Goal: Task Accomplishment & Management: Use online tool/utility

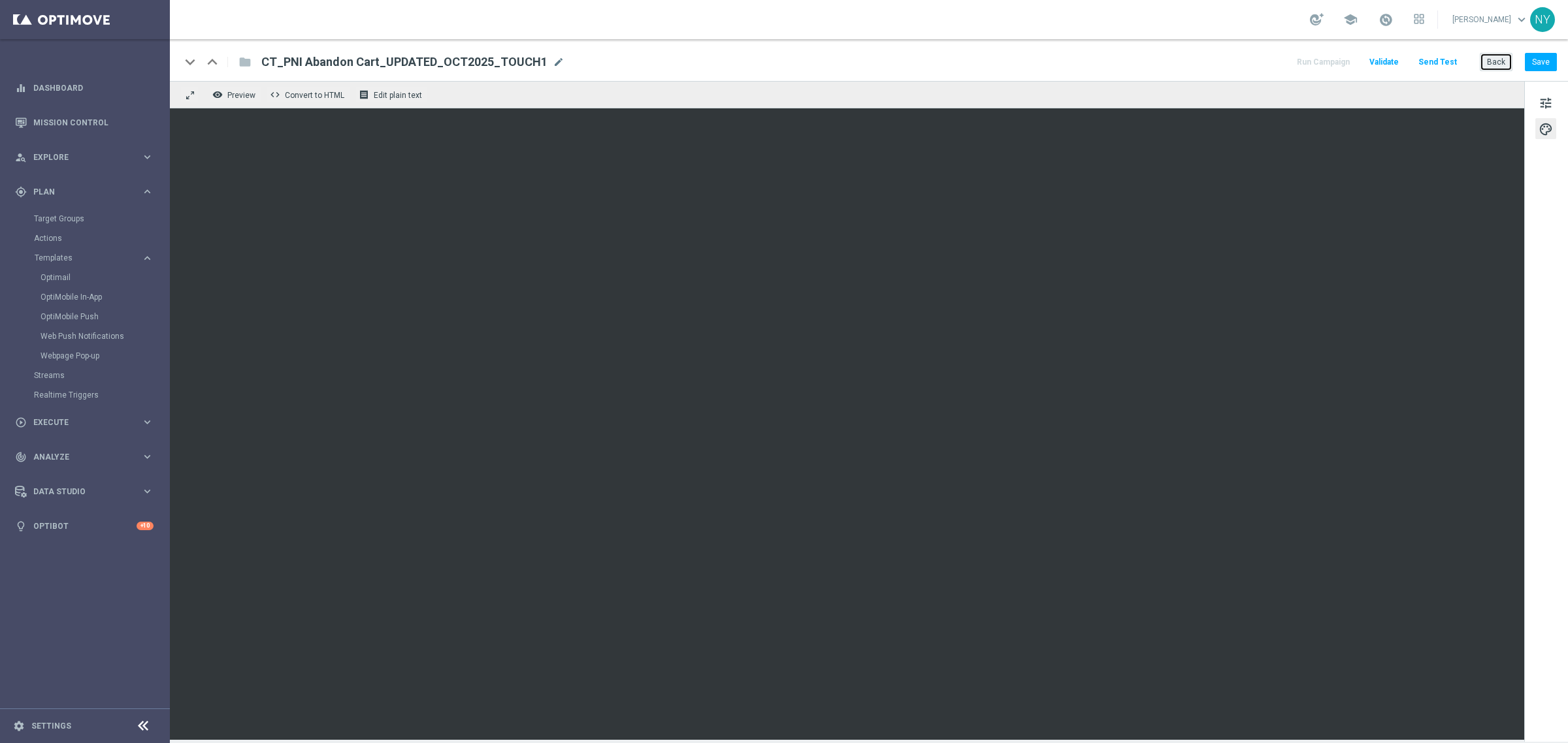
drag, startPoint x: 1497, startPoint y: 69, endPoint x: 831, endPoint y: 21, distance: 667.7
click at [1497, 69] on button "Back" at bounding box center [1496, 61] width 33 height 18
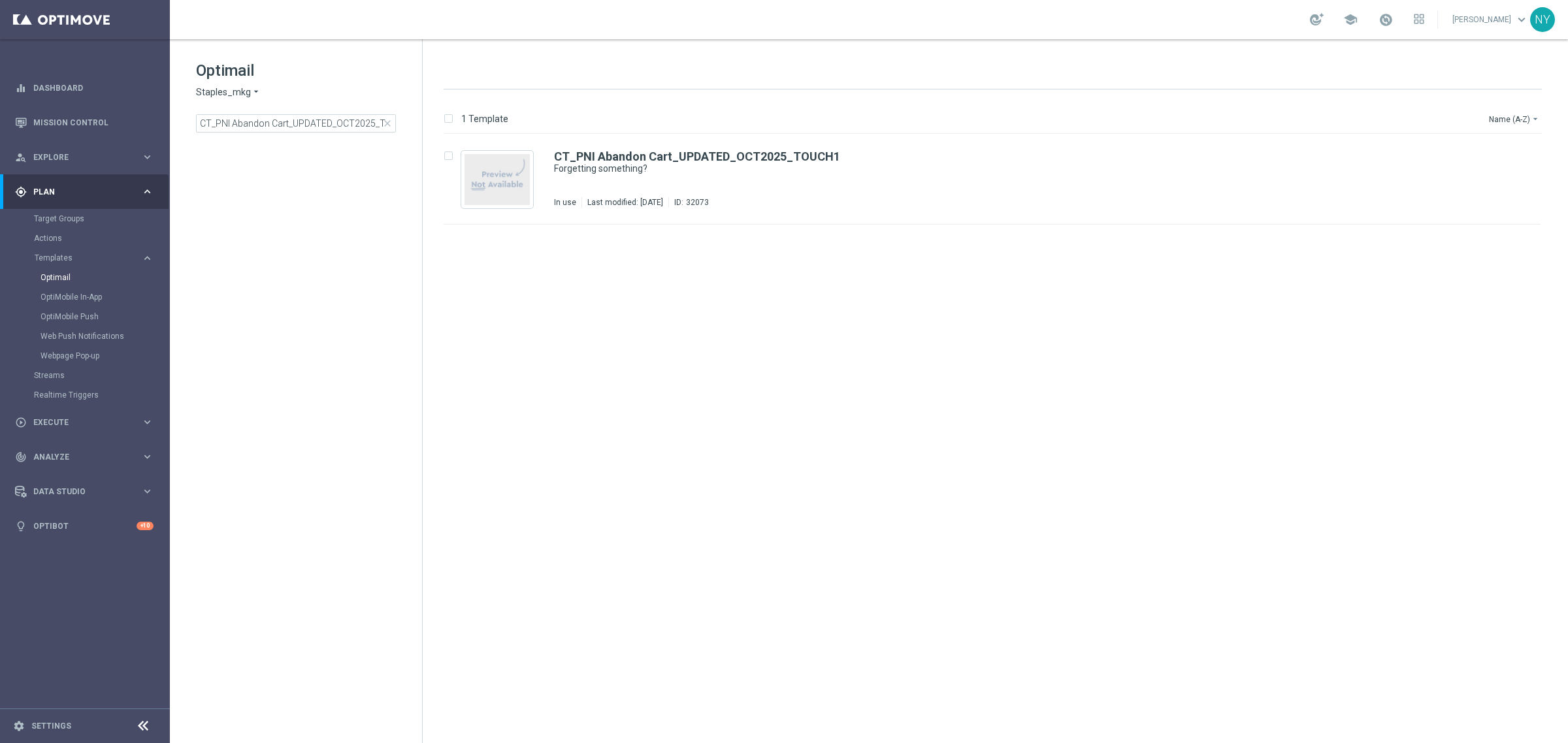
click at [389, 127] on span "close" at bounding box center [387, 123] width 10 height 10
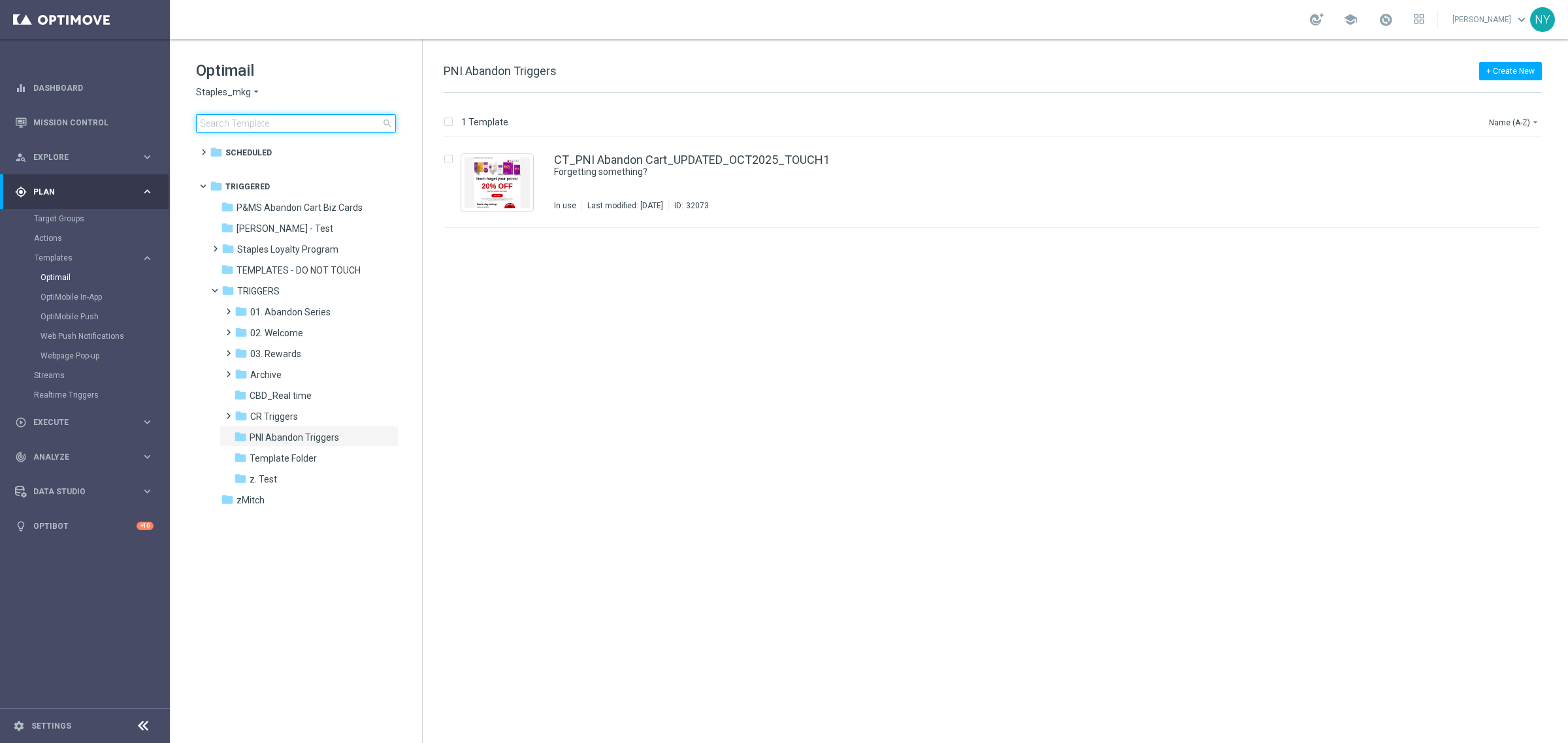
click at [286, 126] on input at bounding box center [296, 123] width 200 height 18
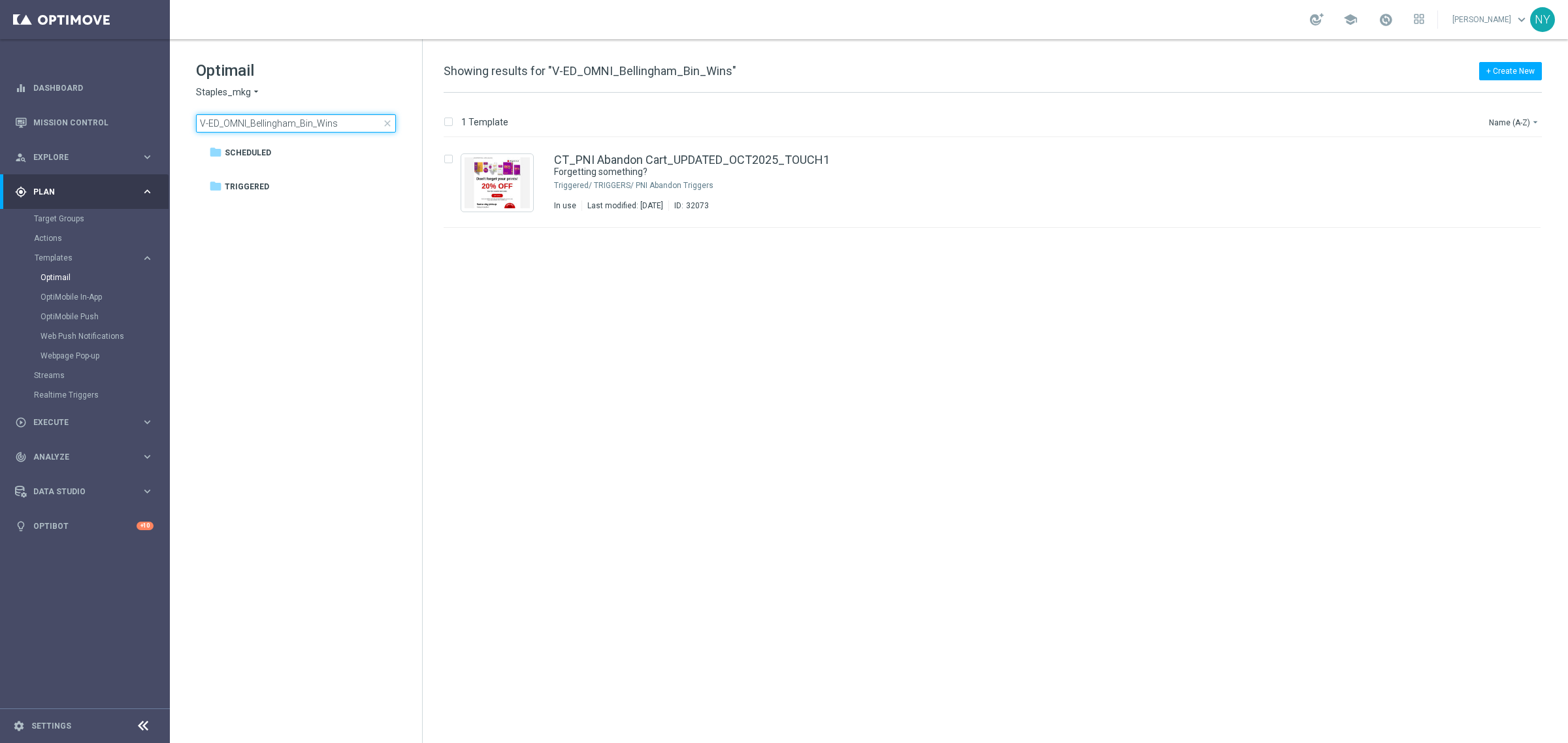
type input "V-ED_OMNI_Bellingham_Bin_Wins"
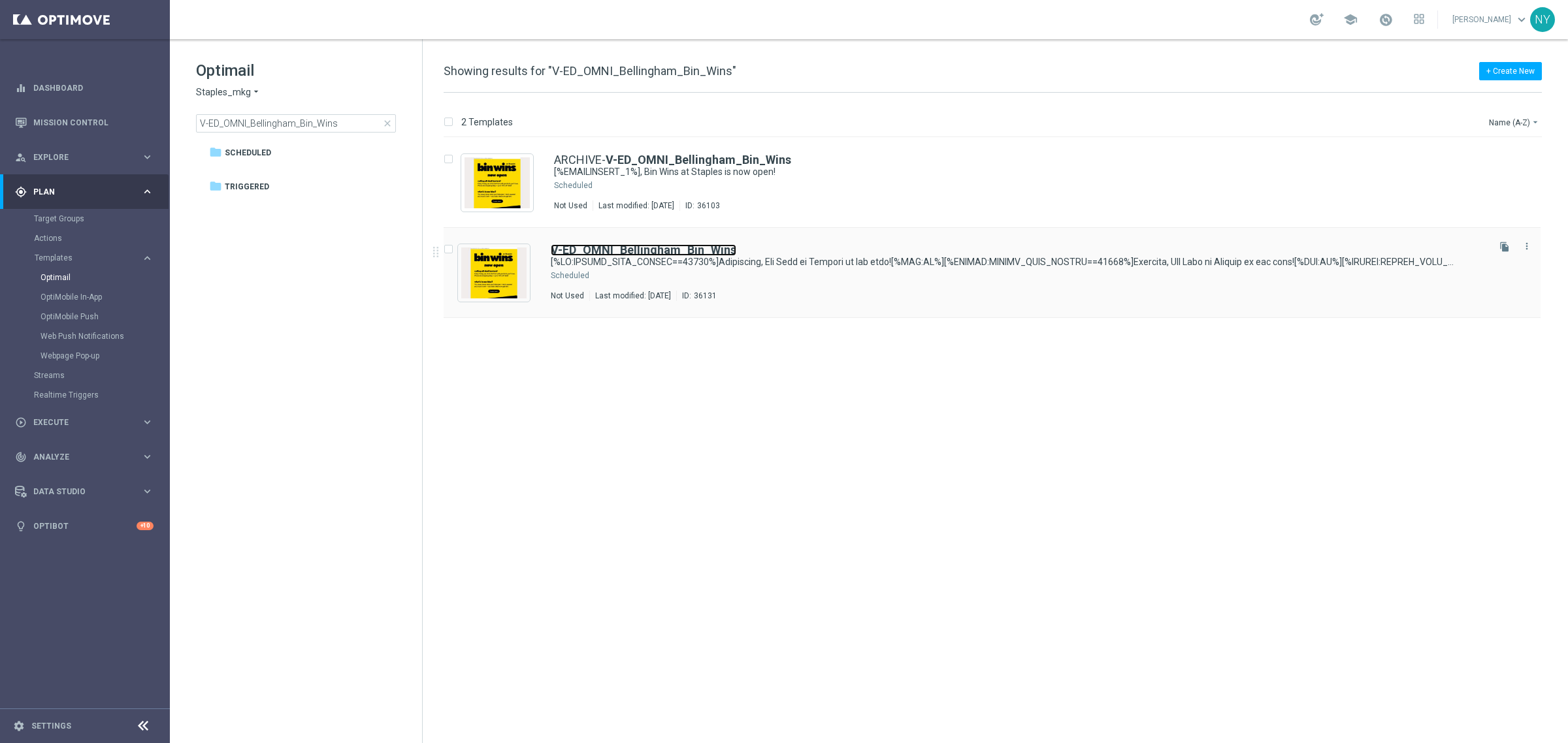
click at [597, 252] on b "V-ED_OMNI_Bellingham_Bin_Wins" at bounding box center [643, 250] width 185 height 14
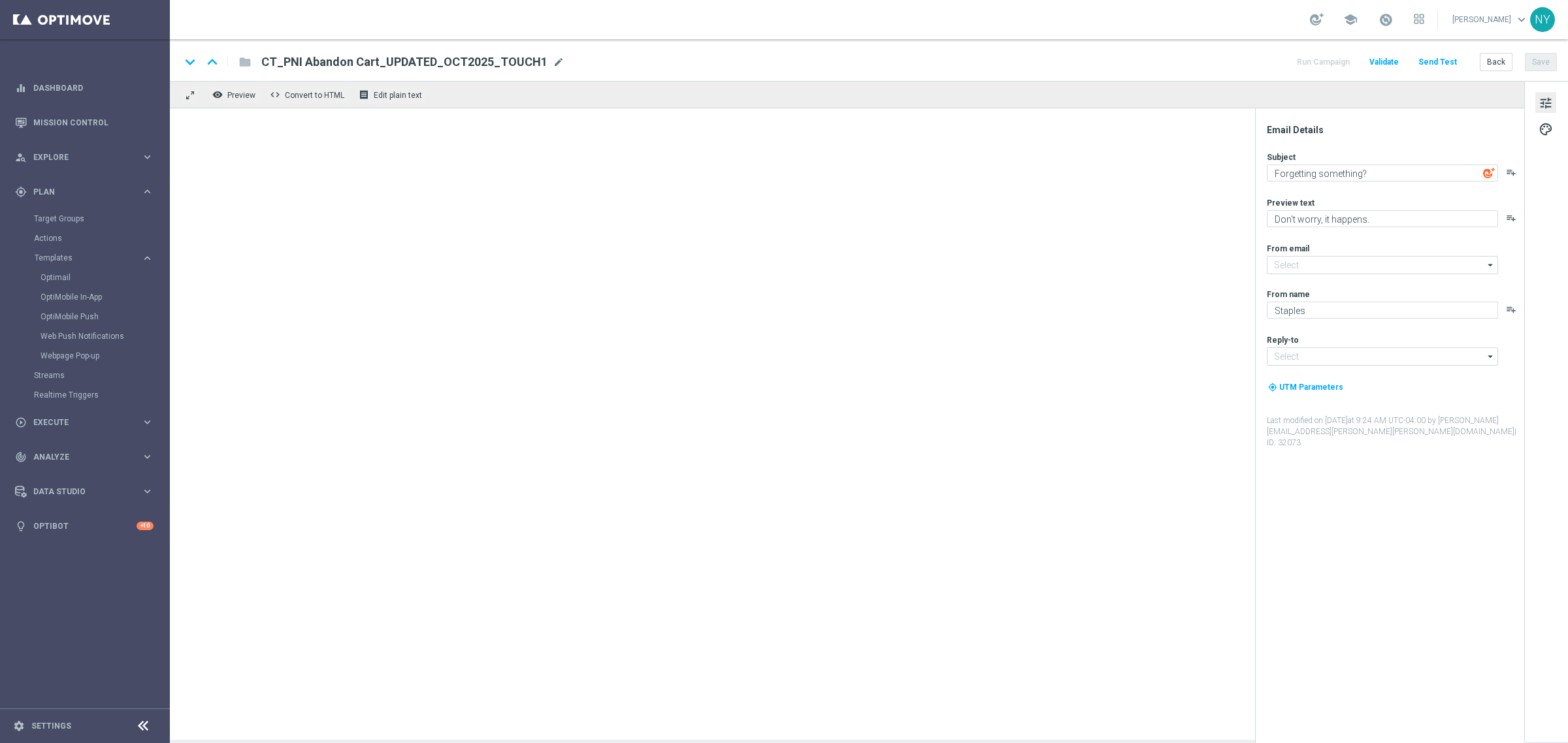
type input "staples@connected.staples.com"
type input "PrintMarketingServices@Staples.com"
type textarea "[%IF:POSTAL_CODE_PERSON==02019%]Bellingham, Bin Wins at Staples is now open![%E…"
type textarea "Discover up to 75% off retail"
type input "info@staples.com"
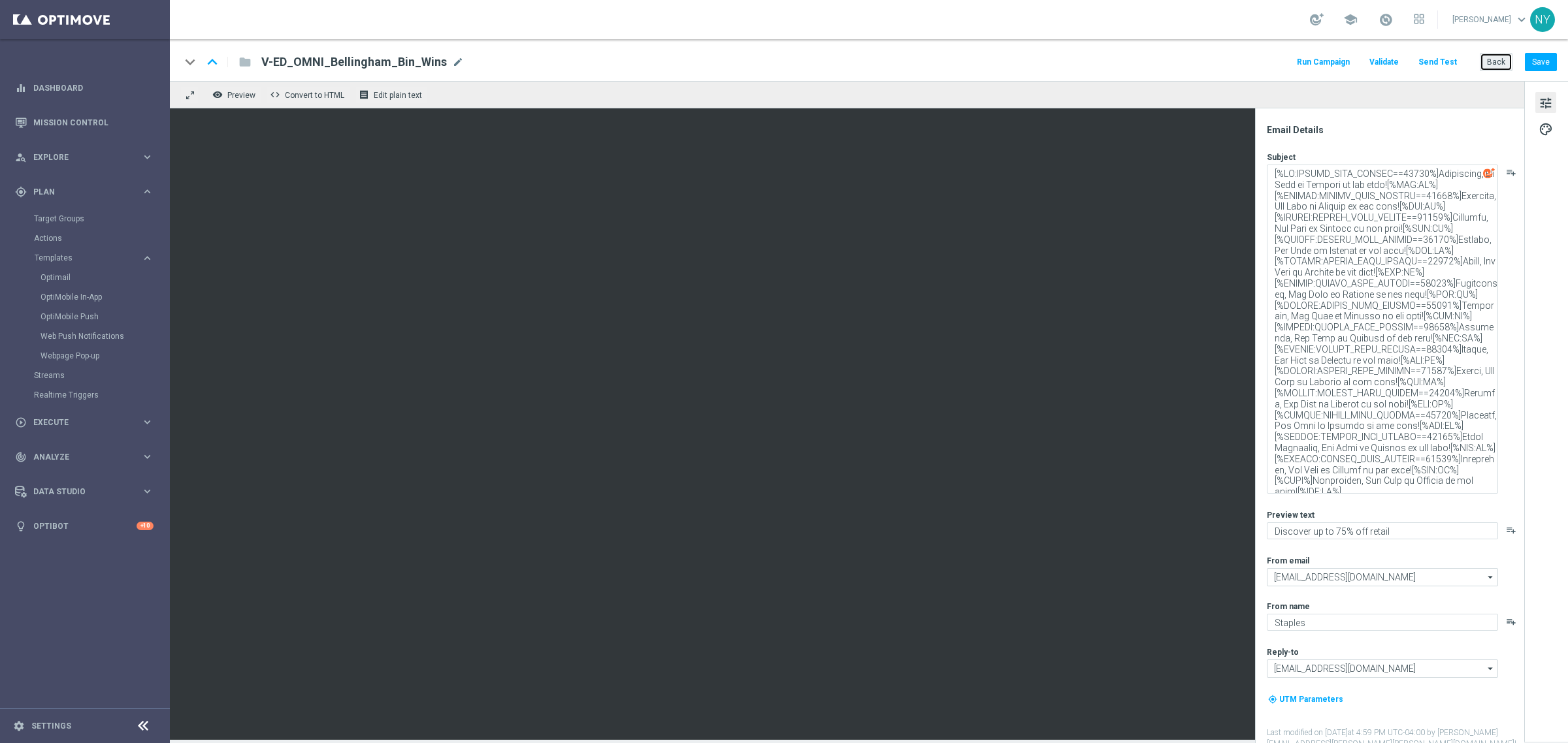
click at [1496, 66] on button "Back" at bounding box center [1496, 61] width 33 height 18
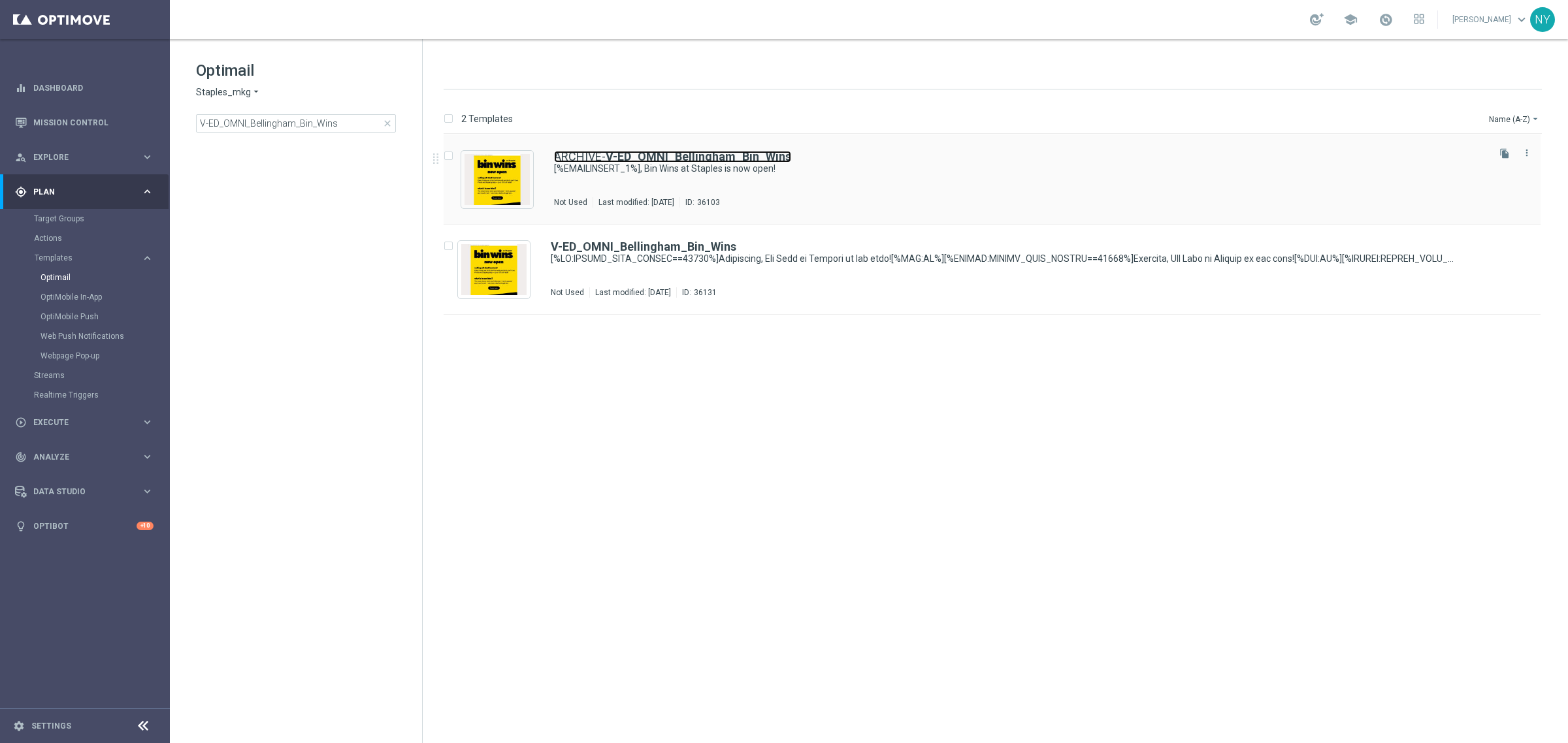
click at [648, 161] on b "V-ED_OMNI_Bellingham_Bin_Wins" at bounding box center [697, 157] width 185 height 14
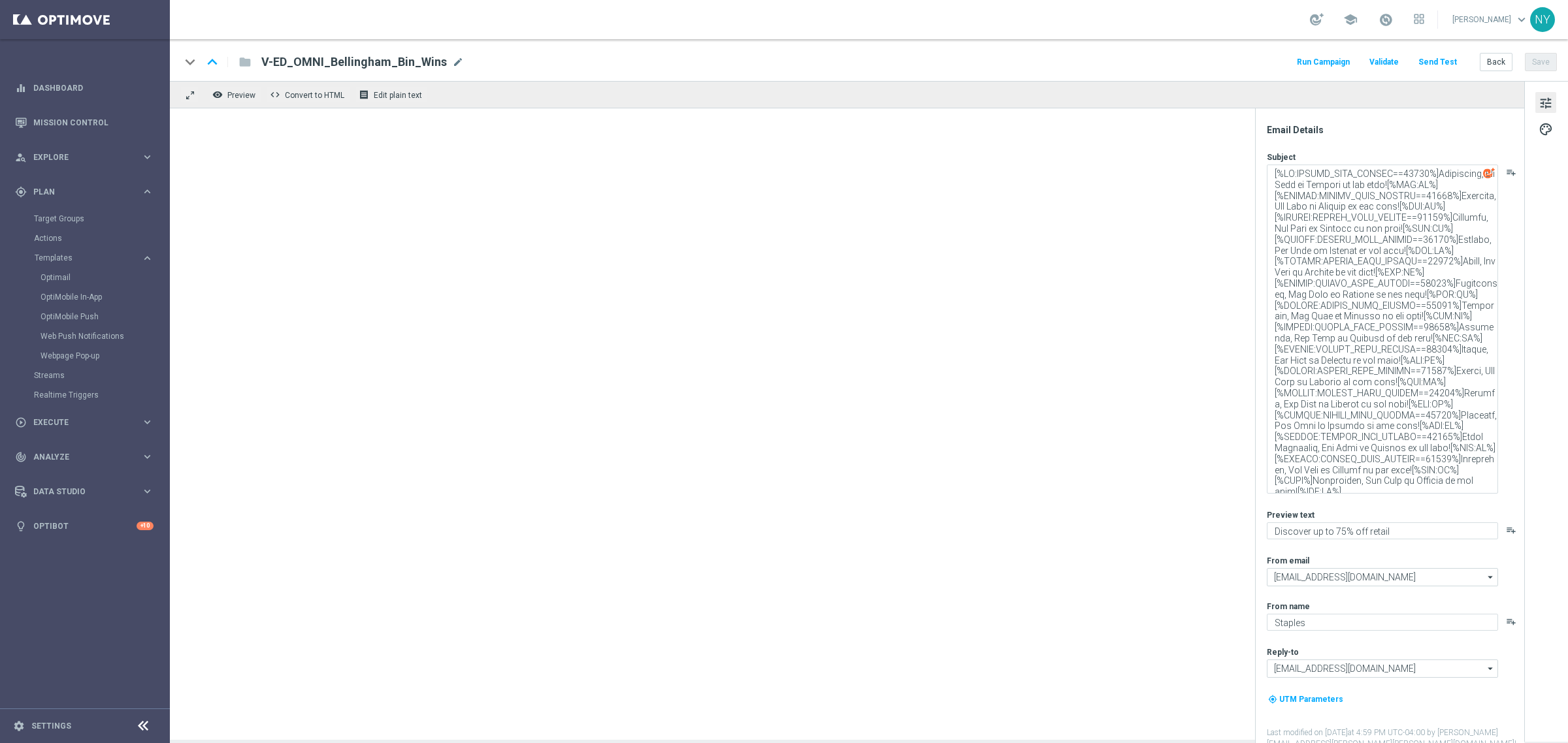
type textarea "[%EMAILINSERT_1%], Bin Wins at Staples is now open!"
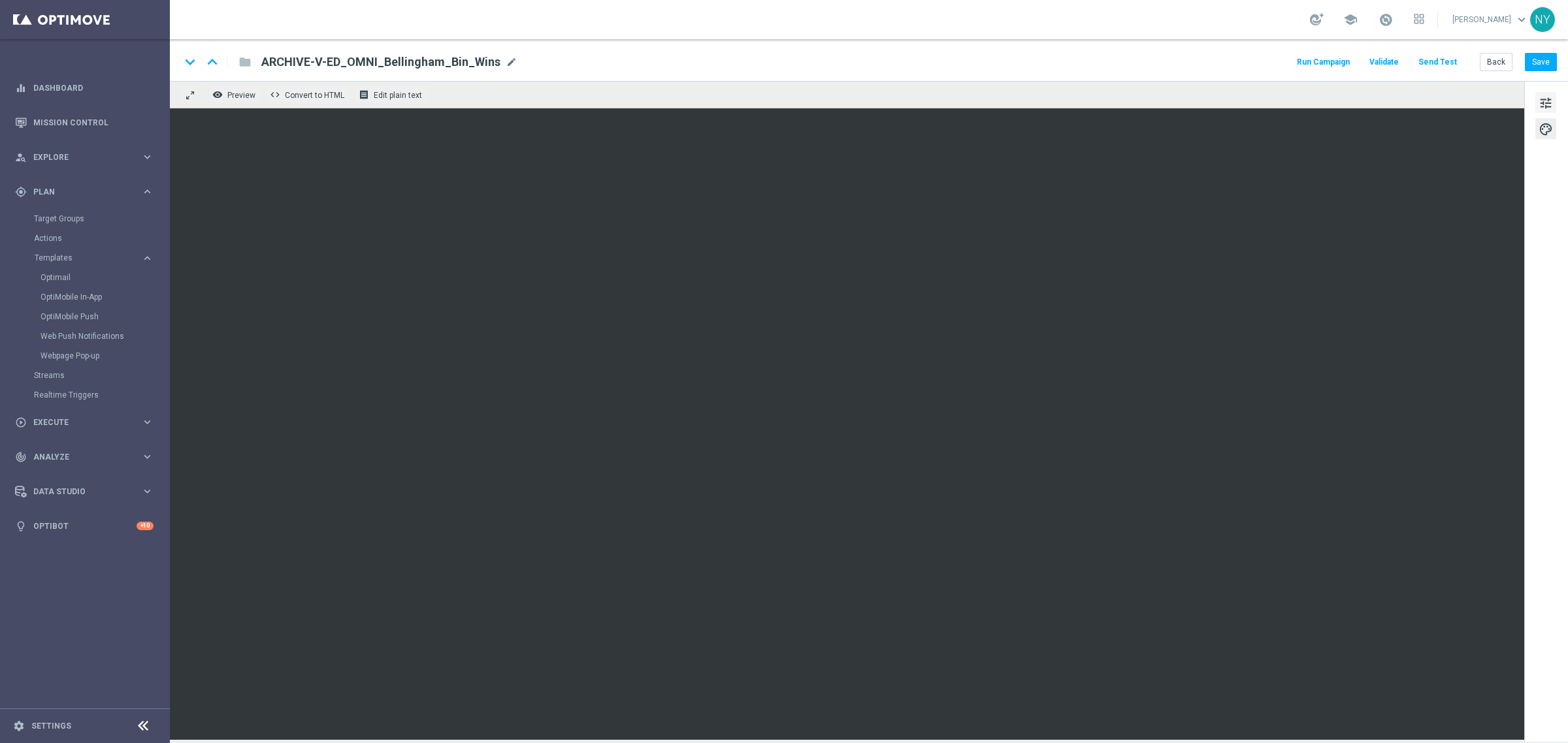
click at [1545, 99] on span "tune" at bounding box center [1546, 103] width 15 height 17
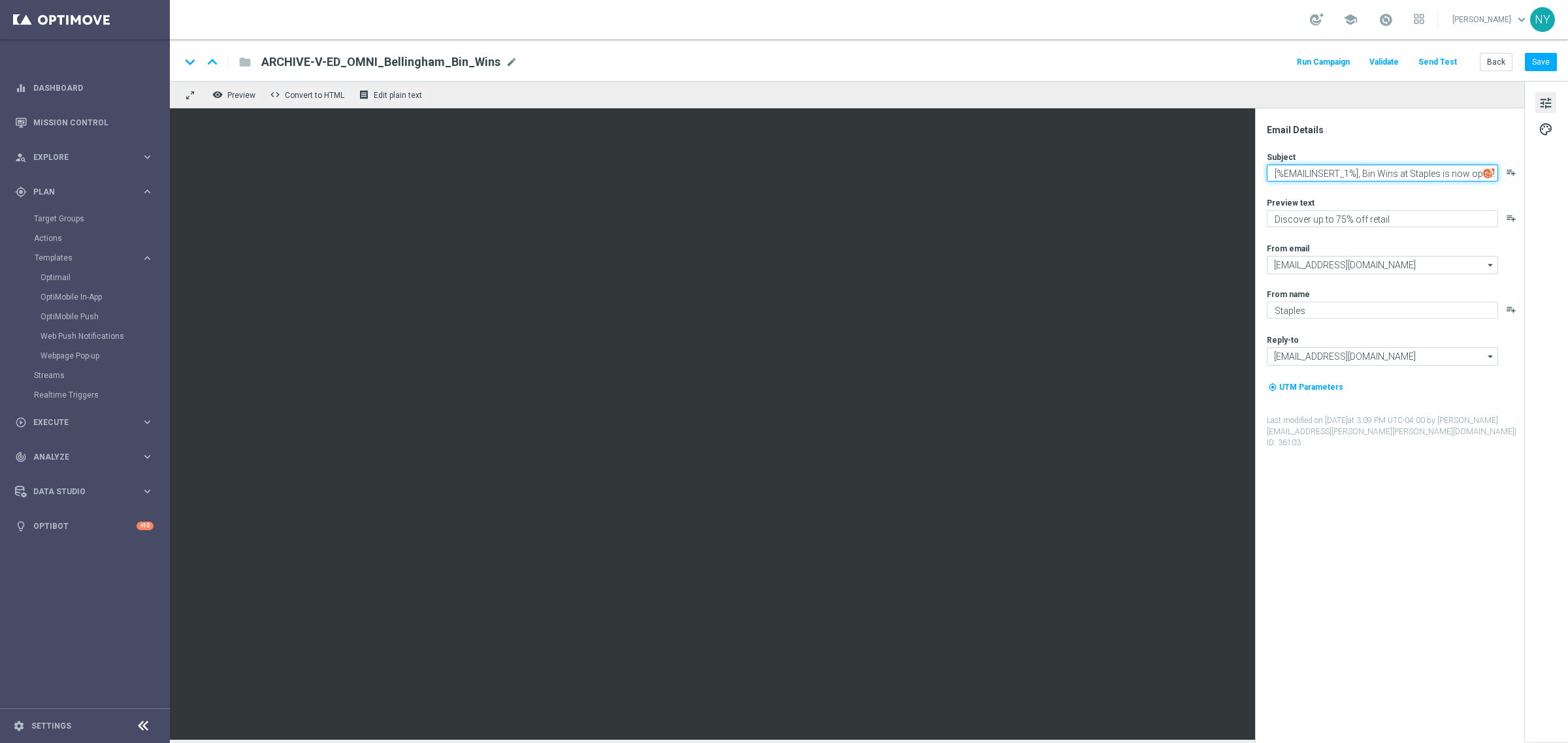
drag, startPoint x: 1360, startPoint y: 172, endPoint x: 1259, endPoint y: 175, distance: 101.0
click at [1259, 175] on div "Email Details Subject [%EMAILINSERT_1%], Bin Wins at Staples is now open! playl…" at bounding box center [1389, 425] width 270 height 635
click at [1363, 172] on textarea "[%EMAILINSERT_1%], Bin Wins at Staples is now open!" at bounding box center [1382, 173] width 232 height 17
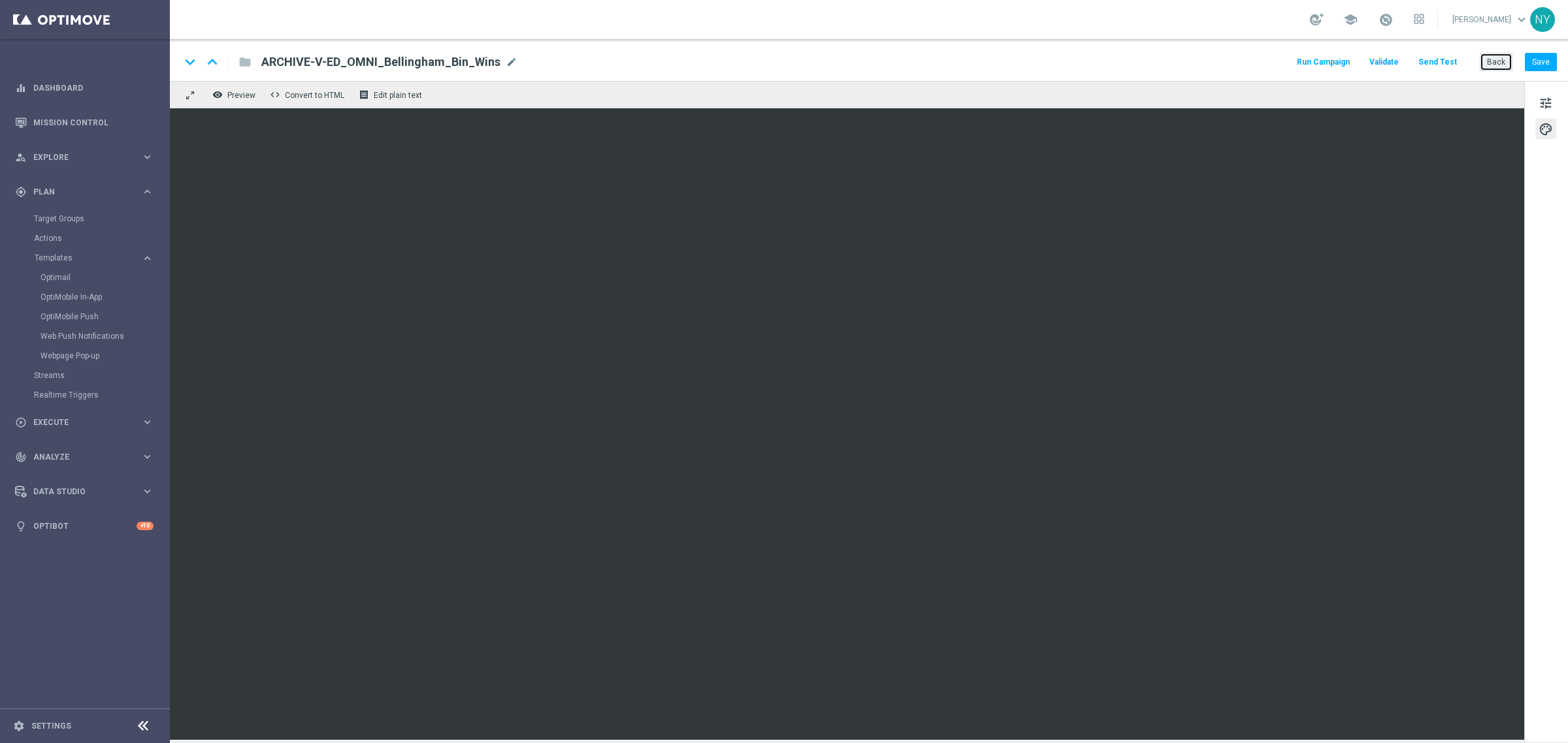
click at [1500, 64] on button "Back" at bounding box center [1496, 61] width 33 height 18
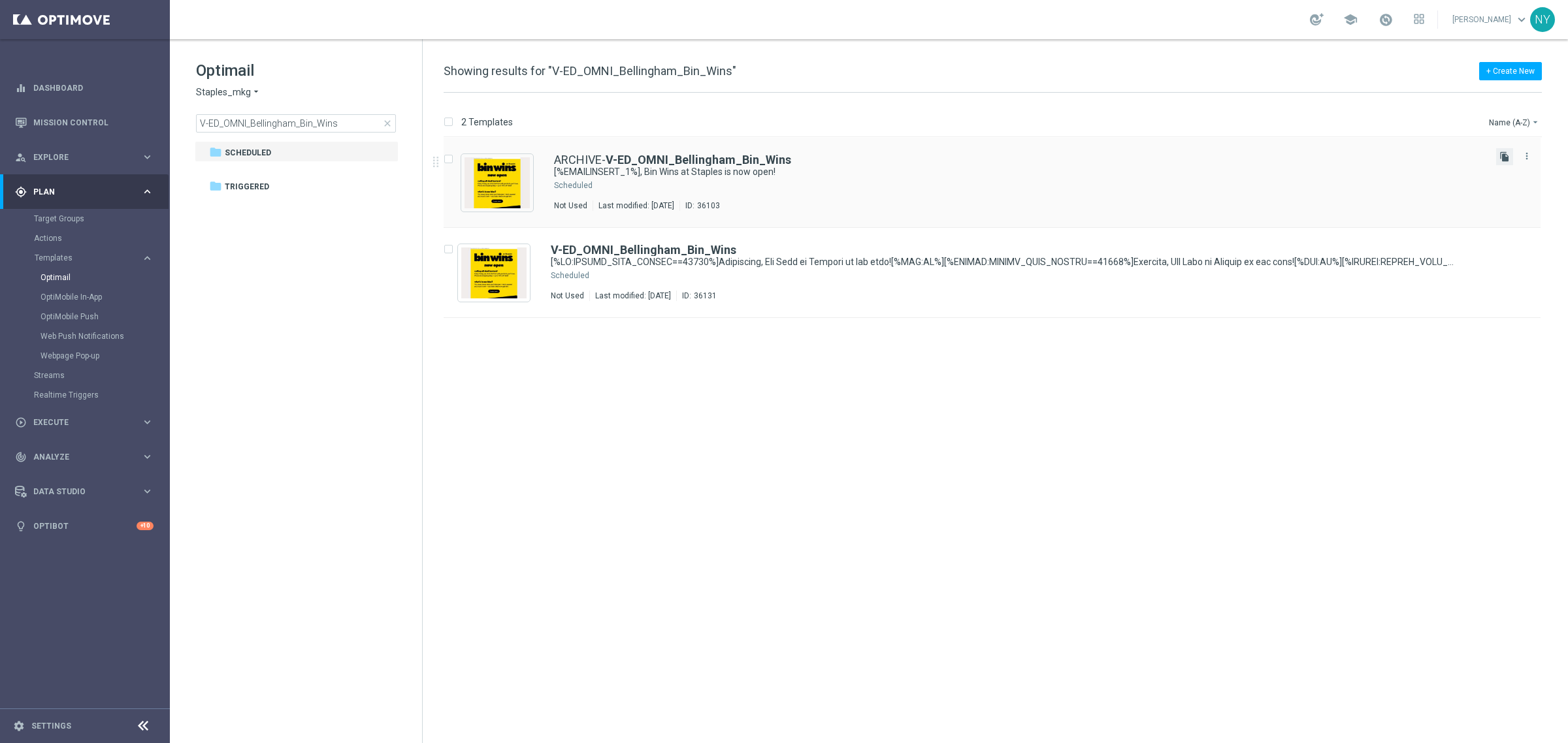
click at [1504, 154] on icon "file_copy" at bounding box center [1504, 157] width 10 height 10
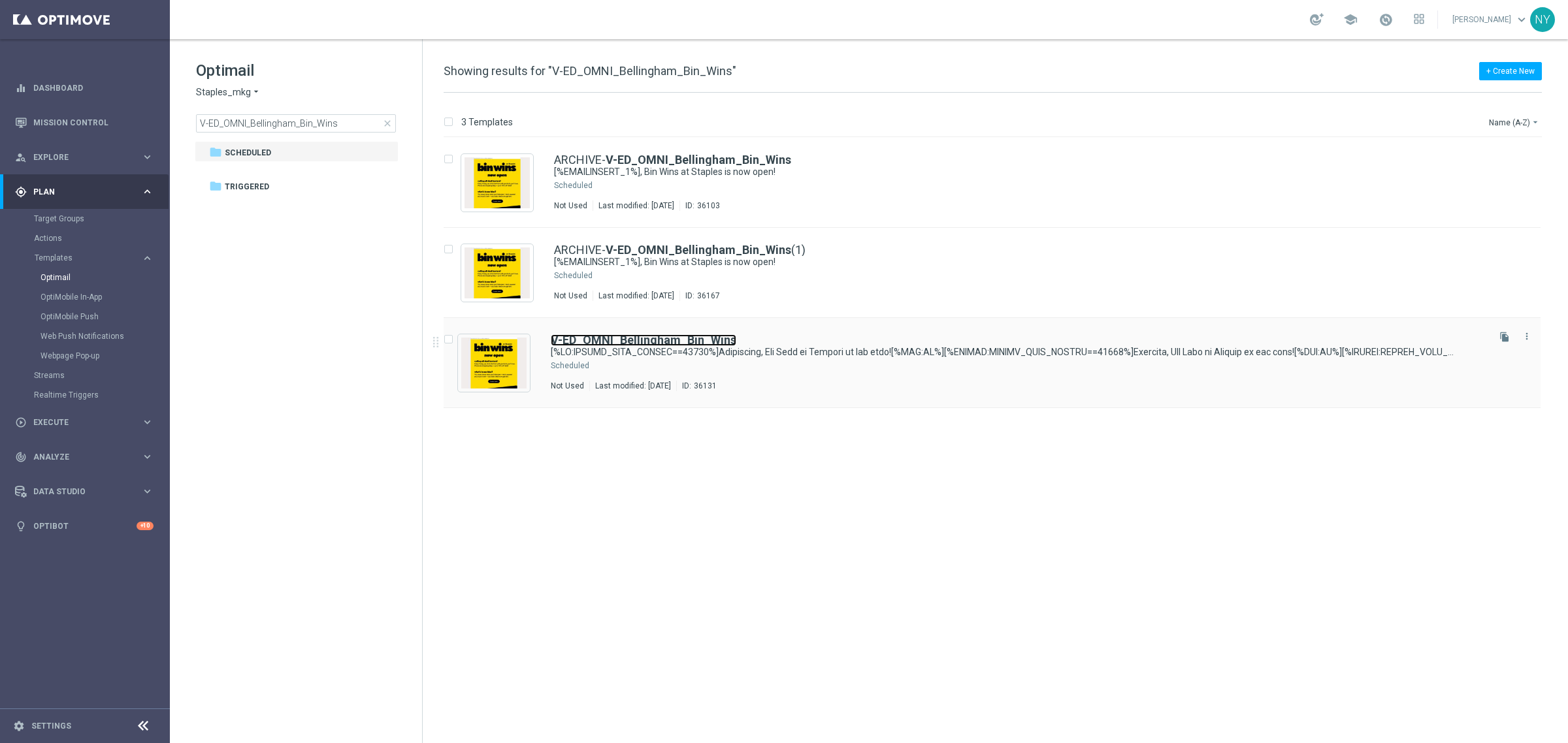
click at [703, 338] on b "V-ED_OMNI_Bellingham_Bin_Wins" at bounding box center [643, 340] width 185 height 14
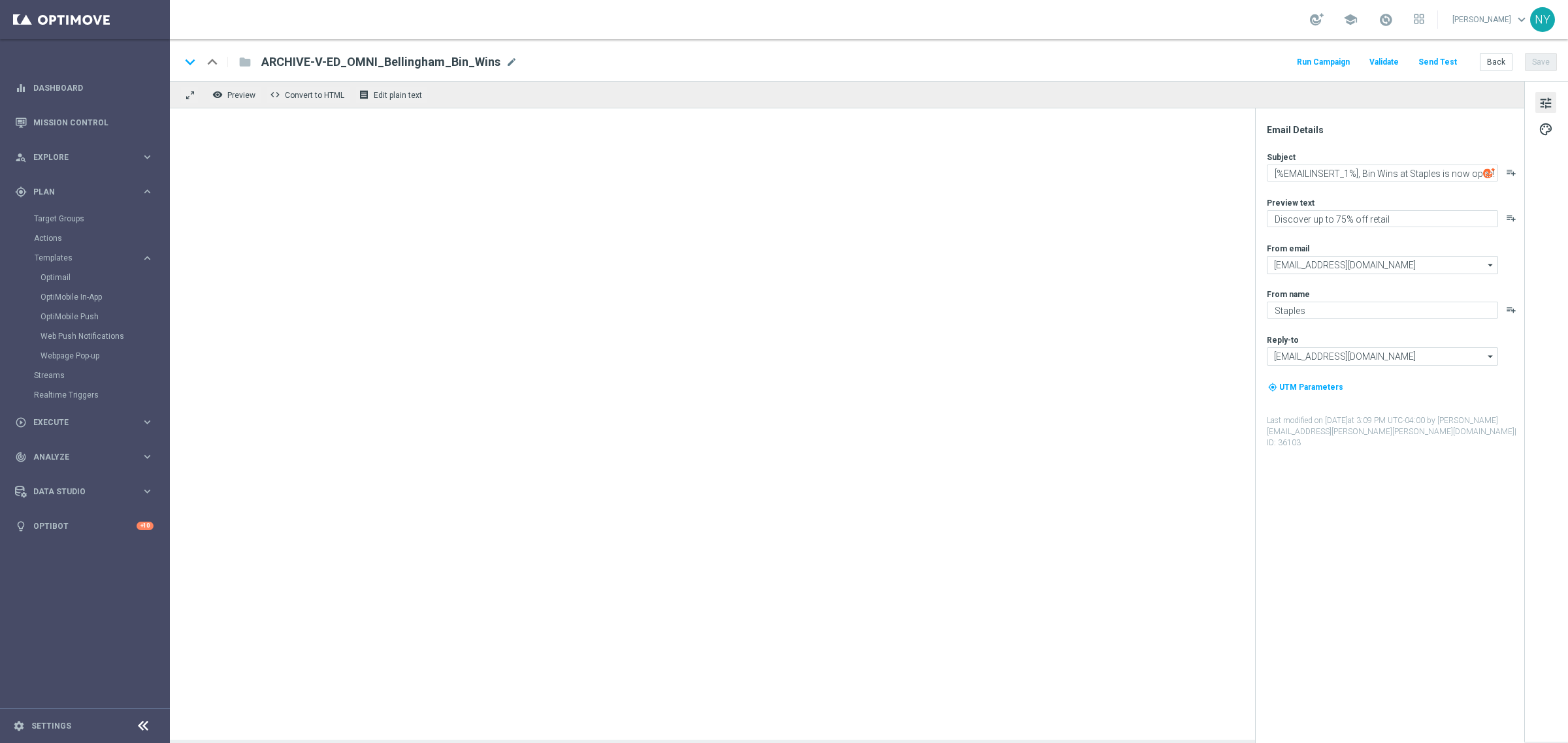
type textarea "[%IF:POSTAL_CODE_PERSON==02019%]Bellingham, Bin Wins at Staples is now open![%E…"
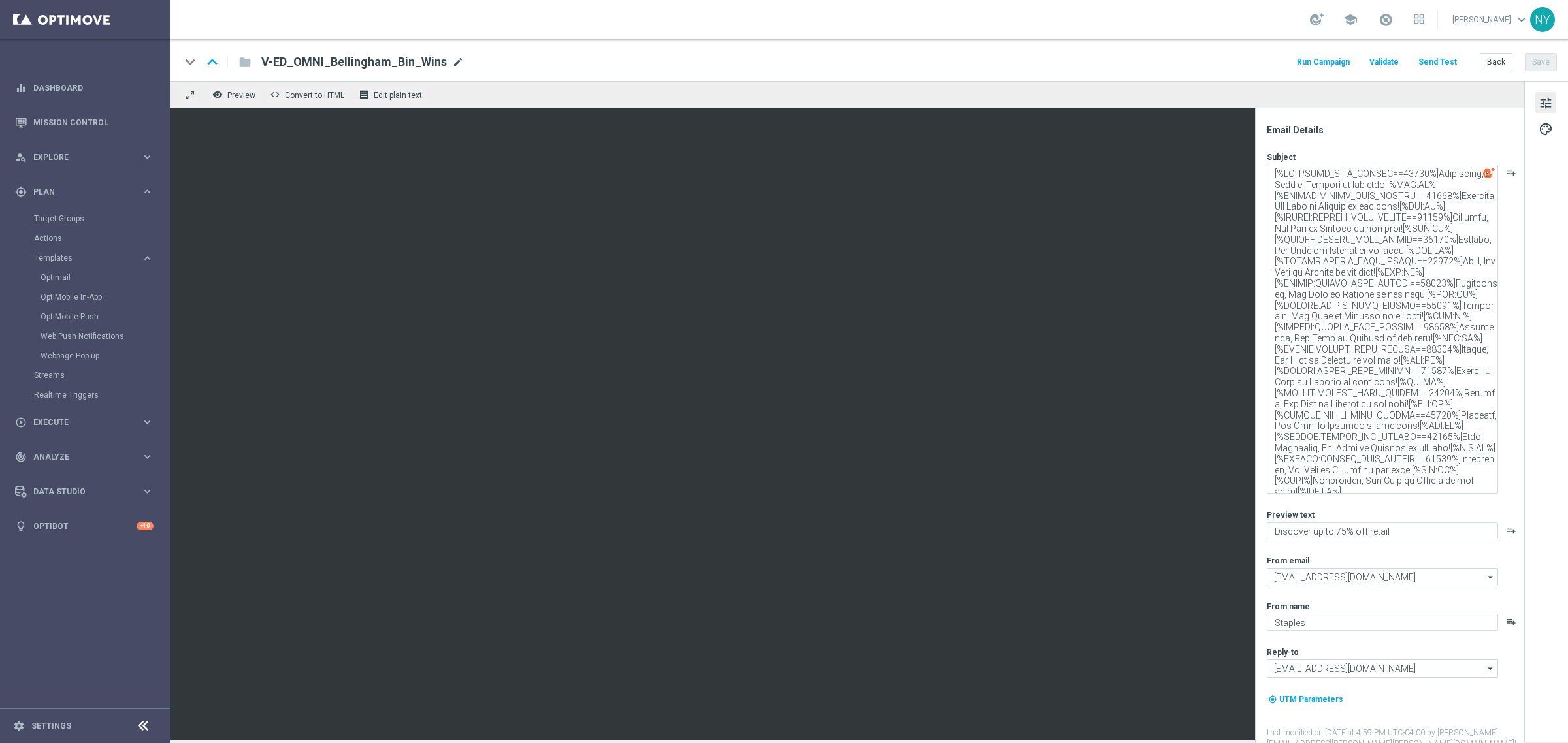
click at [452, 62] on span "mode_edit" at bounding box center [458, 62] width 12 height 12
click at [270, 59] on input "V-ED_OMNI_Bellingham_Bin_Wins" at bounding box center [423, 62] width 324 height 17
click at [309, 64] on input "ARCHIVE2- V-ED_OMNI_Bellingham_Bin_Wins" at bounding box center [423, 62] width 324 height 17
type input "ARCHIVE2 - V-ED_OMNI_Bellingham_Bin_Wins"
click at [1545, 64] on button "Save" at bounding box center [1540, 61] width 32 height 18
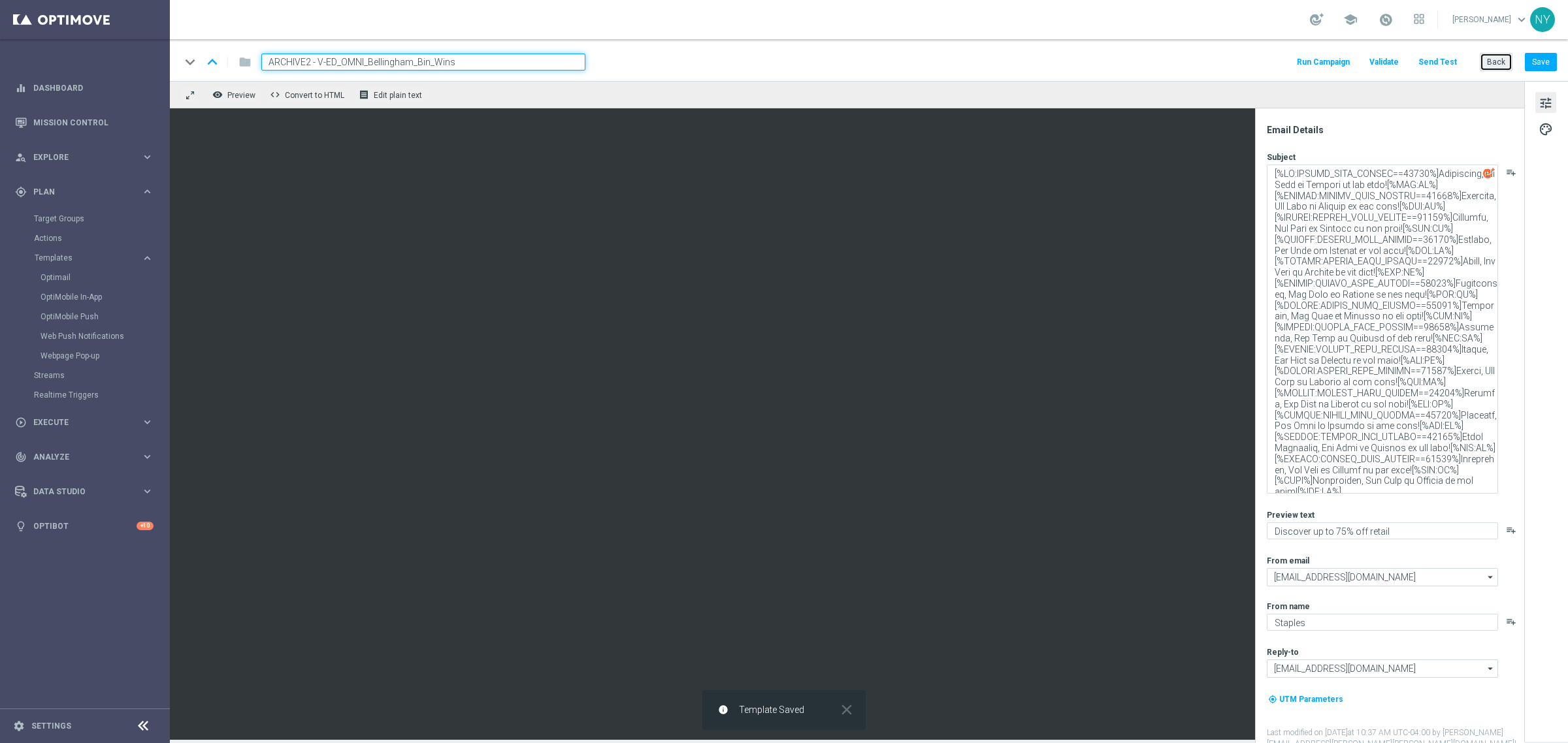
click at [1497, 60] on button "Back" at bounding box center [1496, 61] width 33 height 18
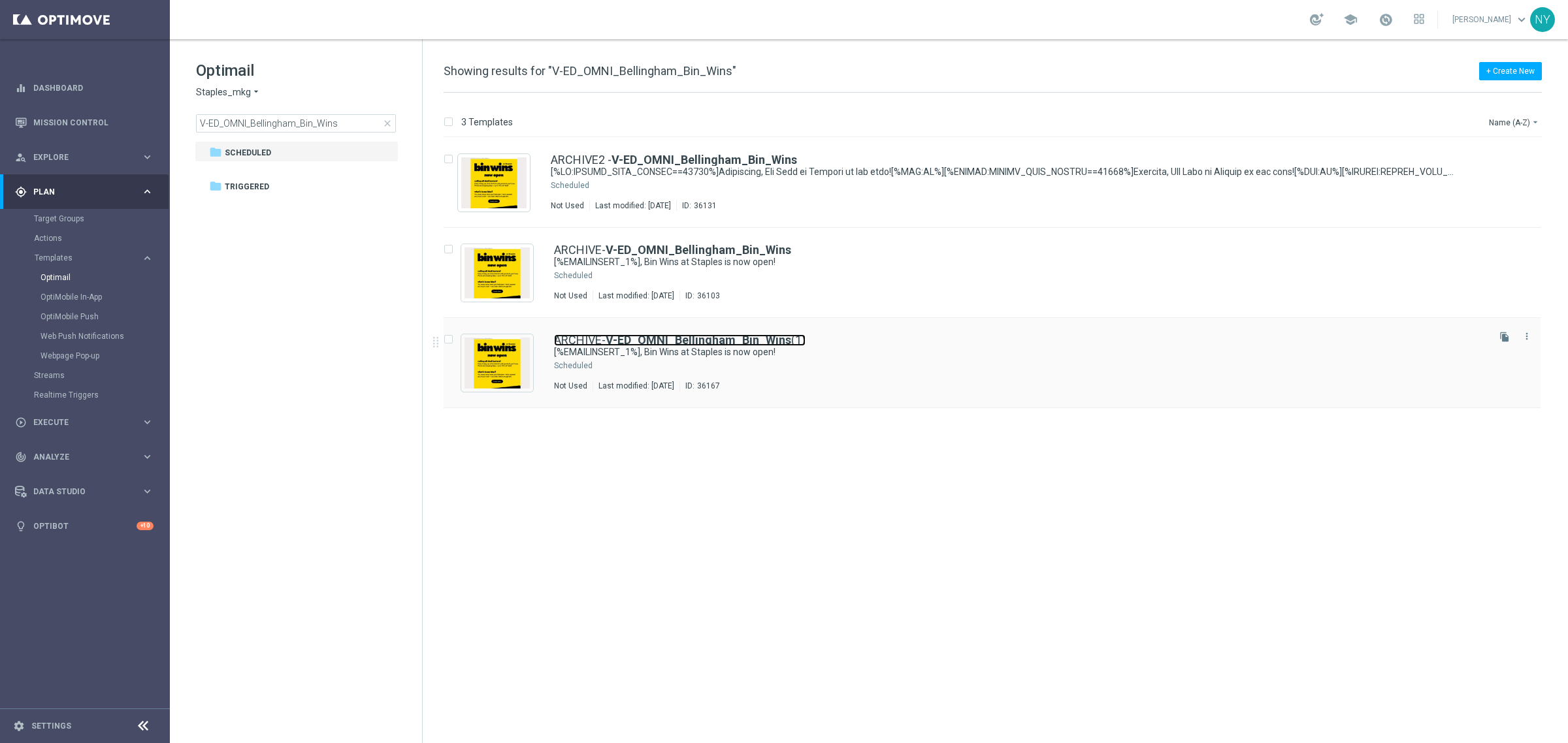
click at [623, 335] on b "V-ED_OMNI_Bellingham_Bin_Wins" at bounding box center [697, 340] width 185 height 14
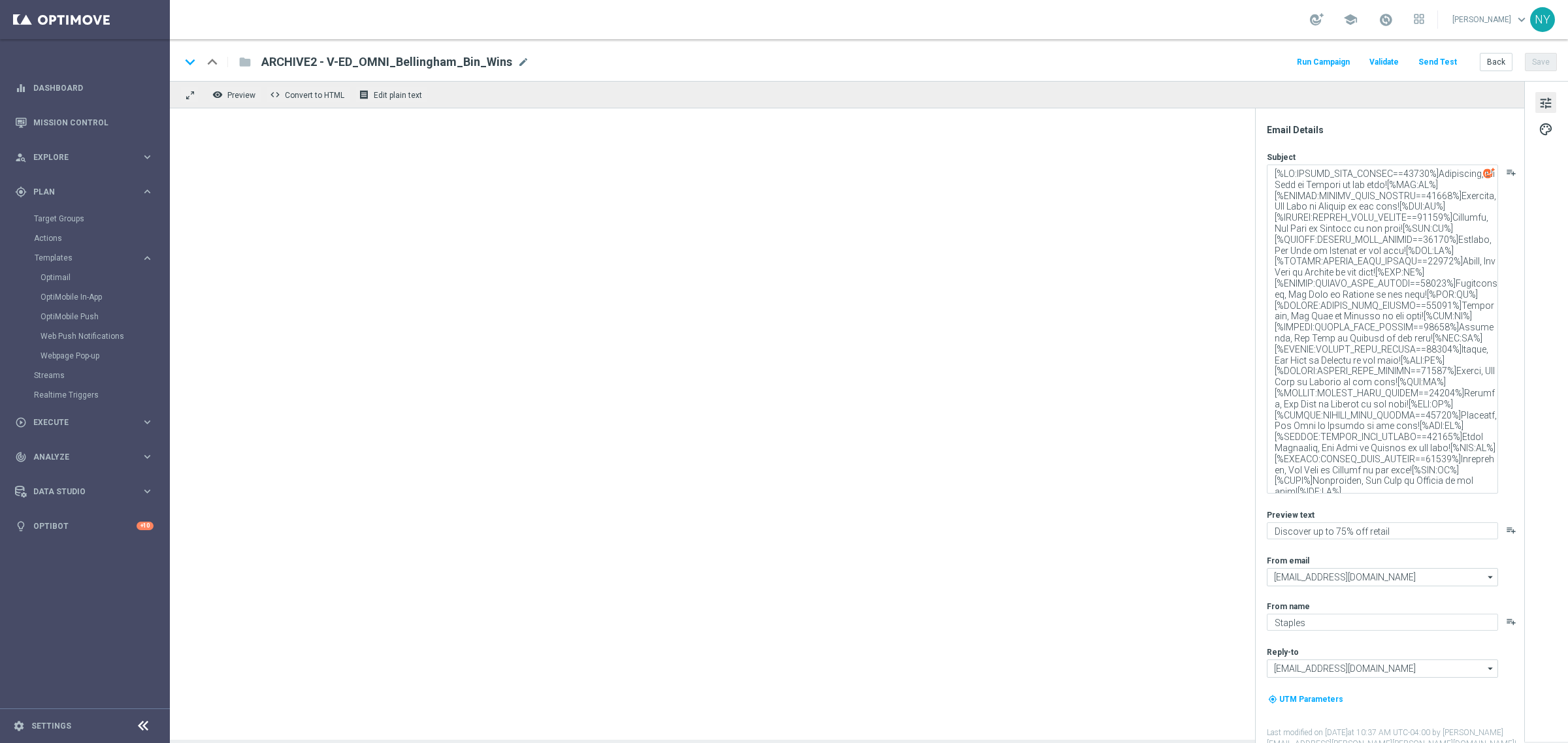
type input "ARCHIVE-V-ED_OMNI_Bellingham_Bin_Wins(1)"
type textarea "[%EMAILINSERT_1%], Bin Wins at Staples is now open!"
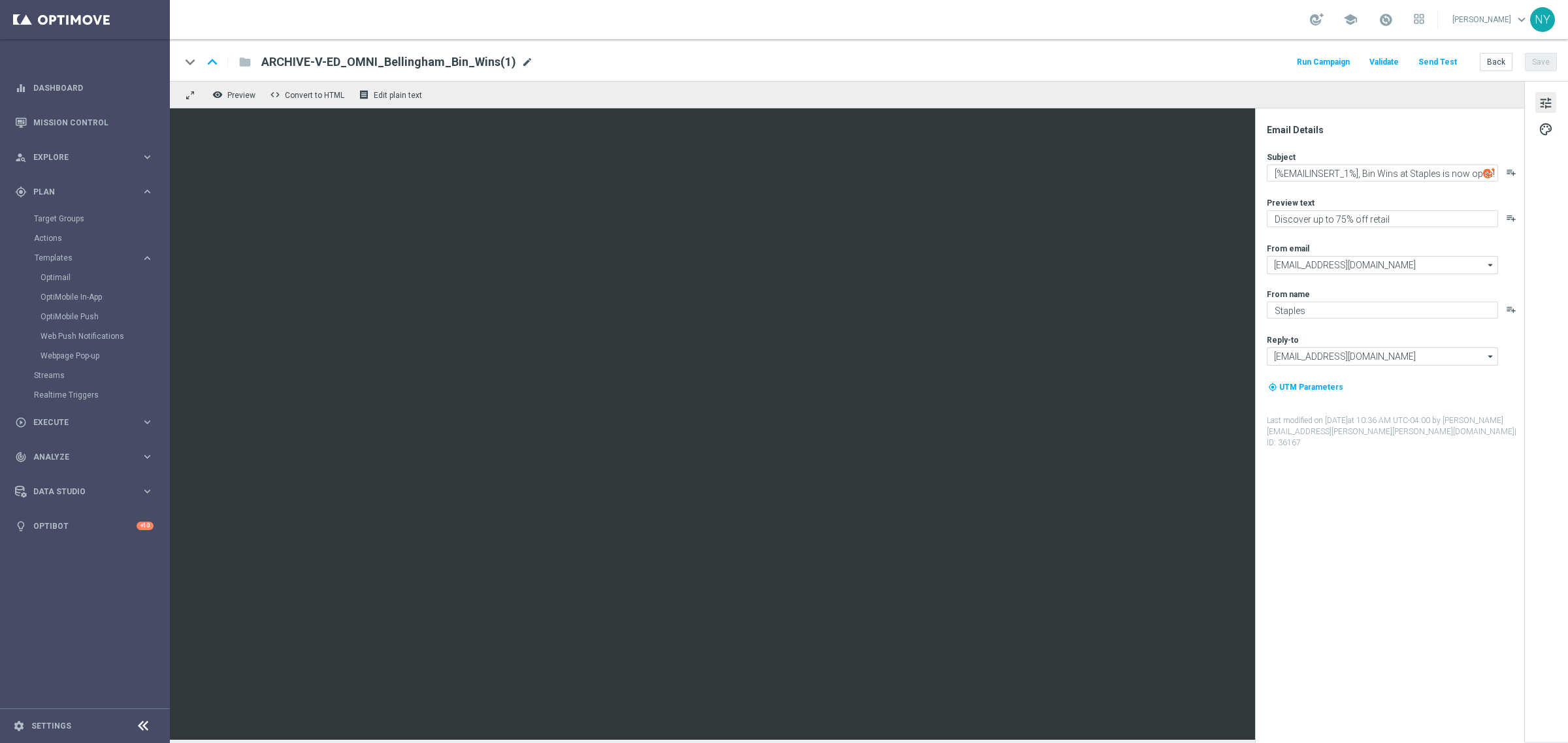
click at [521, 59] on span "mode_edit" at bounding box center [527, 62] width 12 height 12
drag, startPoint x: 308, startPoint y: 65, endPoint x: 133, endPoint y: 53, distance: 175.4
click at [151, 56] on main "equalizer Dashboard Mission Control" at bounding box center [784, 371] width 1568 height 743
click at [429, 66] on input "V-ED_OMNI_Bellingham_Bin_Wins(1)" at bounding box center [423, 62] width 324 height 17
type input "V-ED_OMNI_Bellingham_Bin_Wins"
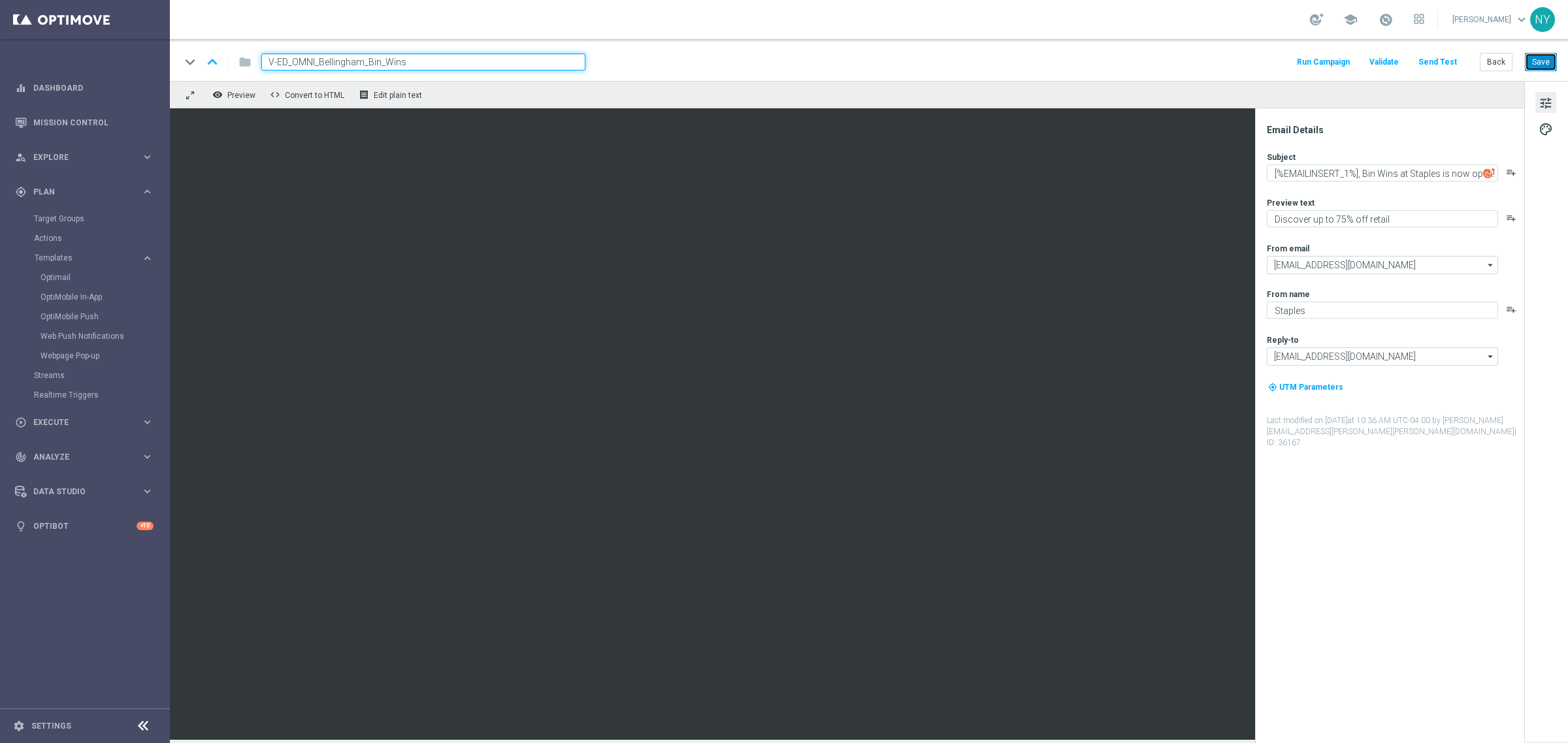
drag, startPoint x: 1540, startPoint y: 61, endPoint x: 1450, endPoint y: 82, distance: 92.4
click at [1540, 61] on button "Save" at bounding box center [1540, 61] width 32 height 18
click at [1498, 62] on button "Back" at bounding box center [1496, 61] width 33 height 18
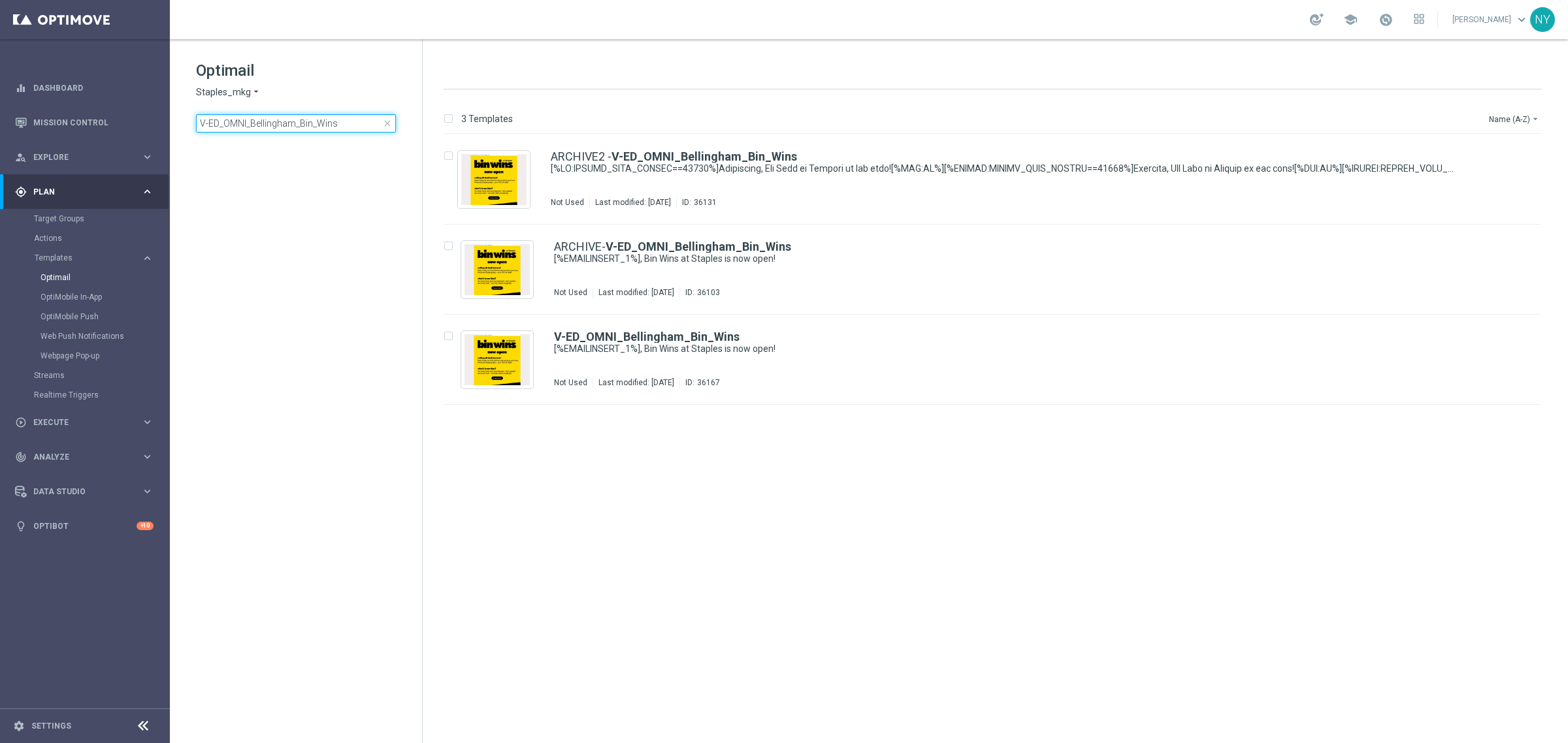
drag, startPoint x: 347, startPoint y: 125, endPoint x: -144, endPoint y: 105, distance: 491.4
click at [0, 105] on html "equalizer Dashboard Mission Control" at bounding box center [784, 371] width 1568 height 743
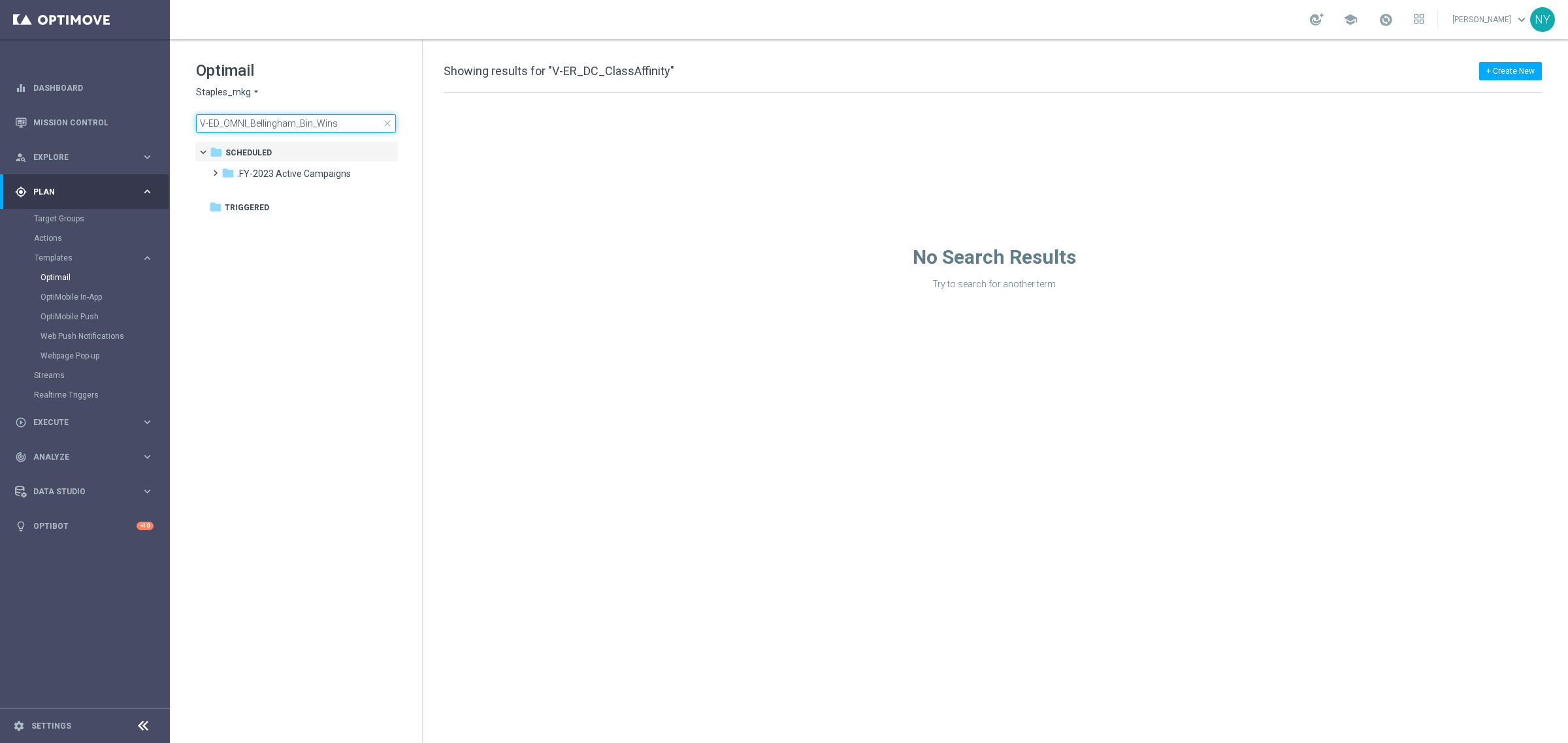
type input "V-ER_DC_ClassAffinity"
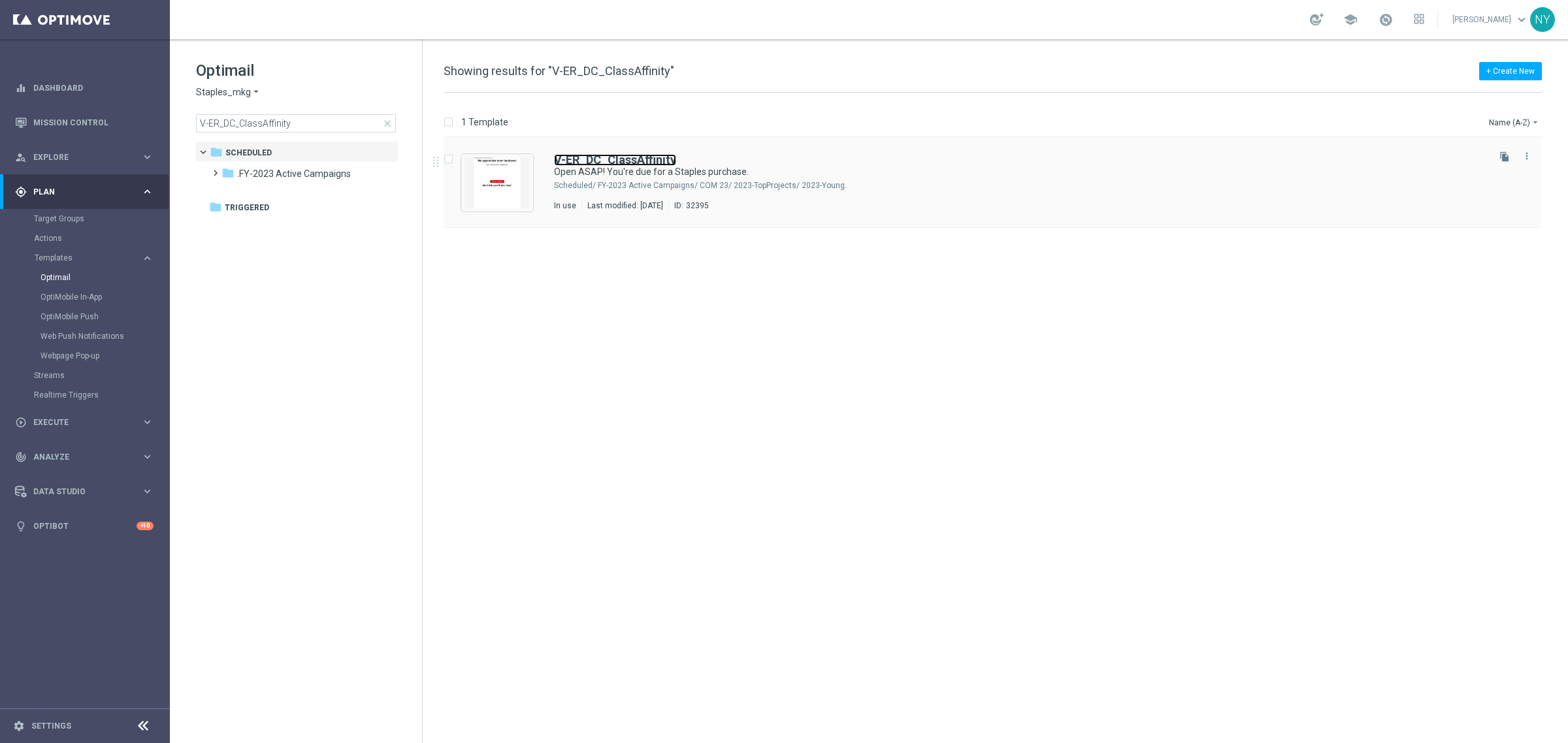
drag, startPoint x: 641, startPoint y: 153, endPoint x: 768, endPoint y: 176, distance: 129.1
click at [641, 153] on b "V-ER_DC_ClassAffinity" at bounding box center [615, 160] width 122 height 14
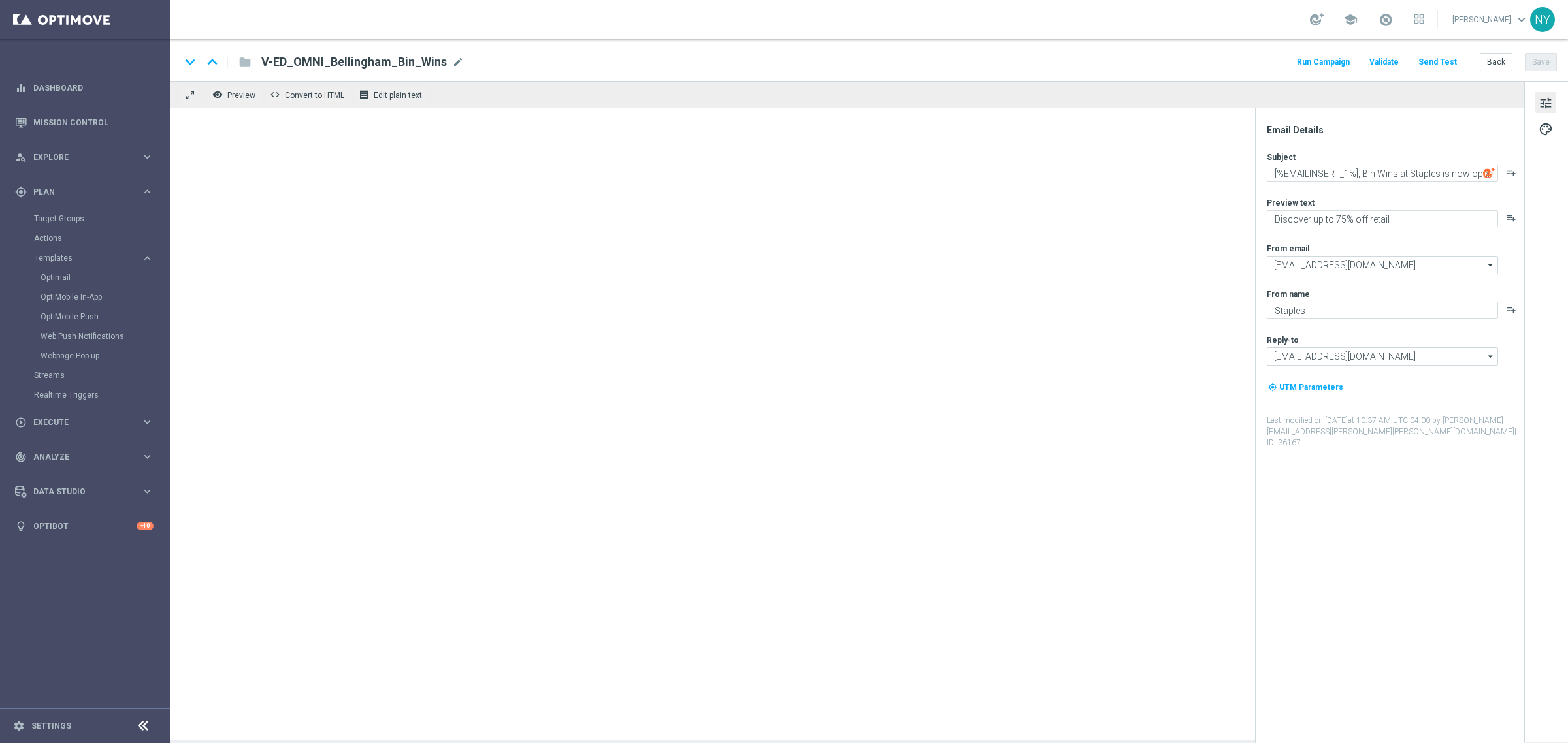
type textarea "Open ASAP! You're due for a Staples purchase."
type textarea "We've got some products just for you."
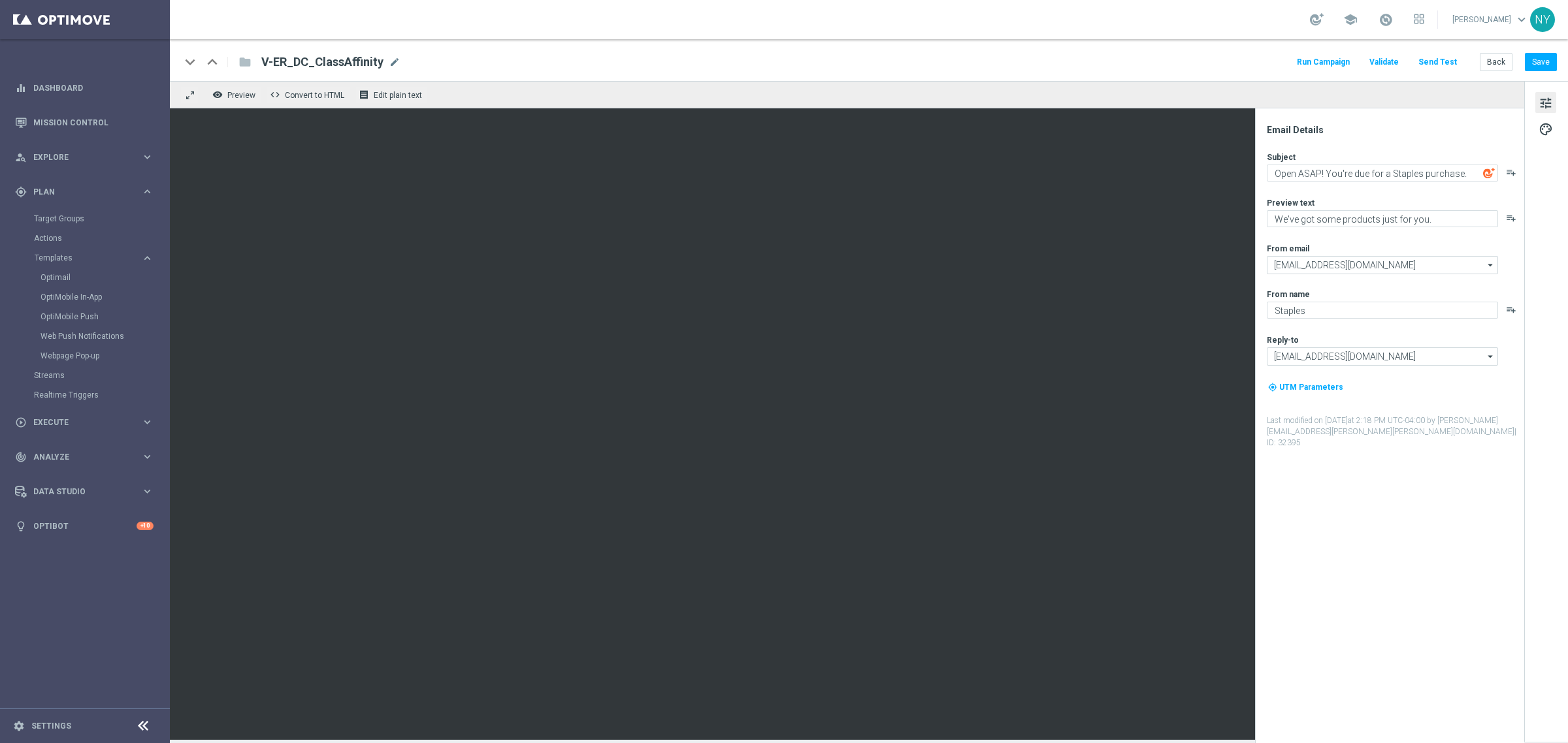
click at [834, 14] on div "school Neil Yetts keyboard_arrow_down NY" at bounding box center [869, 20] width 1398 height 40
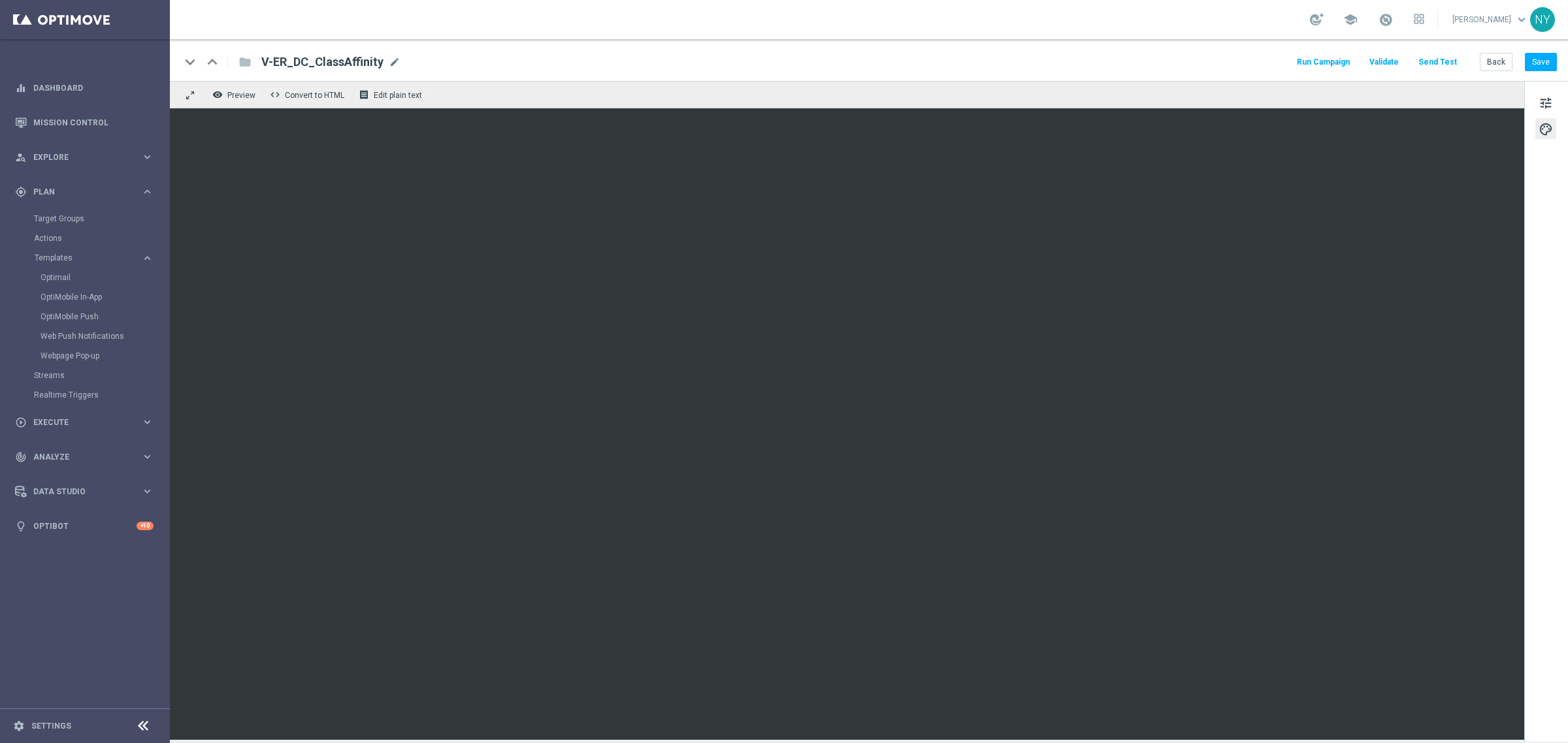
click at [1445, 60] on button "Send Test" at bounding box center [1437, 62] width 42 height 17
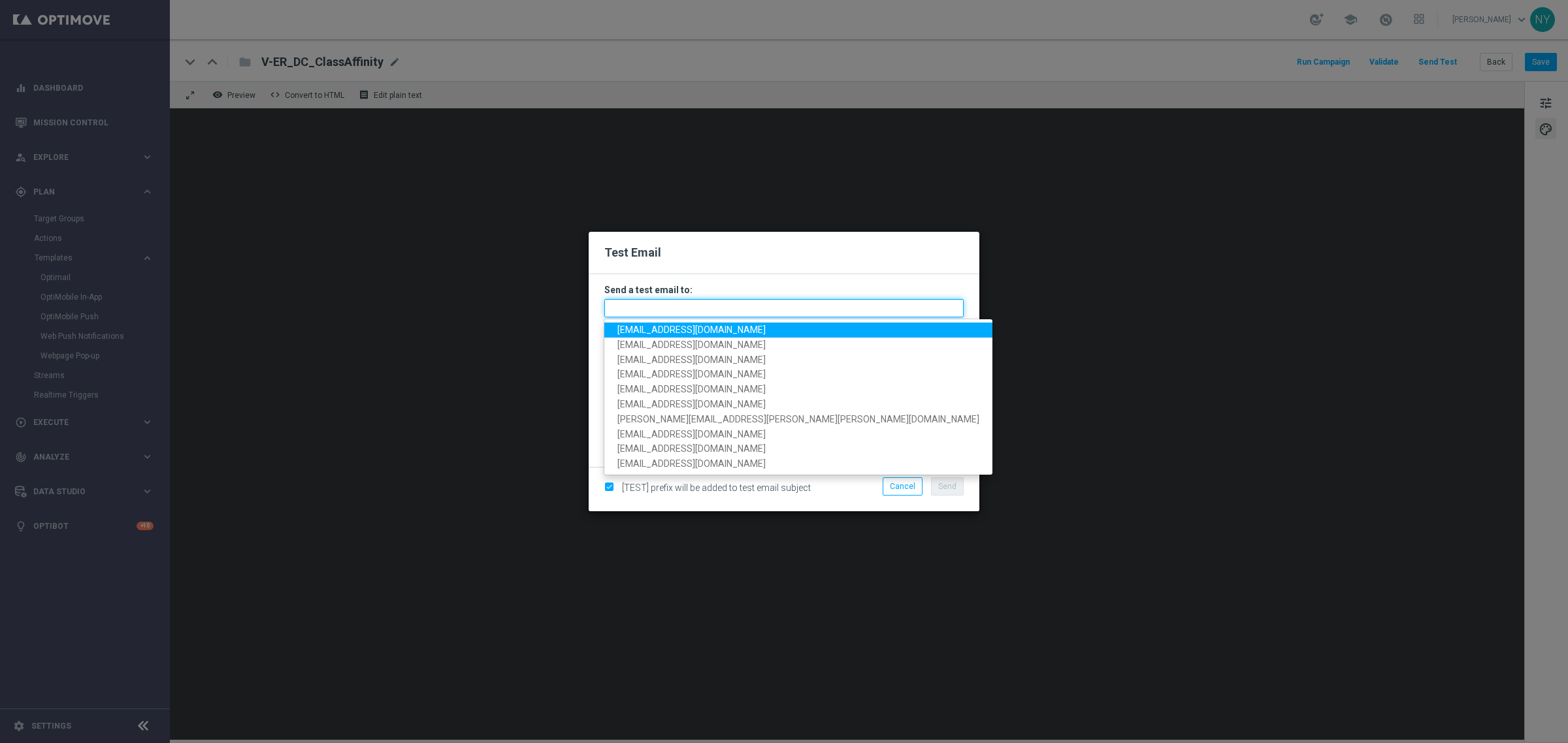
click at [641, 305] on input "text" at bounding box center [784, 307] width 359 height 18
click at [661, 330] on span "neilyetts3@litmusemail.com" at bounding box center [691, 330] width 148 height 10
type input "neilyetts3@litmusemail.com"
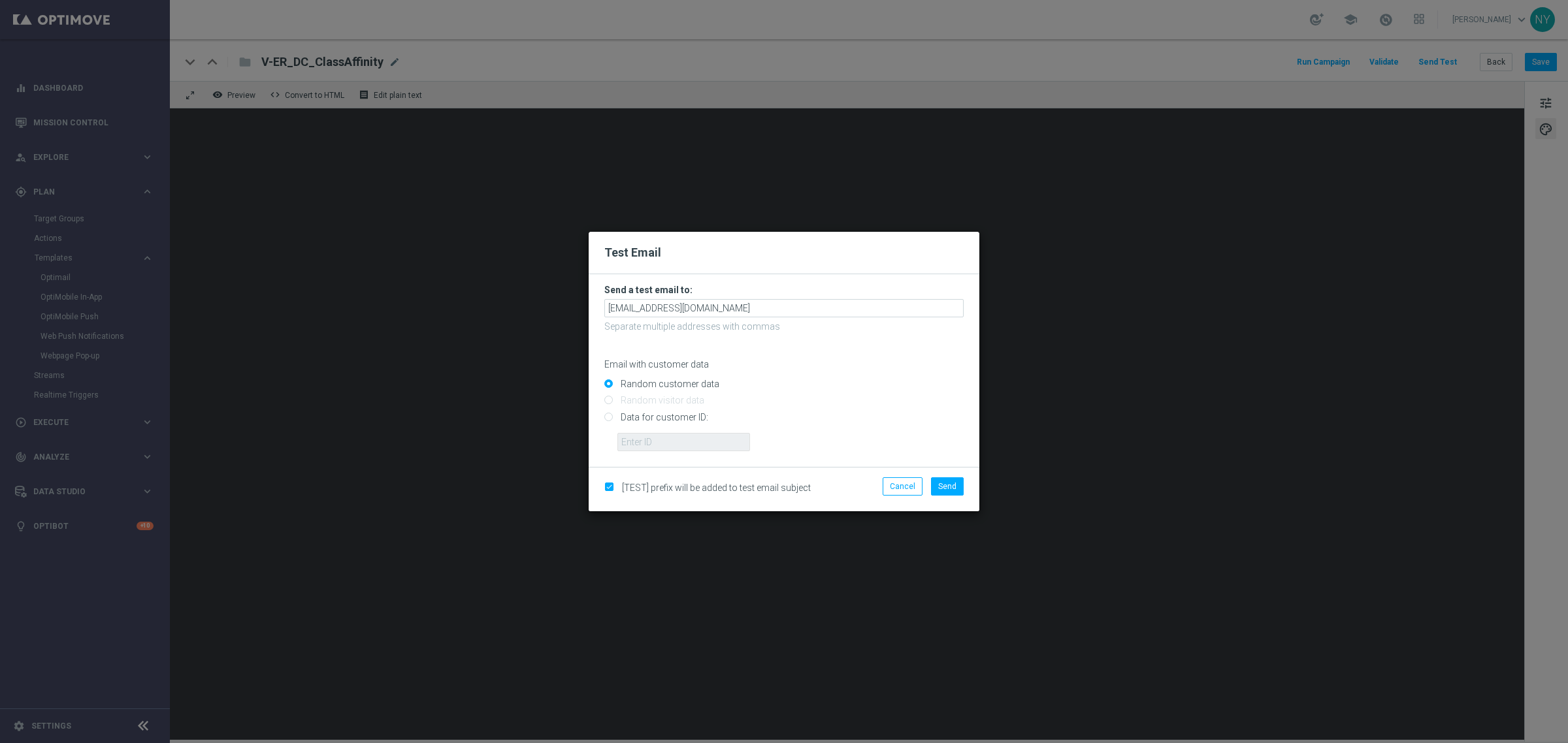
click at [610, 416] on input "Data for customer ID:" at bounding box center [784, 422] width 359 height 18
radio input "true"
click at [629, 443] on input "text" at bounding box center [684, 442] width 133 height 18
paste input "10032767094"
type input "10032767094"
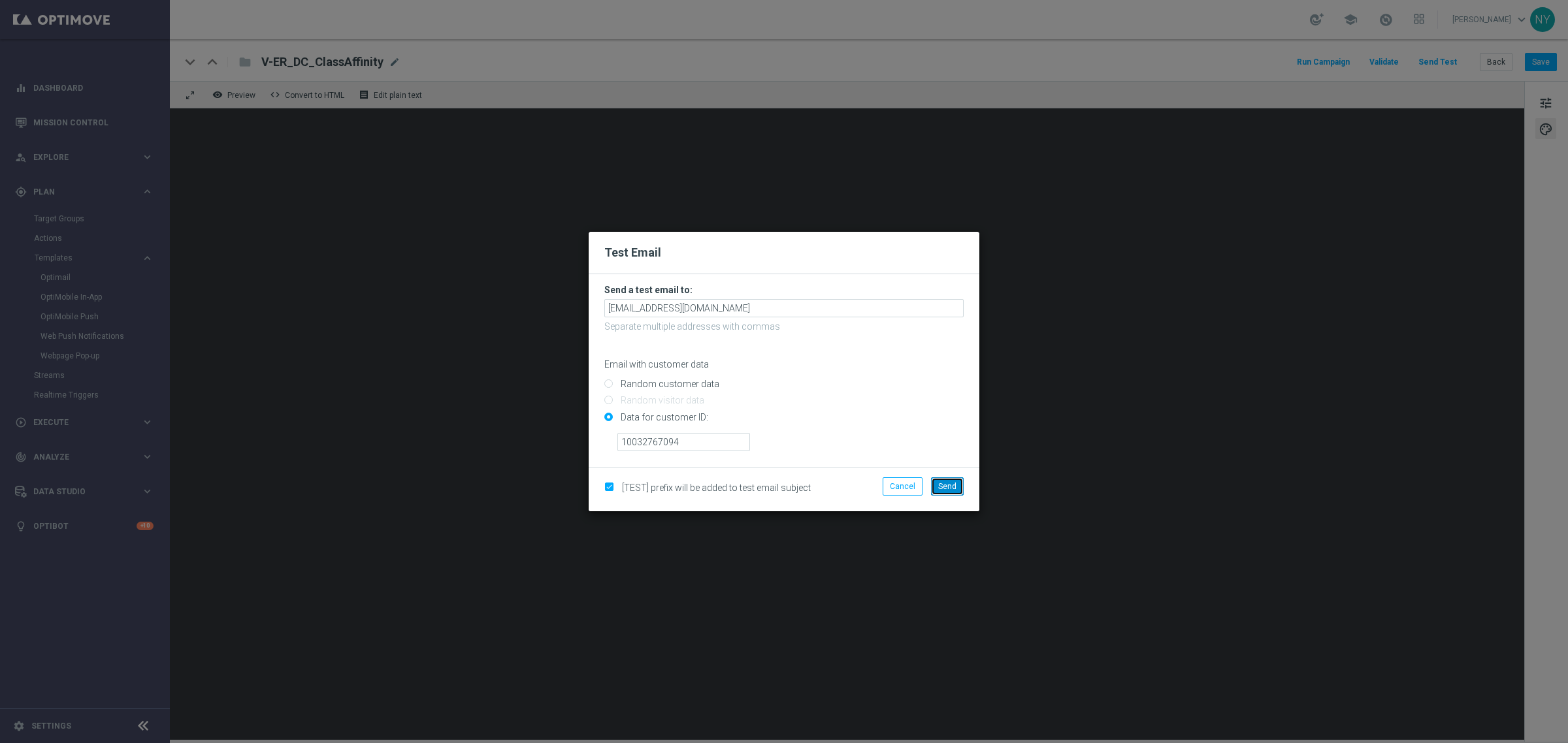
click at [945, 483] on span "Send" at bounding box center [947, 486] width 18 height 9
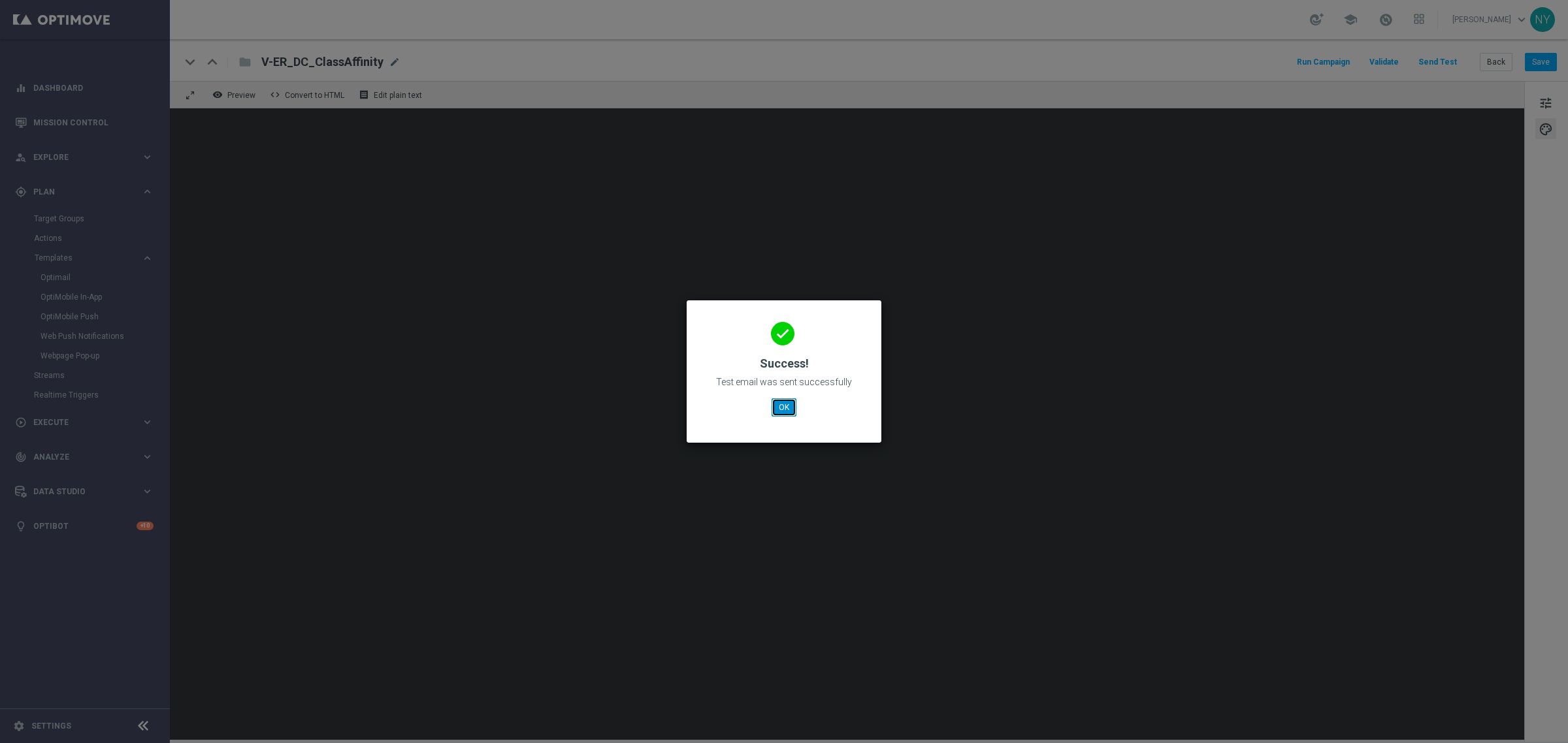
click at [788, 410] on button "OK" at bounding box center [784, 407] width 25 height 18
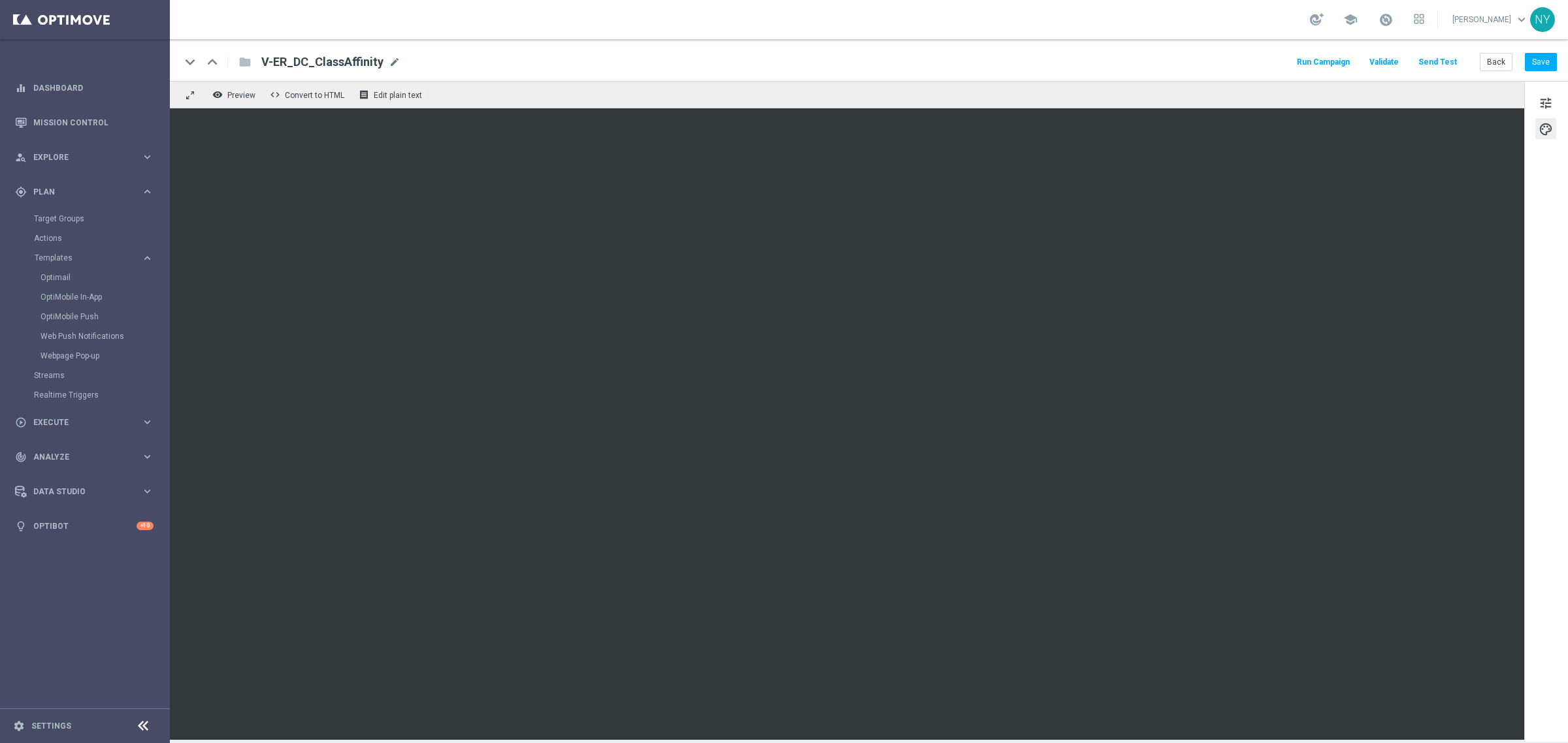
click at [1441, 63] on button "Send Test" at bounding box center [1437, 62] width 42 height 17
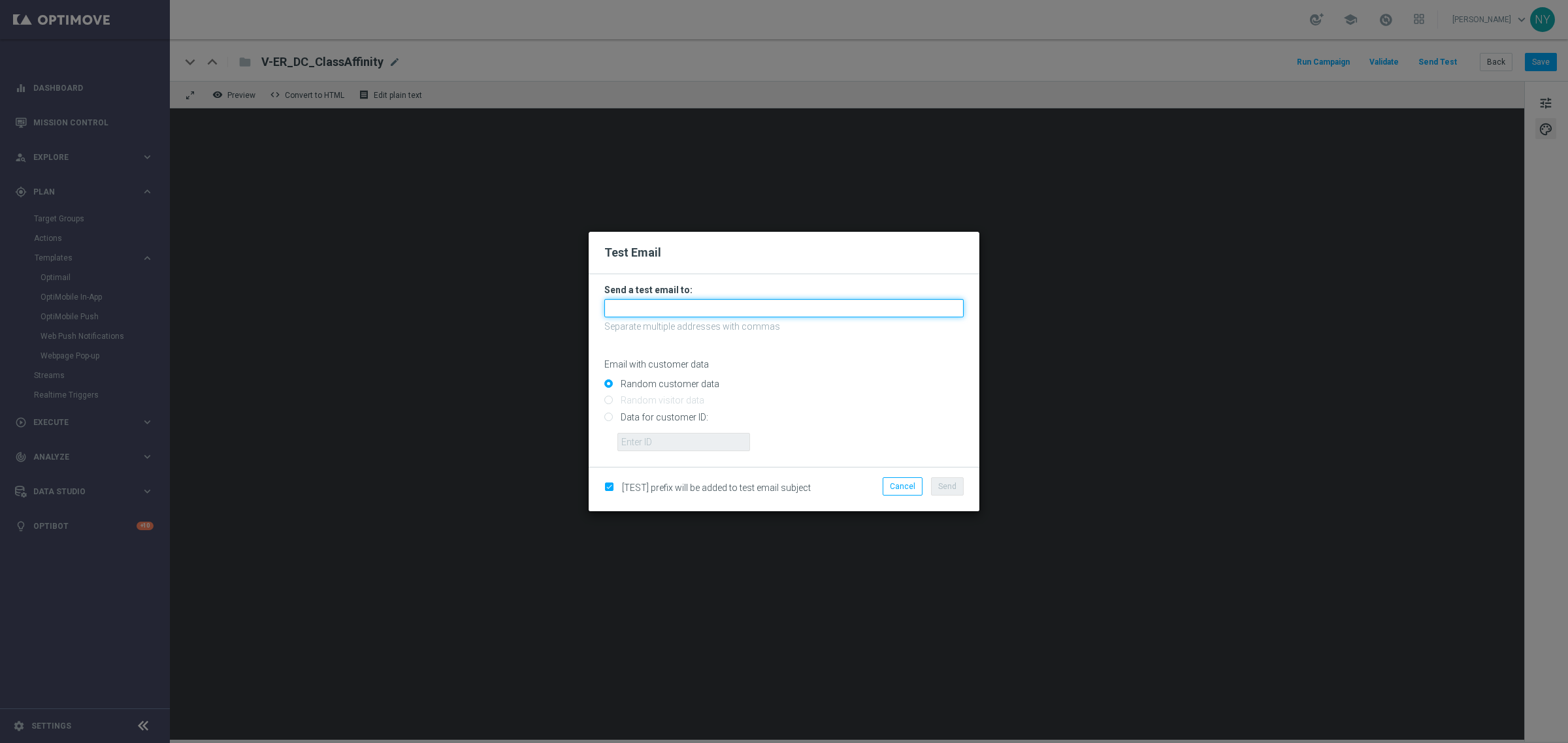
click at [635, 308] on input "text" at bounding box center [784, 307] width 359 height 18
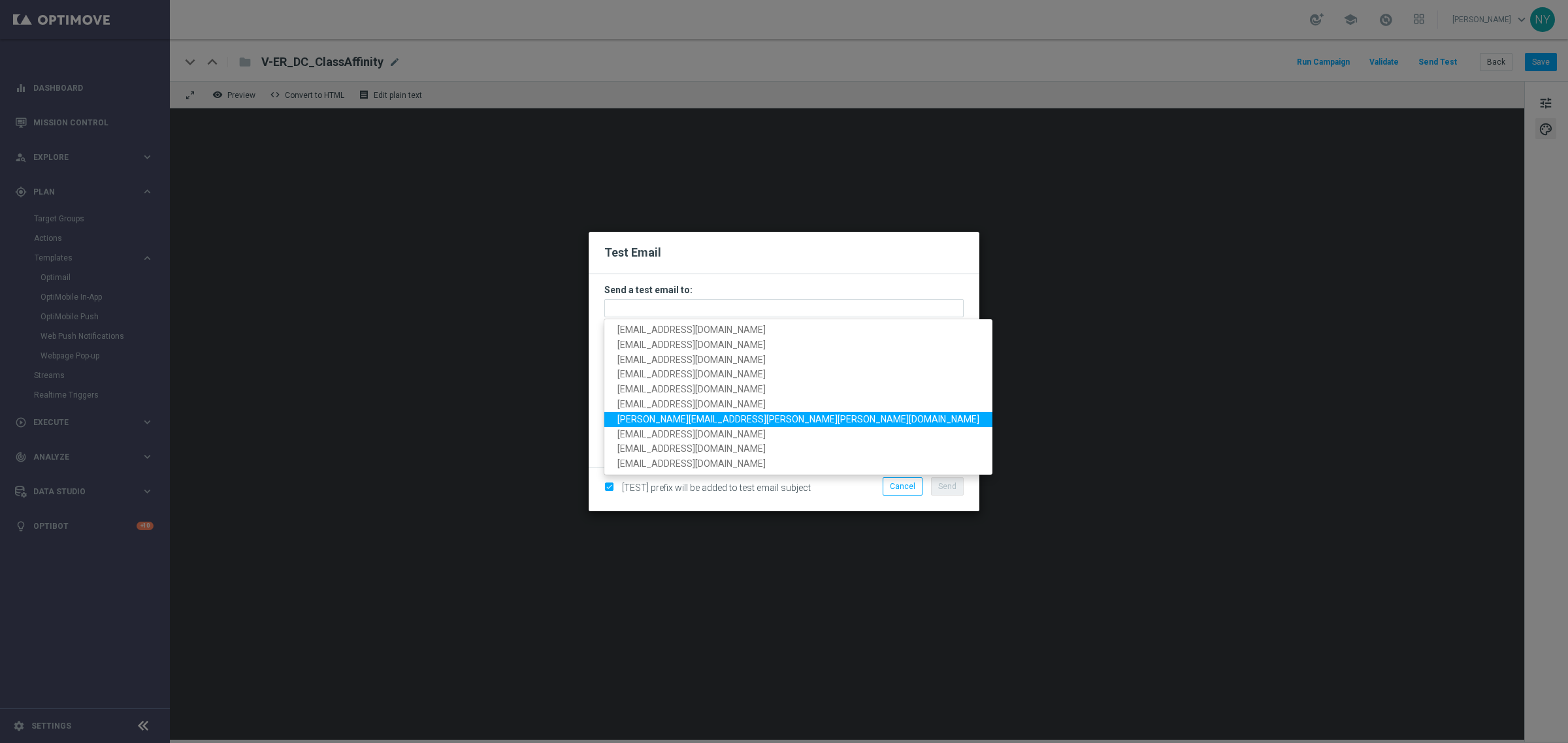
click at [664, 420] on span "neil.yetts@staples.com" at bounding box center [798, 419] width 362 height 10
type input "neil.yetts@staples.com"
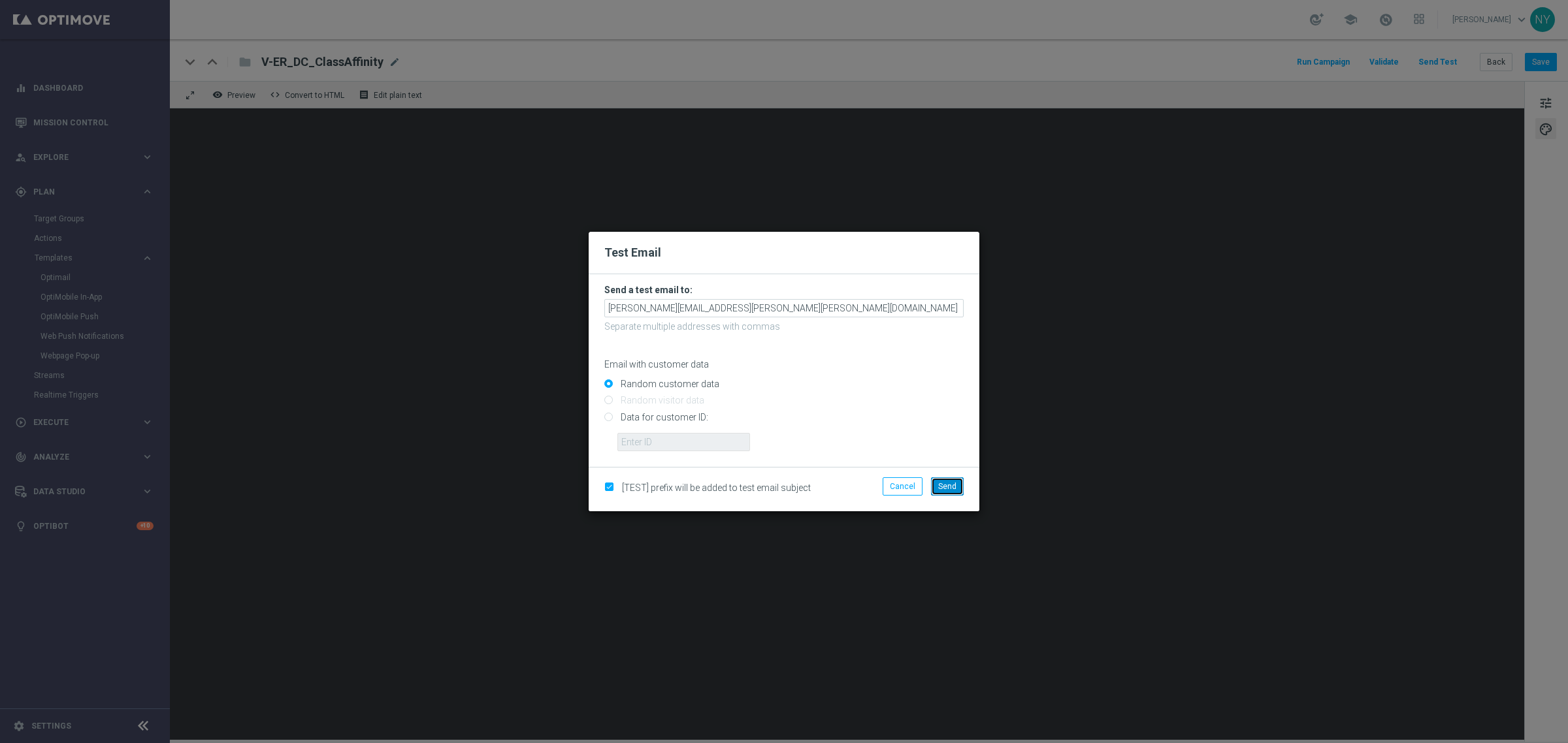
click at [942, 482] on span "Send" at bounding box center [947, 486] width 18 height 9
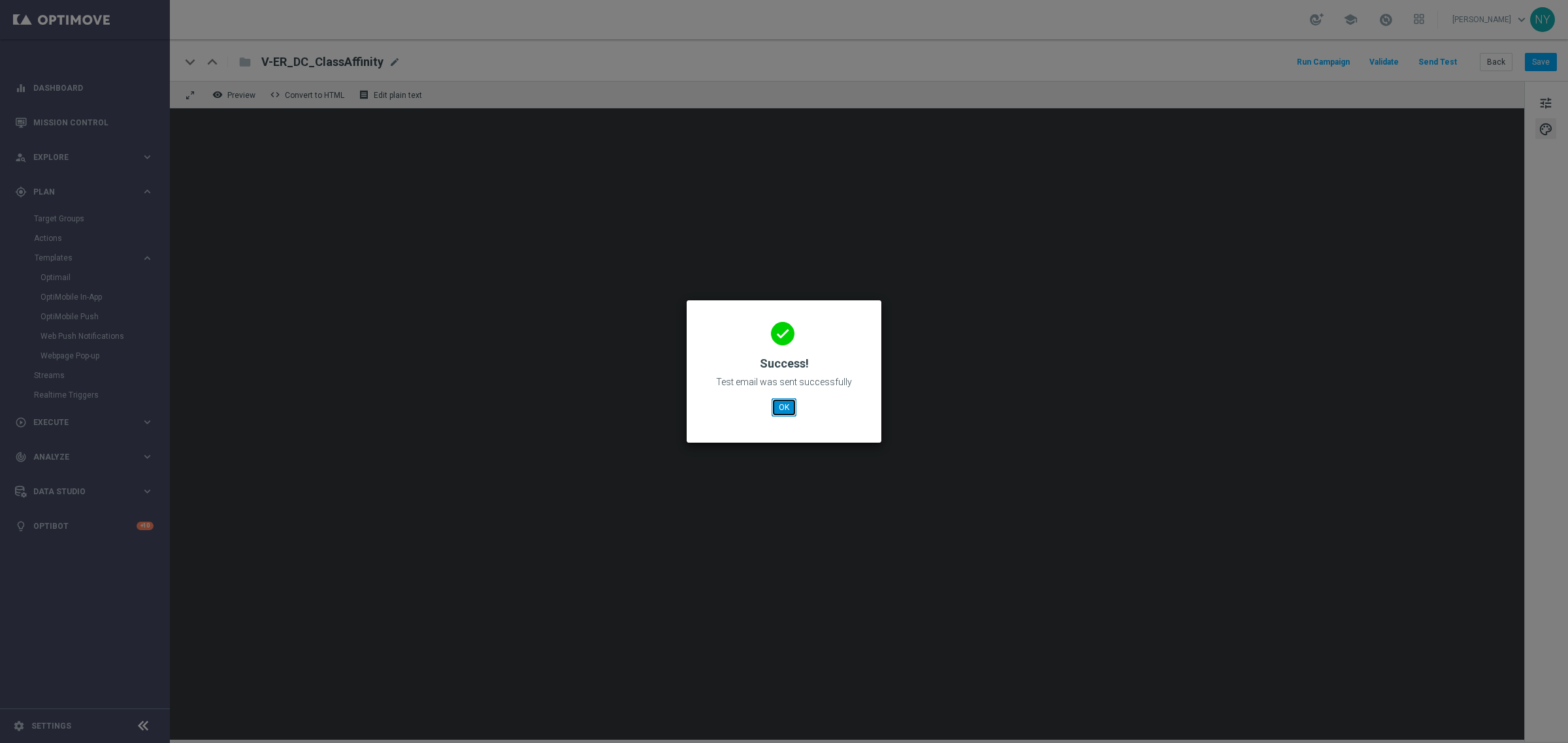
click at [784, 409] on button "OK" at bounding box center [784, 407] width 25 height 18
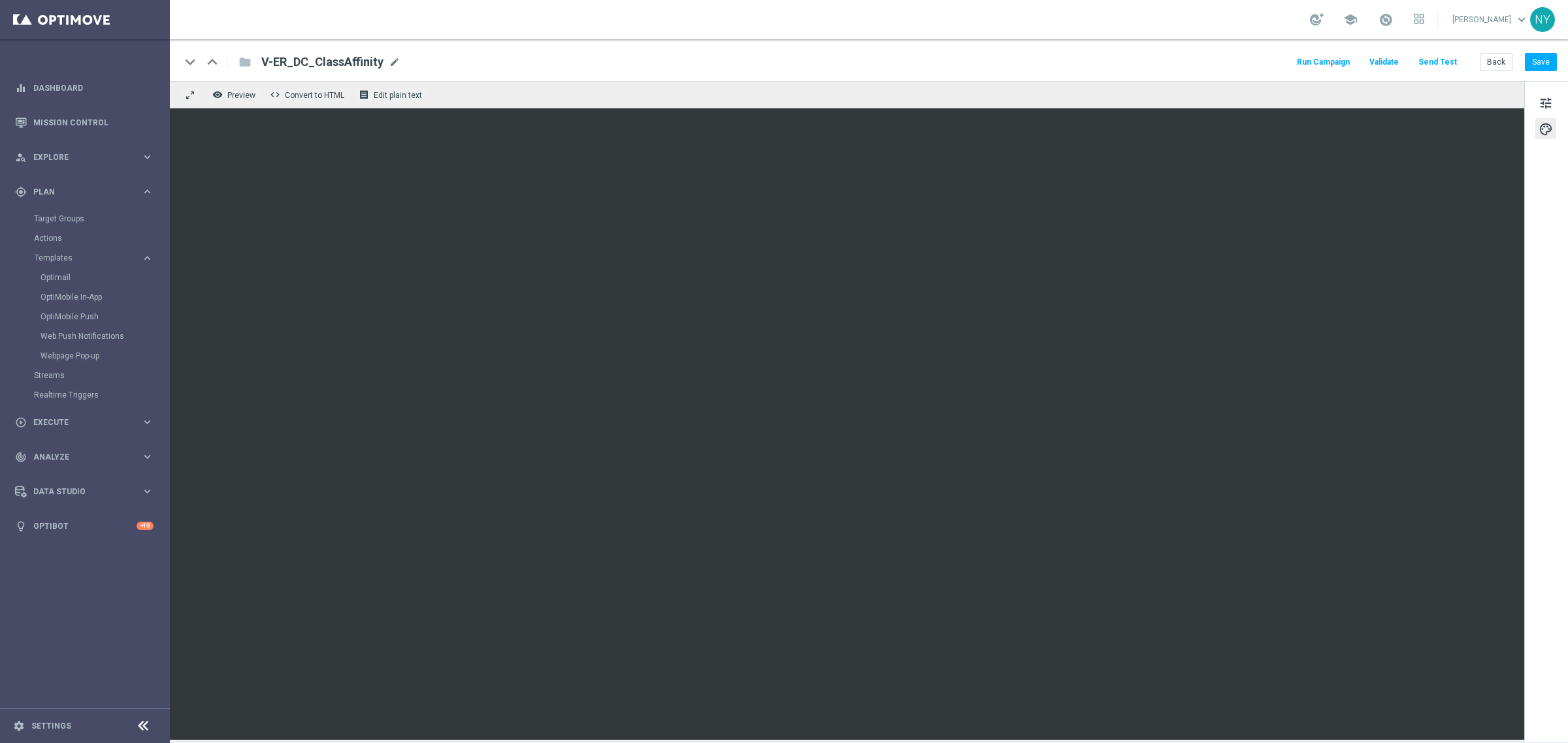
click at [1441, 59] on button "Send Test" at bounding box center [1437, 62] width 42 height 17
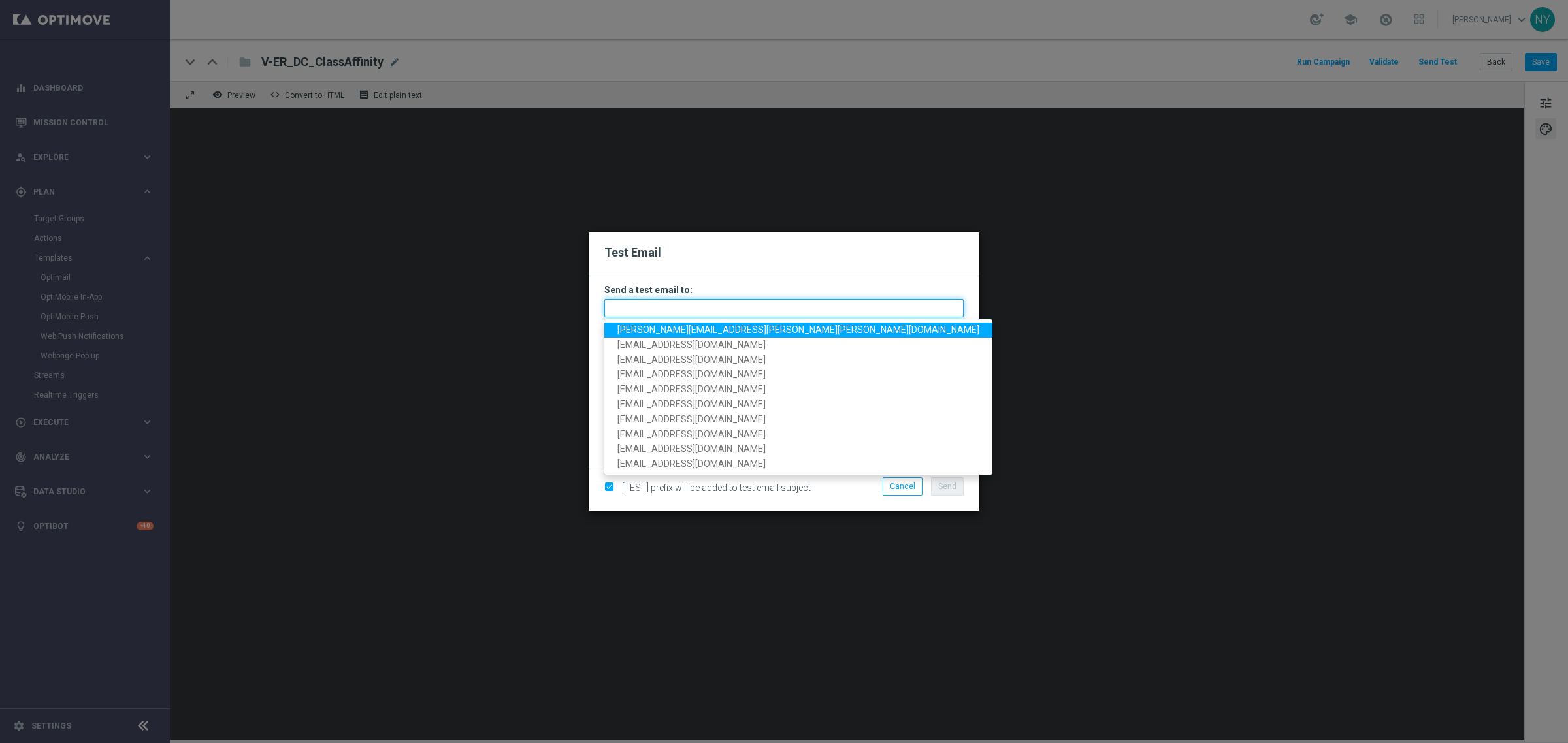
click at [654, 309] on input "text" at bounding box center [784, 307] width 359 height 18
click at [654, 331] on span "neil.yetts@staples.com" at bounding box center [798, 330] width 362 height 10
type input "neil.yetts@staples.com"
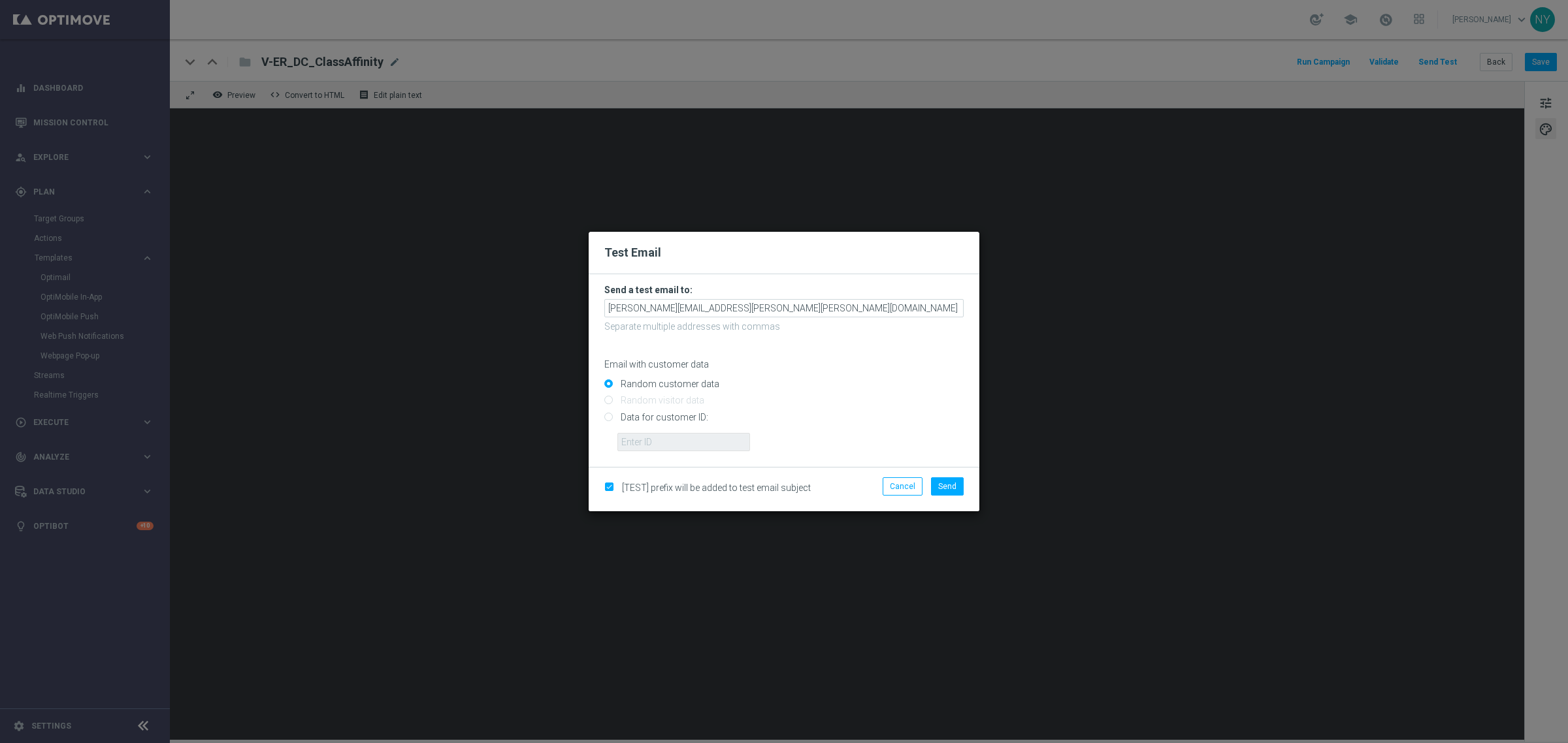
click at [608, 415] on input "Data for customer ID:" at bounding box center [784, 422] width 359 height 18
radio input "true"
click at [657, 442] on input "text" at bounding box center [684, 442] width 133 height 18
paste input "10000020920"
type input "10000020920"
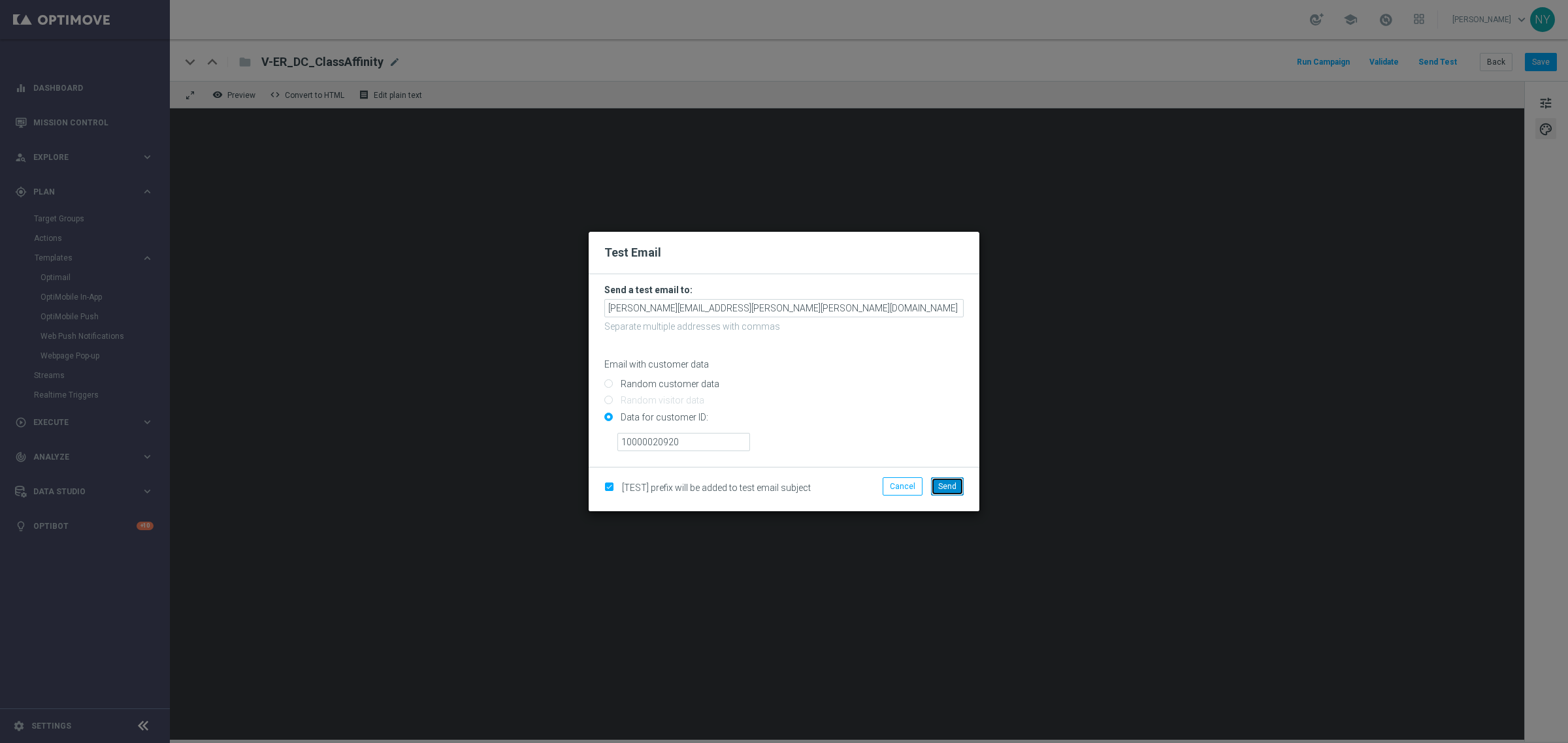
click at [943, 490] on span "Send" at bounding box center [947, 486] width 18 height 9
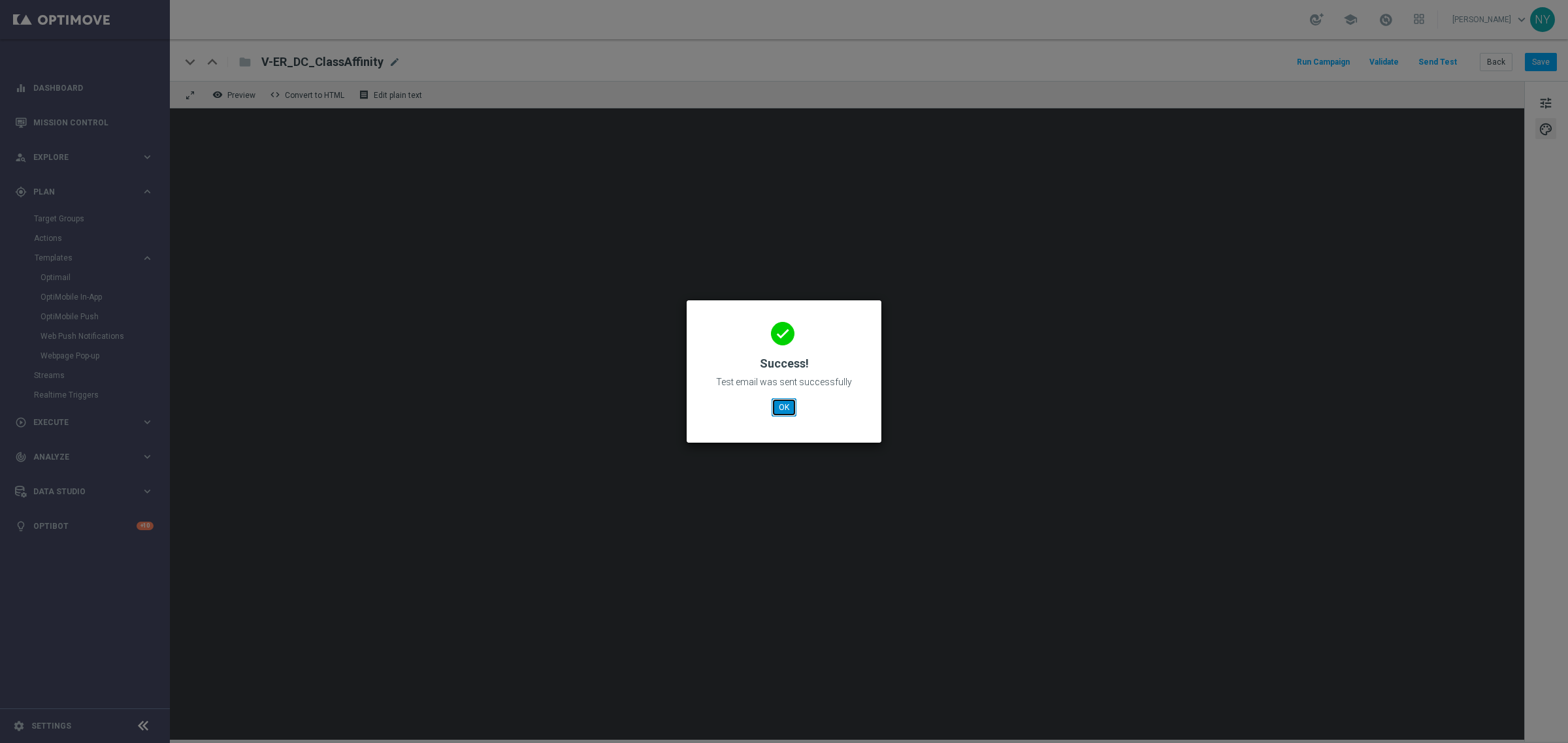
click at [783, 406] on button "OK" at bounding box center [784, 407] width 25 height 18
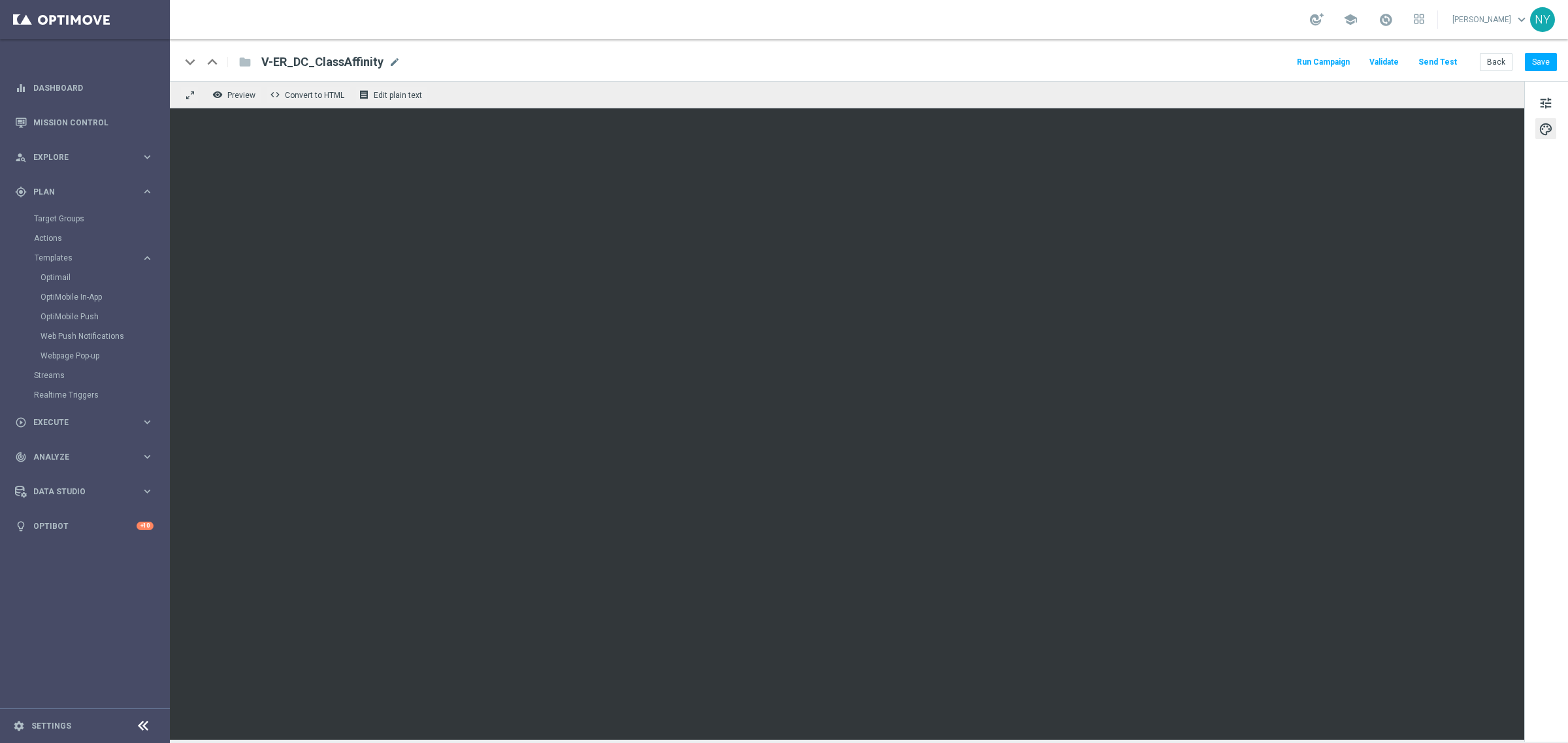
click at [1431, 60] on button "Send Test" at bounding box center [1437, 62] width 42 height 17
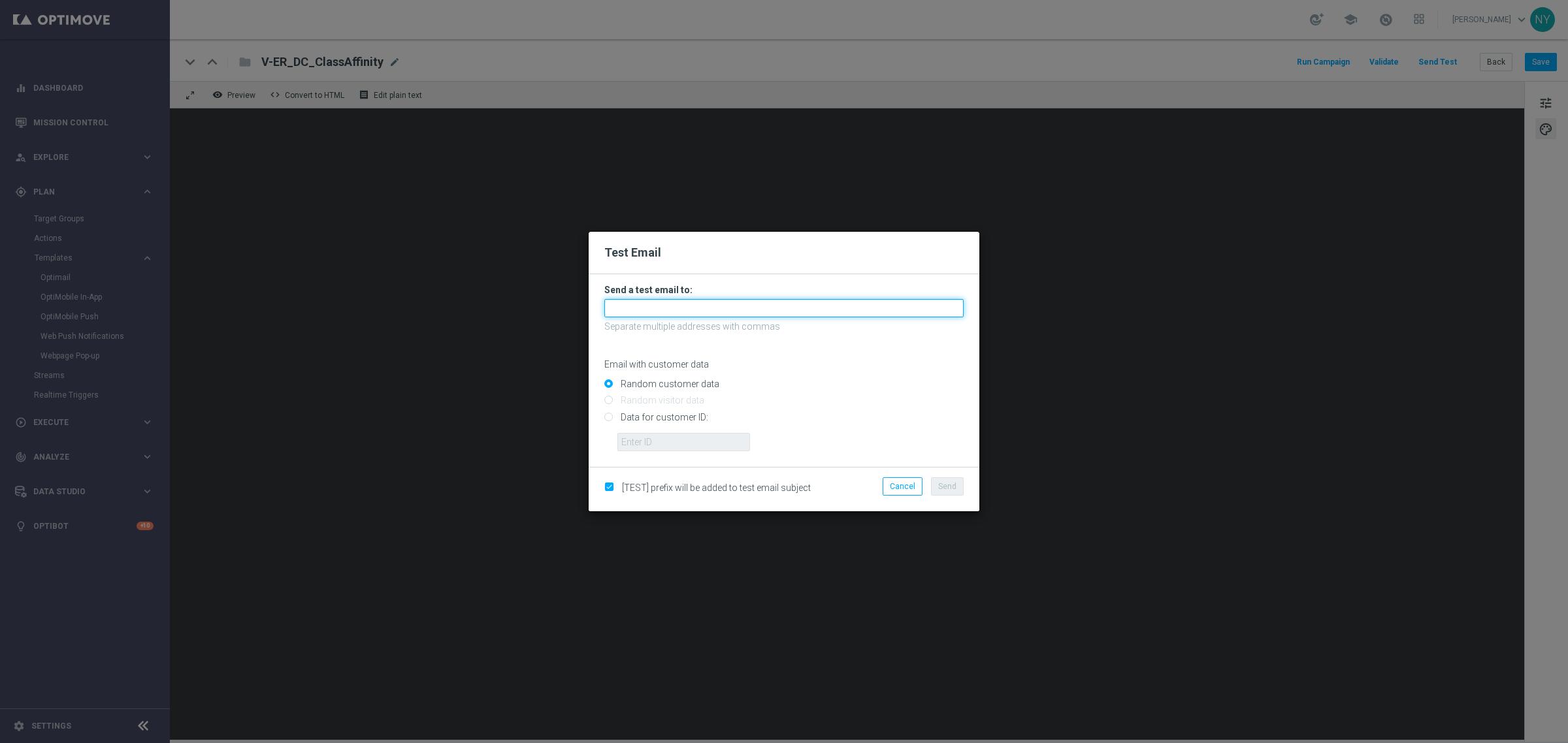
click at [637, 310] on input "text" at bounding box center [784, 307] width 359 height 18
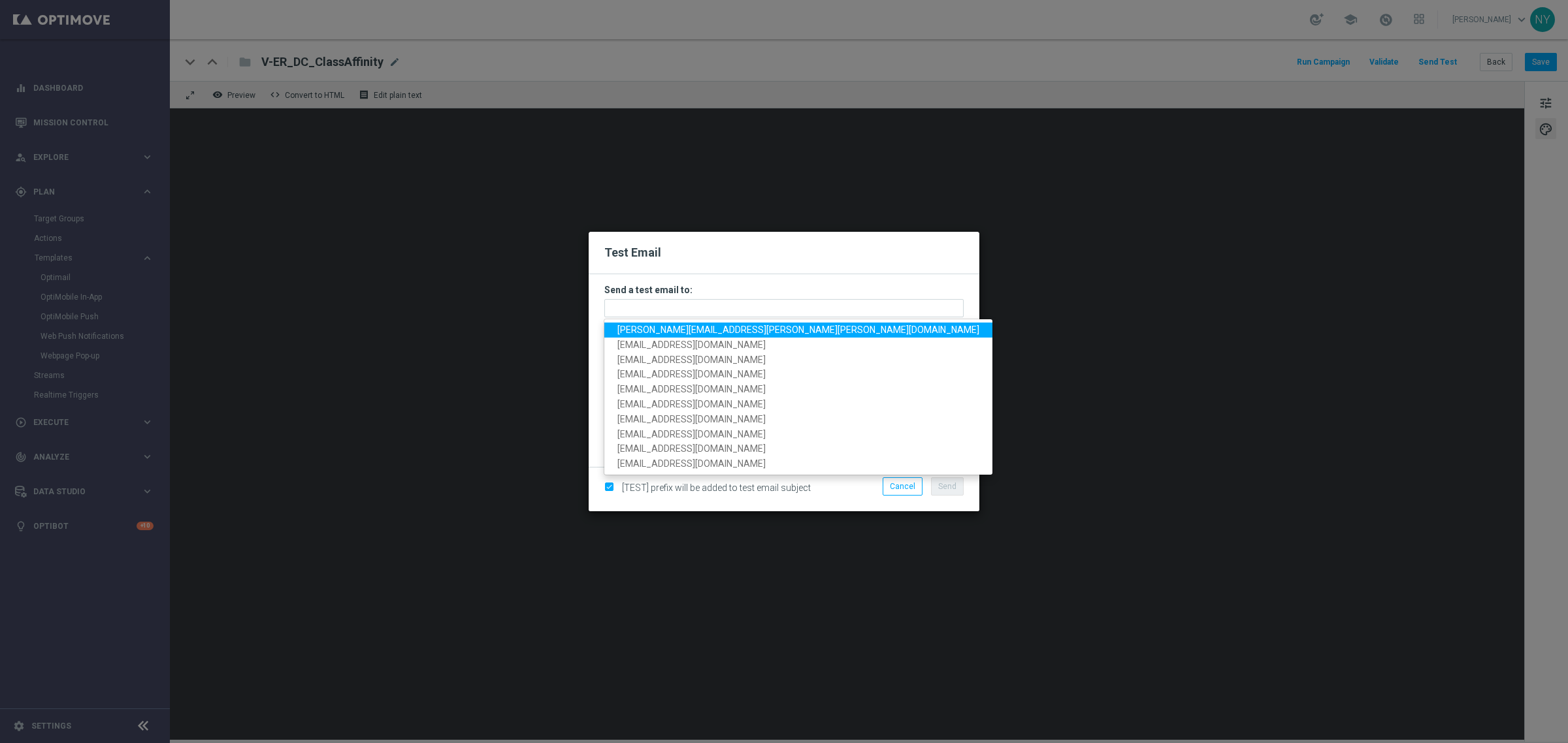
click at [670, 330] on span "neil.yetts@staples.com" at bounding box center [798, 330] width 362 height 10
type input "neil.yetts@staples.com"
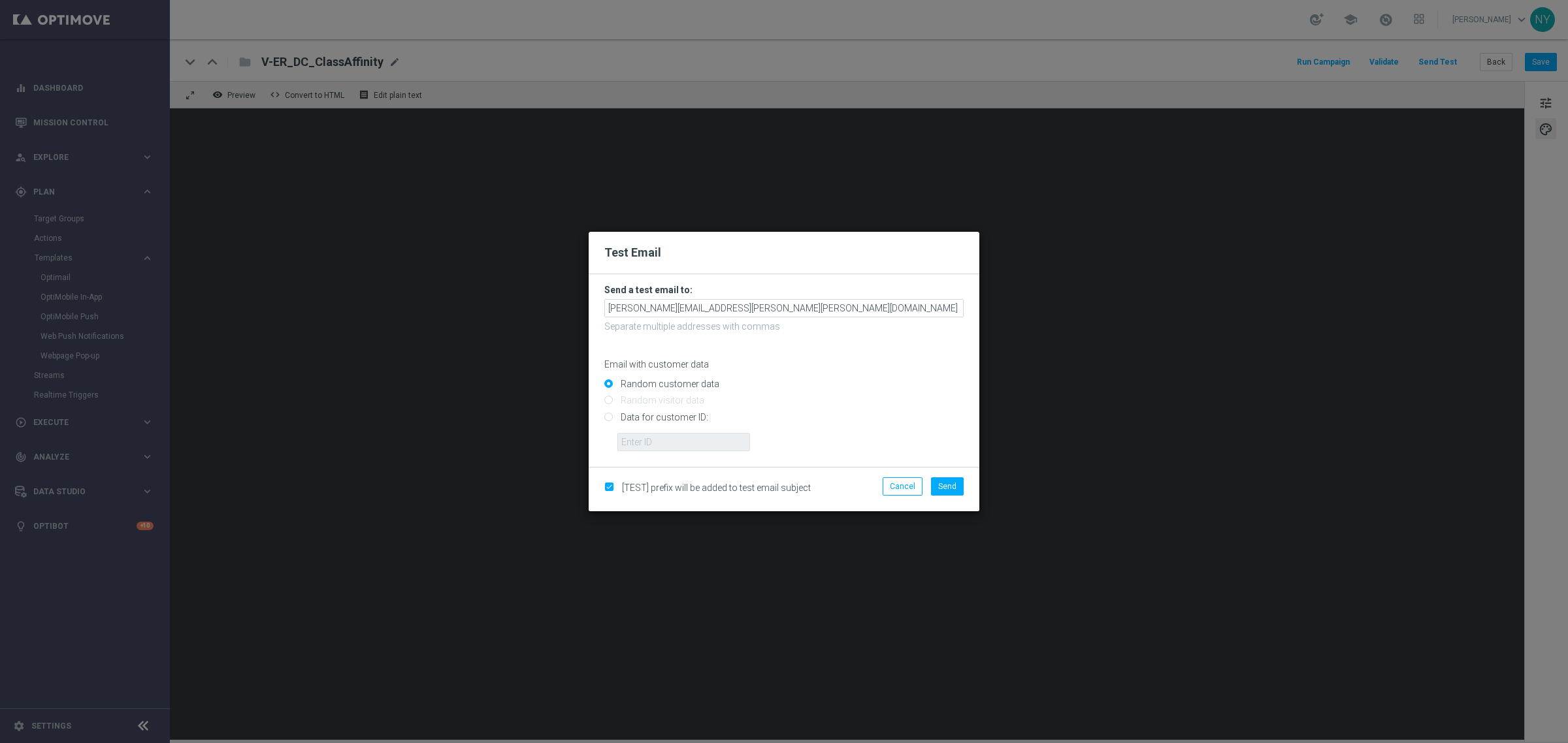
click at [606, 417] on input "Data for customer ID:" at bounding box center [784, 422] width 359 height 18
radio input "true"
click at [646, 444] on input "text" at bounding box center [684, 442] width 133 height 18
paste input "10000020920"
type input "10000020920"
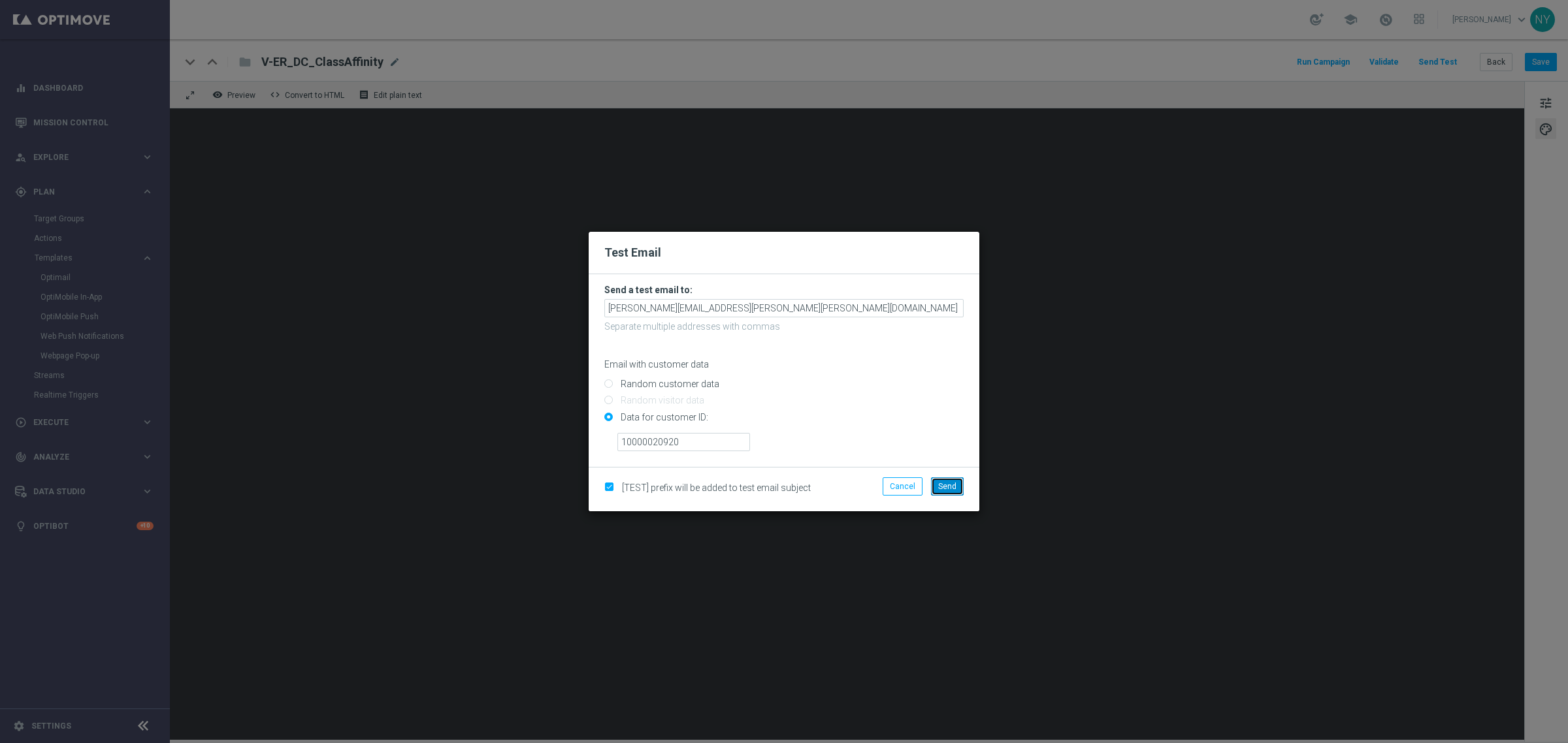
click at [941, 491] on span "Send" at bounding box center [947, 486] width 18 height 9
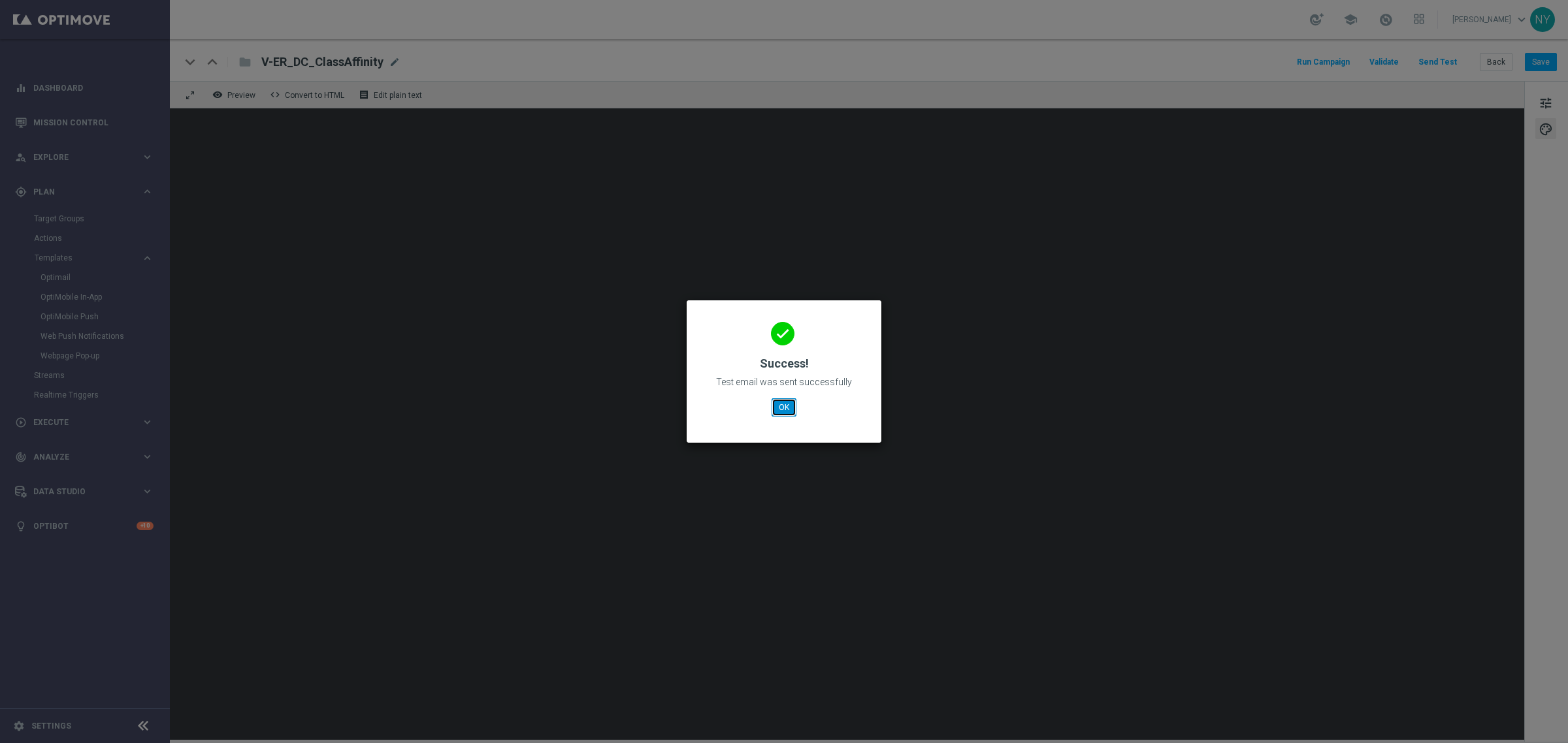
click at [789, 407] on button "OK" at bounding box center [784, 407] width 25 height 18
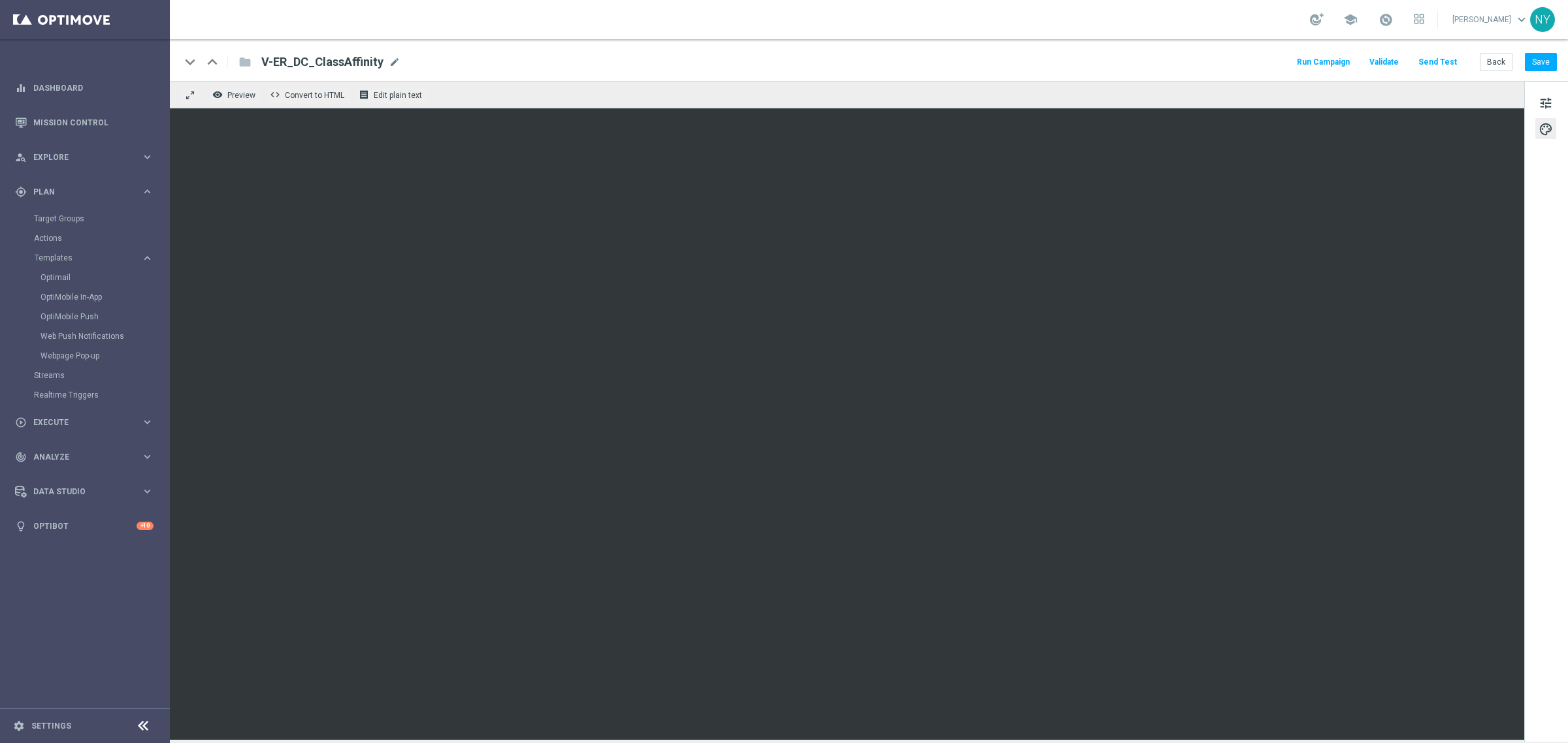
click at [1441, 61] on button "Send Test" at bounding box center [1437, 62] width 42 height 17
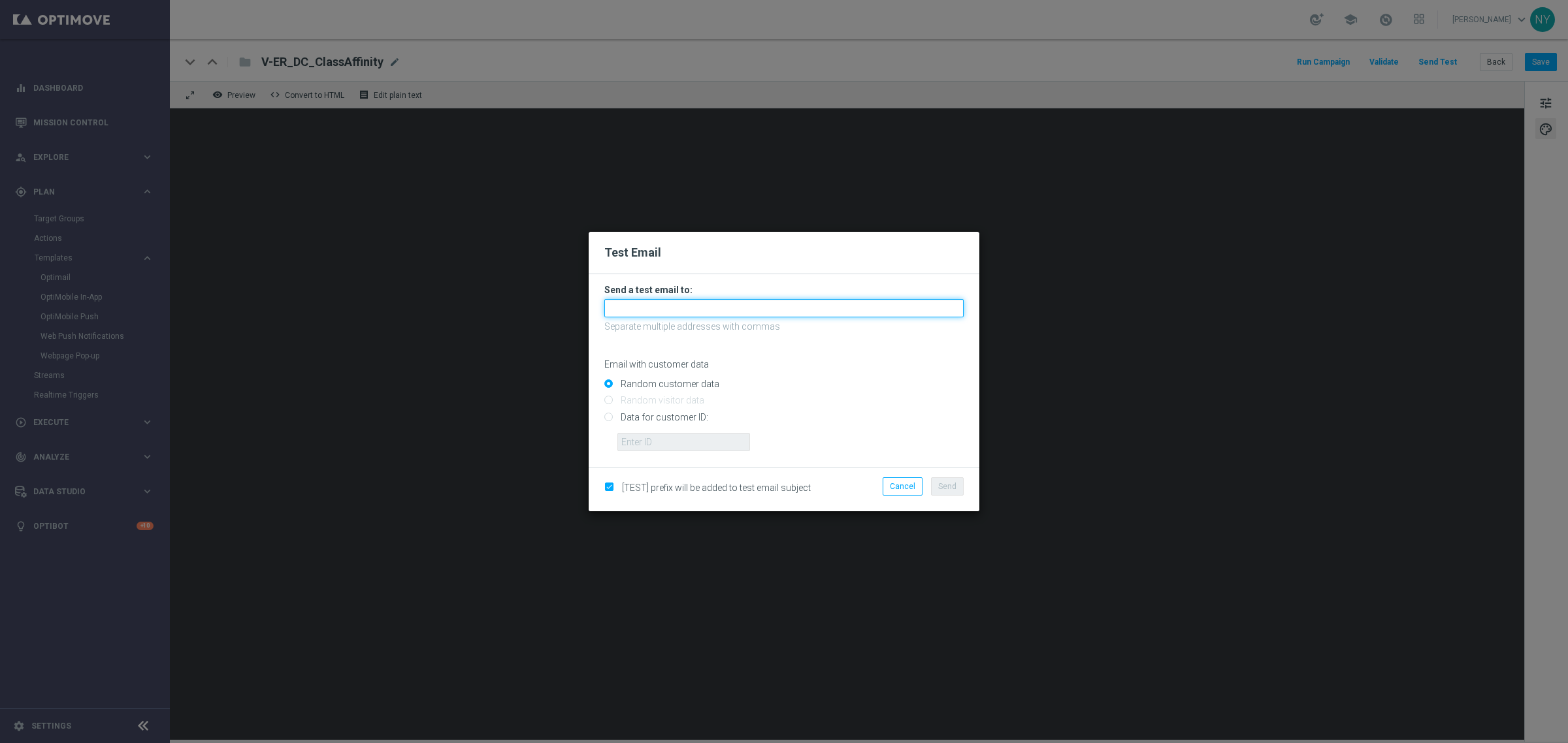
click at [637, 311] on input "text" at bounding box center [784, 307] width 359 height 18
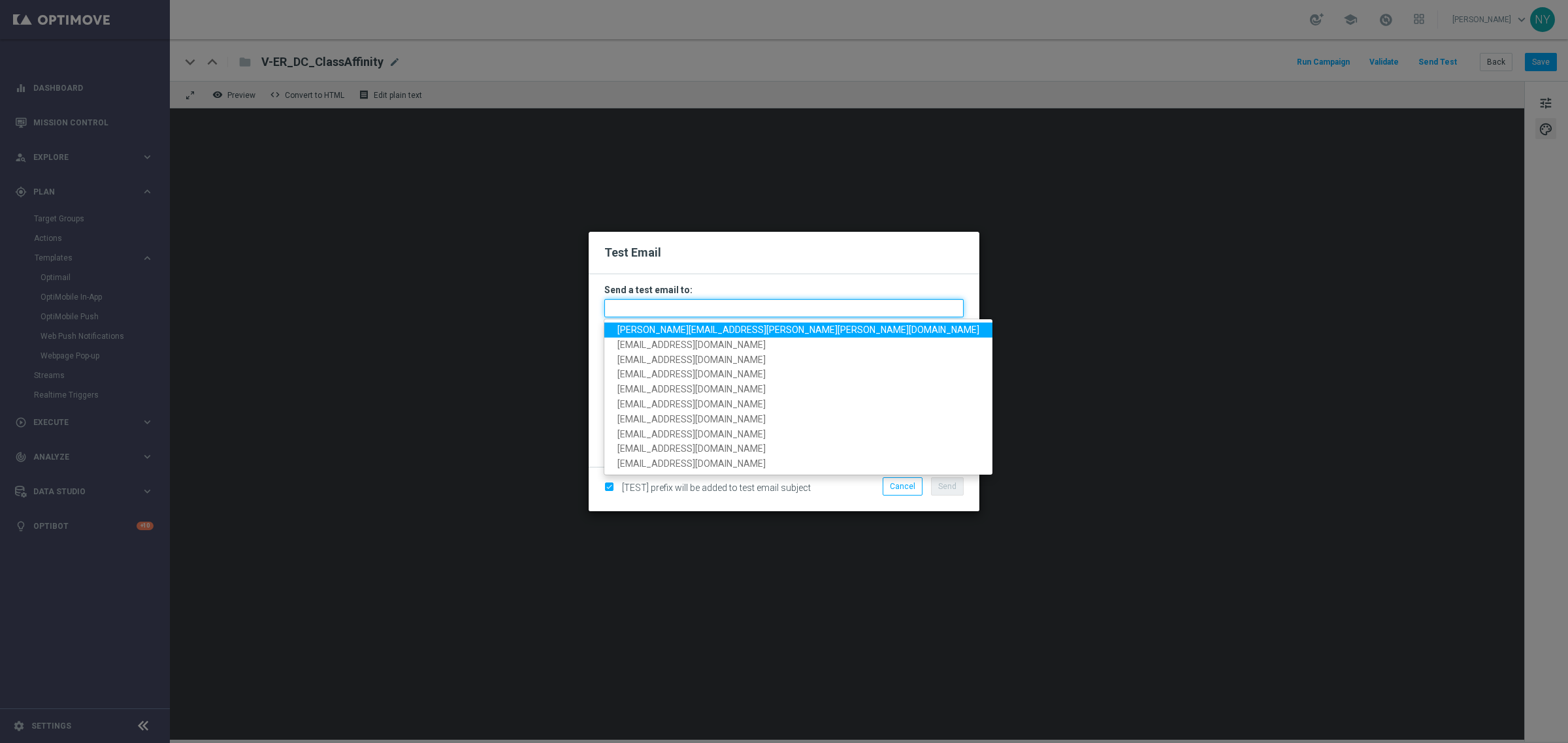
paste input "10000000793"
type input "10000000793"
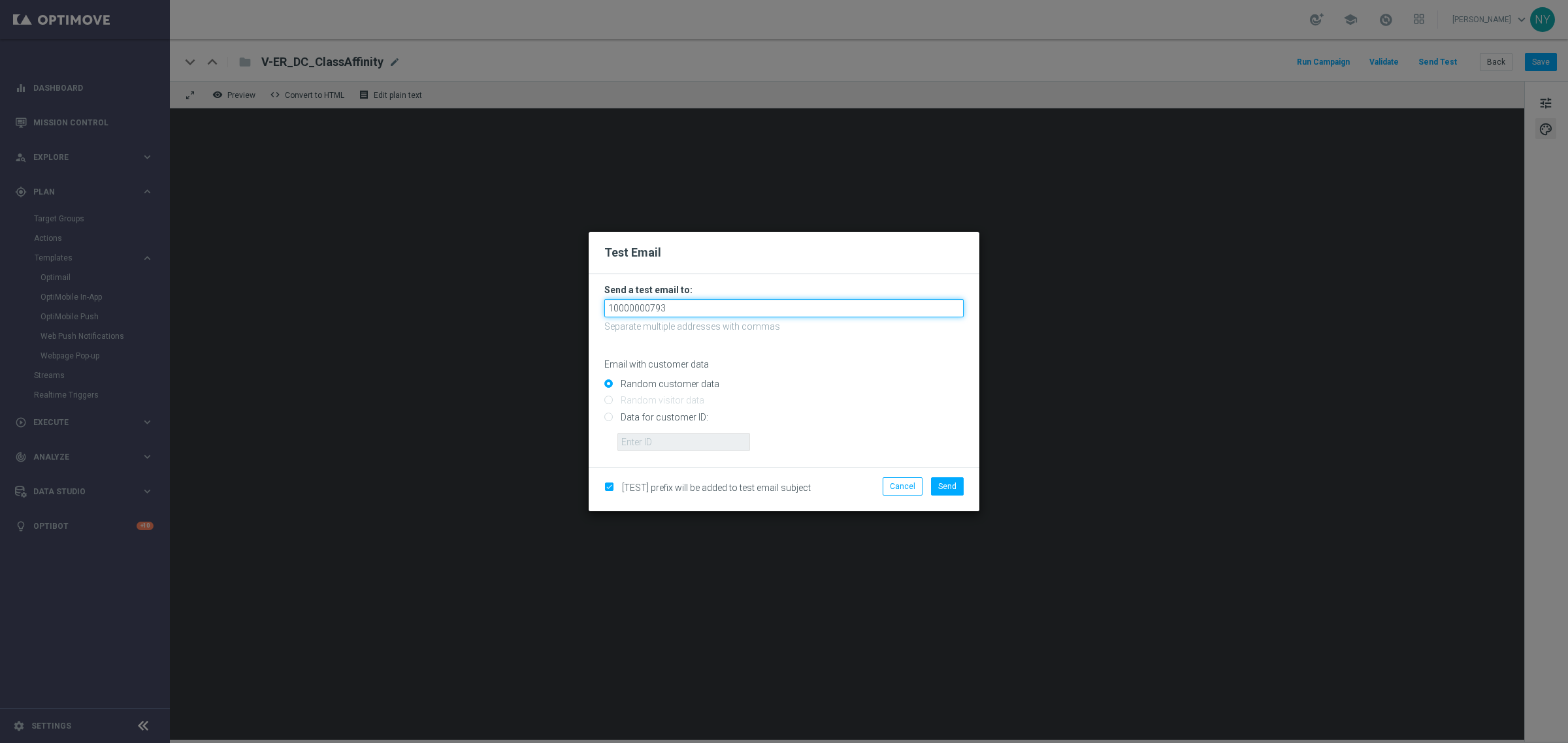
drag, startPoint x: 683, startPoint y: 306, endPoint x: 288, endPoint y: 266, distance: 397.0
click at [288, 271] on modal-container "Test Email Send a test email to: 10000000793 Separate multiple addresses with c…" at bounding box center [784, 371] width 1568 height 743
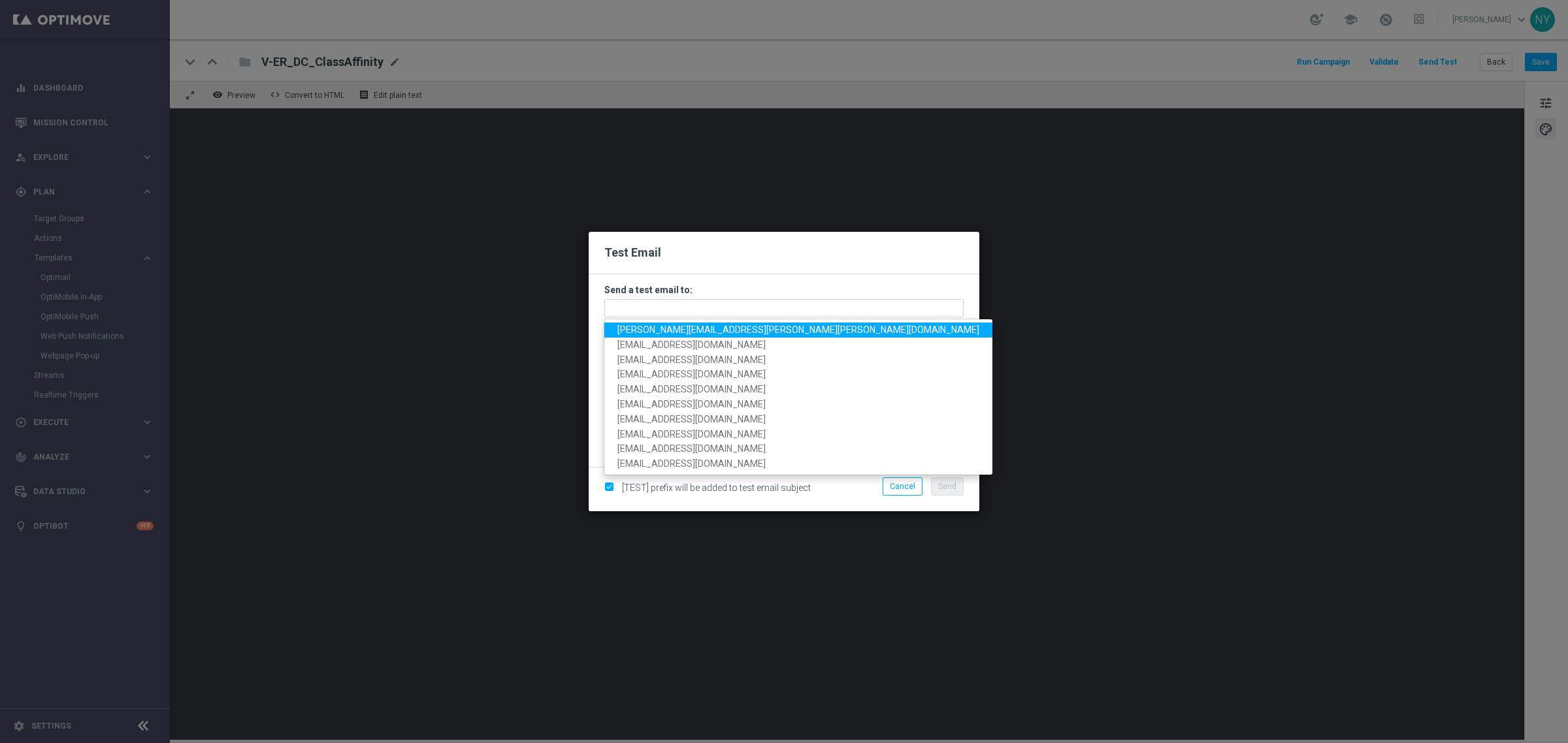
click at [654, 331] on span "neil.yetts@staples.com" at bounding box center [798, 330] width 362 height 10
type input "neil.yetts@staples.com"
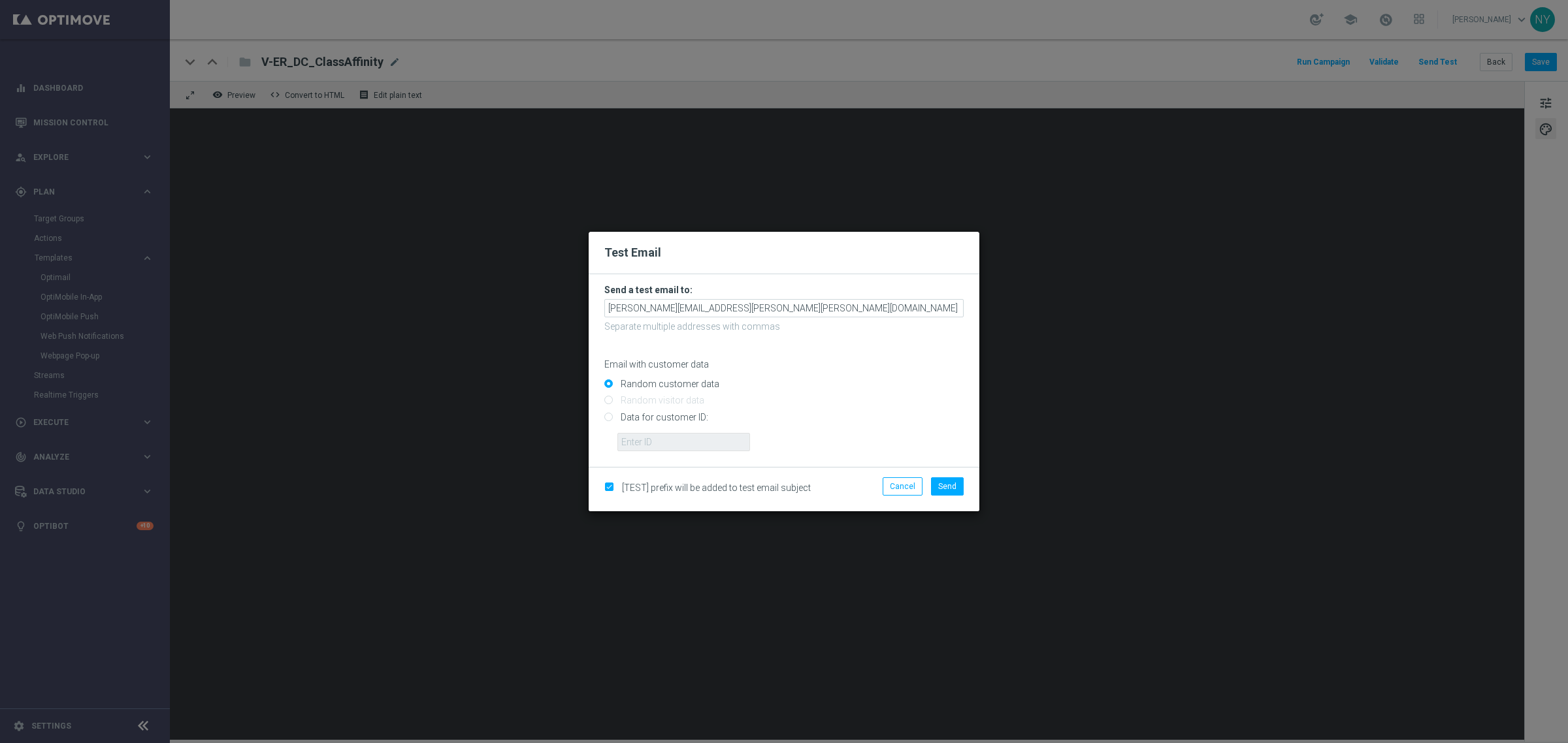
click at [609, 418] on input "Data for customer ID:" at bounding box center [784, 422] width 359 height 18
radio input "true"
click at [635, 443] on input "text" at bounding box center [684, 442] width 133 height 18
paste input "10000000793"
type input "10000000793"
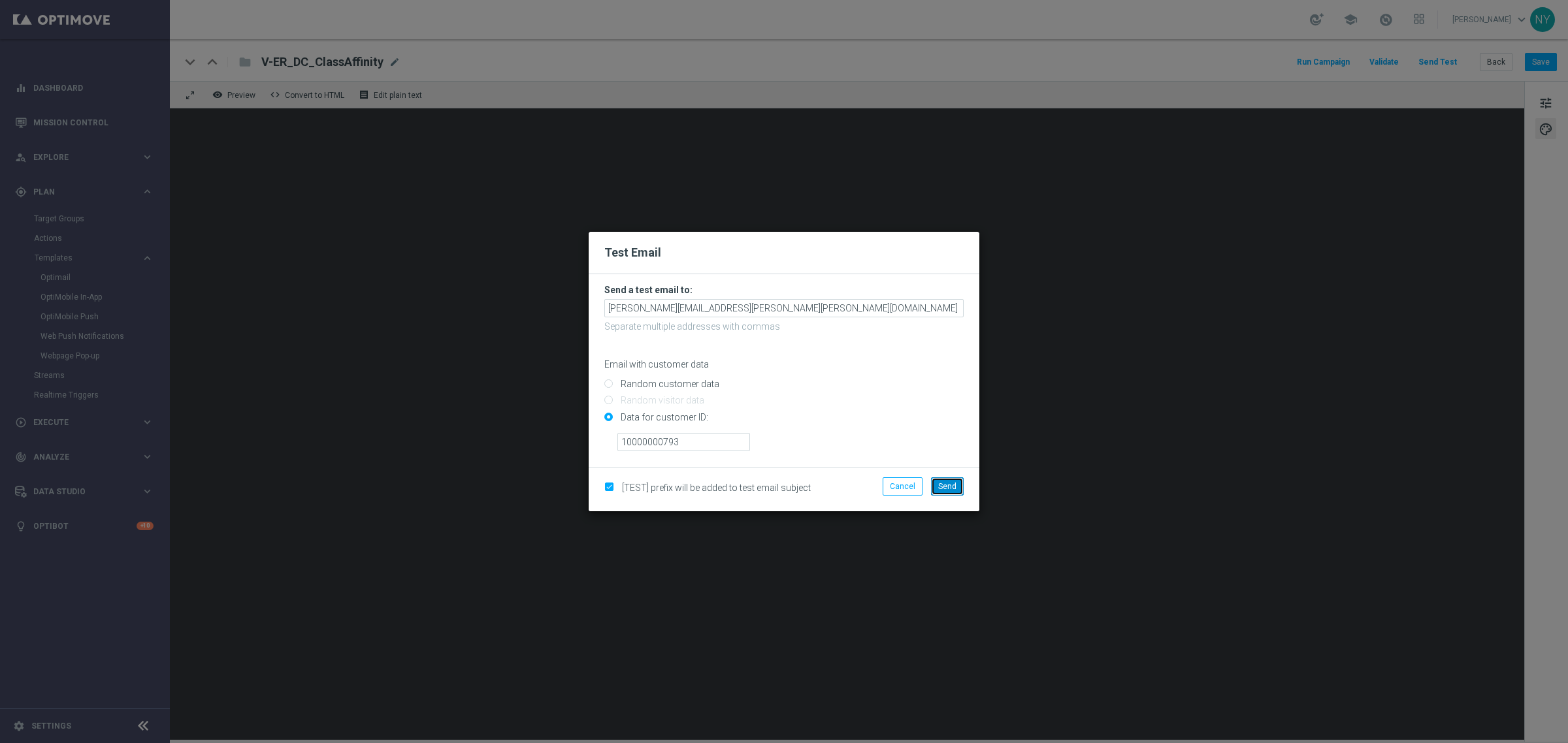
click at [947, 488] on span "Send" at bounding box center [947, 486] width 18 height 9
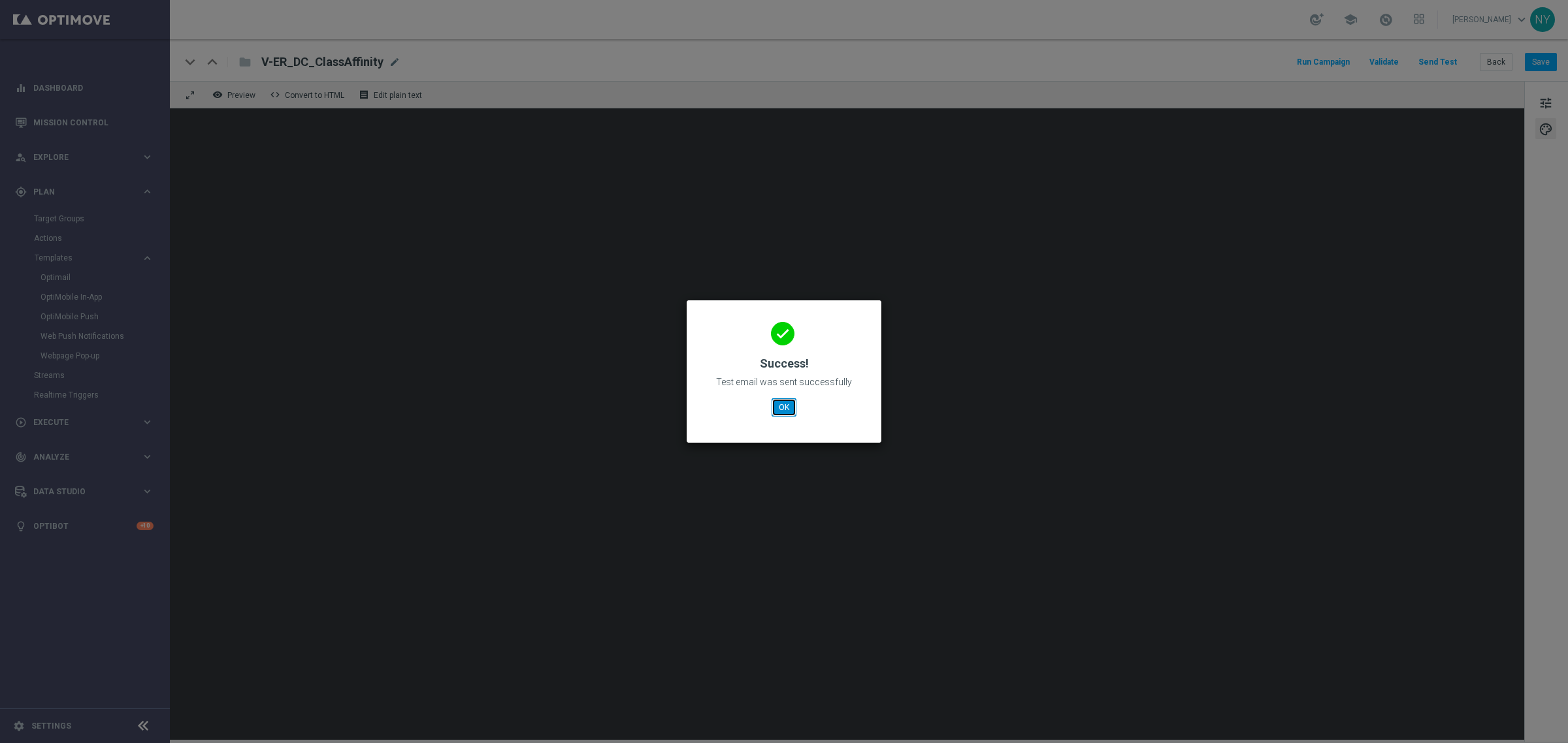
click at [785, 409] on button "OK" at bounding box center [784, 407] width 25 height 18
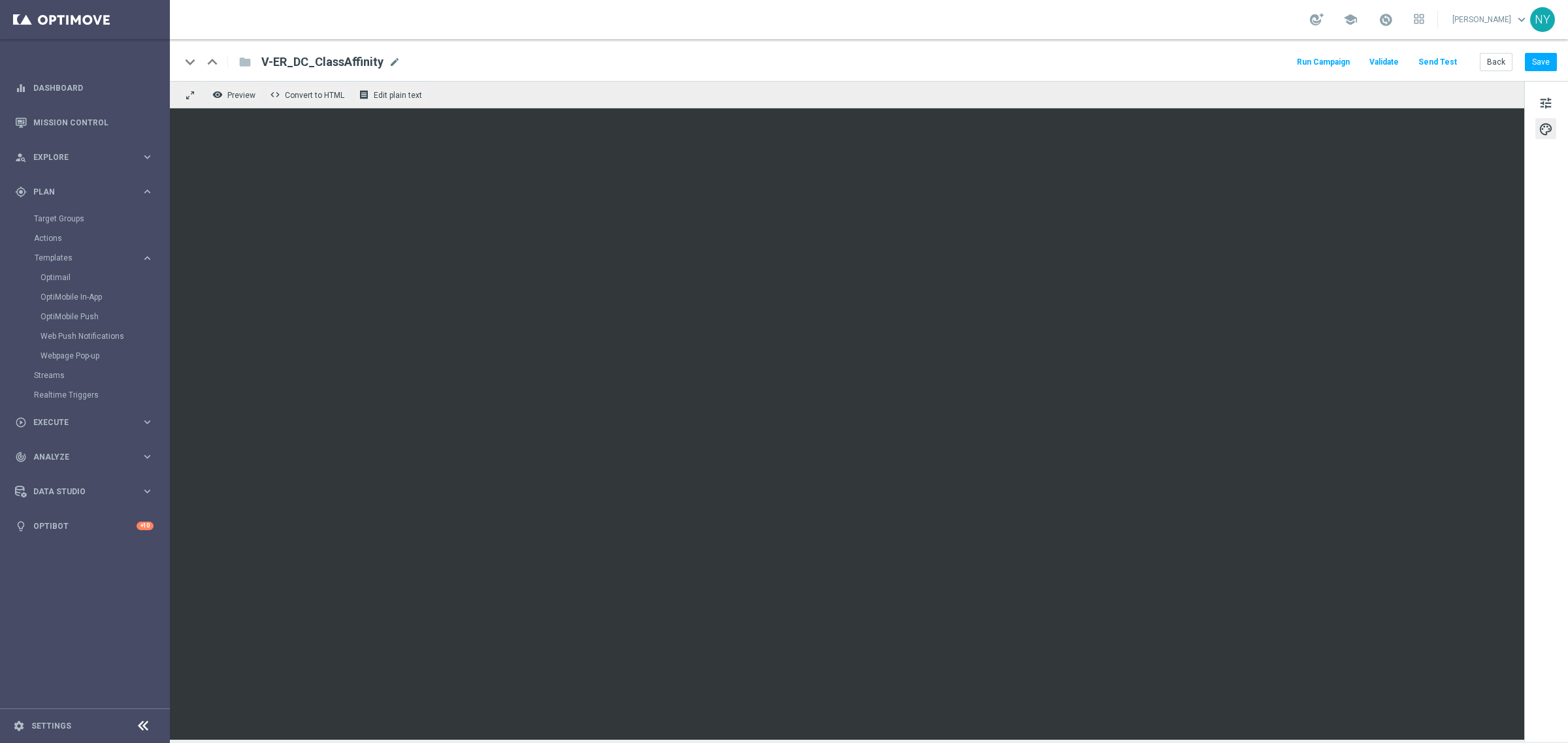
click at [1431, 59] on button "Send Test" at bounding box center [1437, 62] width 42 height 17
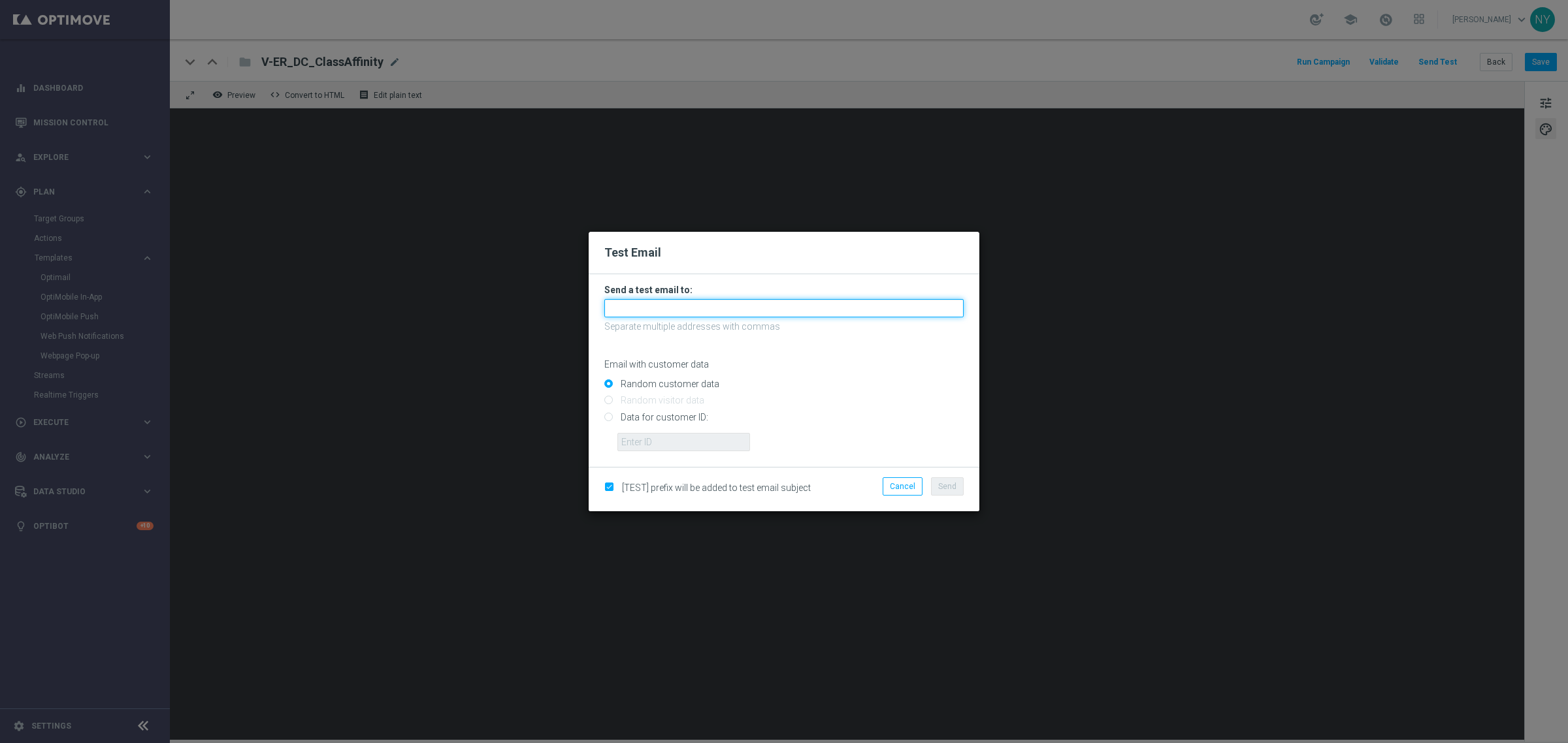
click at [641, 307] on input "text" at bounding box center [784, 307] width 359 height 18
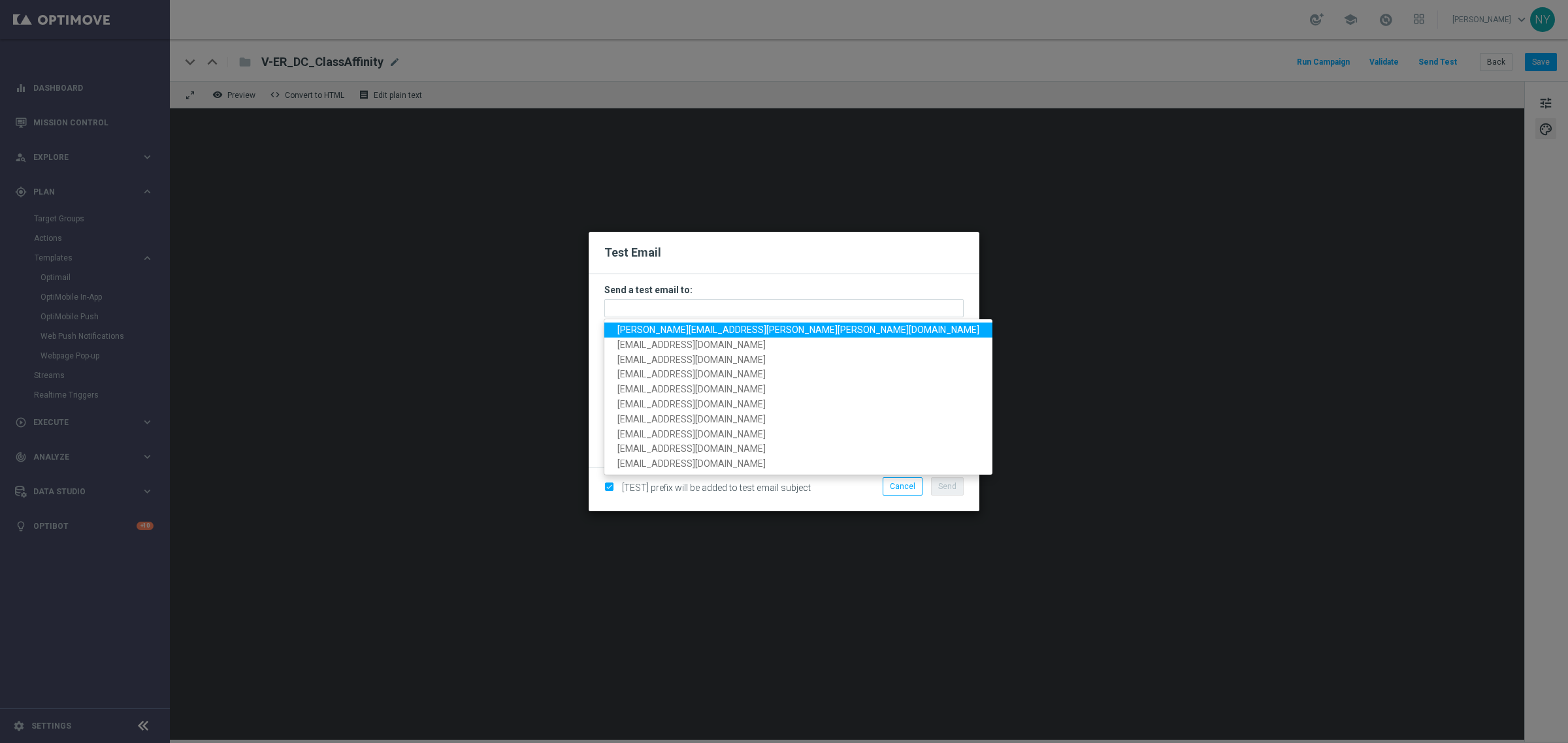
click at [665, 330] on span "neil.yetts@staples.com" at bounding box center [798, 330] width 362 height 10
type input "neil.yetts@staples.com"
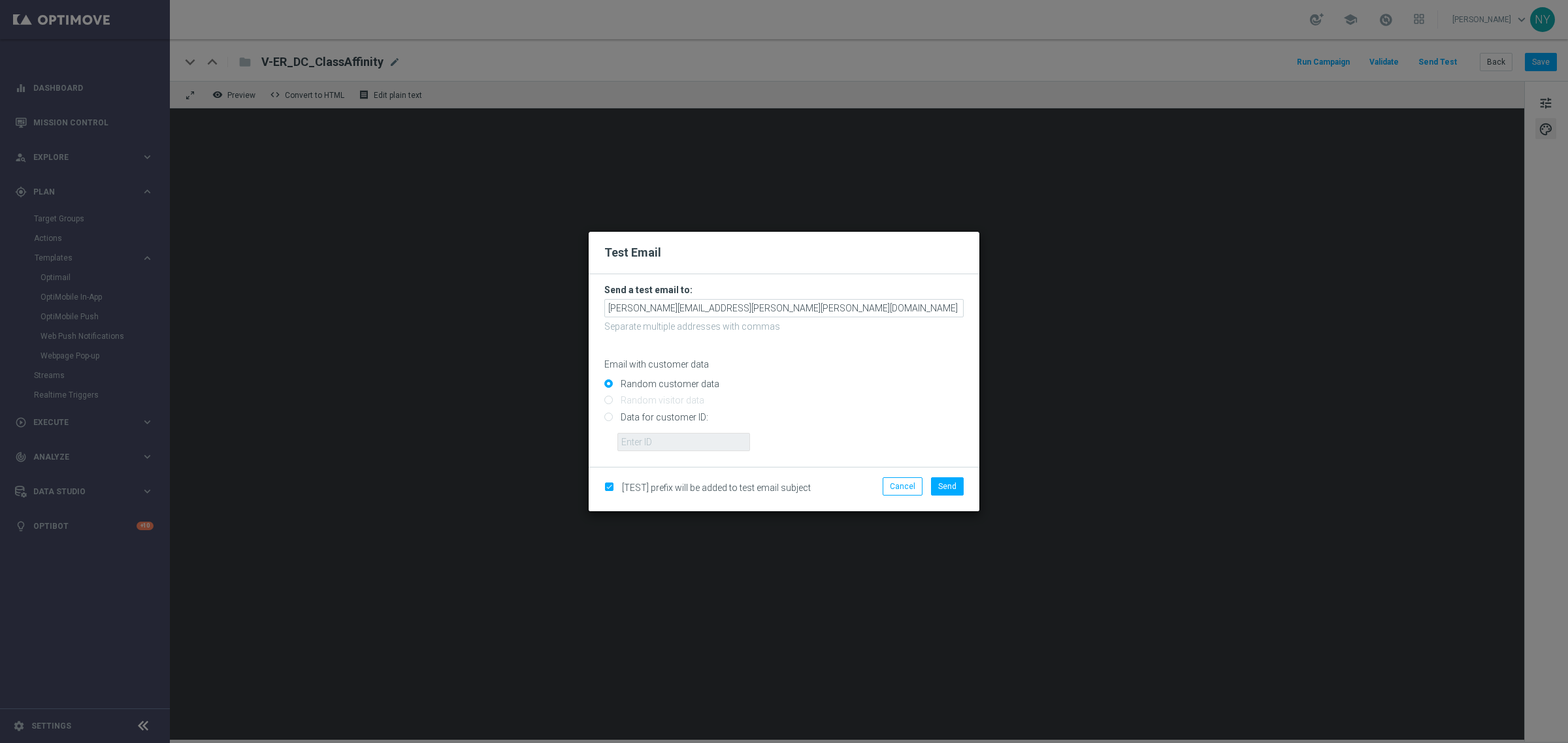
click at [608, 418] on input "Data for customer ID:" at bounding box center [784, 422] width 359 height 18
radio input "true"
click at [643, 449] on input "text" at bounding box center [684, 442] width 133 height 18
paste input "10000014275"
type input "10000014275"
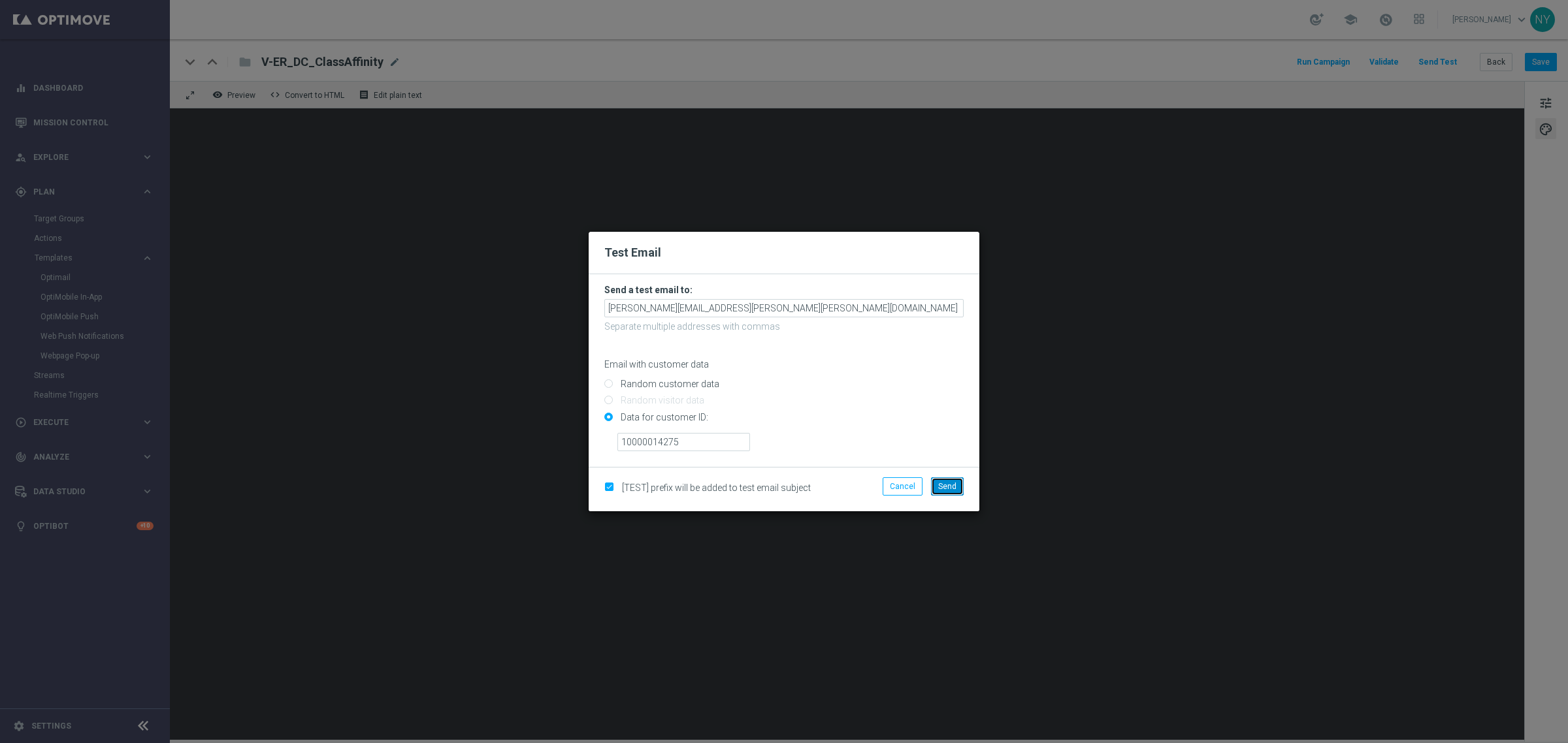
click at [952, 489] on span "Send" at bounding box center [947, 486] width 18 height 9
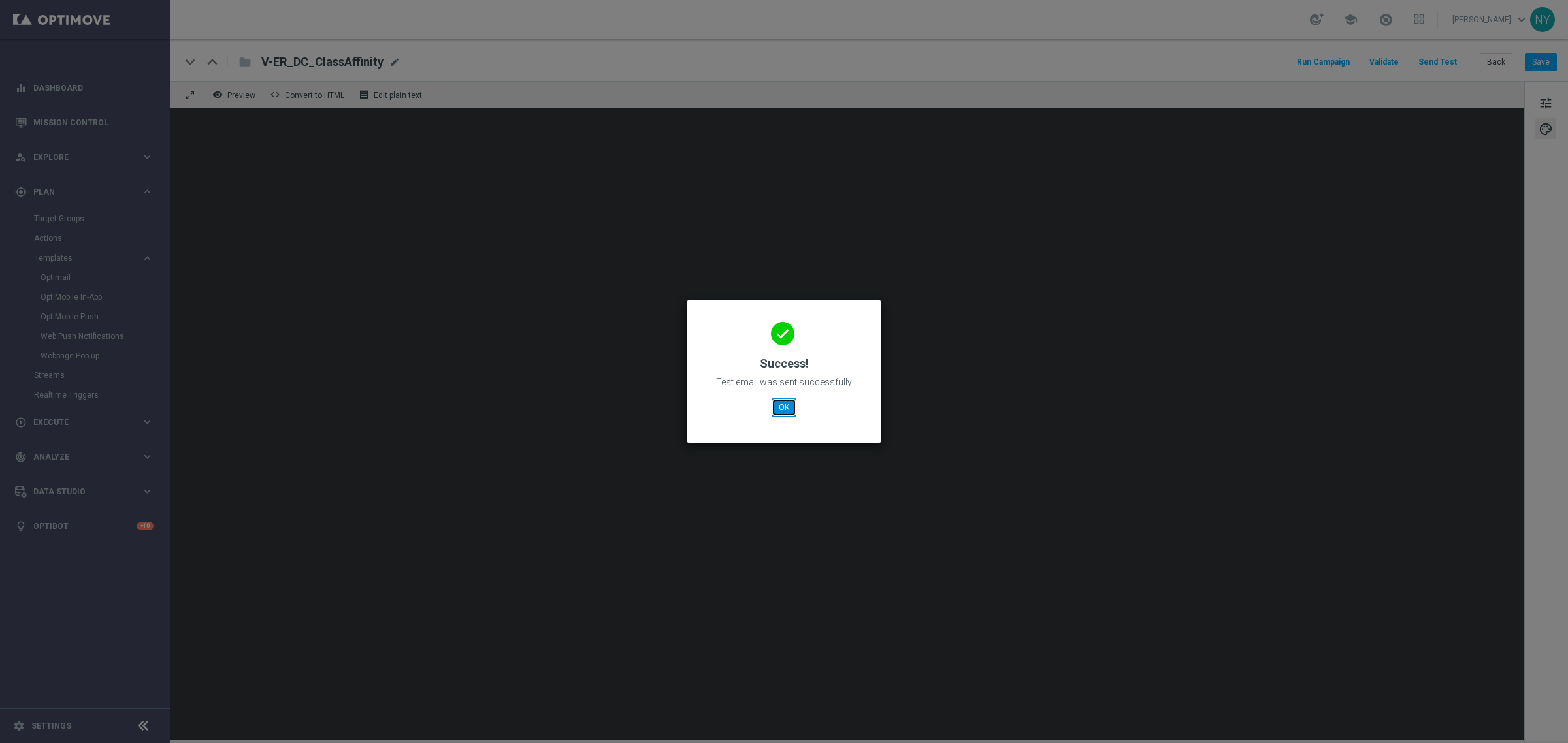
click at [784, 408] on button "OK" at bounding box center [784, 407] width 25 height 18
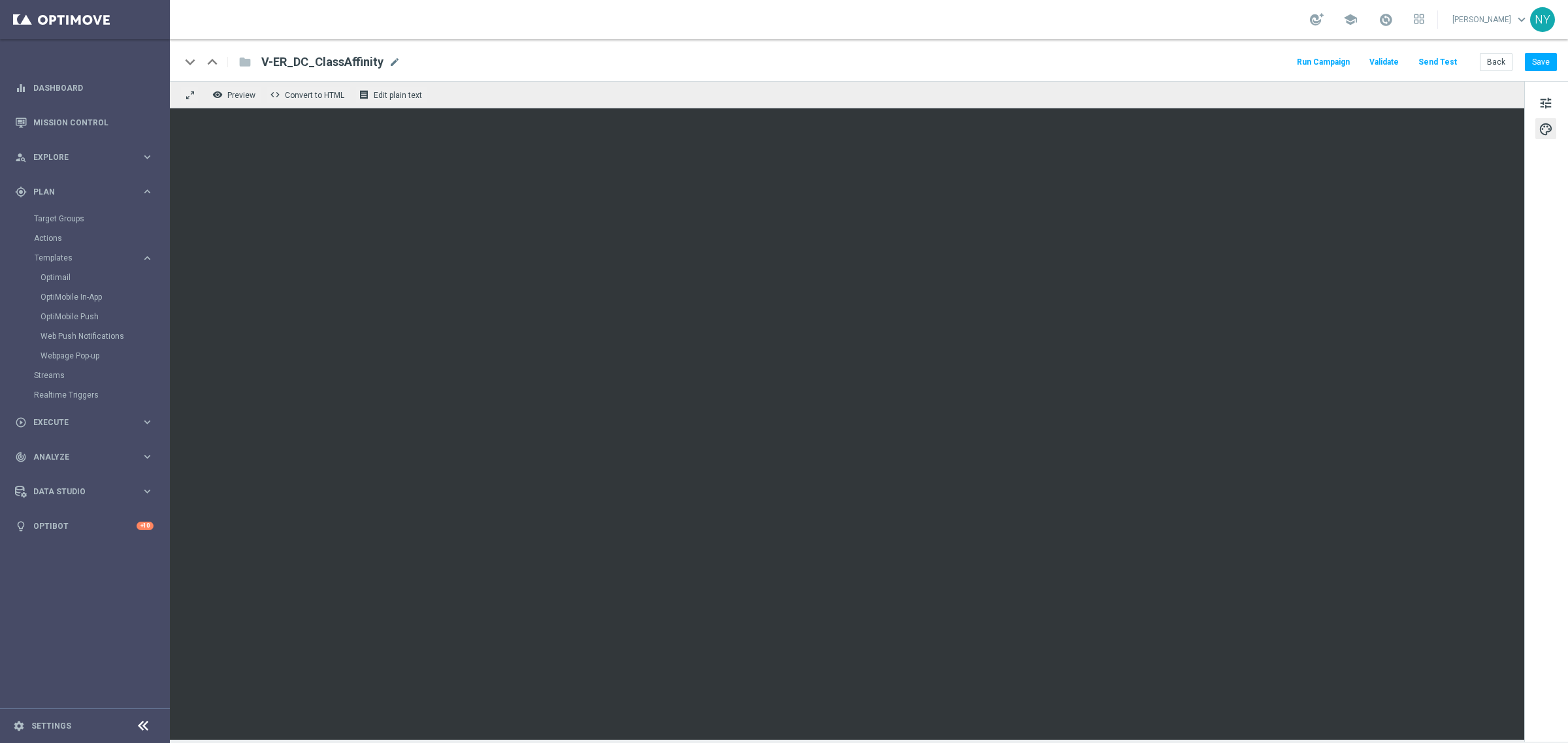
click at [1441, 54] on button "Send Test" at bounding box center [1437, 62] width 42 height 17
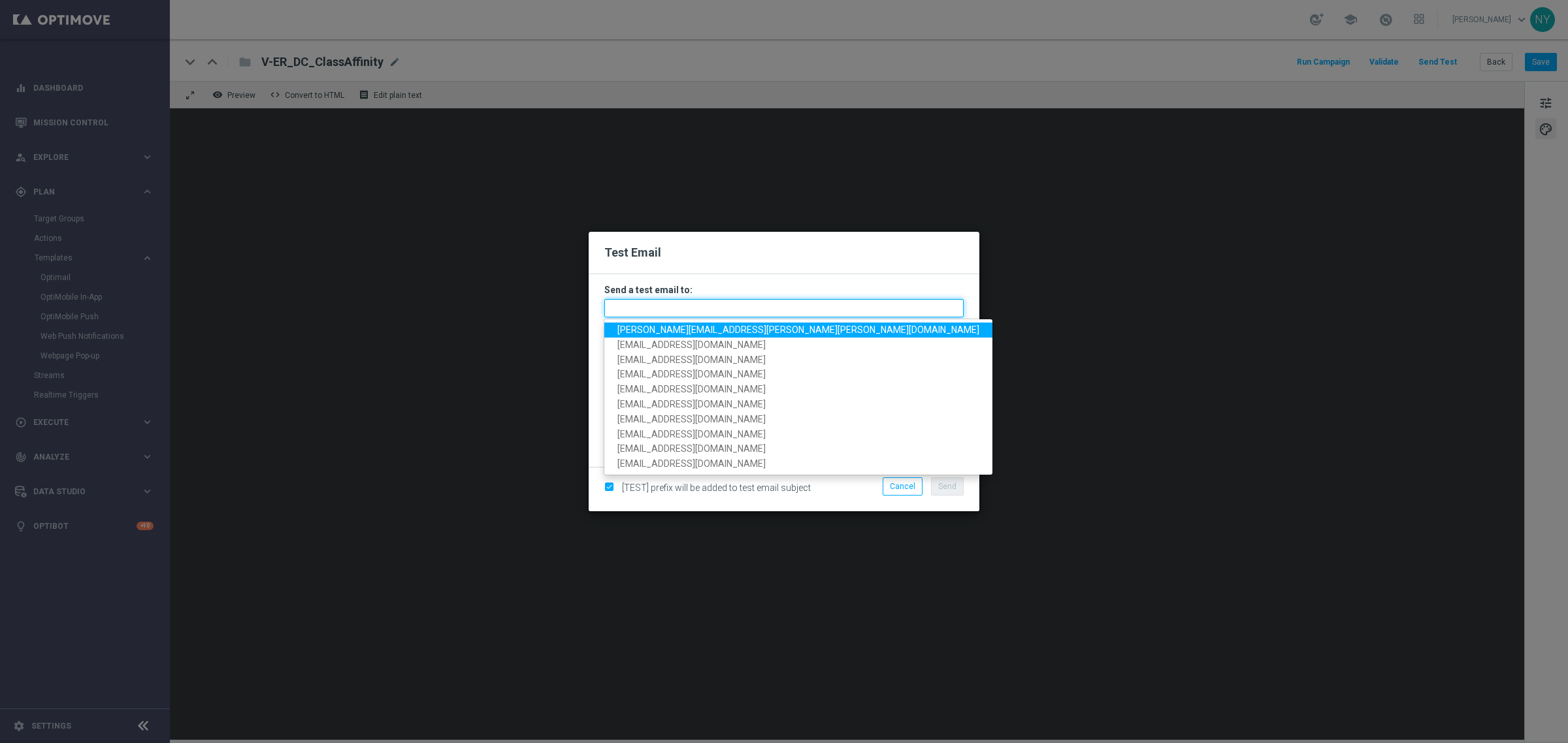
click at [673, 307] on input "text" at bounding box center [784, 307] width 359 height 18
click at [671, 328] on span "neil.yetts@staples.com" at bounding box center [798, 330] width 362 height 10
type input "neil.yetts@staples.com"
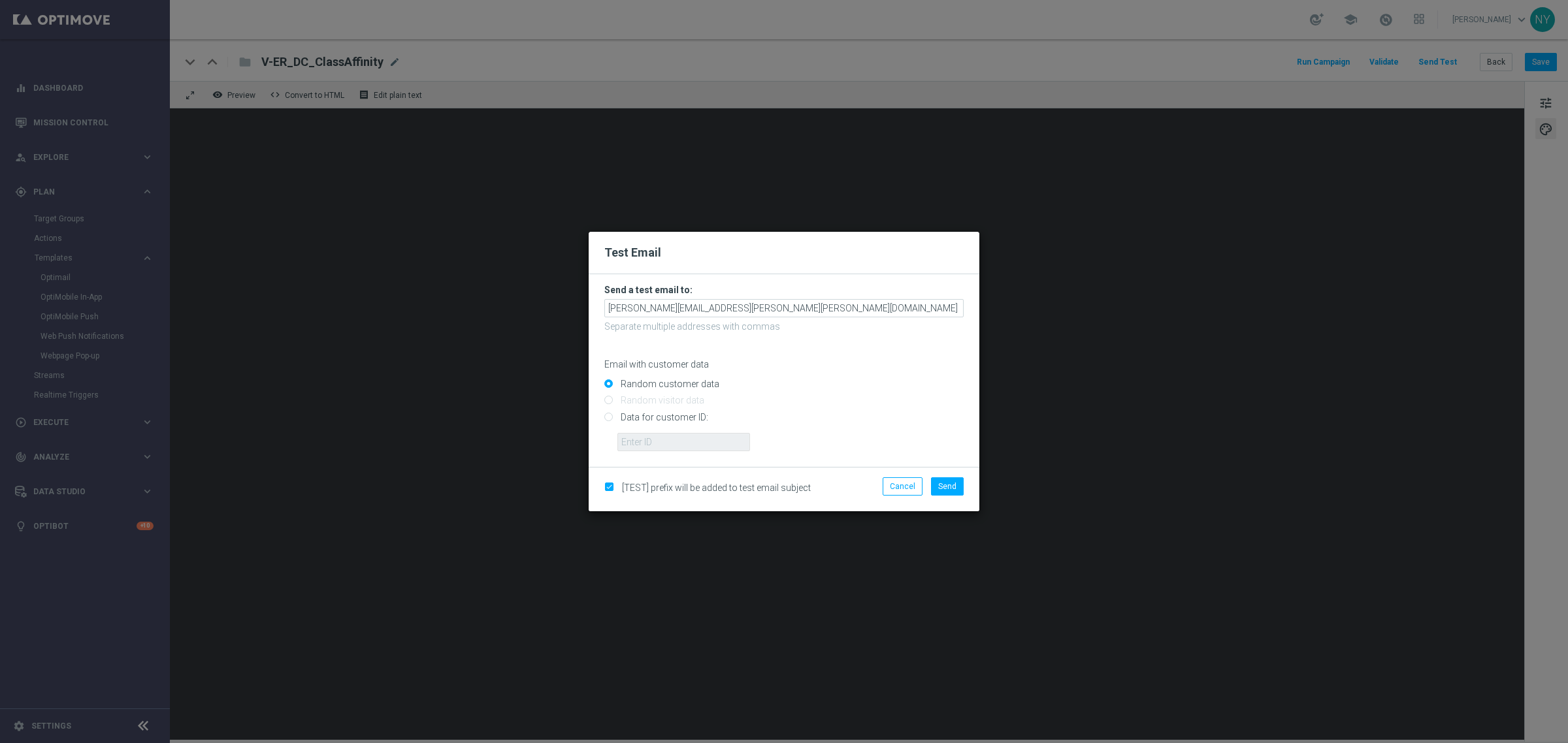
click at [608, 418] on input "Data for customer ID:" at bounding box center [784, 422] width 359 height 18
radio input "true"
click at [635, 440] on input "text" at bounding box center [684, 442] width 133 height 18
paste input "10000028830"
type input "10000028830"
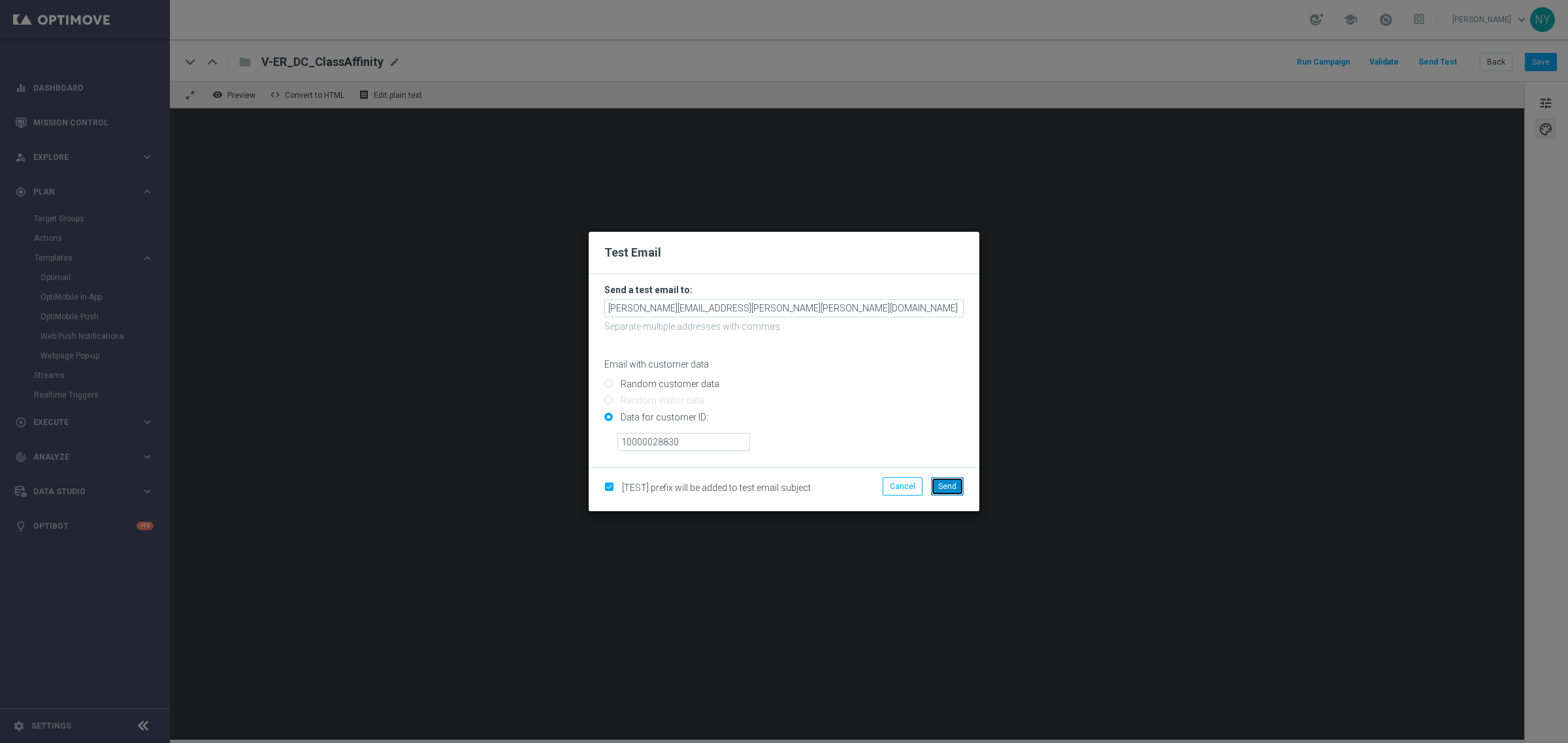
click at [955, 486] on span "Send" at bounding box center [947, 486] width 18 height 9
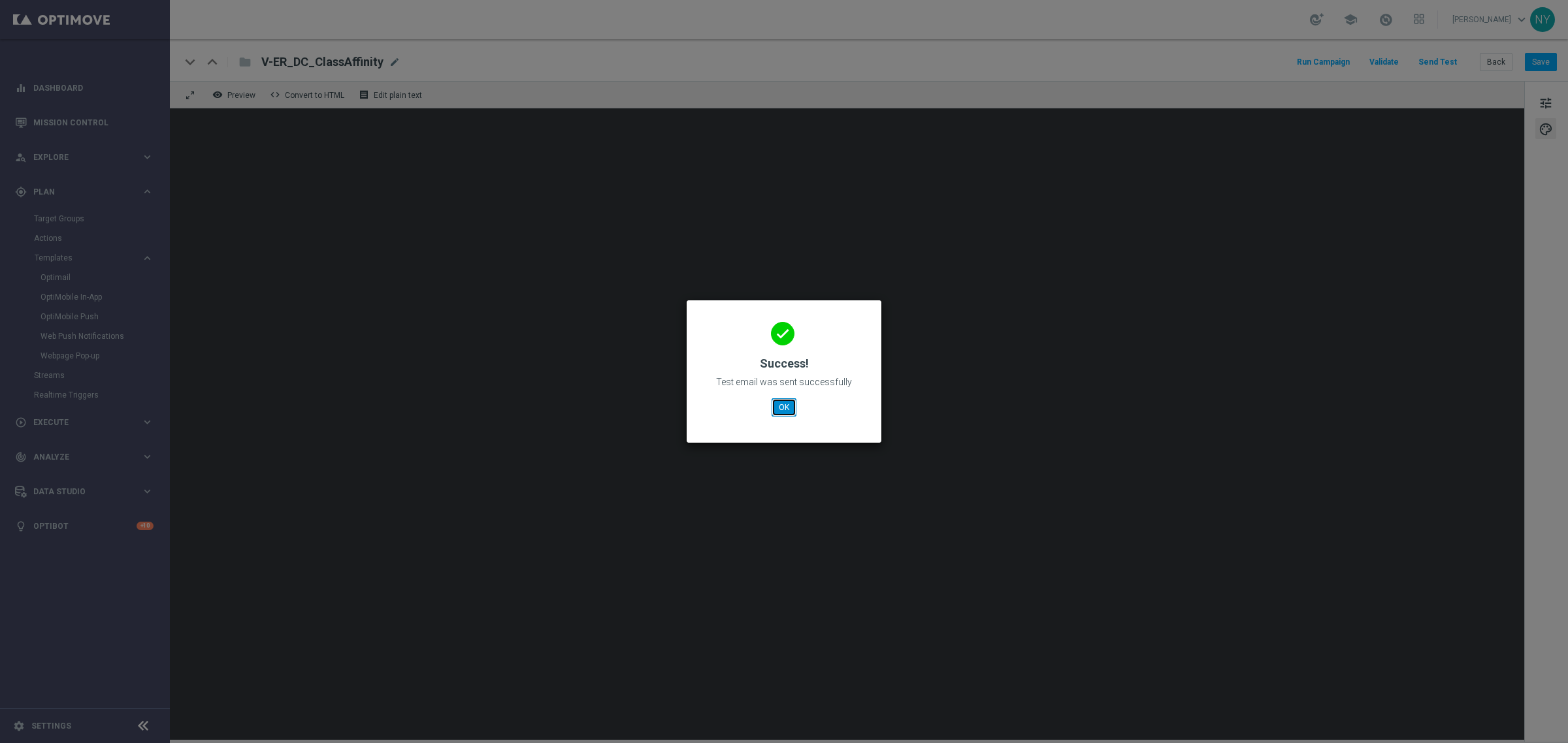
click at [795, 412] on button "OK" at bounding box center [784, 407] width 25 height 18
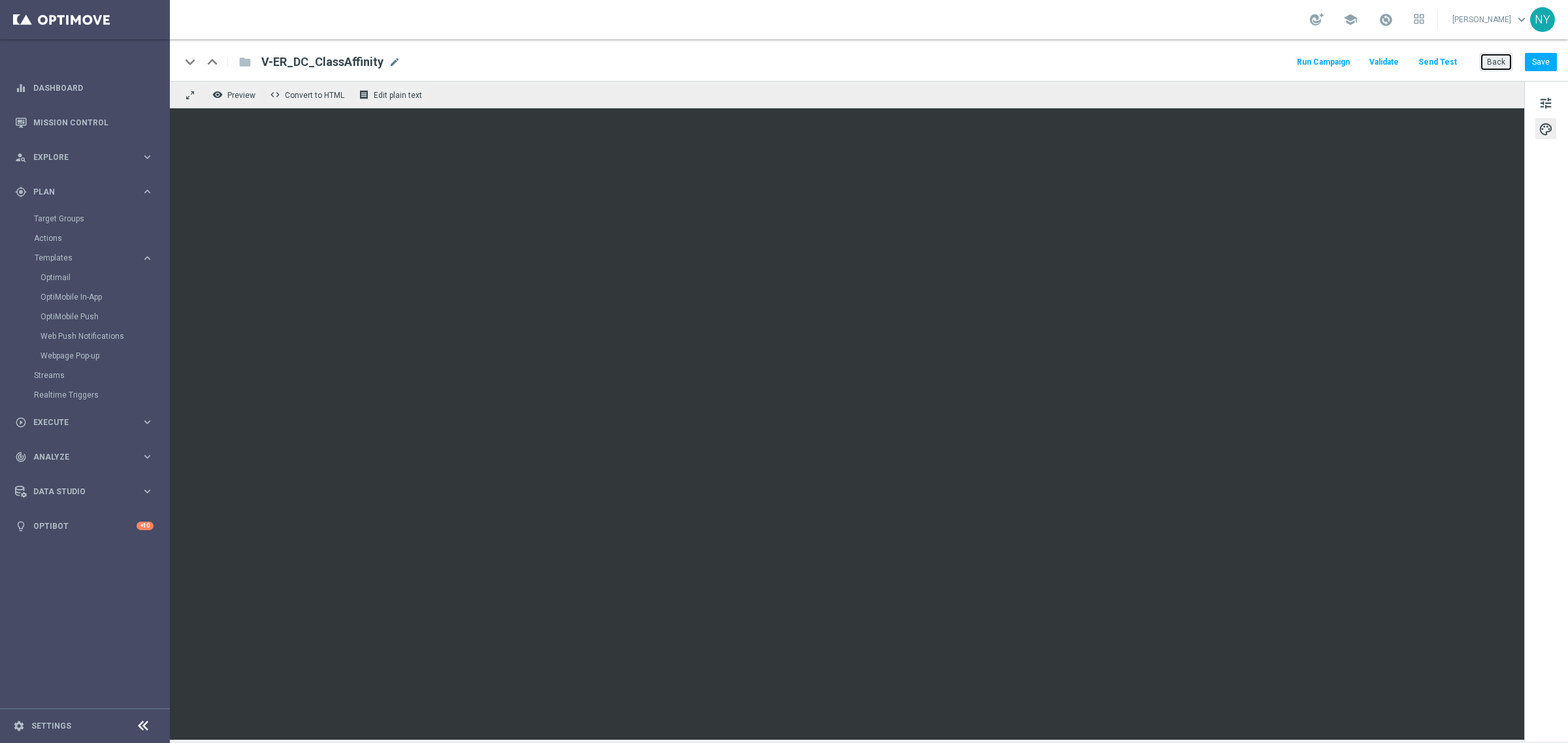
click at [1497, 64] on button "Back" at bounding box center [1496, 61] width 33 height 18
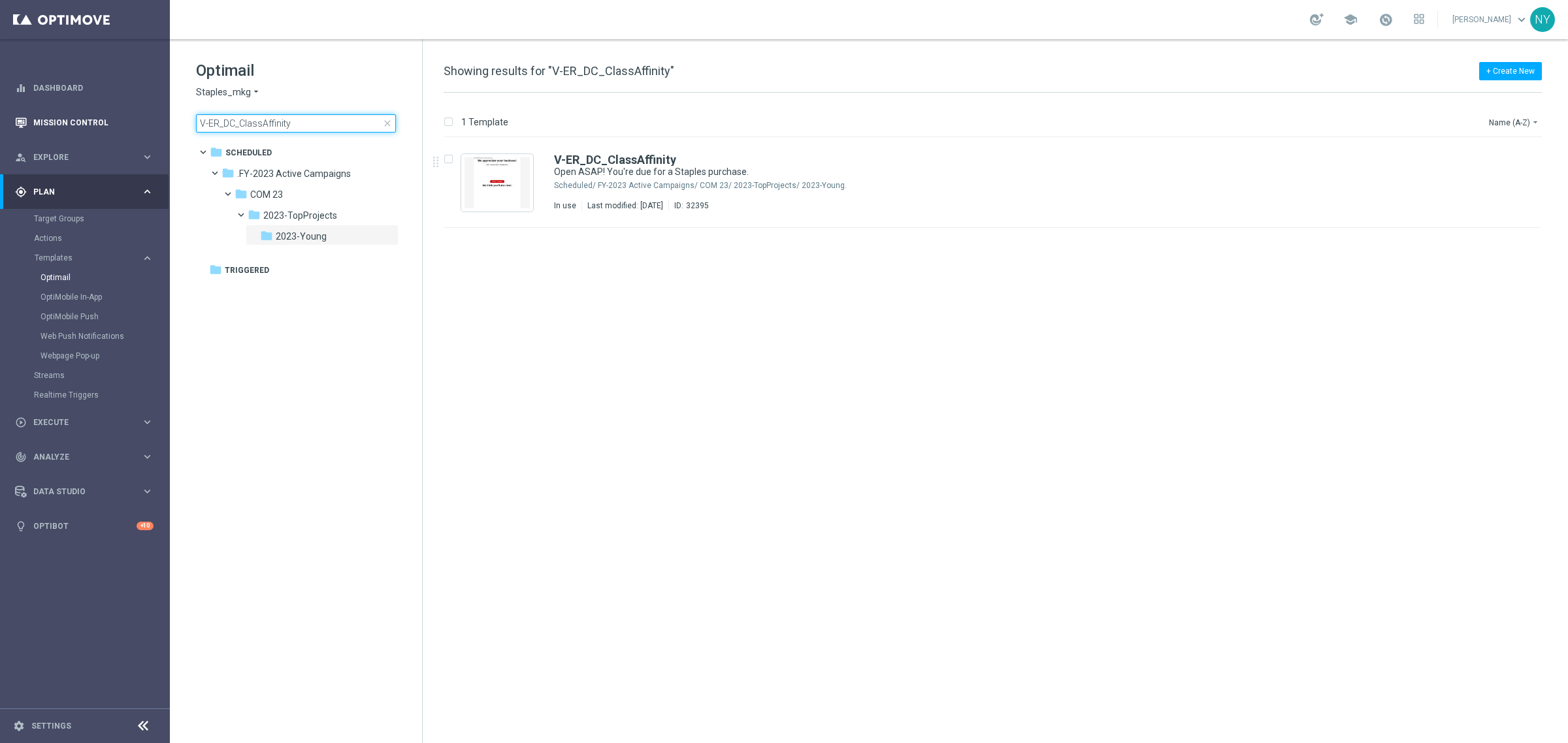
drag, startPoint x: 305, startPoint y: 128, endPoint x: 53, endPoint y: 134, distance: 252.1
click at [53, 134] on main "equalizer Dashboard Mission Control" at bounding box center [784, 371] width 1568 height 743
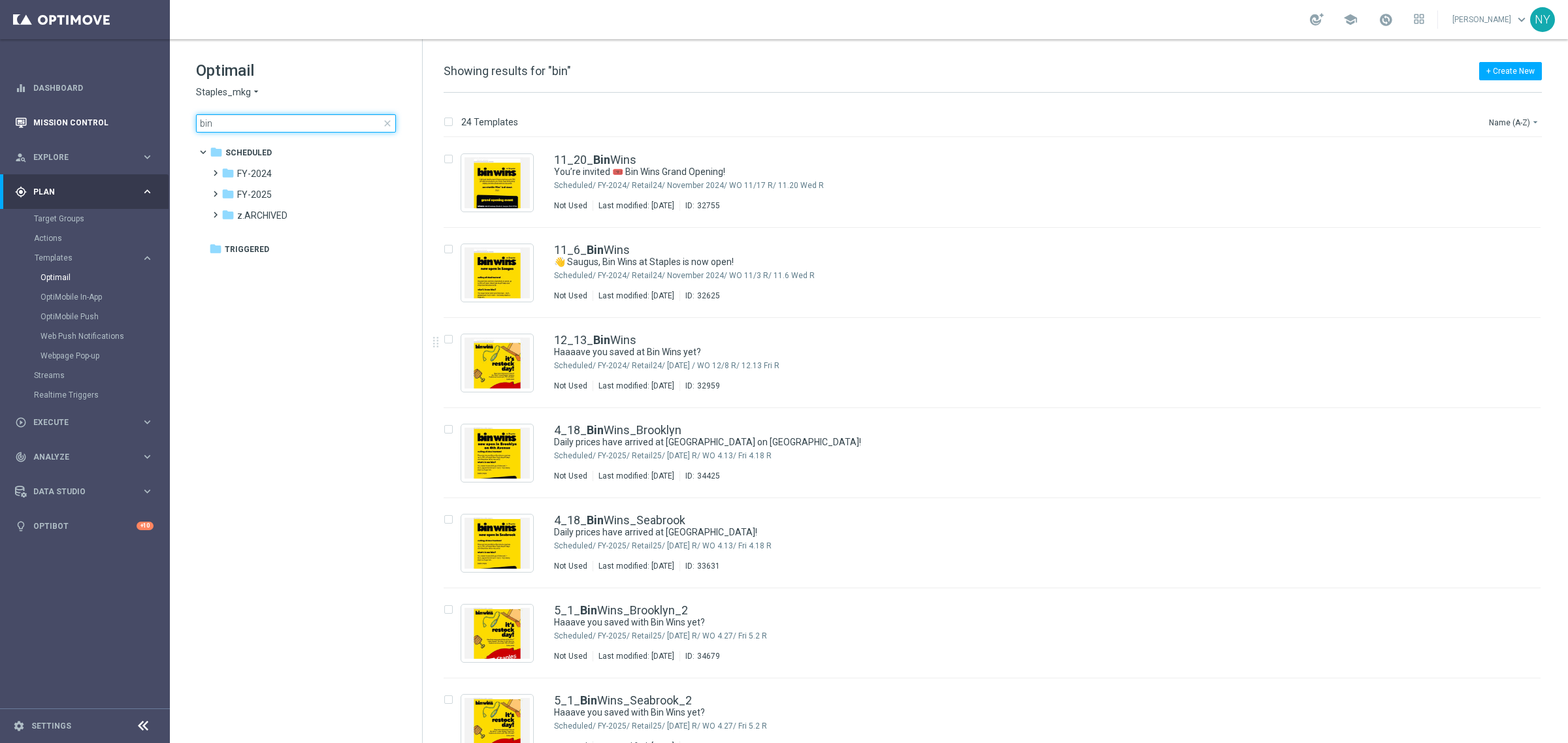
click at [136, 118] on main "equalizer Dashboard Mission Control" at bounding box center [784, 371] width 1568 height 743
drag, startPoint x: 234, startPoint y: 122, endPoint x: 216, endPoint y: 115, distance: 19.3
click at [213, 121] on input "belling" at bounding box center [296, 123] width 200 height 18
type input "bellingham"
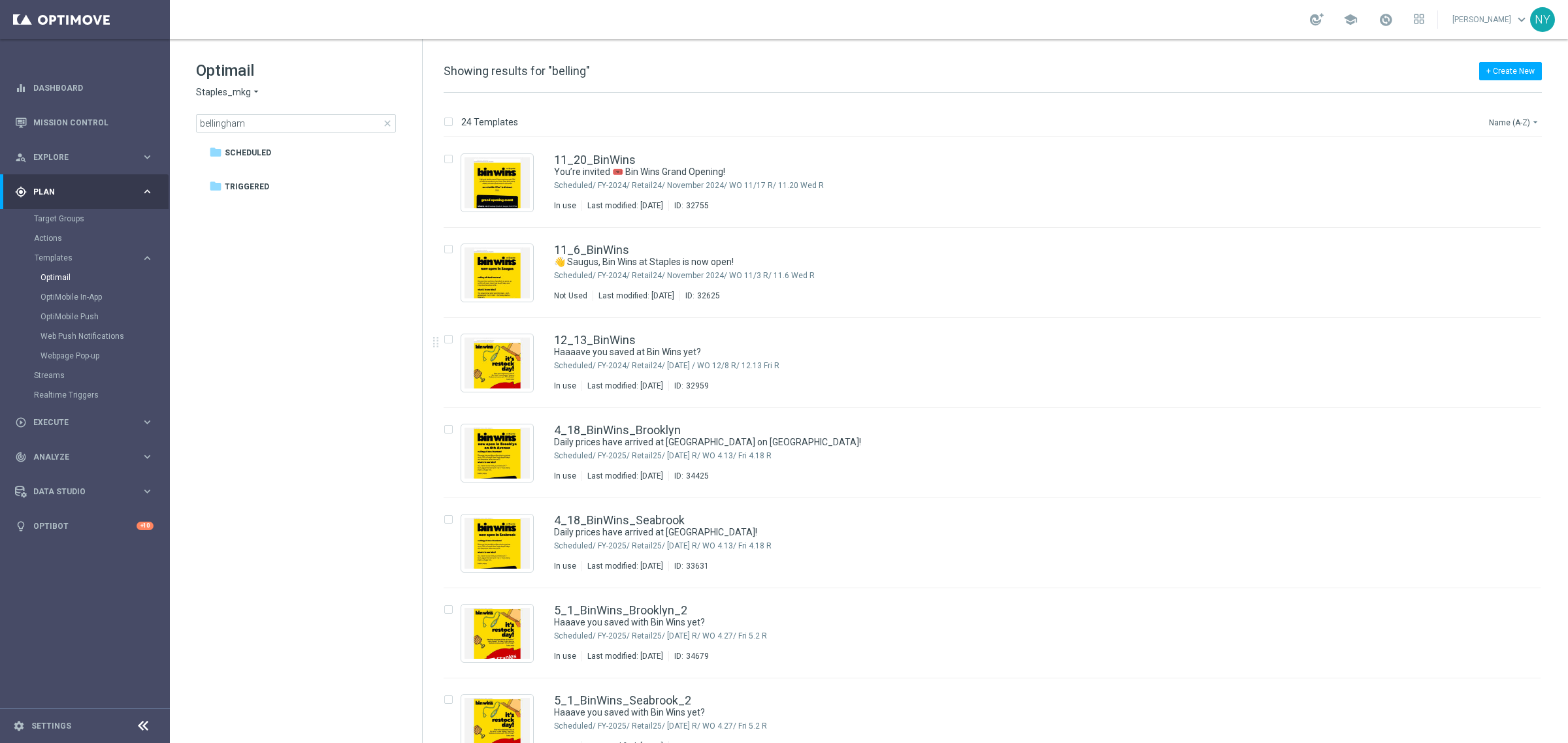
click at [1508, 127] on button "Name (A-Z) arrow_drop_down" at bounding box center [1515, 122] width 54 height 15
click at [1507, 122] on button "Name (A-Z) arrow_drop_down" at bounding box center [1515, 122] width 54 height 15
click at [1484, 182] on span "Date Modified (Newest)" at bounding box center [1491, 181] width 88 height 9
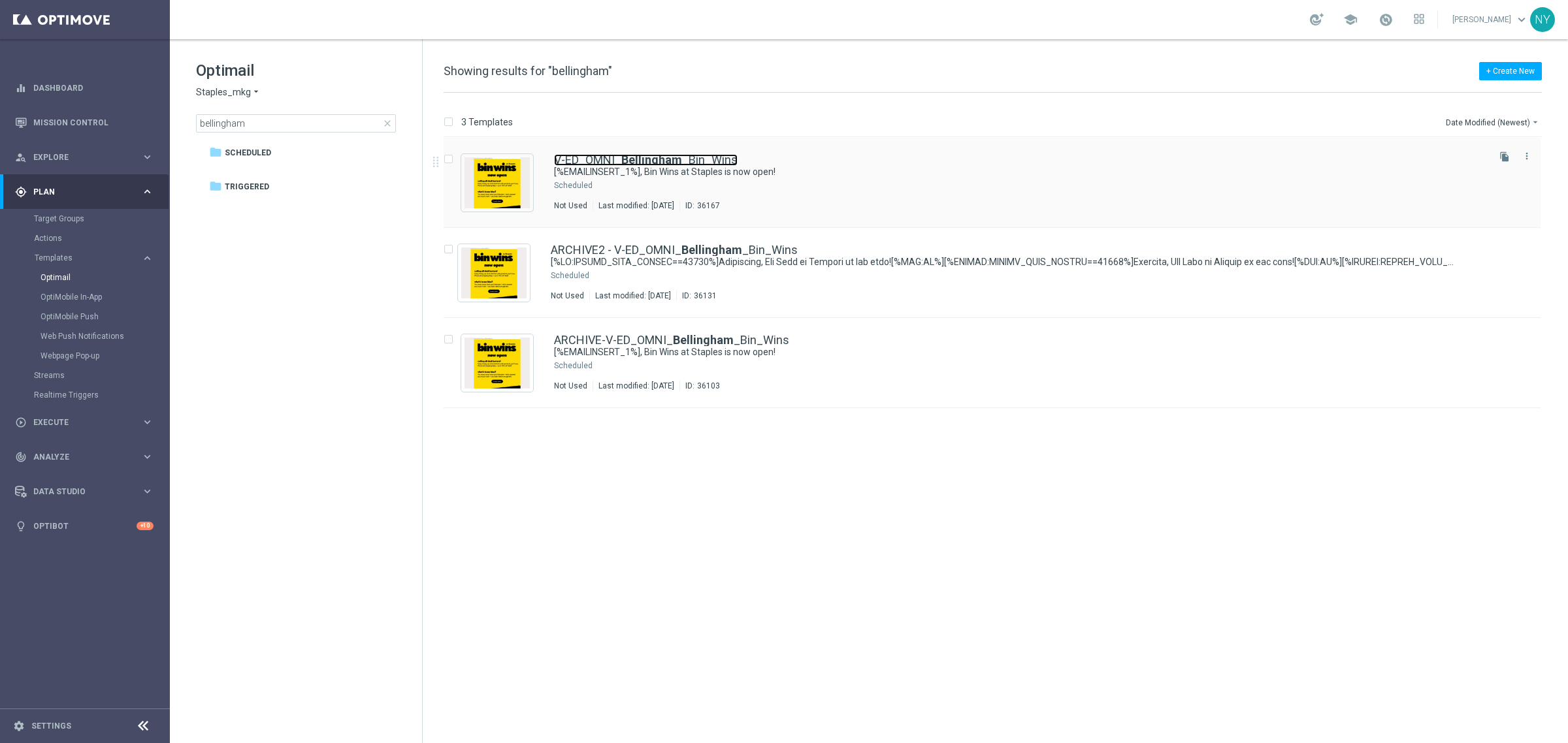
click at [654, 160] on b "Bellingham" at bounding box center [652, 160] width 61 height 14
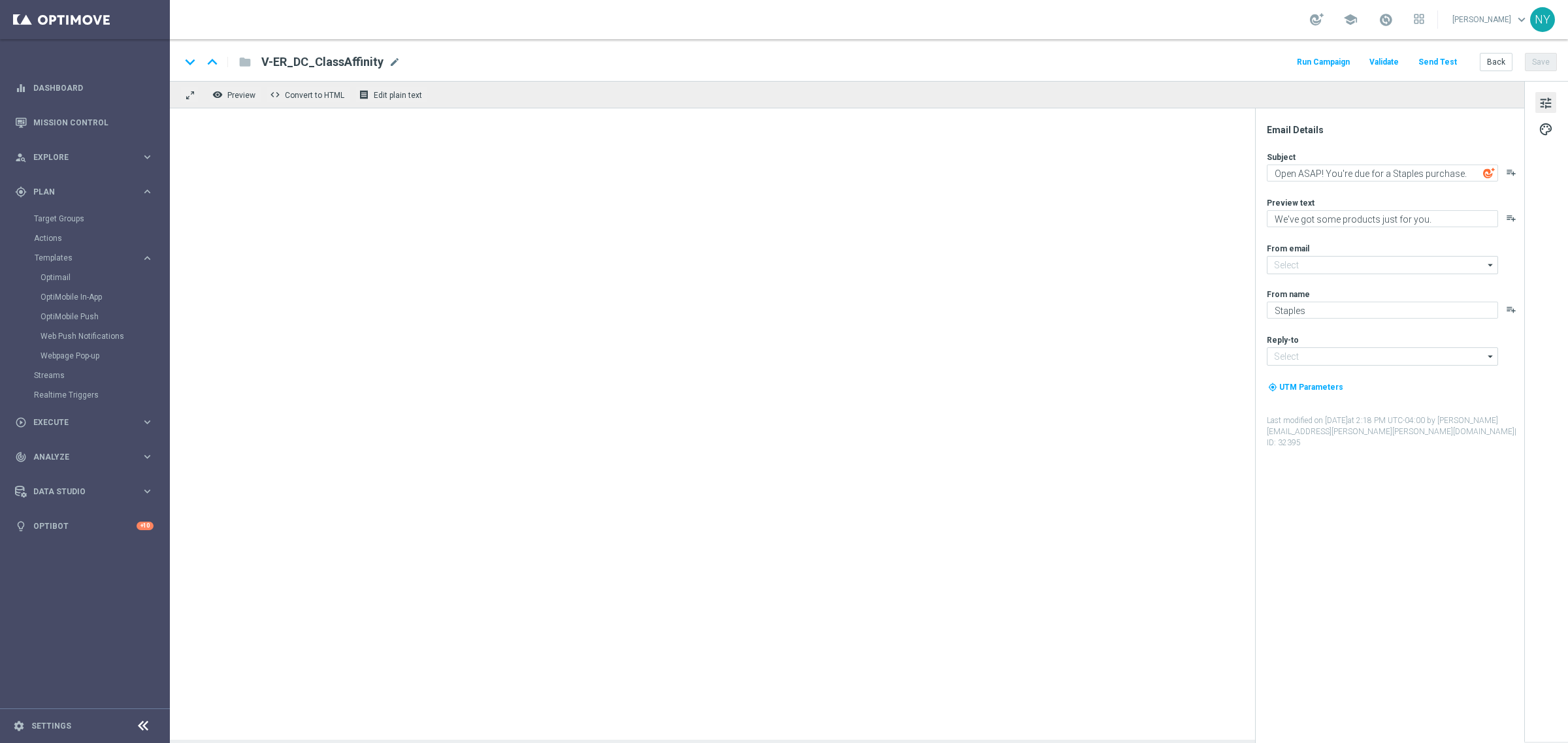
type input "staples@connected.staples.com"
type input "info@staples.com"
type textarea "[%EMAILINSERT_1%], Bin Wins at Staples is now open!"
type textarea "Discover up to 75% off retail"
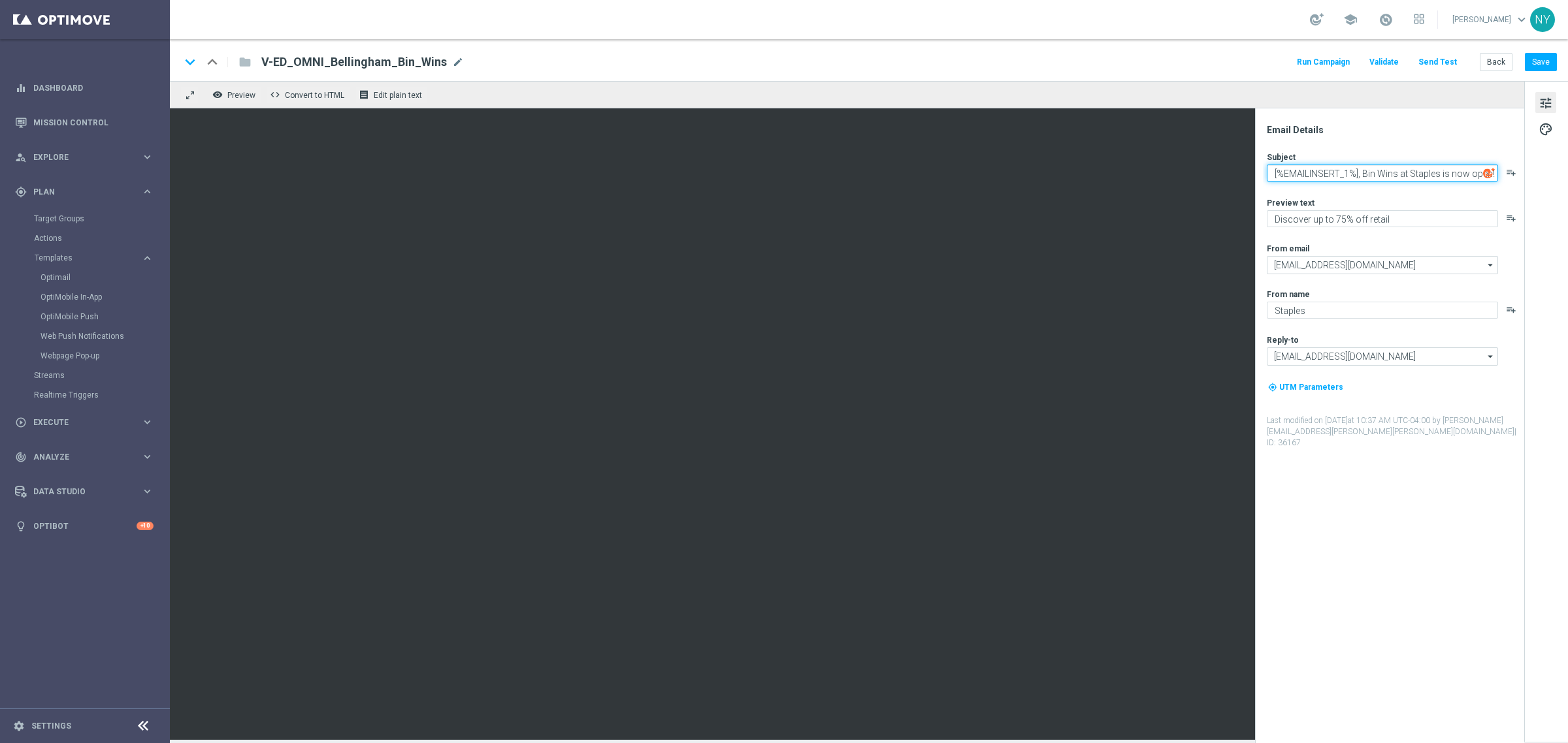
click at [1404, 170] on textarea "[%EMAILINSERT_1%], Bin Wins at Staples is now open!" at bounding box center [1382, 173] width 232 height 17
click at [1389, 174] on textarea "[%EMAILINSERT_1%], Bin Wins at Staples is now open!" at bounding box center [1382, 173] width 232 height 17
click at [1424, 180] on textarea "[%EMAILINSERT_1%], Bin Wins at Staples is now open!" at bounding box center [1382, 173] width 232 height 17
paste textarea "[%IF:EMAILINSERT_1%][%EMAILINSERT_1%], Bin Wins at Staples is now open![%END:IF…"
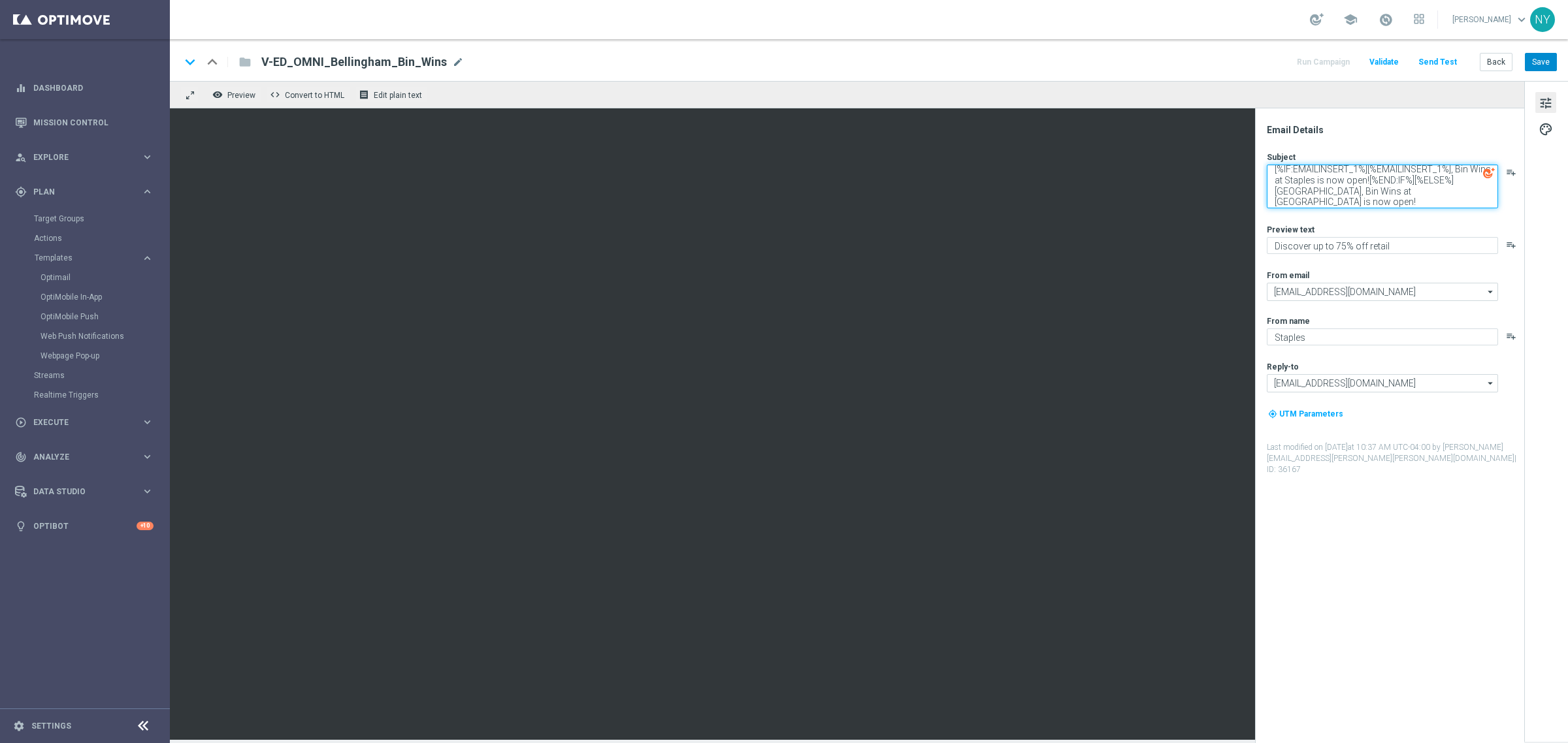
type textarea "[%IF:EMAILINSERT_1%][%EMAILINSERT_1%], Bin Wins at Staples is now open![%END:IF…"
click at [1545, 59] on button "Save" at bounding box center [1540, 61] width 32 height 18
click at [1445, 57] on button "Send Test" at bounding box center [1437, 62] width 42 height 17
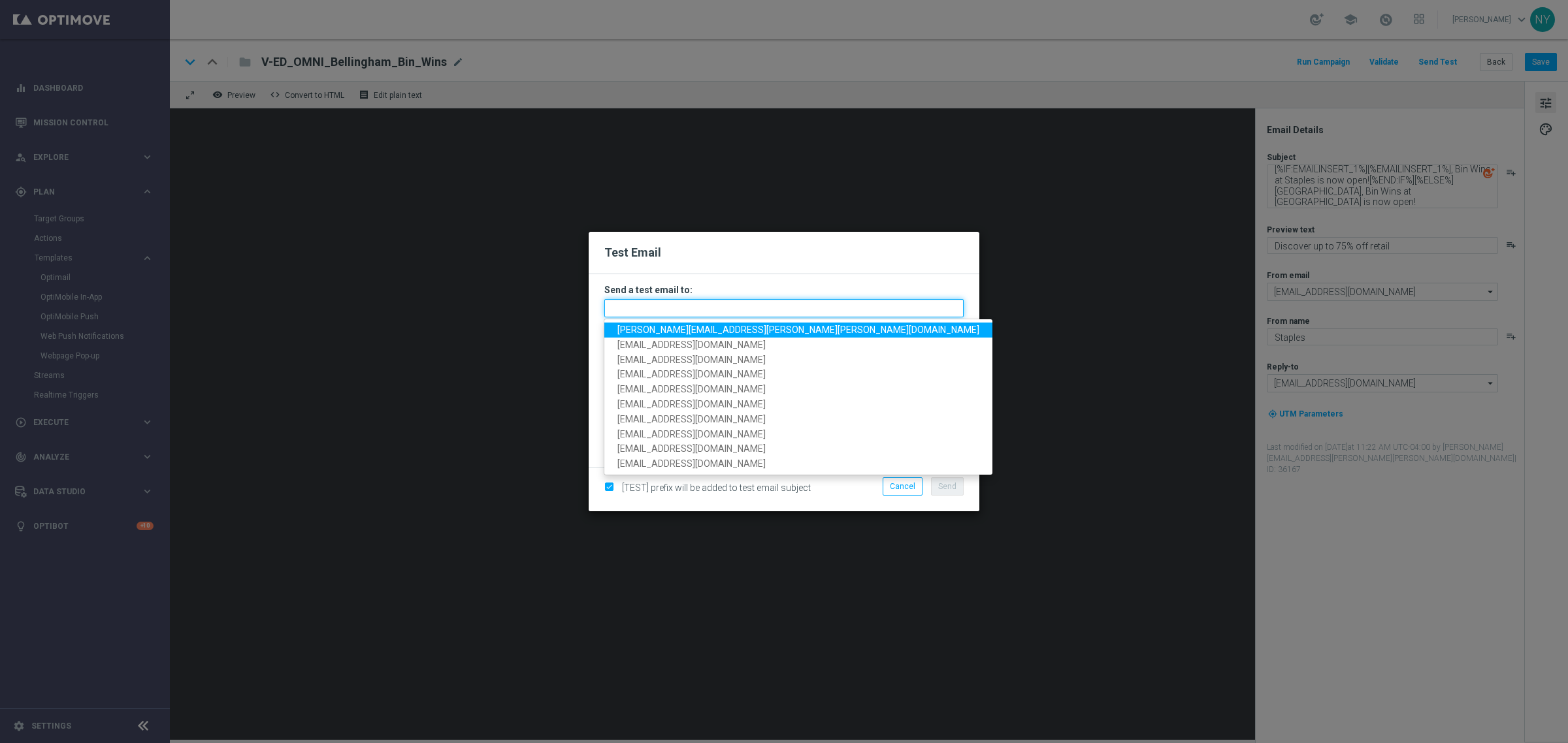
click at [652, 306] on input "text" at bounding box center [784, 307] width 359 height 18
click at [659, 331] on span "neil.yetts@staples.com" at bounding box center [798, 330] width 362 height 10
type input "neil.yetts@staples.com"
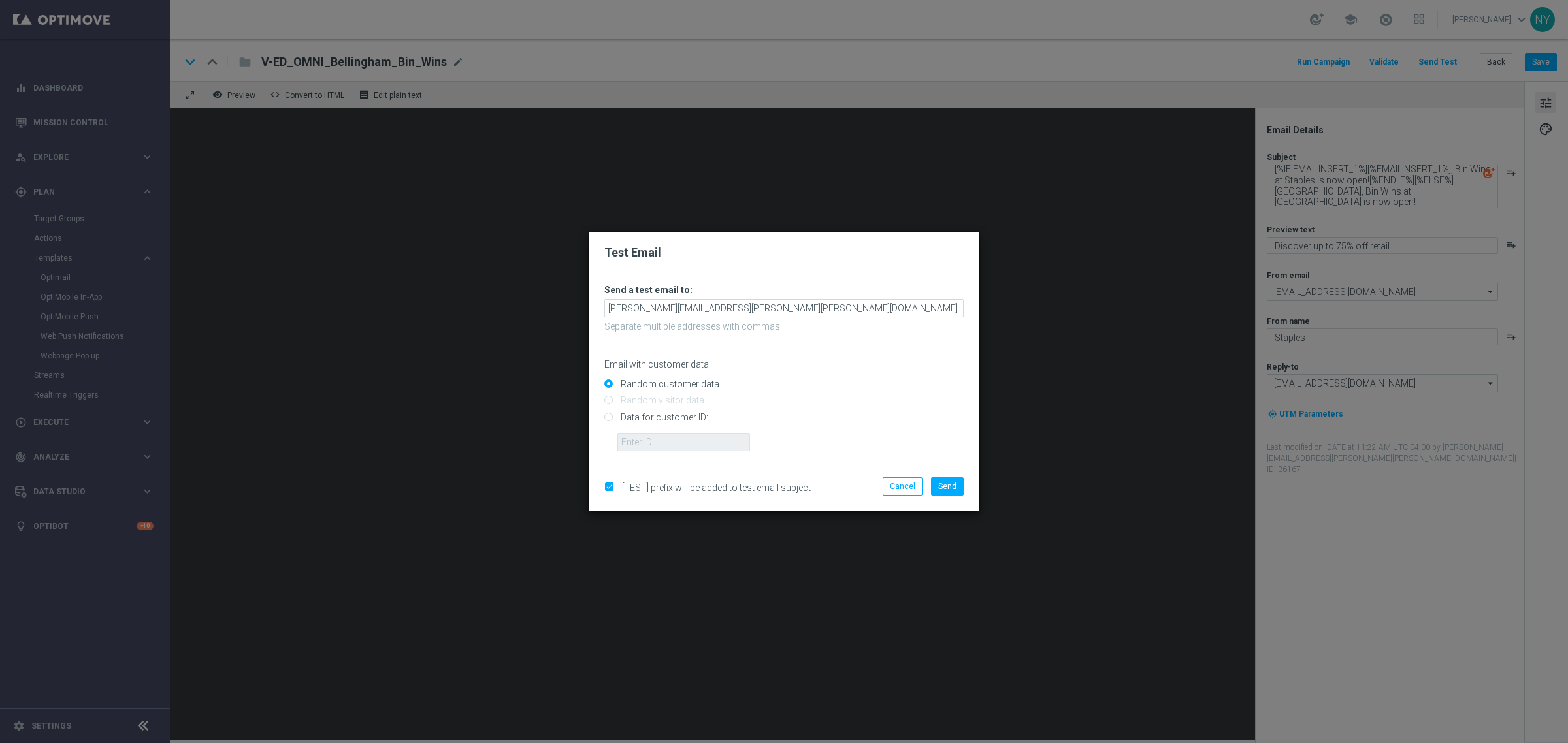
click at [610, 418] on input "Data for customer ID:" at bounding box center [784, 422] width 359 height 18
radio input "true"
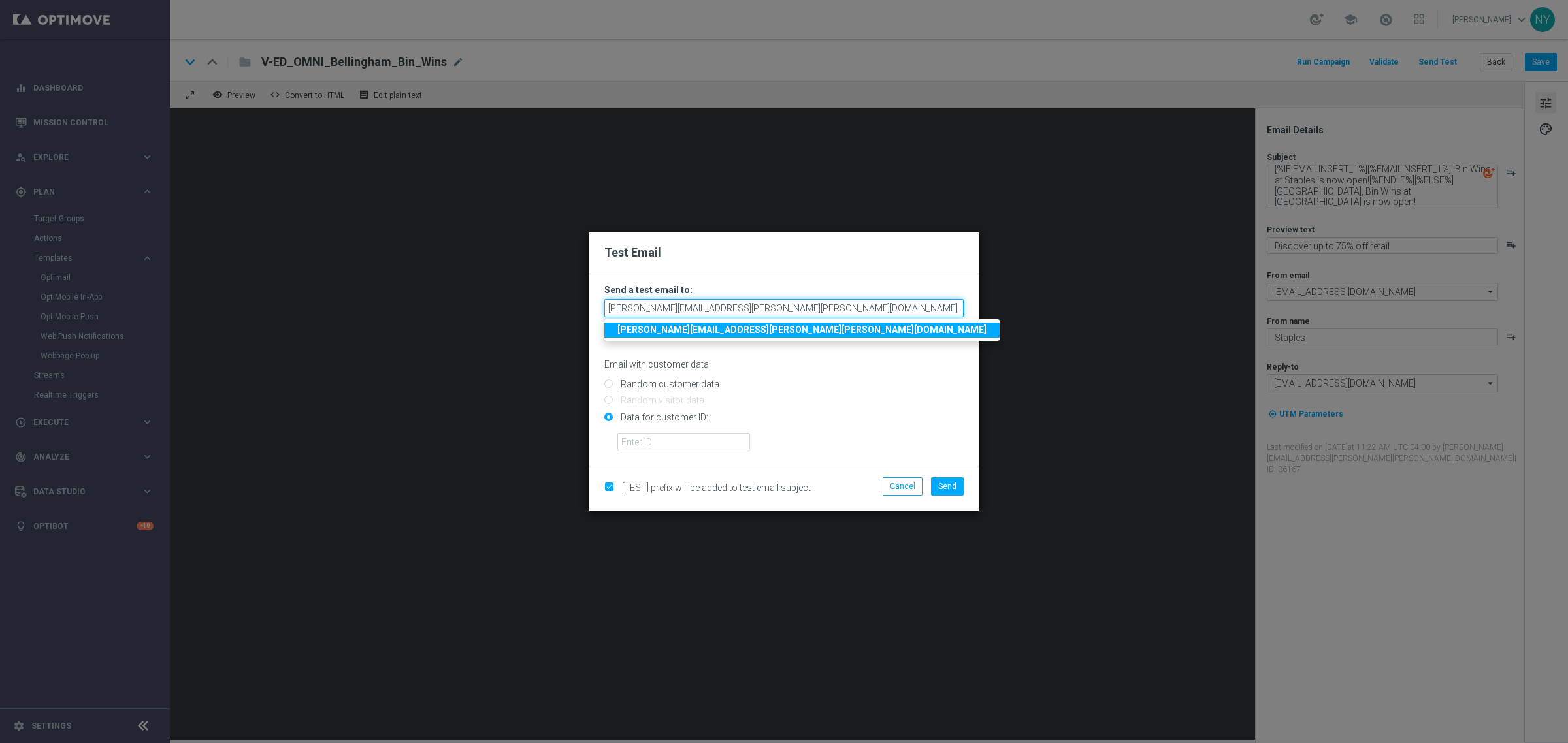
drag, startPoint x: 708, startPoint y: 313, endPoint x: 458, endPoint y: 300, distance: 250.3
click at [458, 300] on modal-container "Test Email Send a test email to: neil.yetts@staples.com neil.yetts@staples.com …" at bounding box center [784, 371] width 1568 height 743
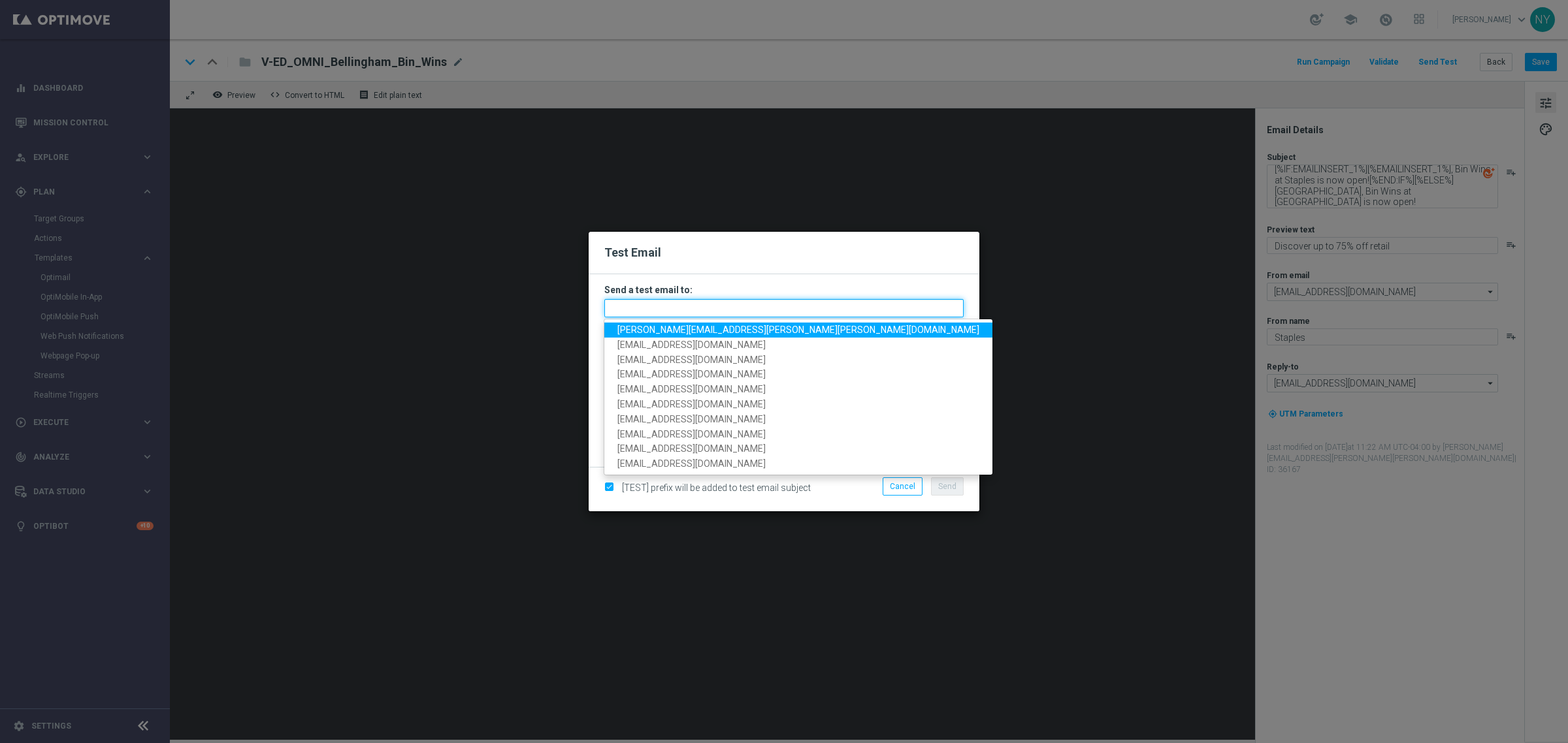
click at [658, 306] on input "text" at bounding box center [784, 307] width 359 height 18
paste input "neilyetts3-bdjd2@litmusemail.com"
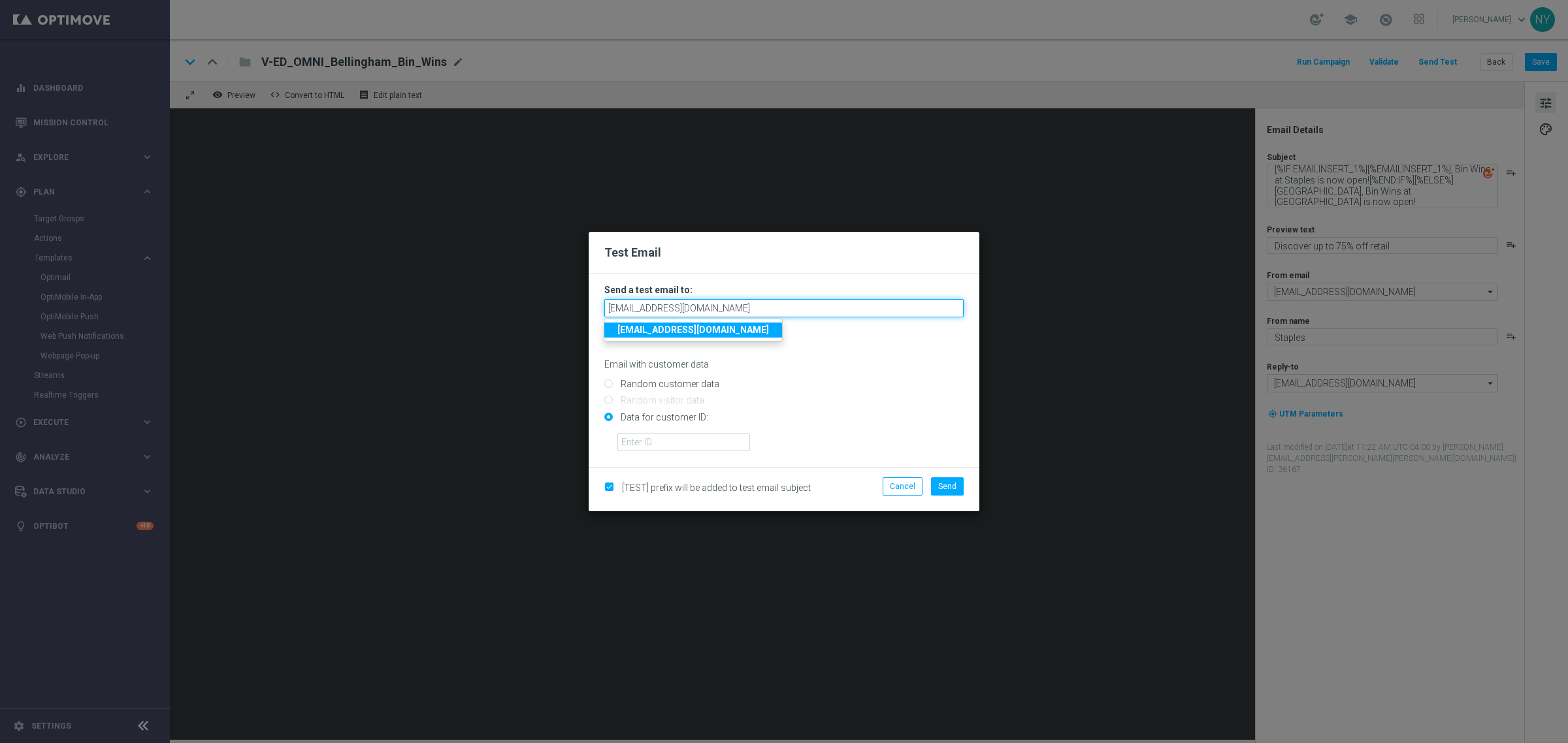
type input "neilyetts3-bdjd2@litmusemail.com"
click at [809, 354] on div "Email with customer data" at bounding box center [784, 353] width 359 height 34
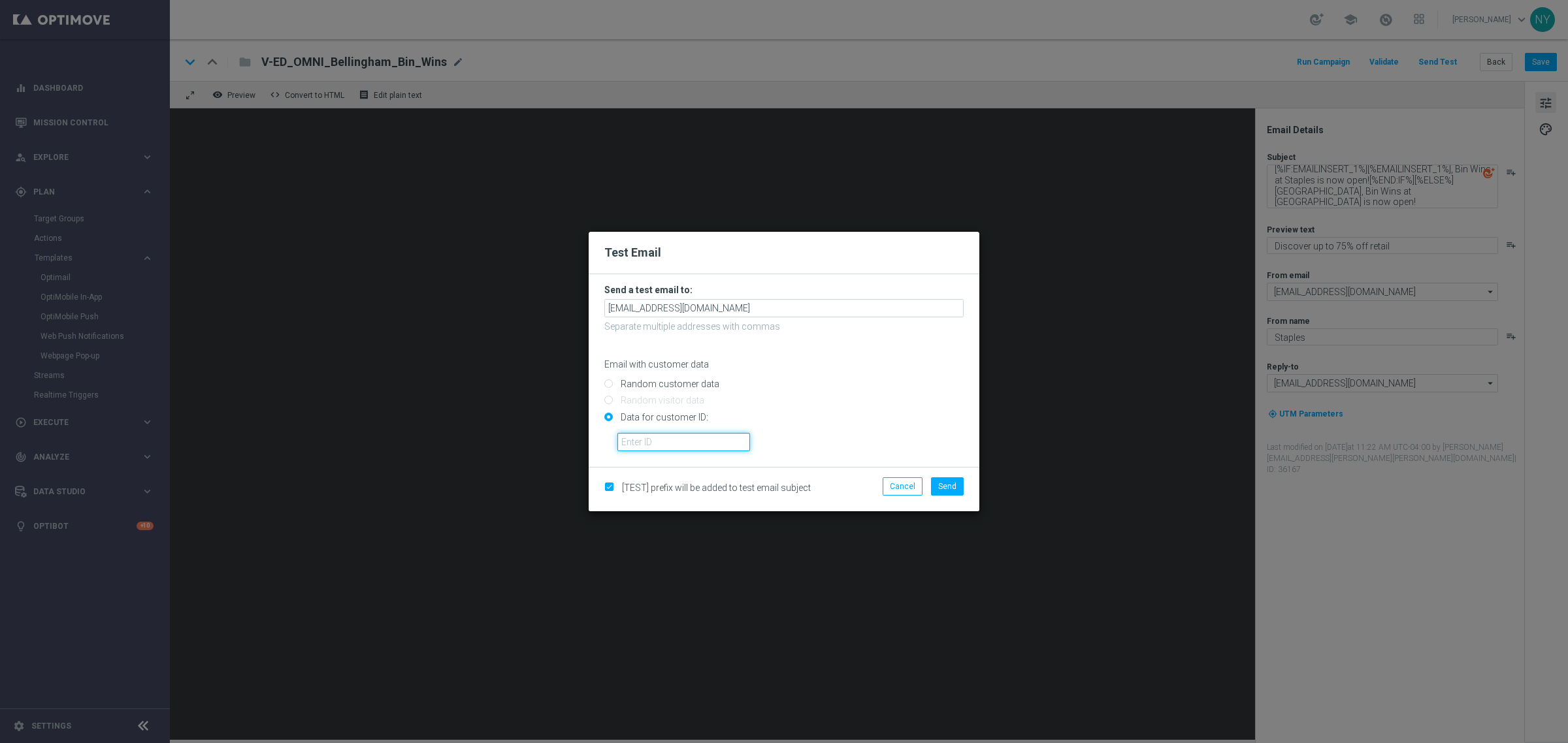
click at [634, 445] on input "text" at bounding box center [684, 442] width 133 height 18
click at [641, 443] on input "text" at bounding box center [684, 442] width 133 height 18
paste input "10032767094"
type input "10032767094"
click at [948, 482] on span "Send" at bounding box center [947, 486] width 18 height 9
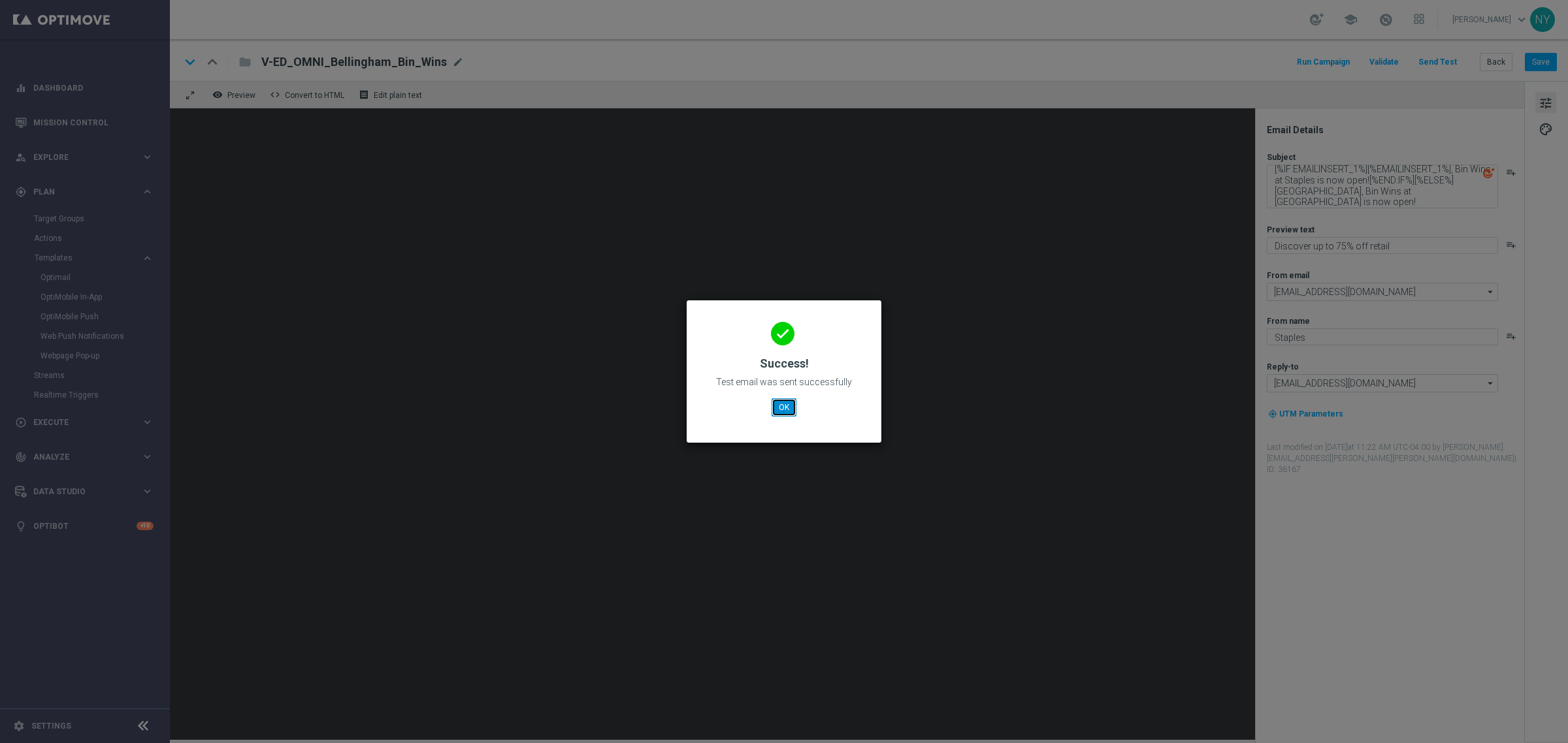
click at [792, 409] on button "OK" at bounding box center [784, 407] width 25 height 18
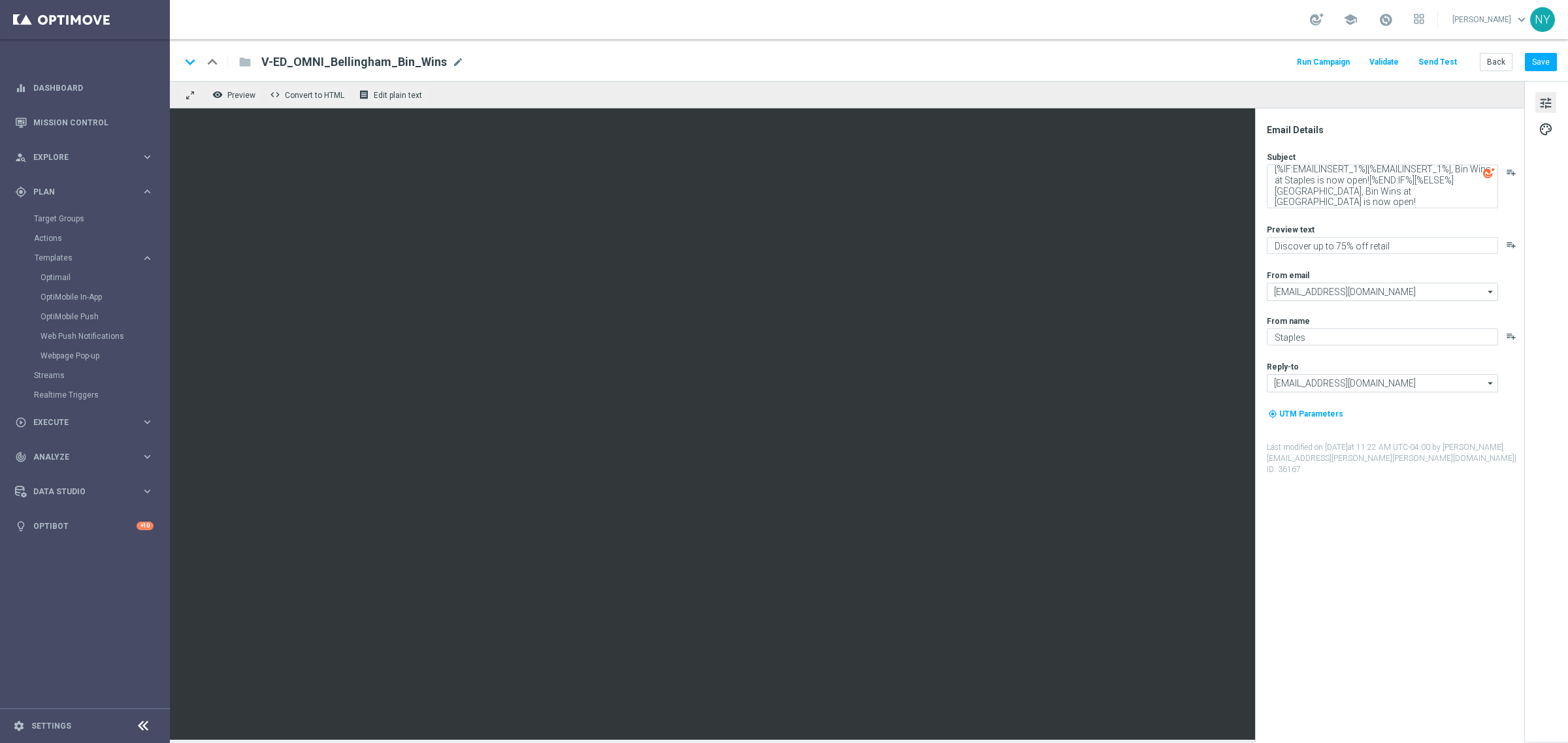
click at [1445, 59] on button "Send Test" at bounding box center [1437, 62] width 42 height 17
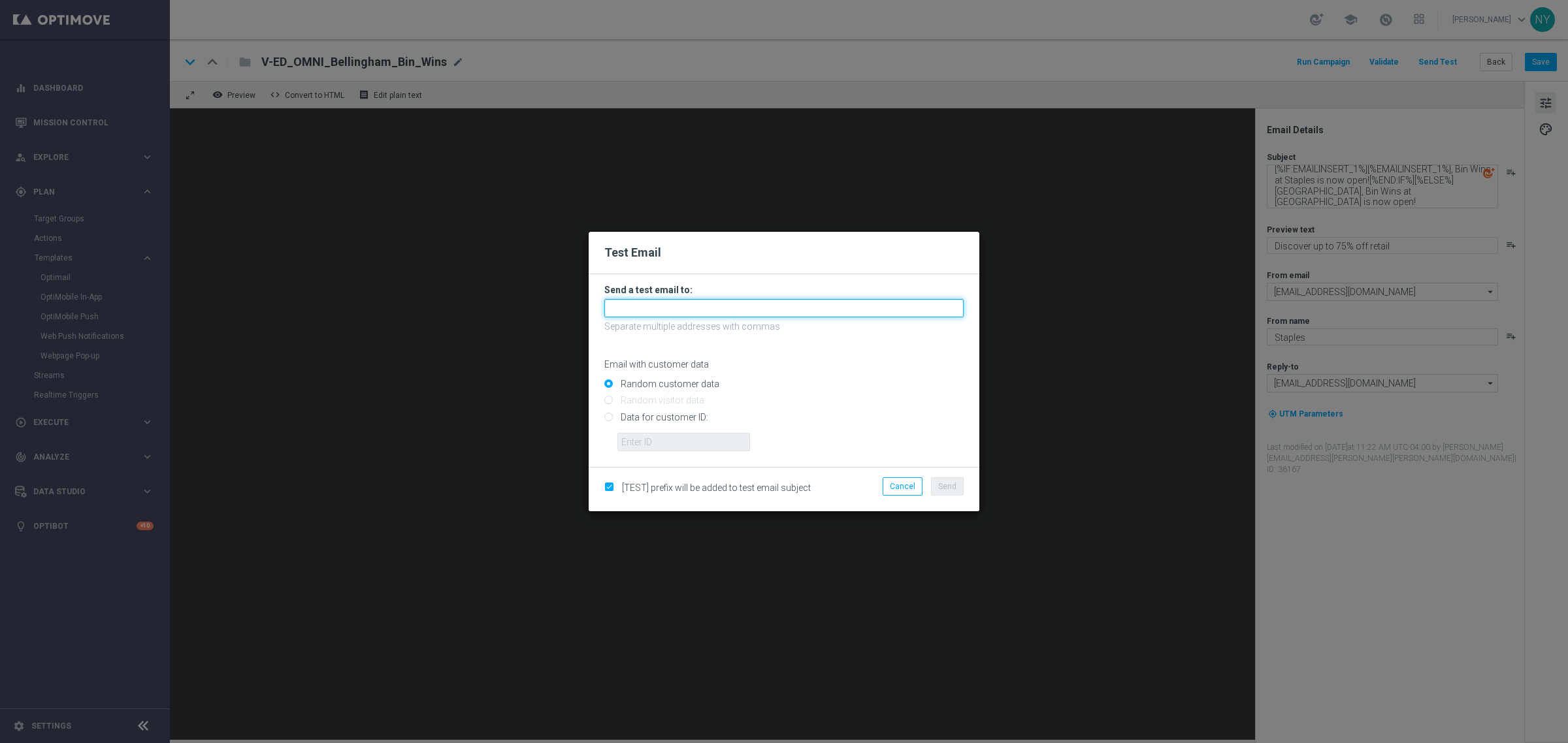
click at [622, 302] on input "text" at bounding box center [784, 307] width 359 height 18
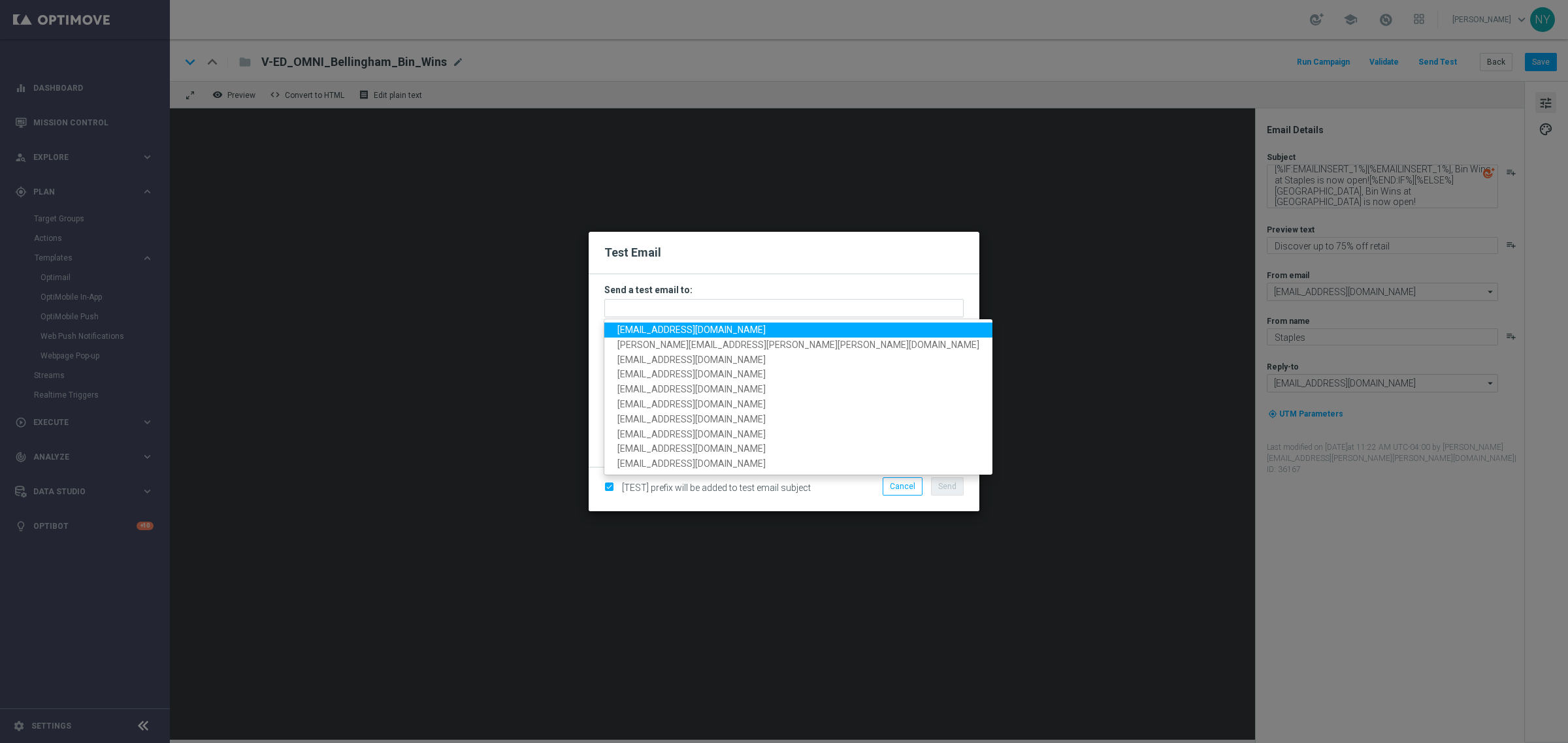
click at [634, 328] on span "neilyetts3-bdjd2@litmusemail.com" at bounding box center [691, 330] width 148 height 10
type input "neilyetts3-bdjd2@litmusemail.com"
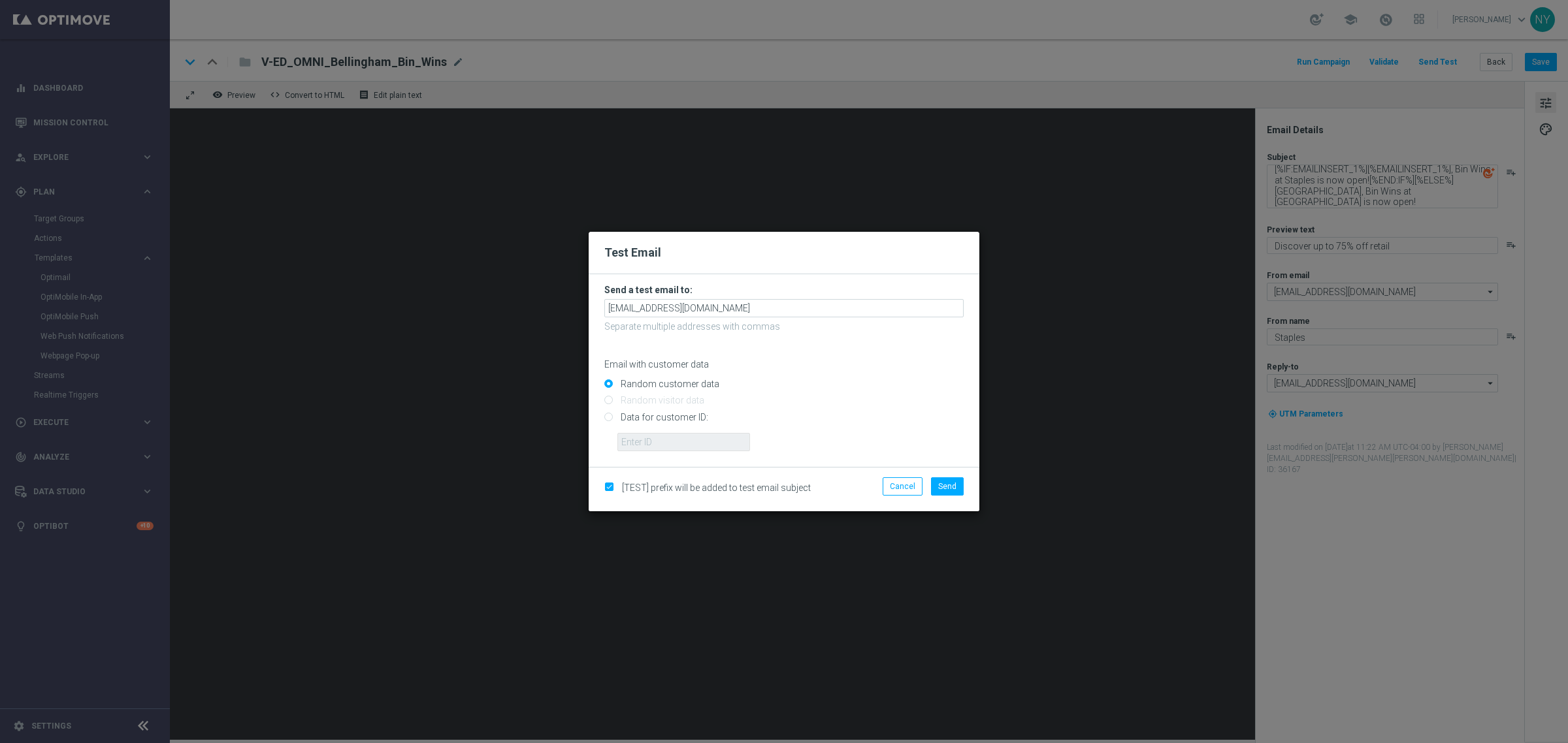
click at [610, 418] on input "Data for customer ID:" at bounding box center [784, 422] width 359 height 18
radio input "true"
click at [629, 438] on input "text" at bounding box center [684, 442] width 133 height 18
paste input "10360611973"
type input "10360611973"
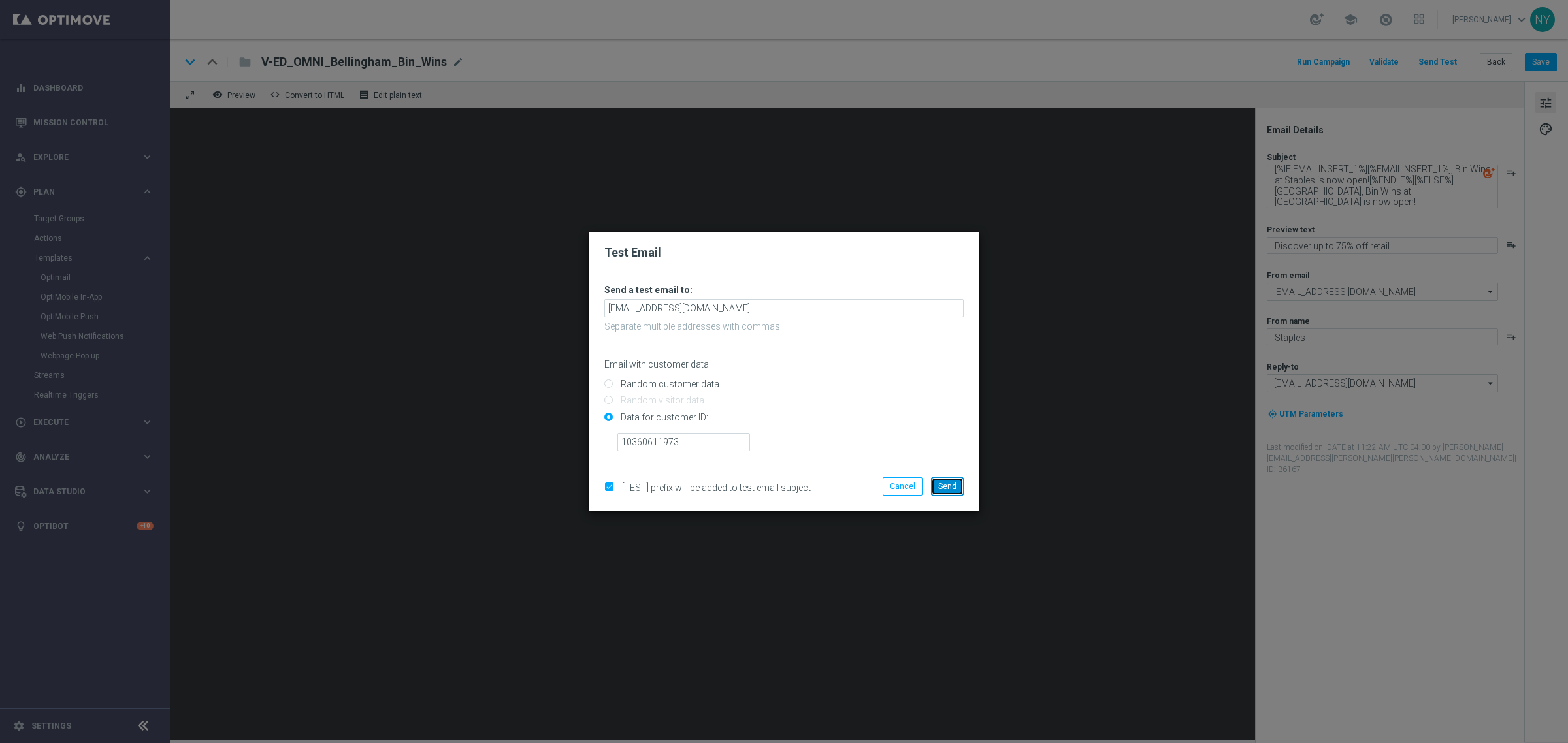
click at [947, 490] on span "Send" at bounding box center [947, 486] width 18 height 9
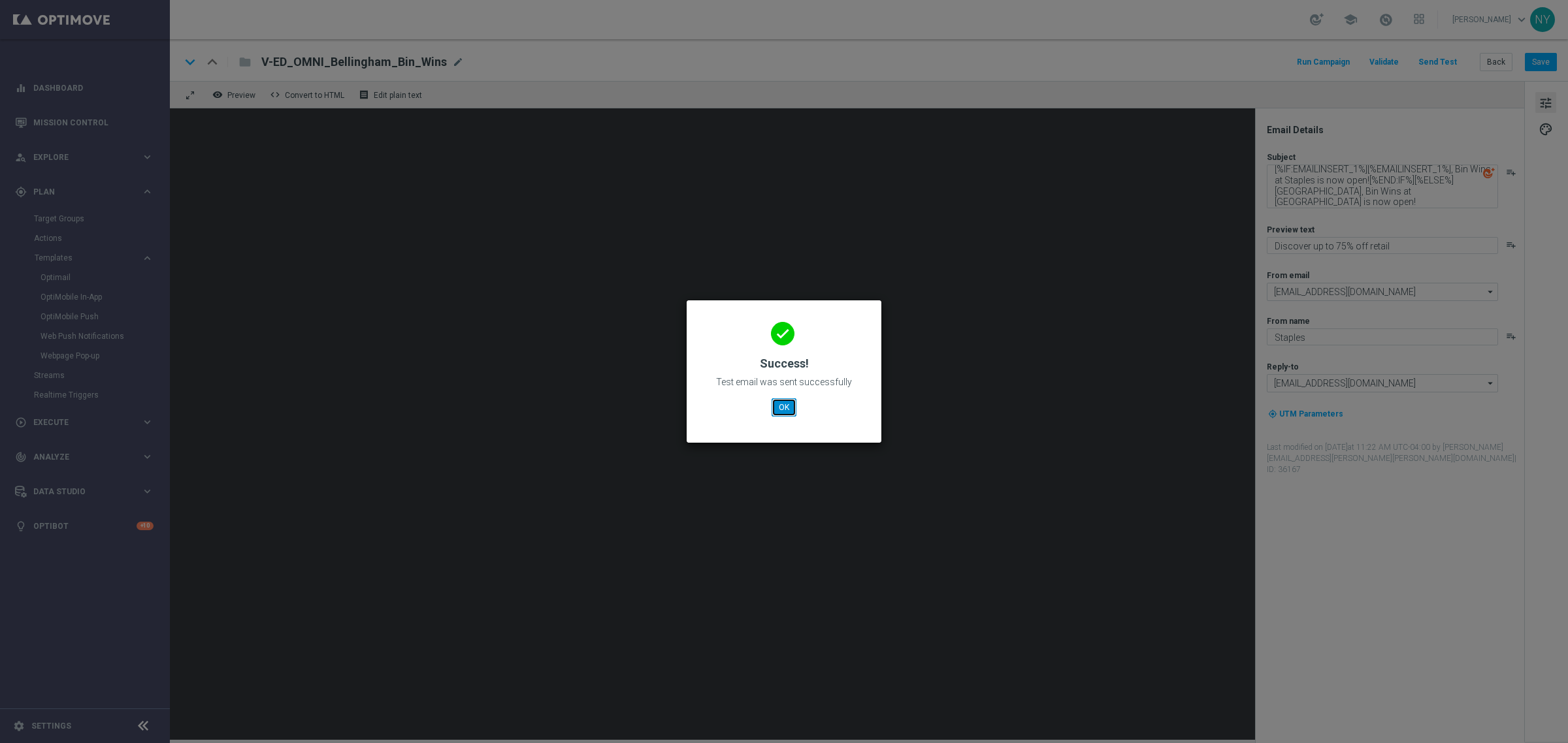
click at [787, 406] on button "OK" at bounding box center [784, 407] width 25 height 18
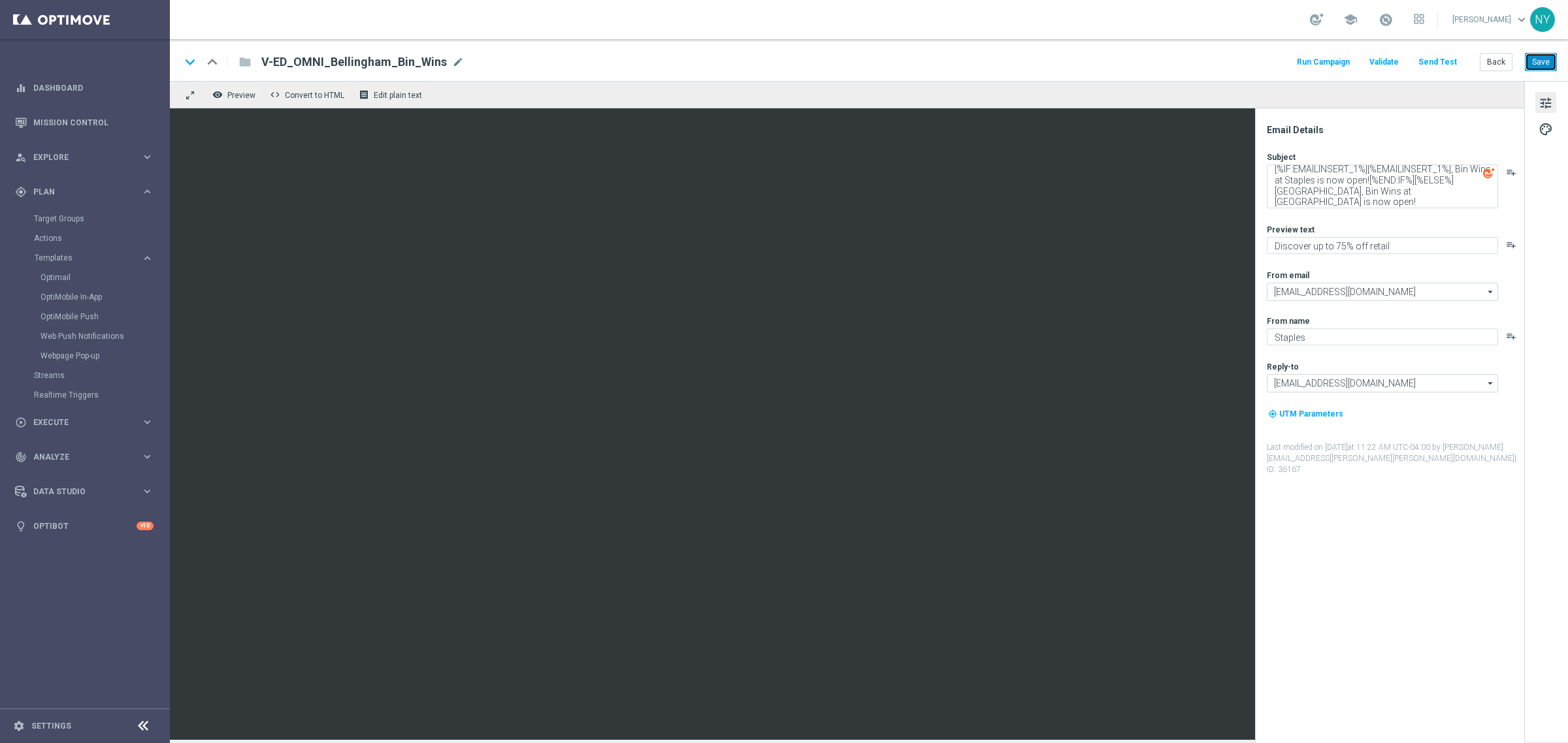
click at [1550, 67] on button "Save" at bounding box center [1540, 61] width 32 height 18
click at [1431, 59] on button "Send Test" at bounding box center [1437, 62] width 42 height 17
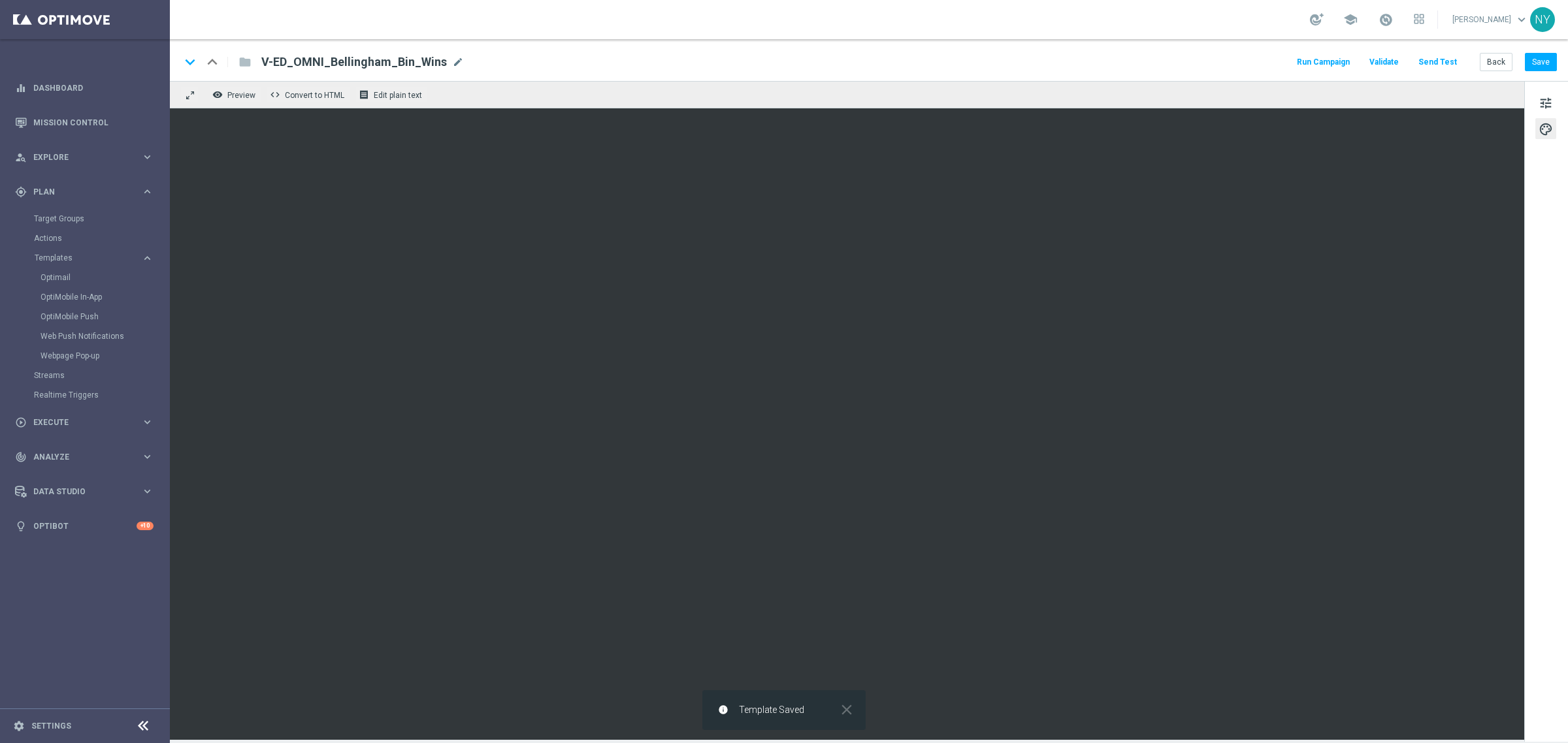
click at [1444, 61] on button "Send Test" at bounding box center [1437, 62] width 42 height 17
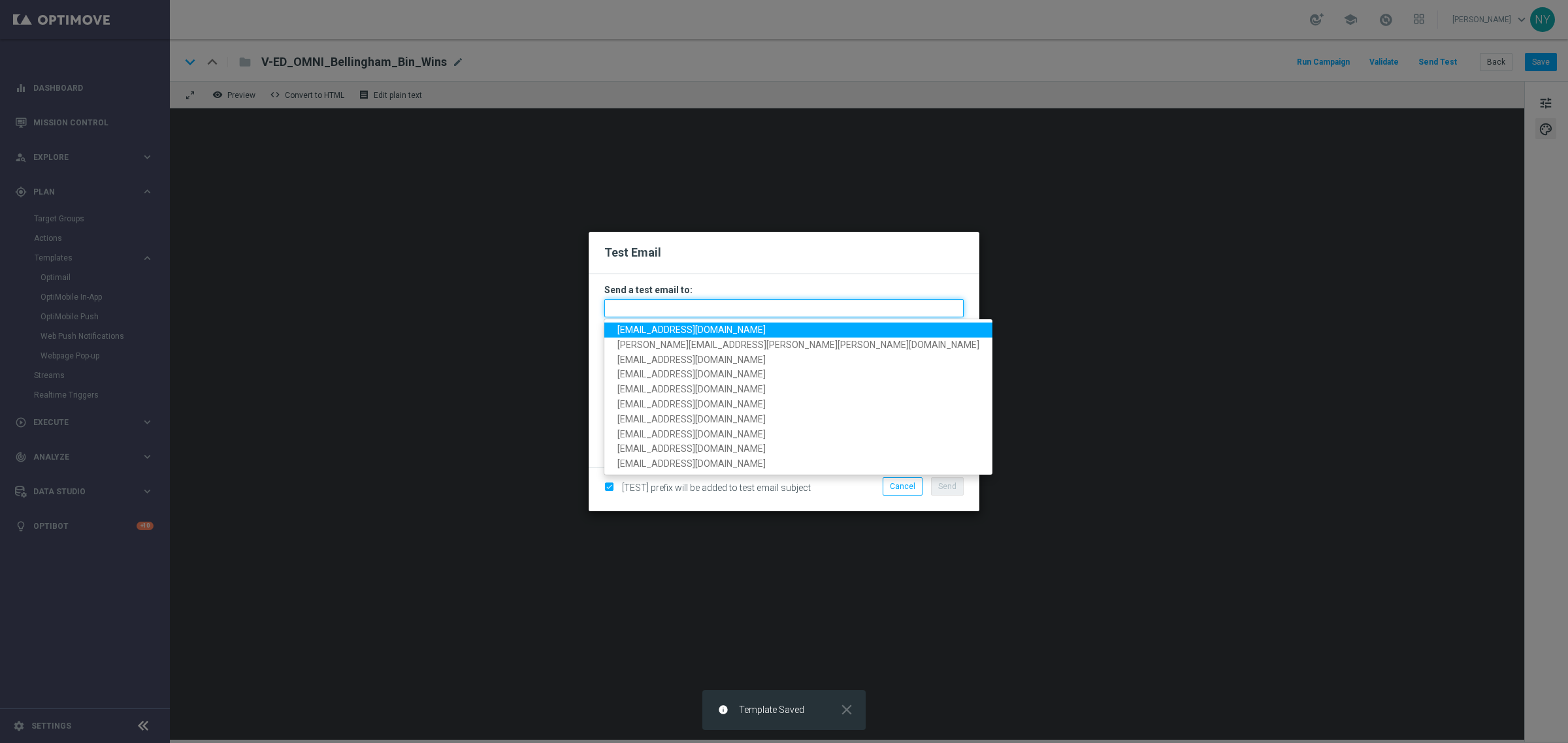
click at [670, 305] on input "text" at bounding box center [784, 307] width 359 height 18
click at [638, 330] on span "neilyetts3-bdjd2@litmusemail.com" at bounding box center [691, 330] width 148 height 10
type input "neilyetts3-bdjd2@litmusemail.com"
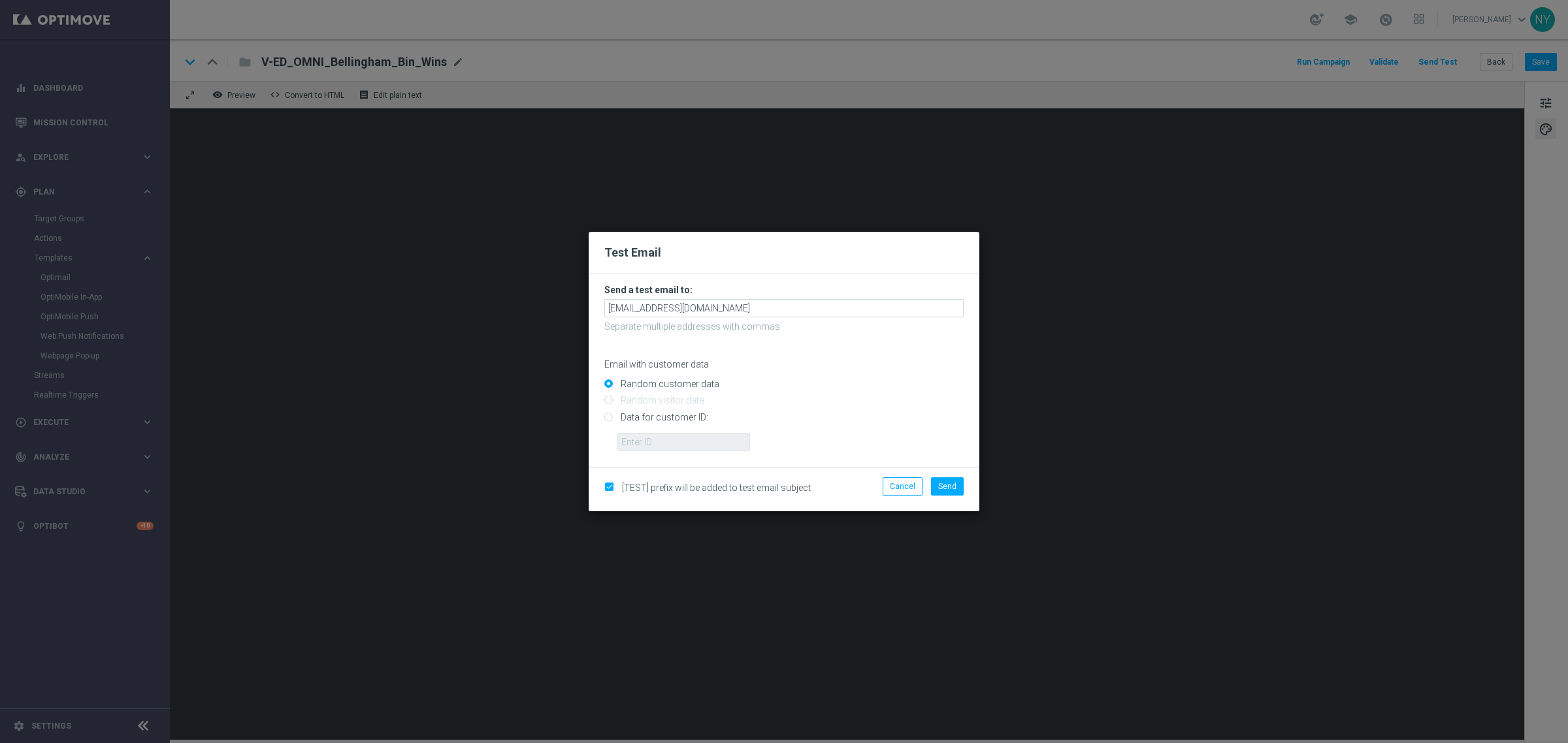
click at [610, 418] on input "Data for customer ID:" at bounding box center [784, 422] width 359 height 18
radio input "true"
click at [651, 444] on input "text" at bounding box center [684, 442] width 133 height 18
paste input "10064350235"
type input "10064350235"
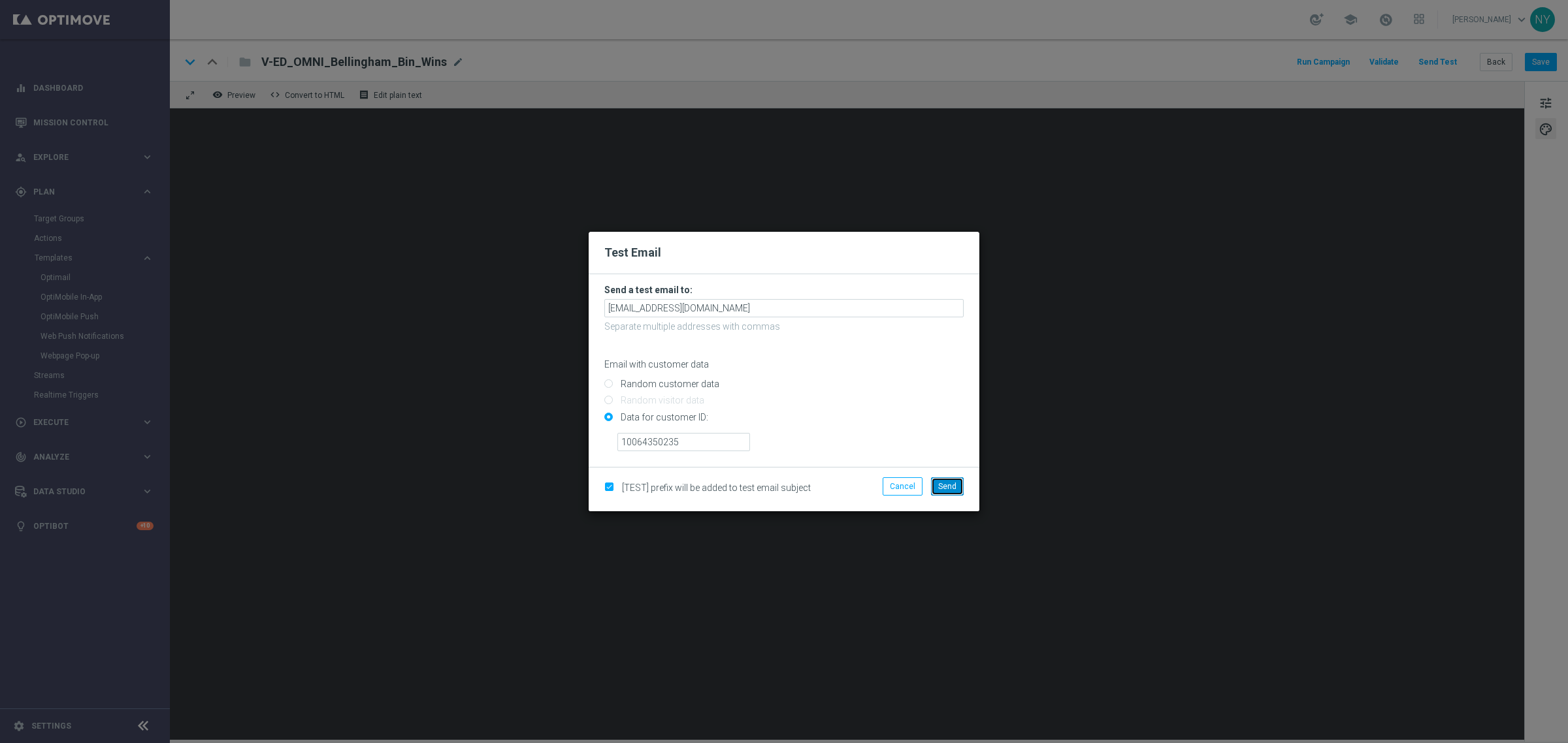
click at [959, 488] on button "Send" at bounding box center [947, 486] width 33 height 18
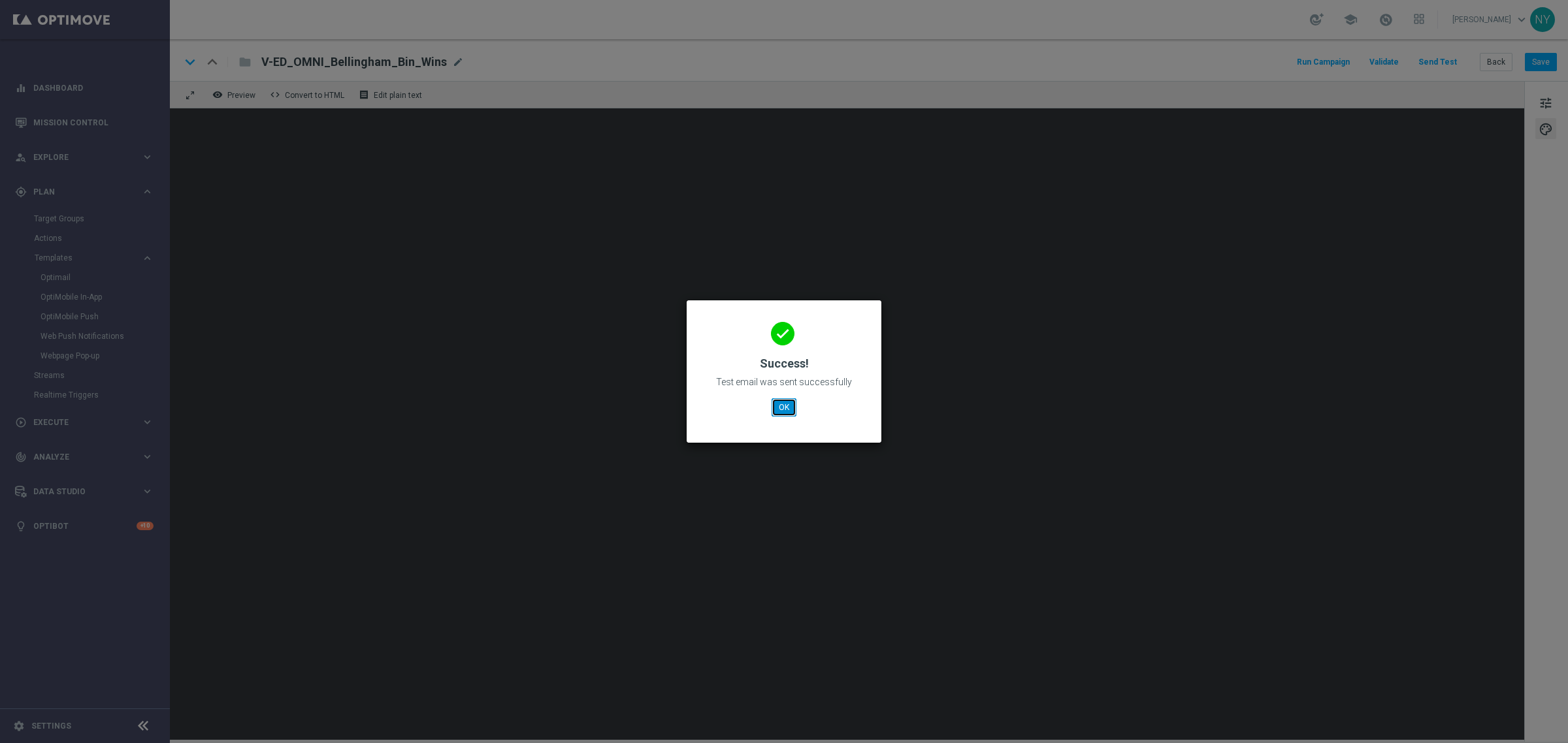
click at [781, 408] on button "OK" at bounding box center [784, 407] width 25 height 18
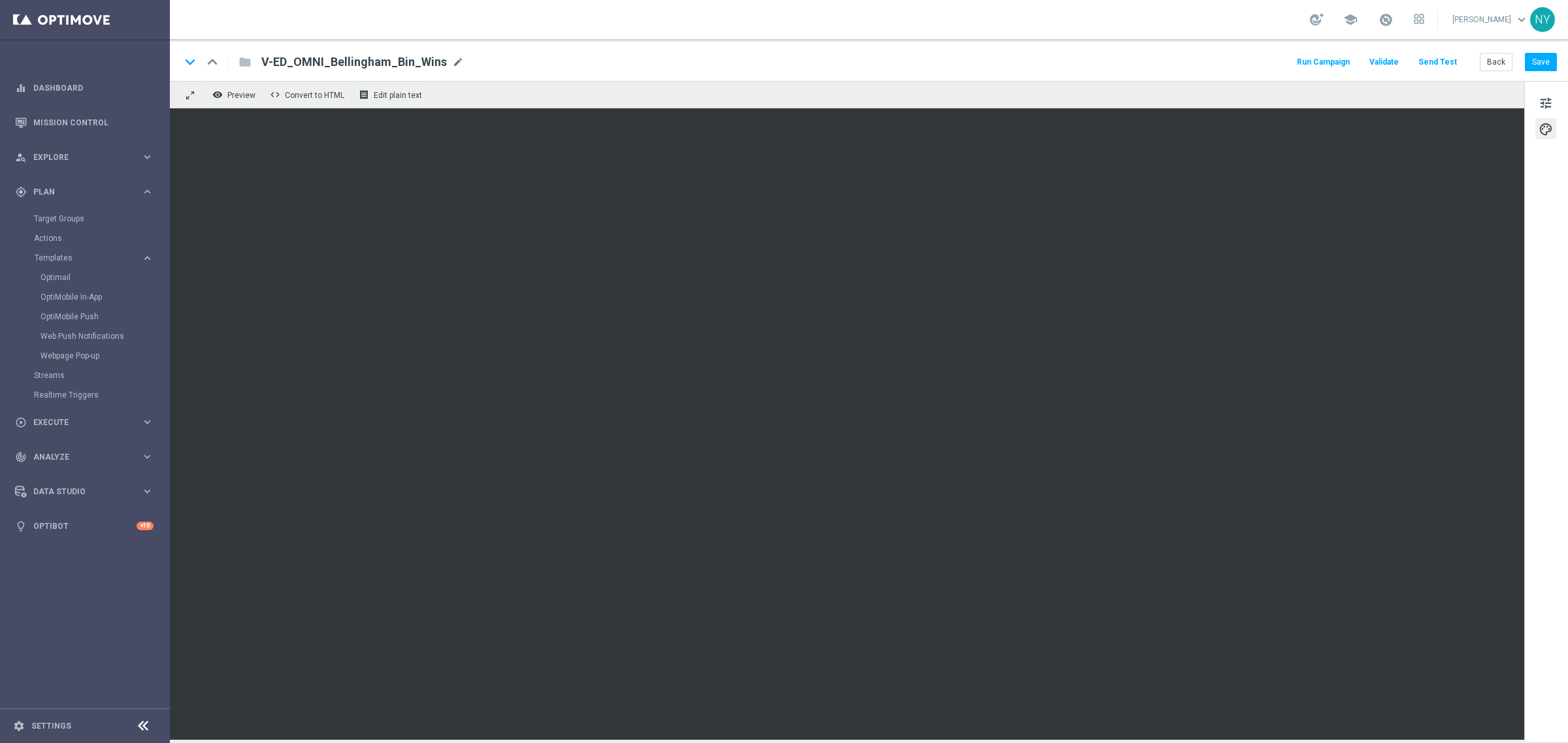
click at [1444, 64] on button "Send Test" at bounding box center [1437, 62] width 42 height 17
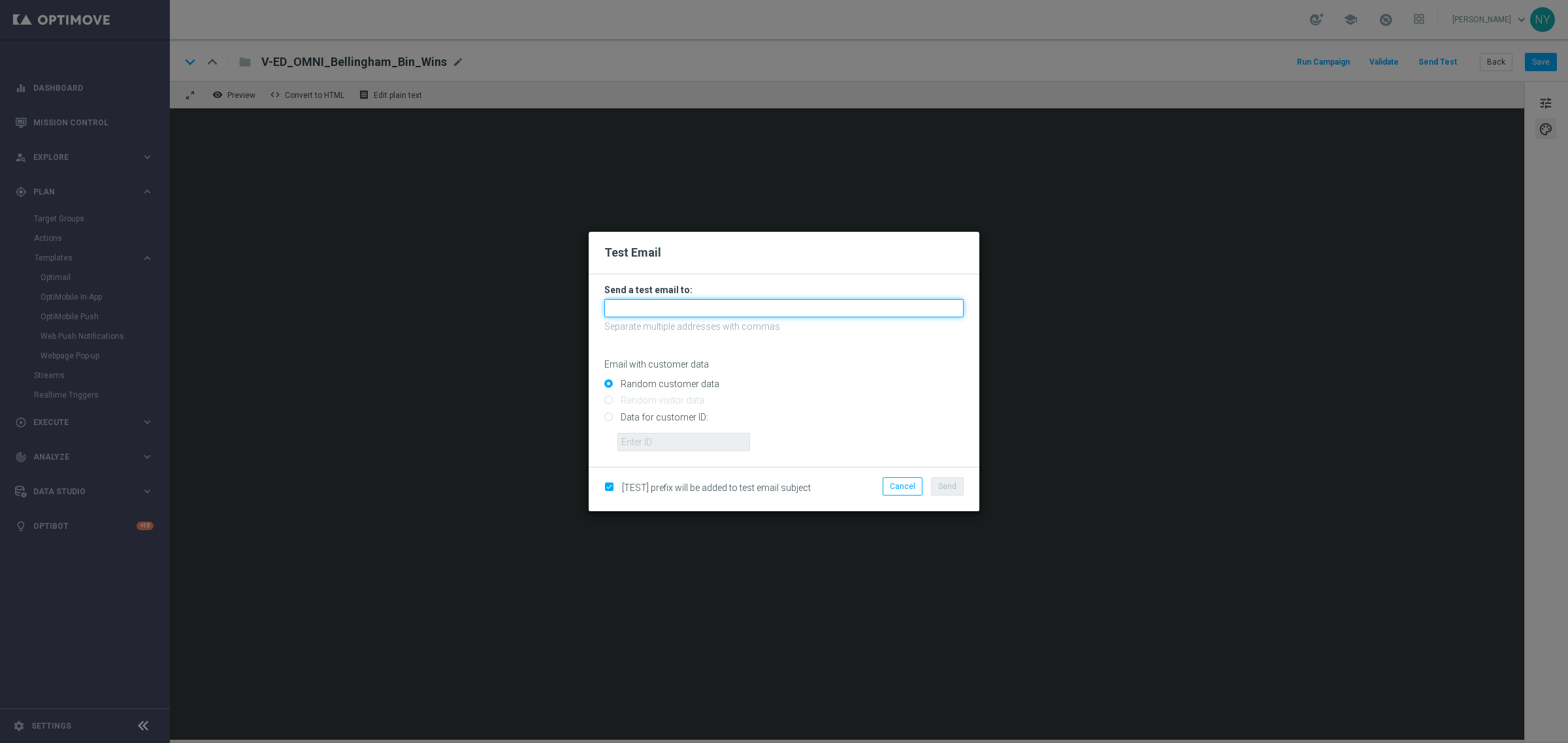
click at [617, 307] on input "text" at bounding box center [784, 307] width 359 height 18
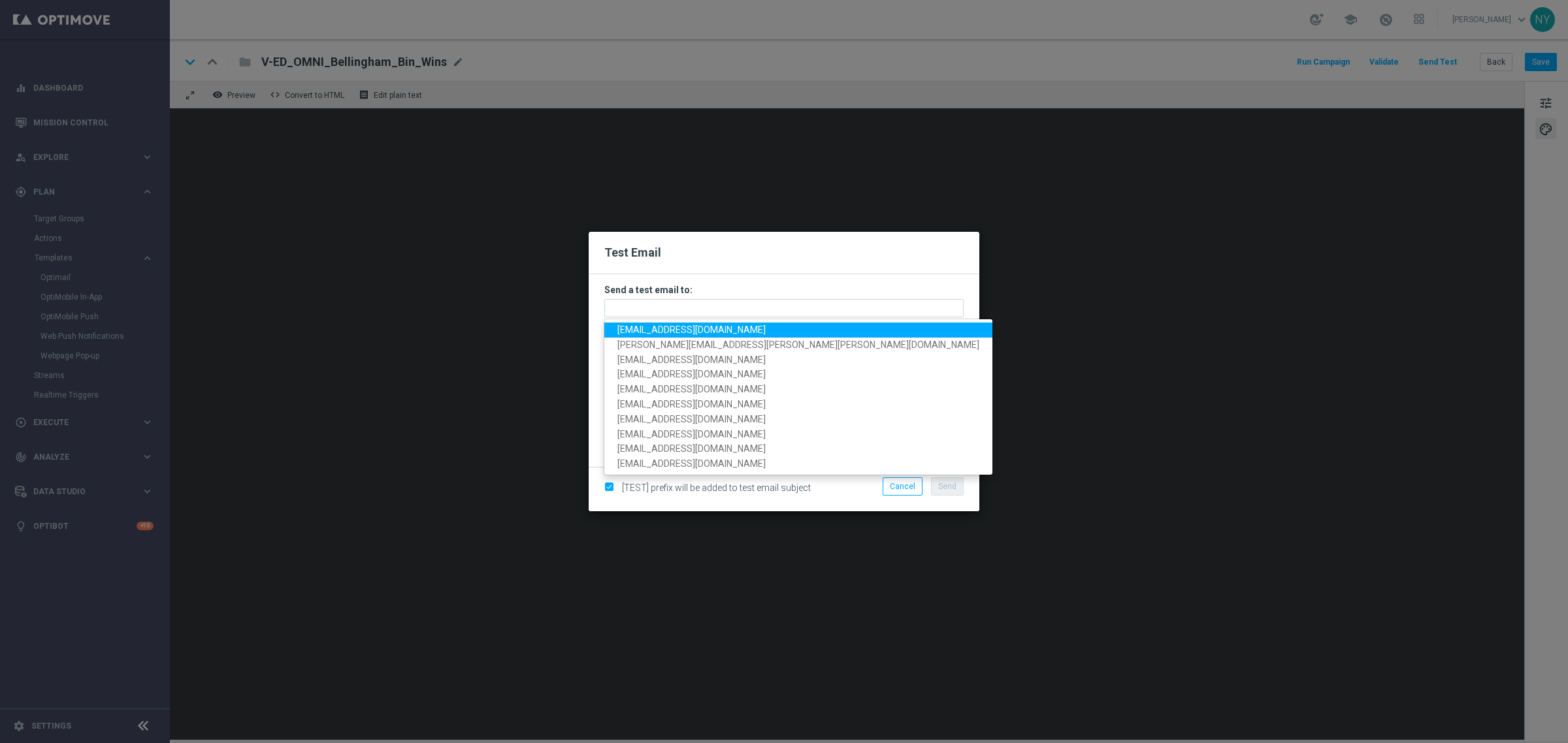
click at [624, 325] on span "neilyetts3-bdjd2@litmusemail.com" at bounding box center [691, 330] width 148 height 10
type input "neilyetts3-bdjd2@litmusemail.com"
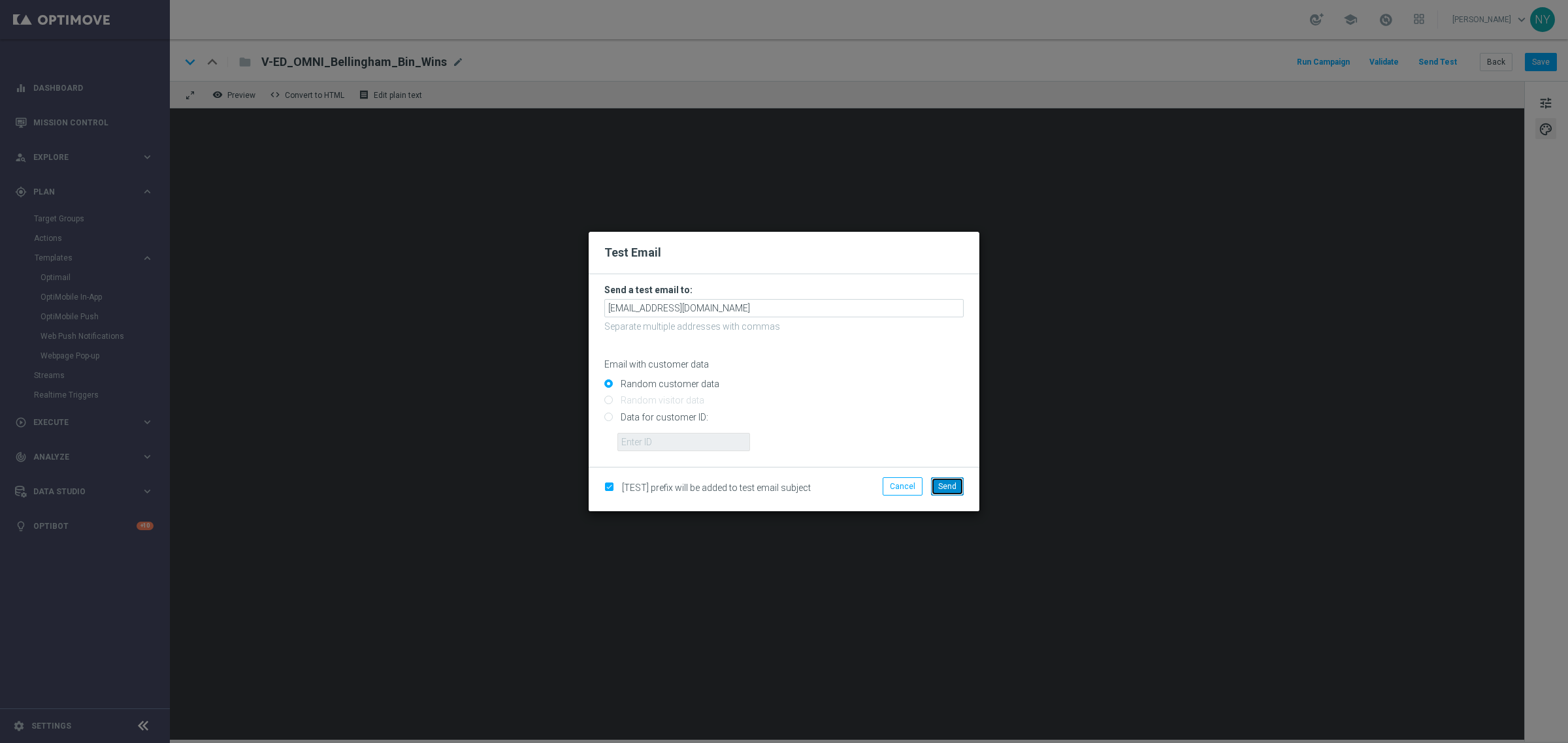
click at [951, 490] on span "Send" at bounding box center [947, 486] width 18 height 9
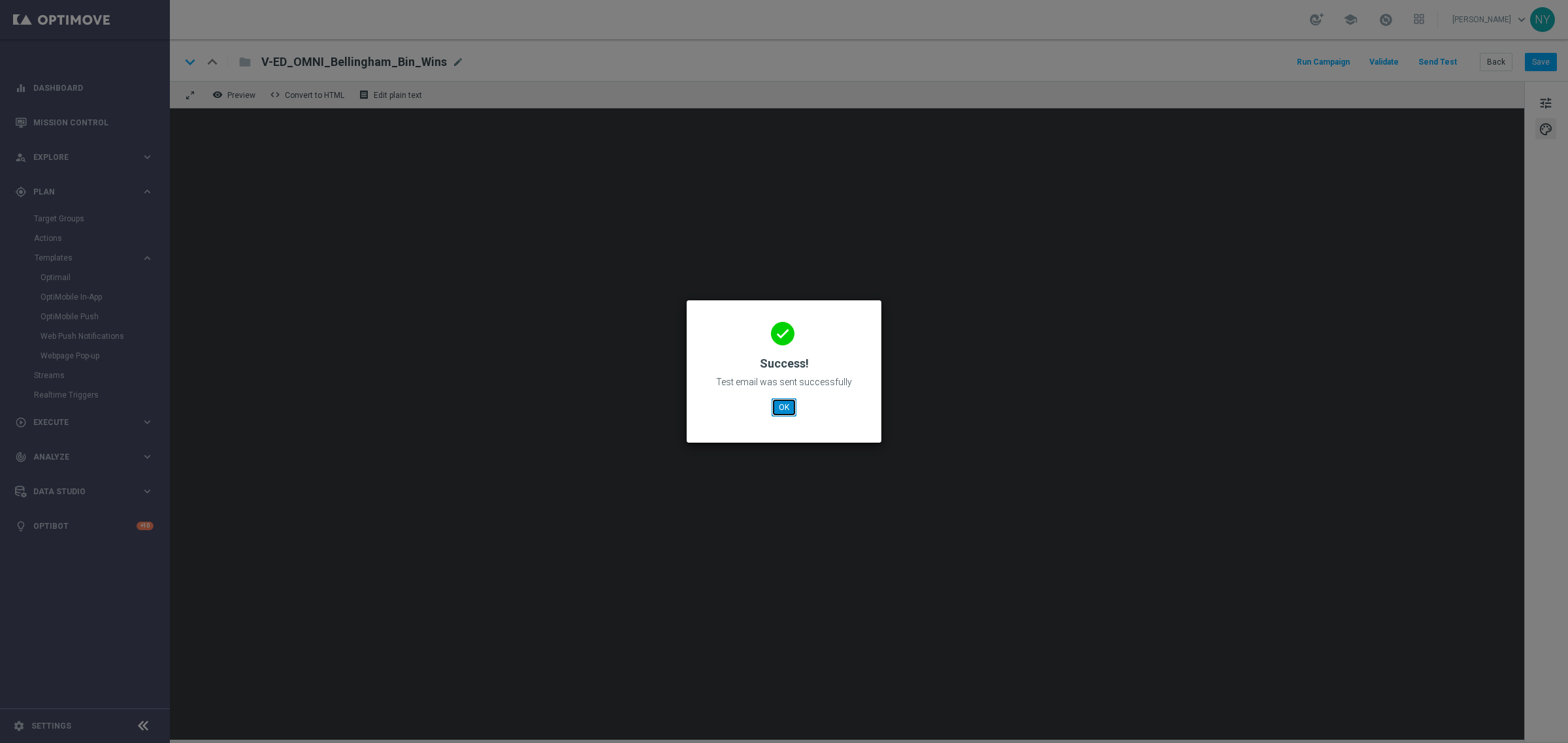
click at [782, 410] on button "OK" at bounding box center [784, 407] width 25 height 18
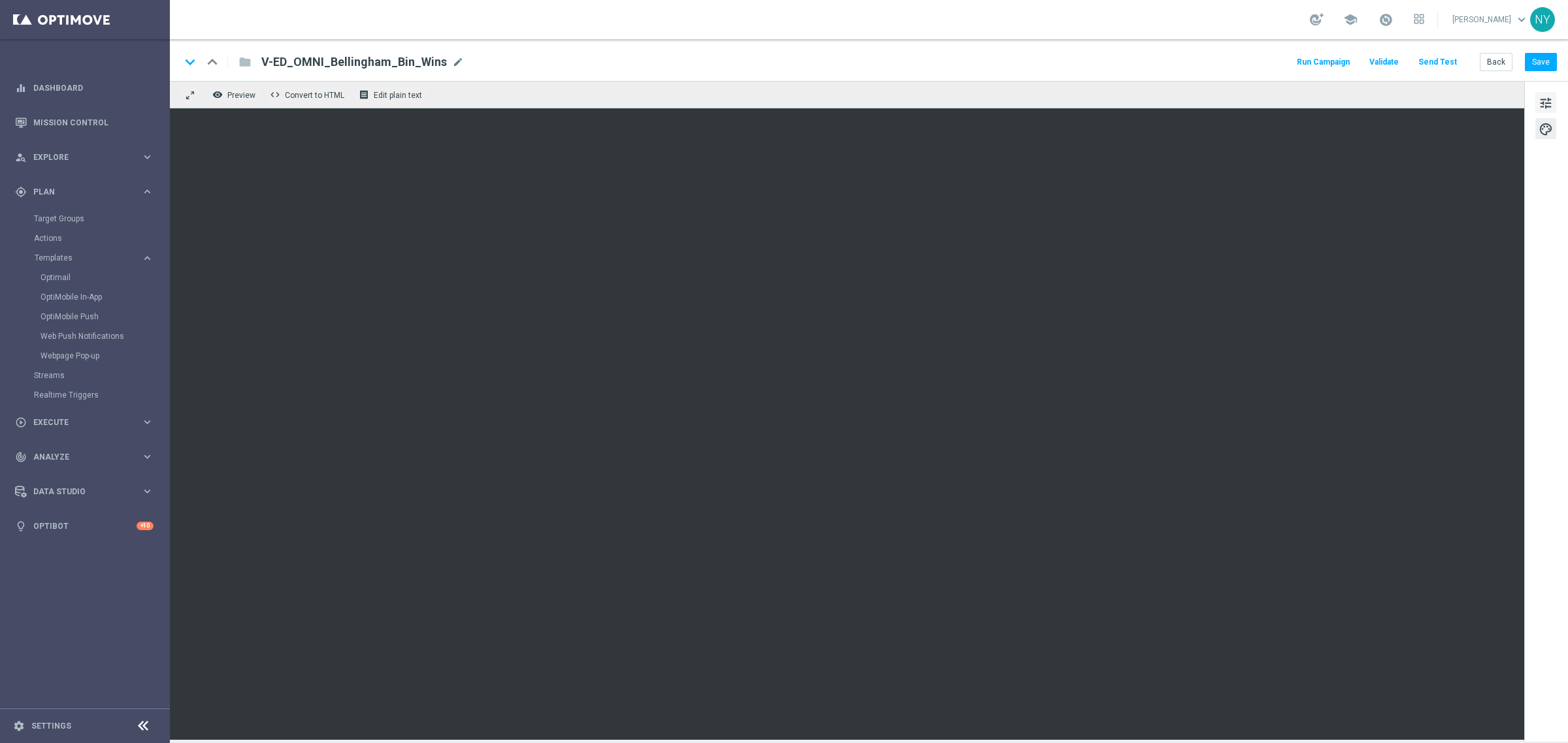
click at [1548, 100] on span "tune" at bounding box center [1546, 103] width 15 height 17
click at [1536, 63] on button "Save" at bounding box center [1540, 61] width 32 height 18
click at [1439, 60] on button "Send Test" at bounding box center [1437, 62] width 42 height 17
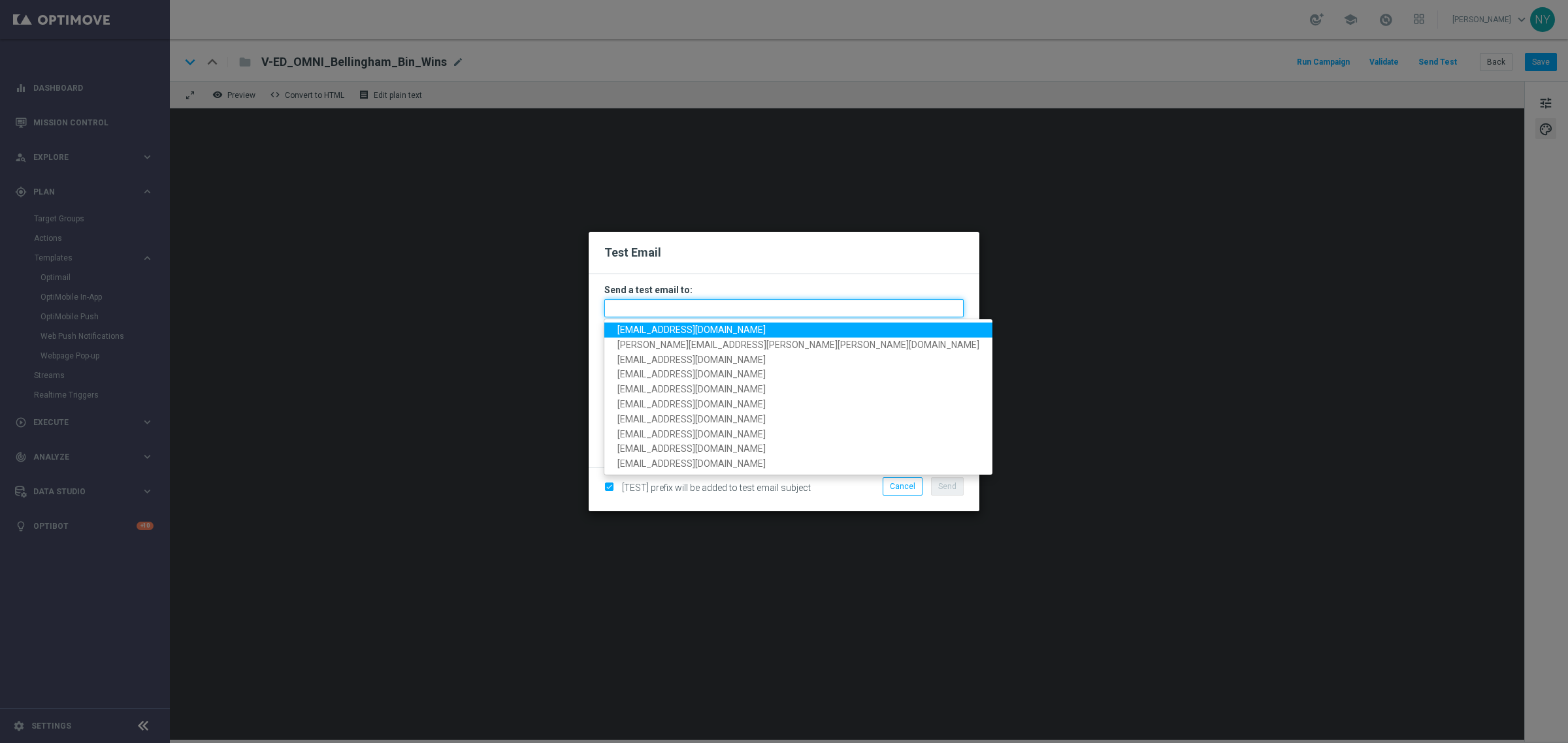
click at [646, 307] on input "text" at bounding box center [784, 307] width 359 height 18
click at [650, 330] on span "neilyetts3-bdjd2@litmusemail.com" at bounding box center [691, 330] width 148 height 10
type input "neilyetts3-bdjd2@litmusemail.com"
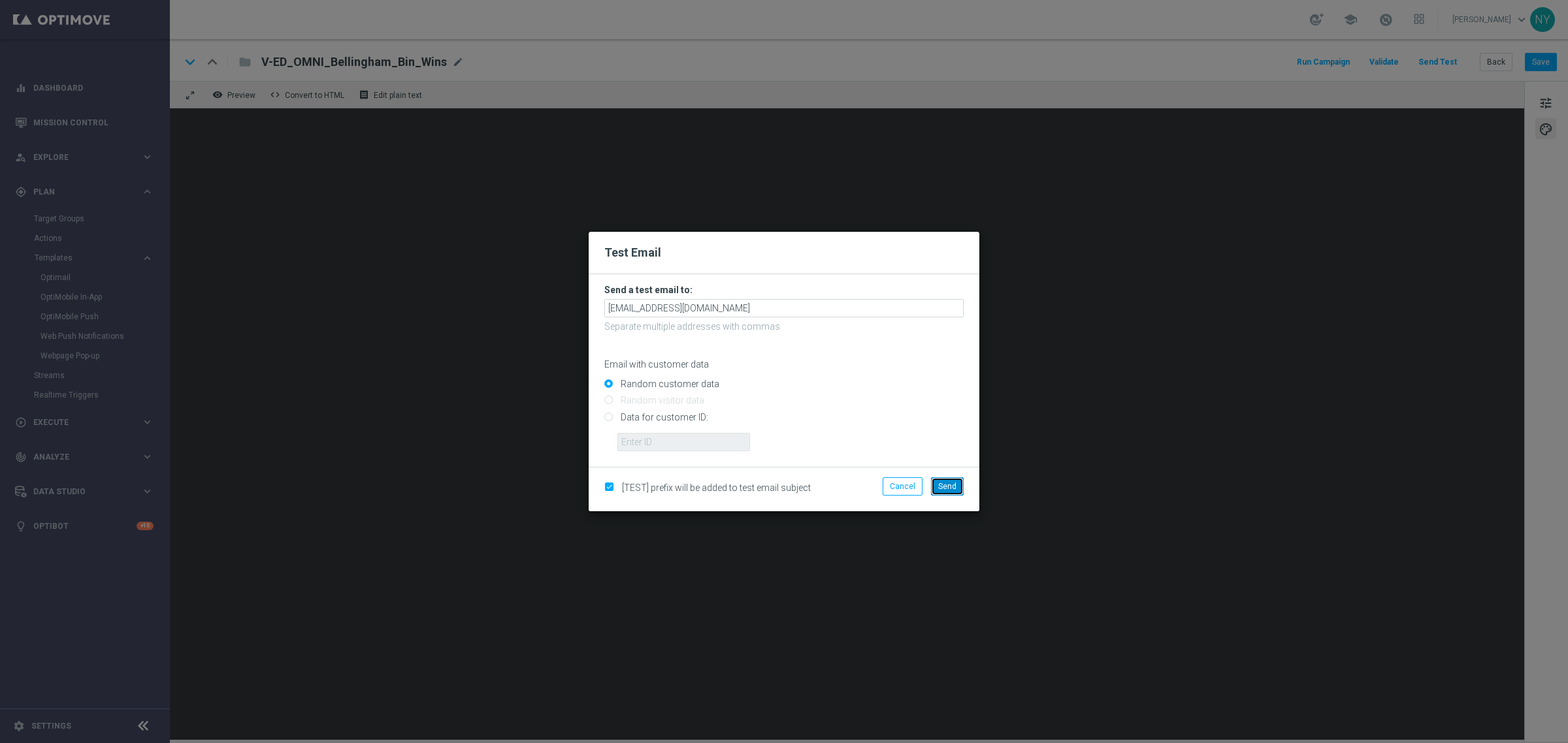
click at [951, 490] on span "Send" at bounding box center [947, 486] width 18 height 9
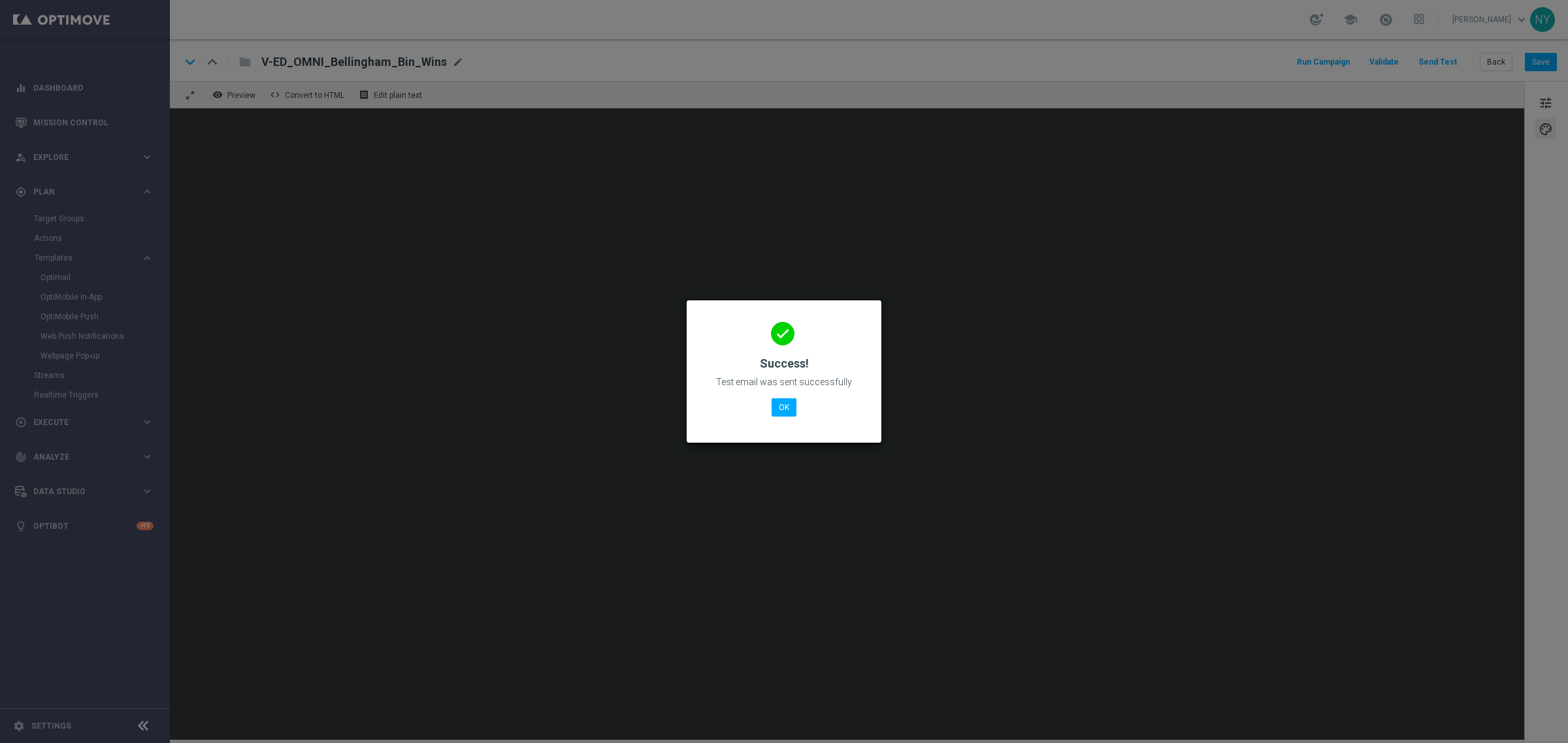
click at [696, 552] on modal-container "done Success! Test email was sent successfully OK" at bounding box center [784, 371] width 1568 height 743
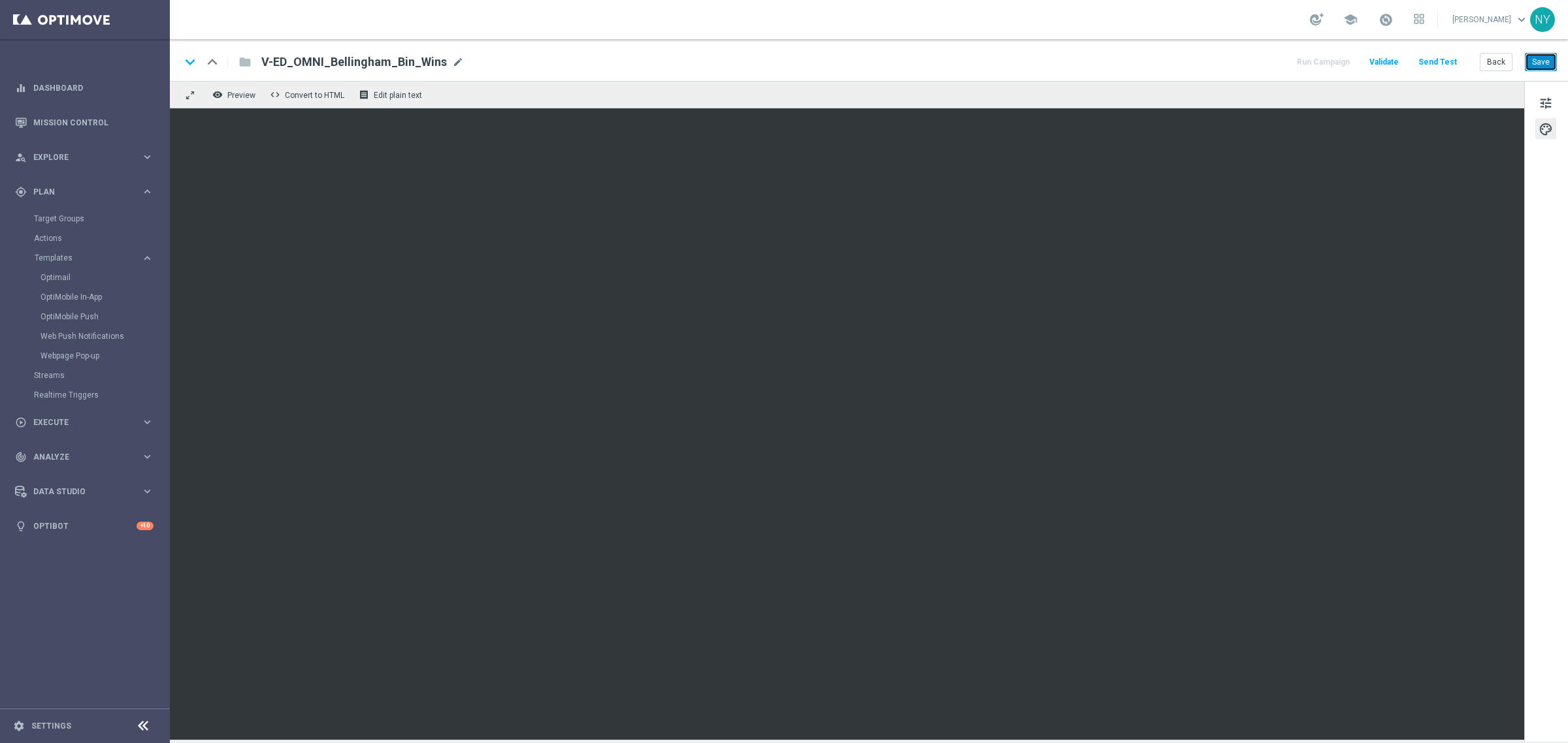
click at [1540, 56] on button "Save" at bounding box center [1540, 61] width 32 height 18
click at [1442, 59] on button "Send Test" at bounding box center [1437, 62] width 42 height 17
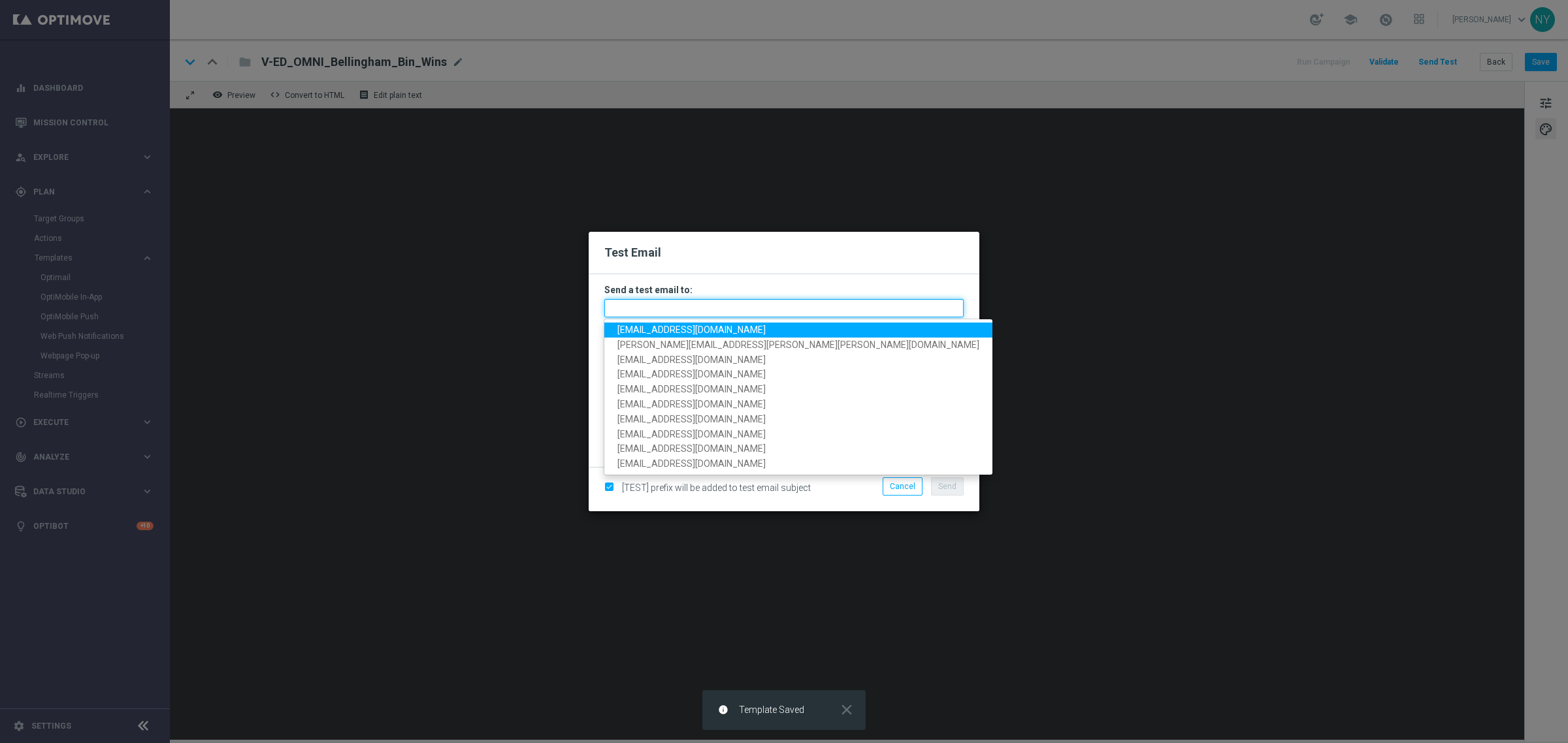
click at [641, 304] on input "text" at bounding box center [784, 307] width 359 height 18
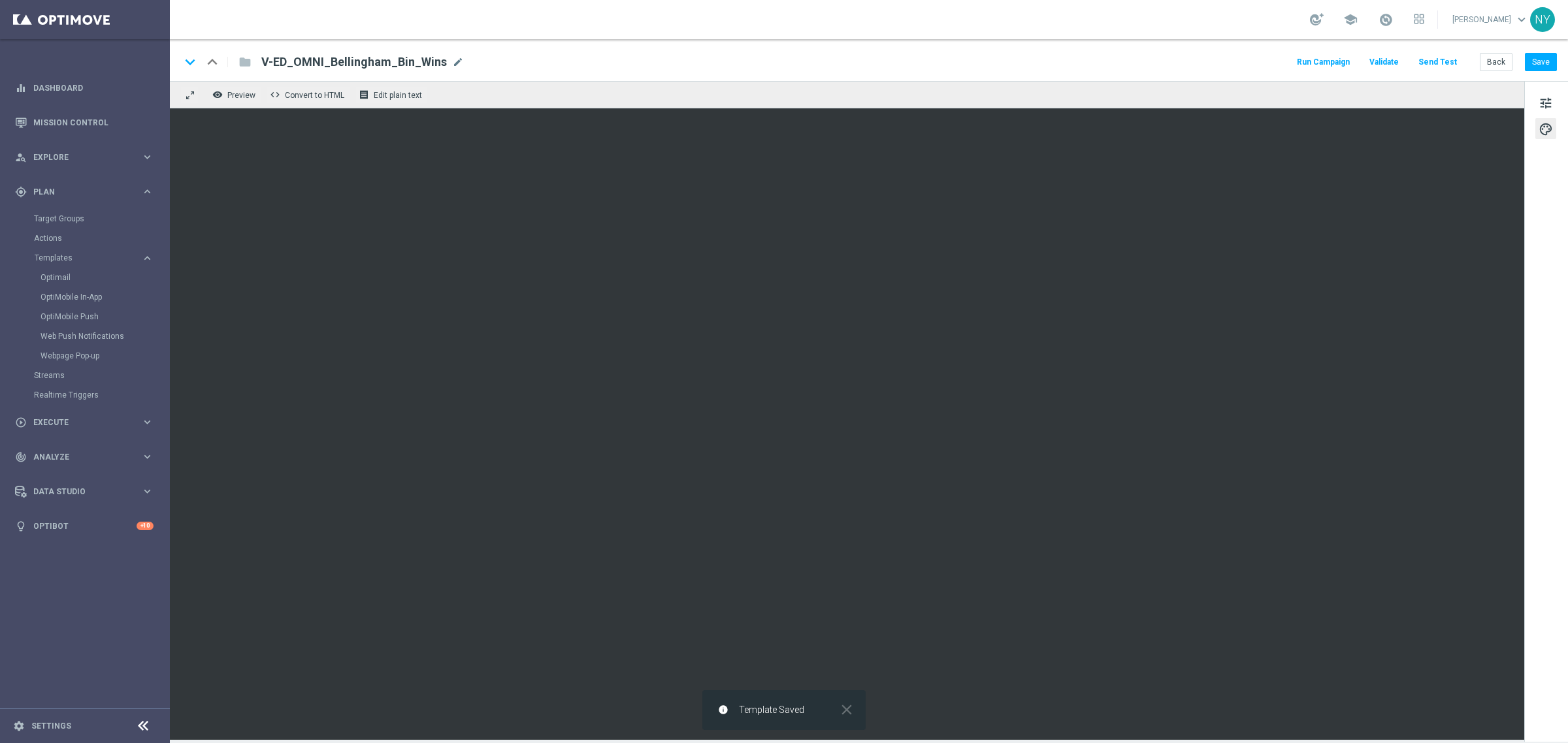
click at [1431, 60] on button "Send Test" at bounding box center [1437, 62] width 42 height 17
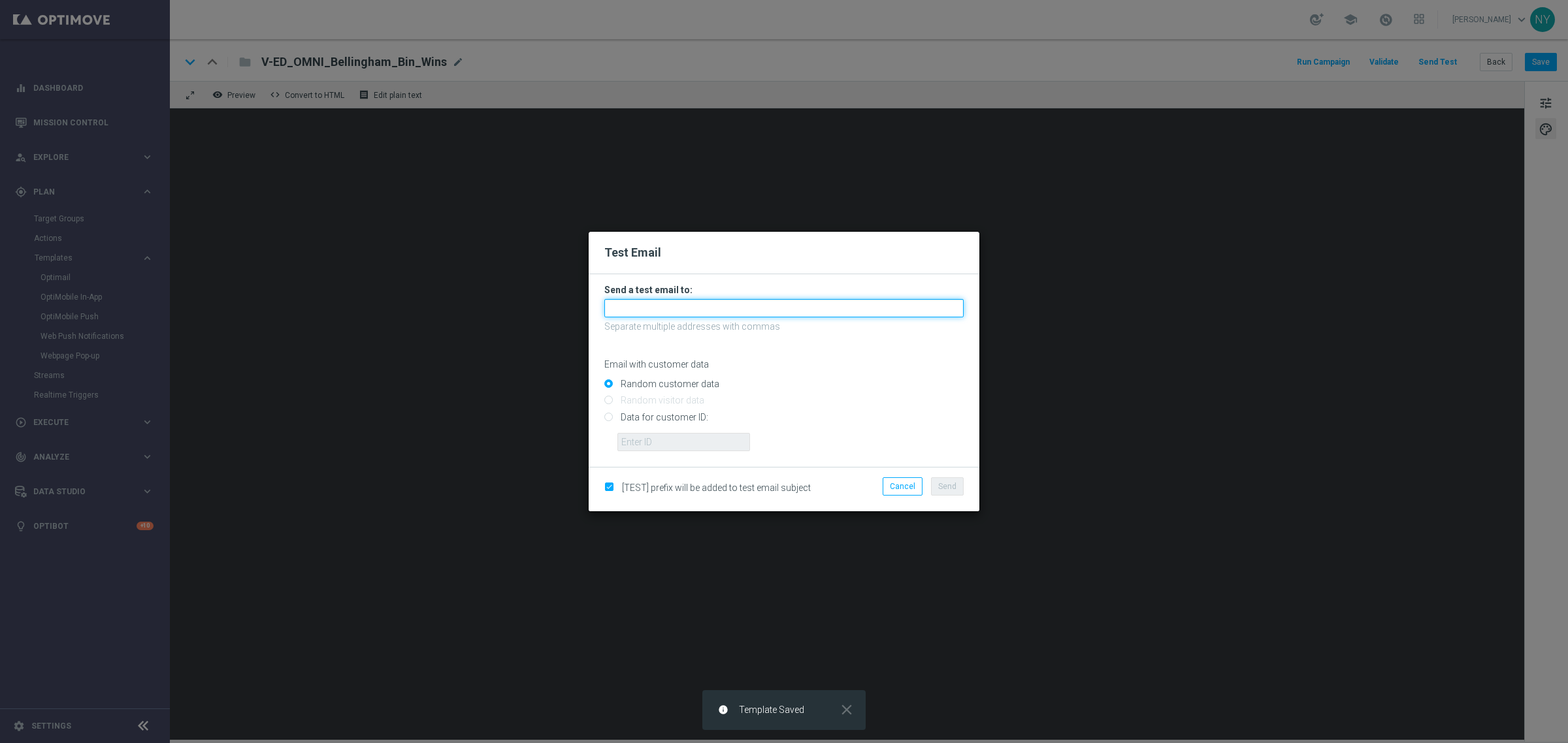
click at [637, 307] on input "text" at bounding box center [784, 307] width 359 height 18
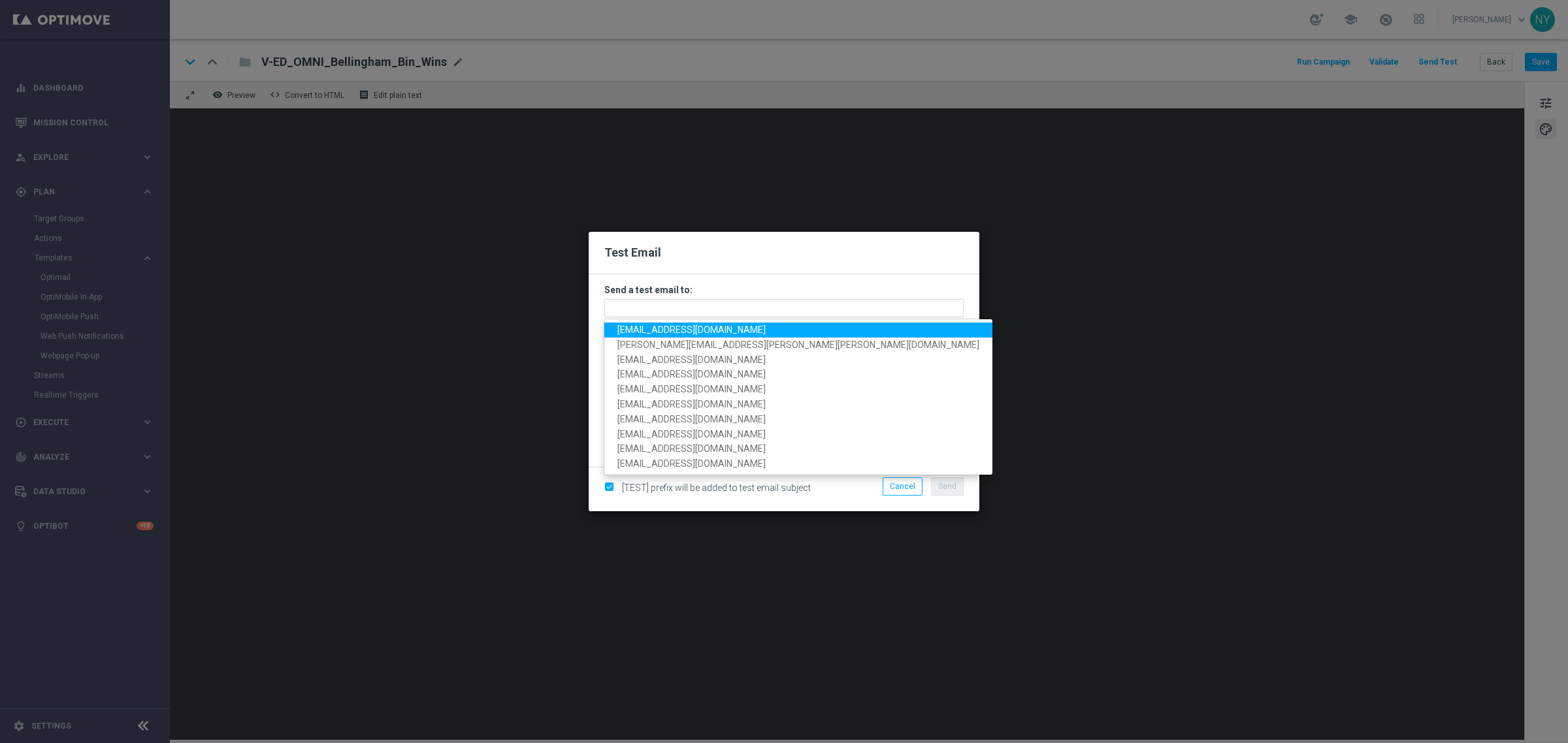
click at [641, 325] on span "neilyetts3-bdjd2@litmusemail.com" at bounding box center [691, 330] width 148 height 10
type input "neilyetts3-bdjd2@litmusemail.com"
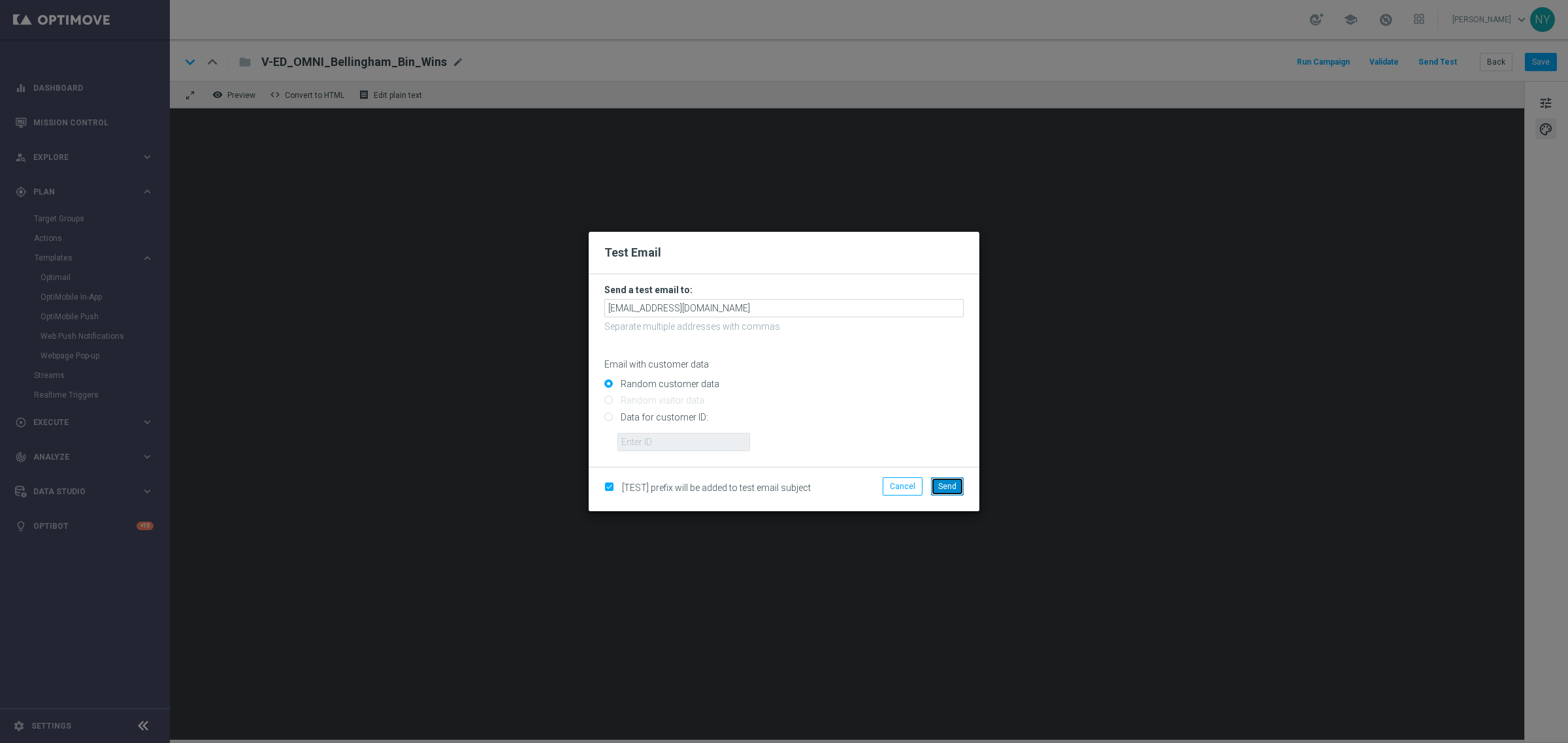
click at [949, 483] on span "Send" at bounding box center [947, 486] width 18 height 9
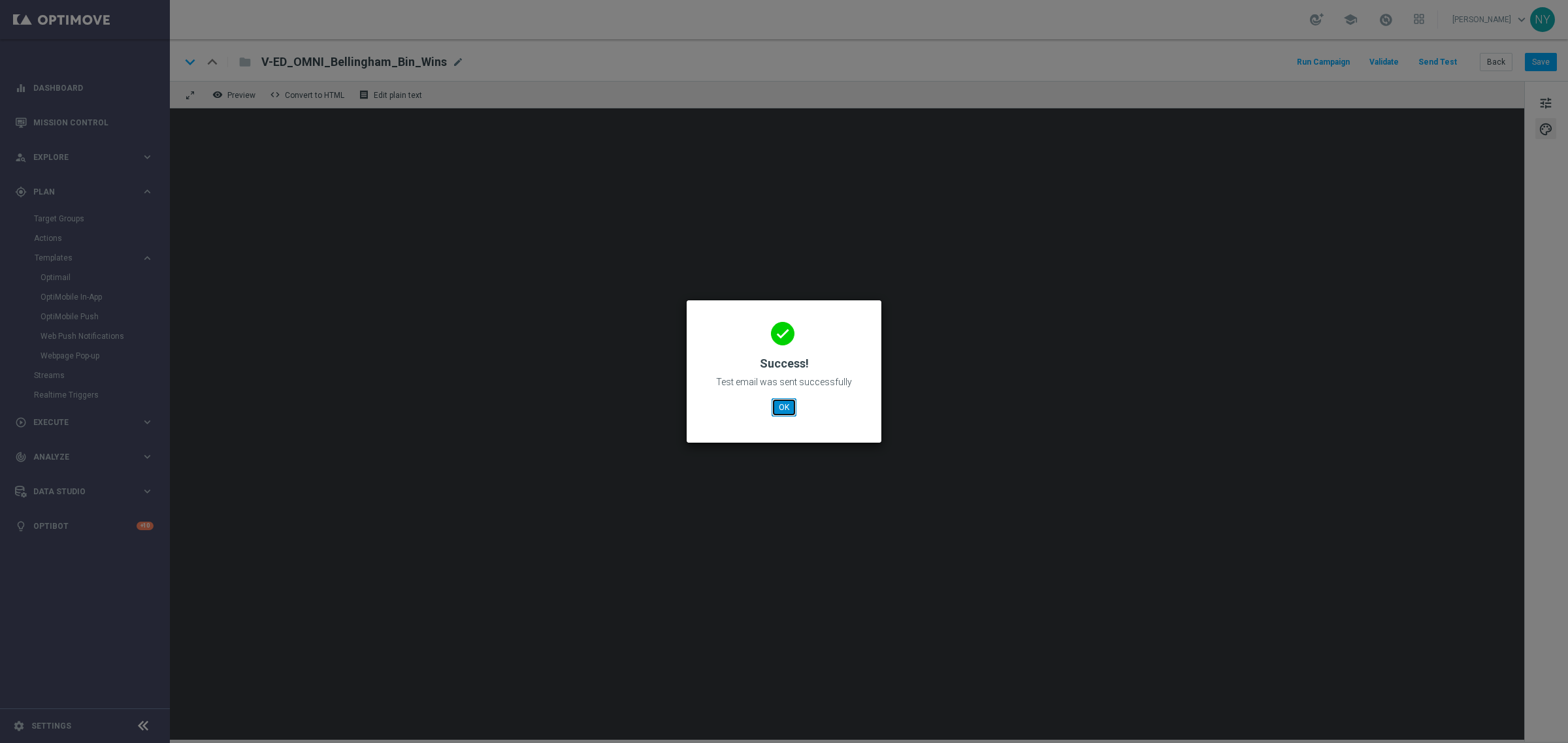
click at [783, 410] on button "OK" at bounding box center [784, 407] width 25 height 18
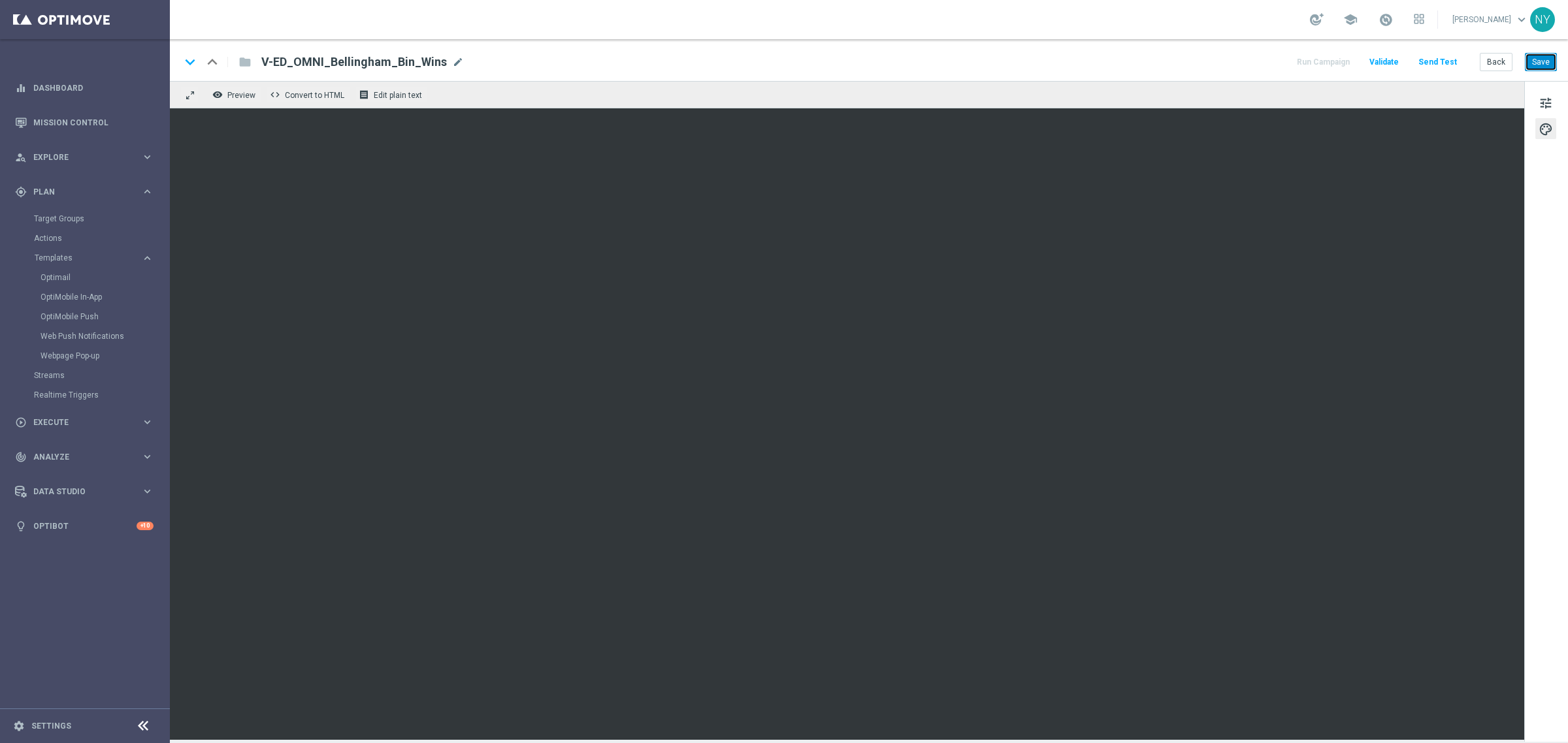
click at [1536, 63] on button "Save" at bounding box center [1540, 61] width 32 height 18
click at [1444, 64] on button "Send Test" at bounding box center [1437, 62] width 42 height 17
click at [1447, 58] on button "Send Test" at bounding box center [1437, 62] width 42 height 17
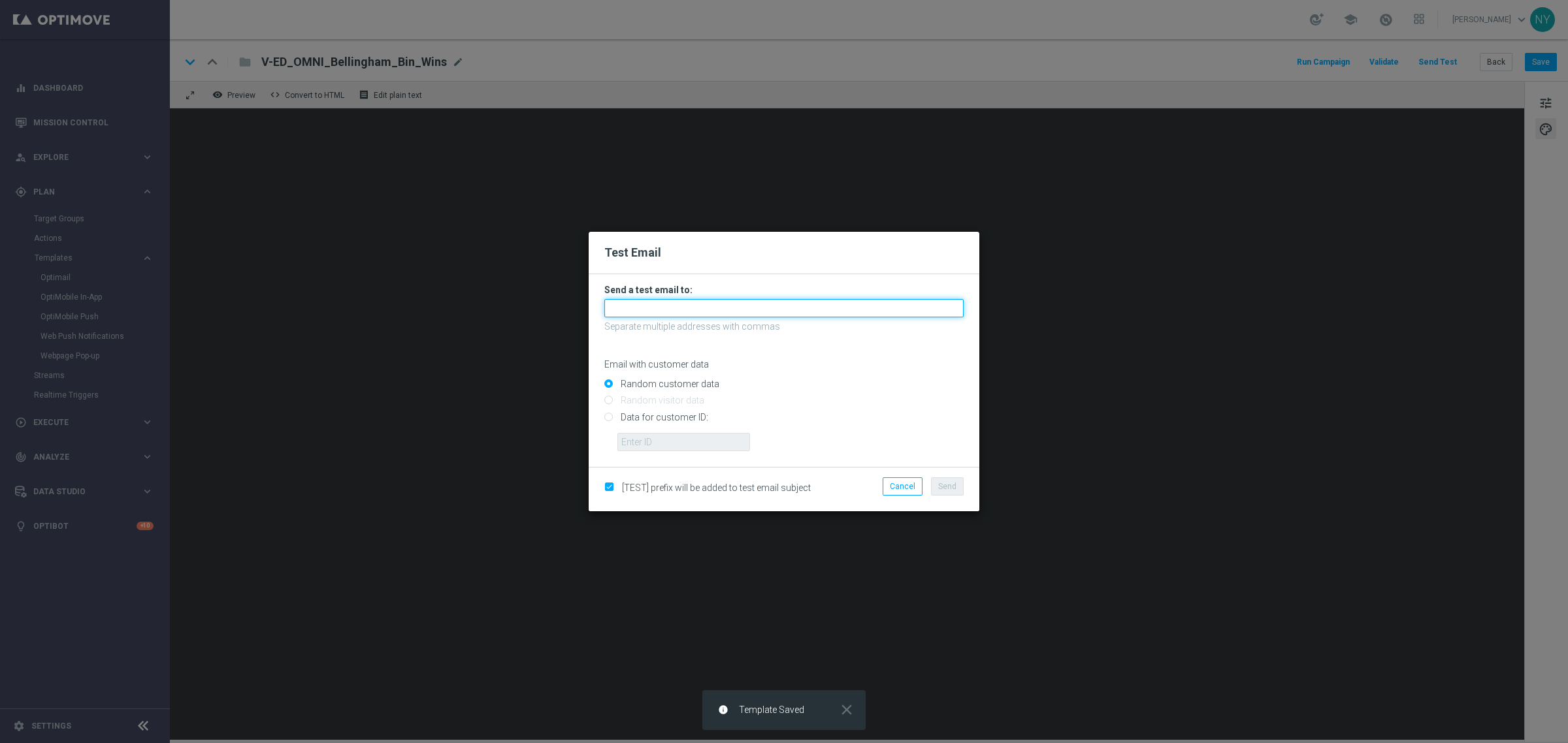
click at [630, 307] on input "text" at bounding box center [784, 307] width 359 height 18
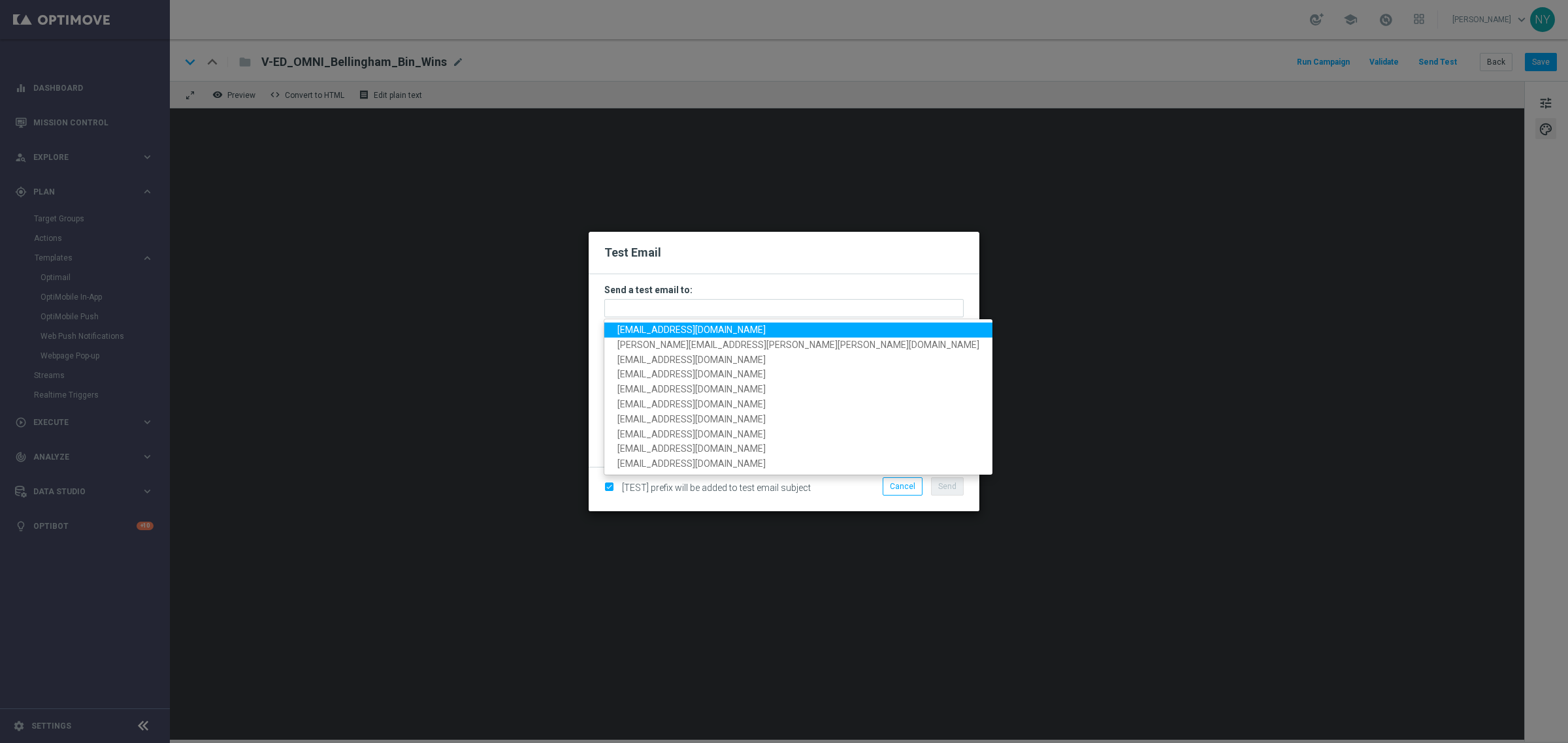
click at [634, 333] on span "neilyetts3-bdjd2@litmusemail.com" at bounding box center [691, 330] width 148 height 10
type input "neilyetts3-bdjd2@litmusemail.com"
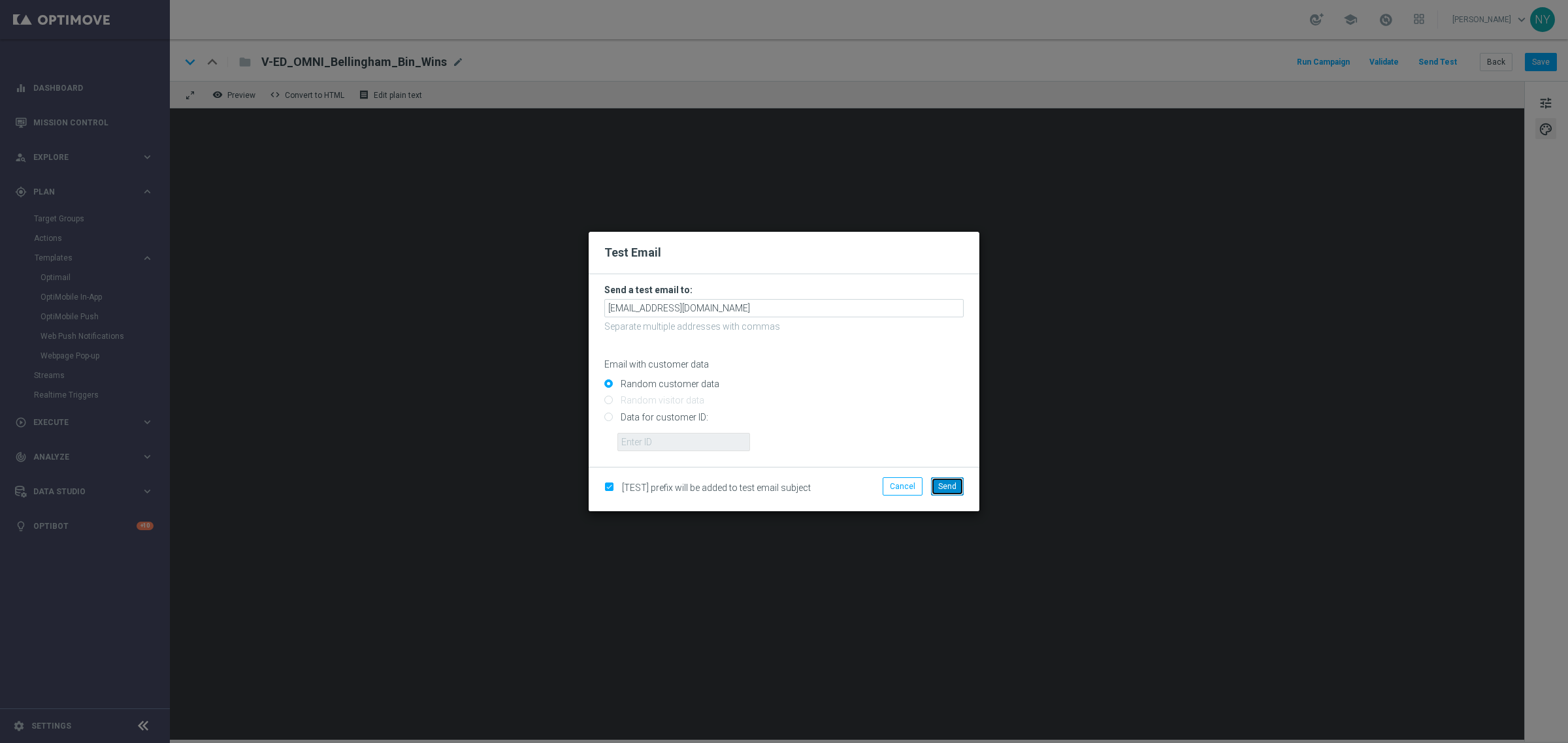
click at [951, 486] on span "Send" at bounding box center [947, 486] width 18 height 9
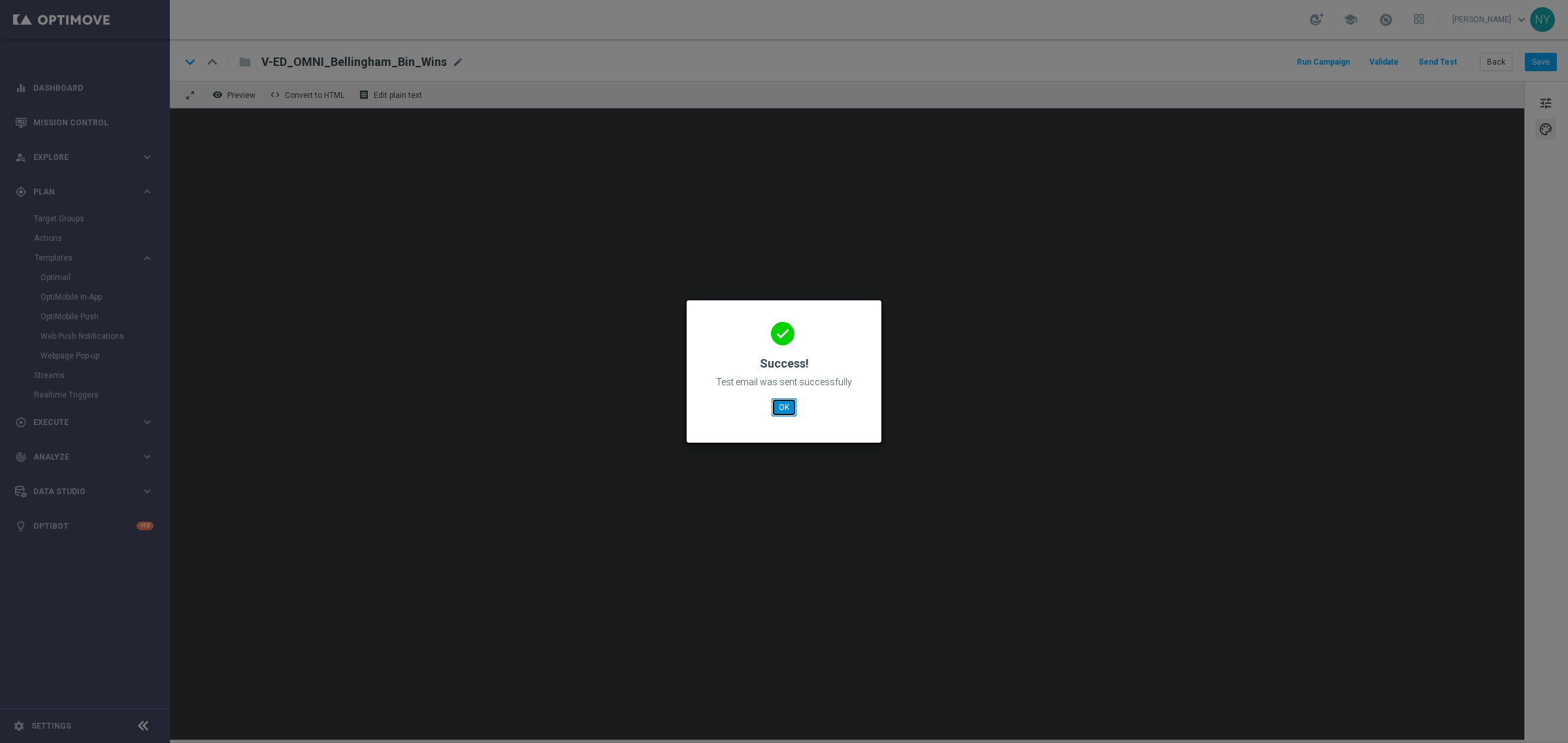
click at [781, 415] on button "OK" at bounding box center [784, 407] width 25 height 18
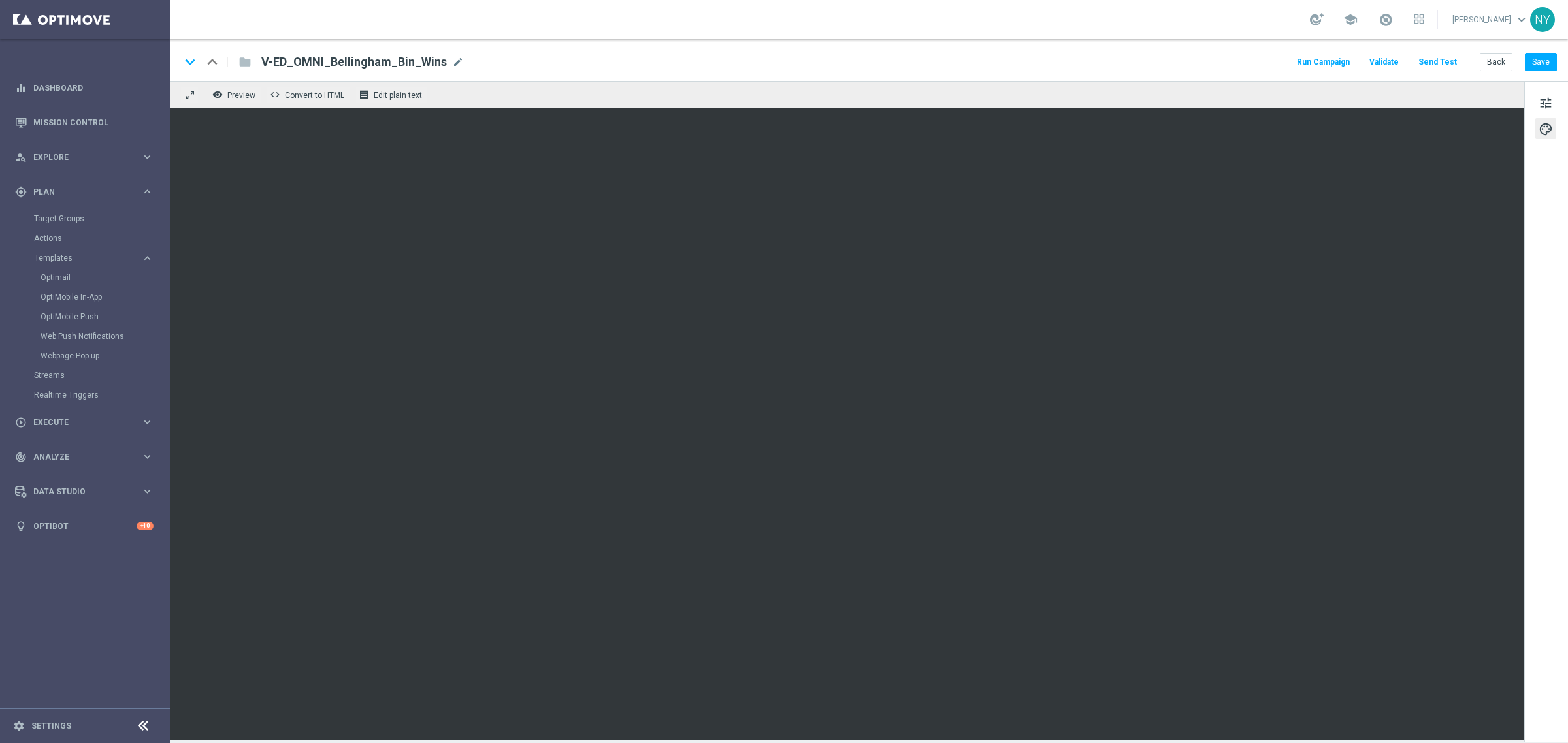
click at [1441, 60] on button "Send Test" at bounding box center [1437, 62] width 42 height 17
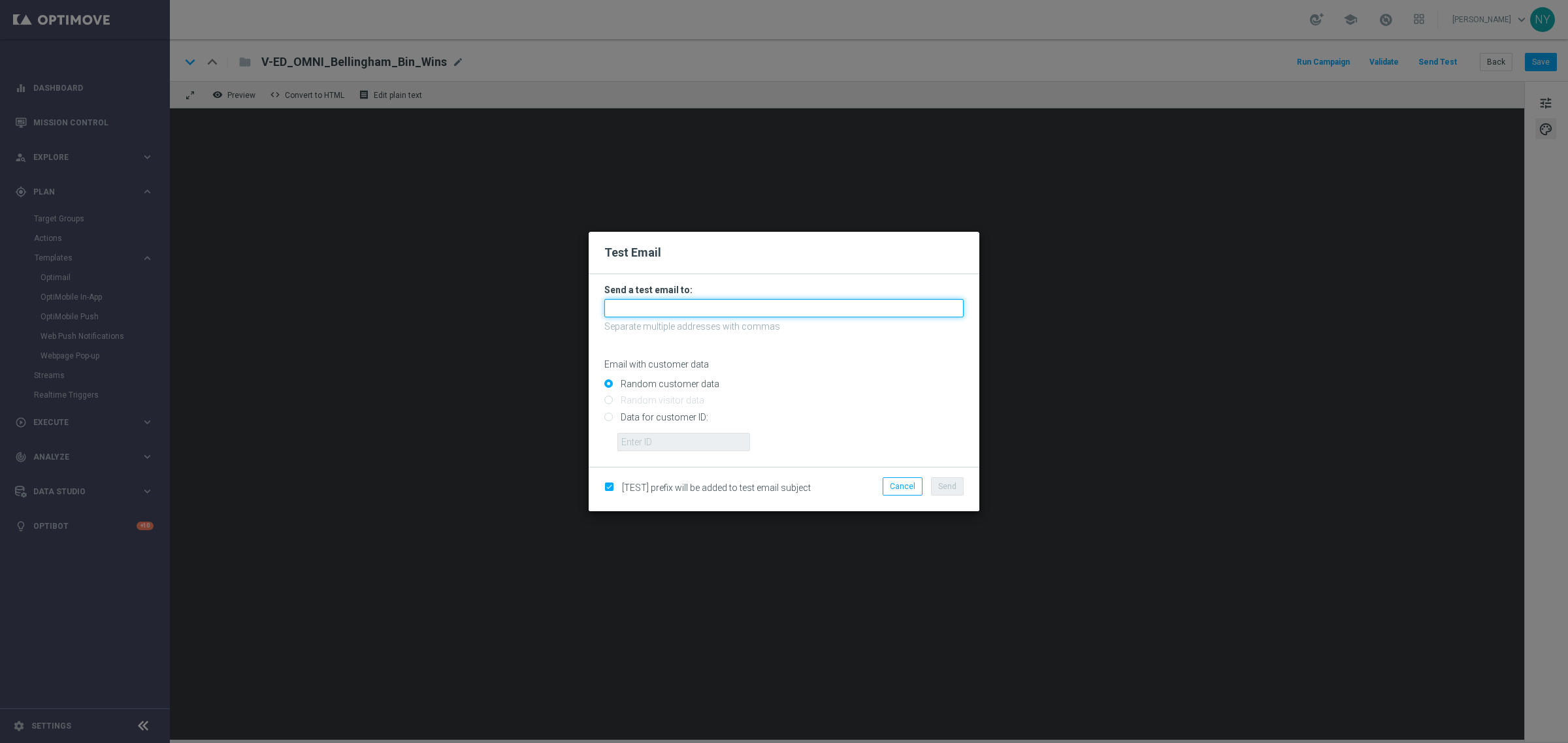
click at [632, 311] on input "text" at bounding box center [784, 307] width 359 height 18
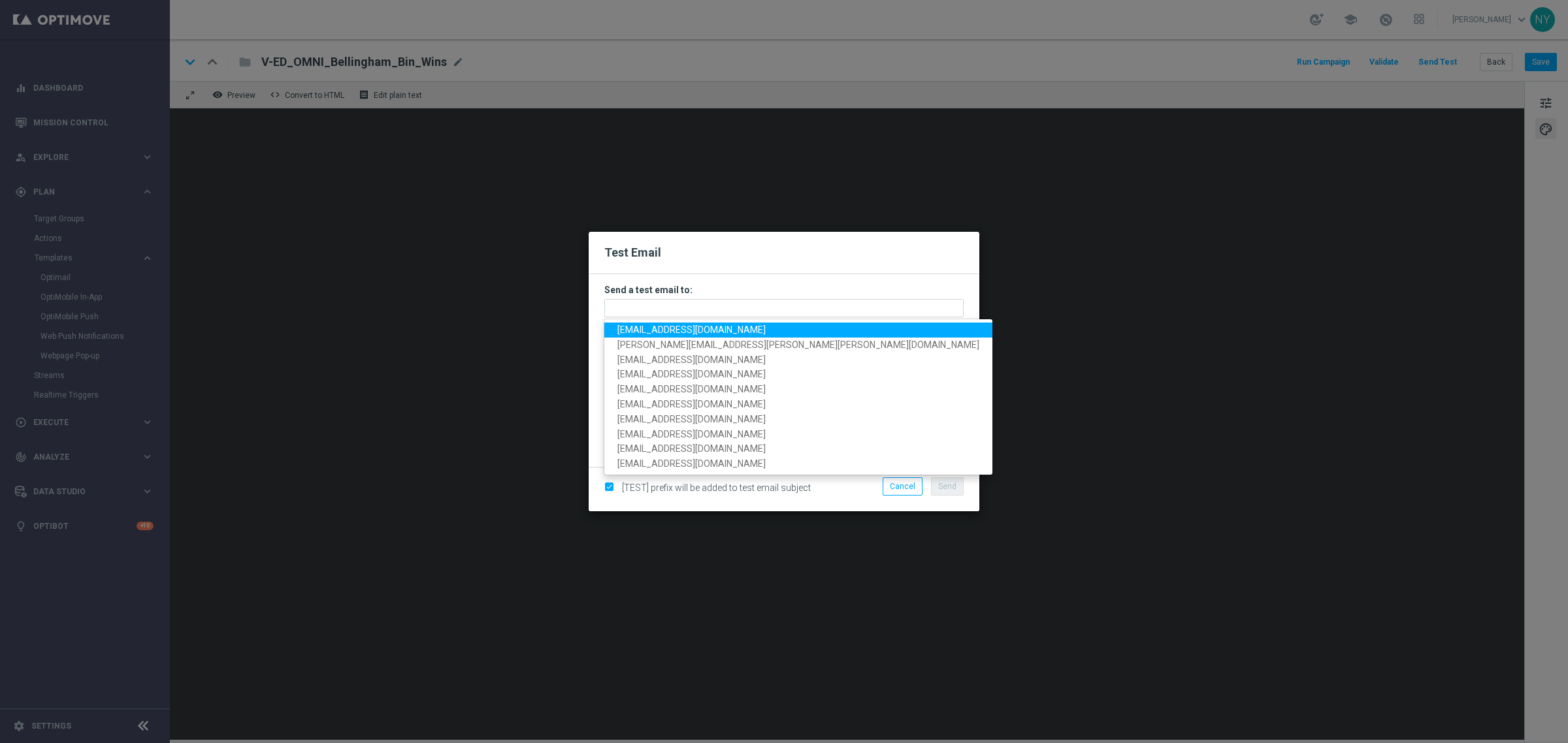
click at [635, 325] on span "neilyetts3-bdjd2@litmusemail.com" at bounding box center [691, 330] width 148 height 10
type input "neilyetts3-bdjd2@litmusemail.com"
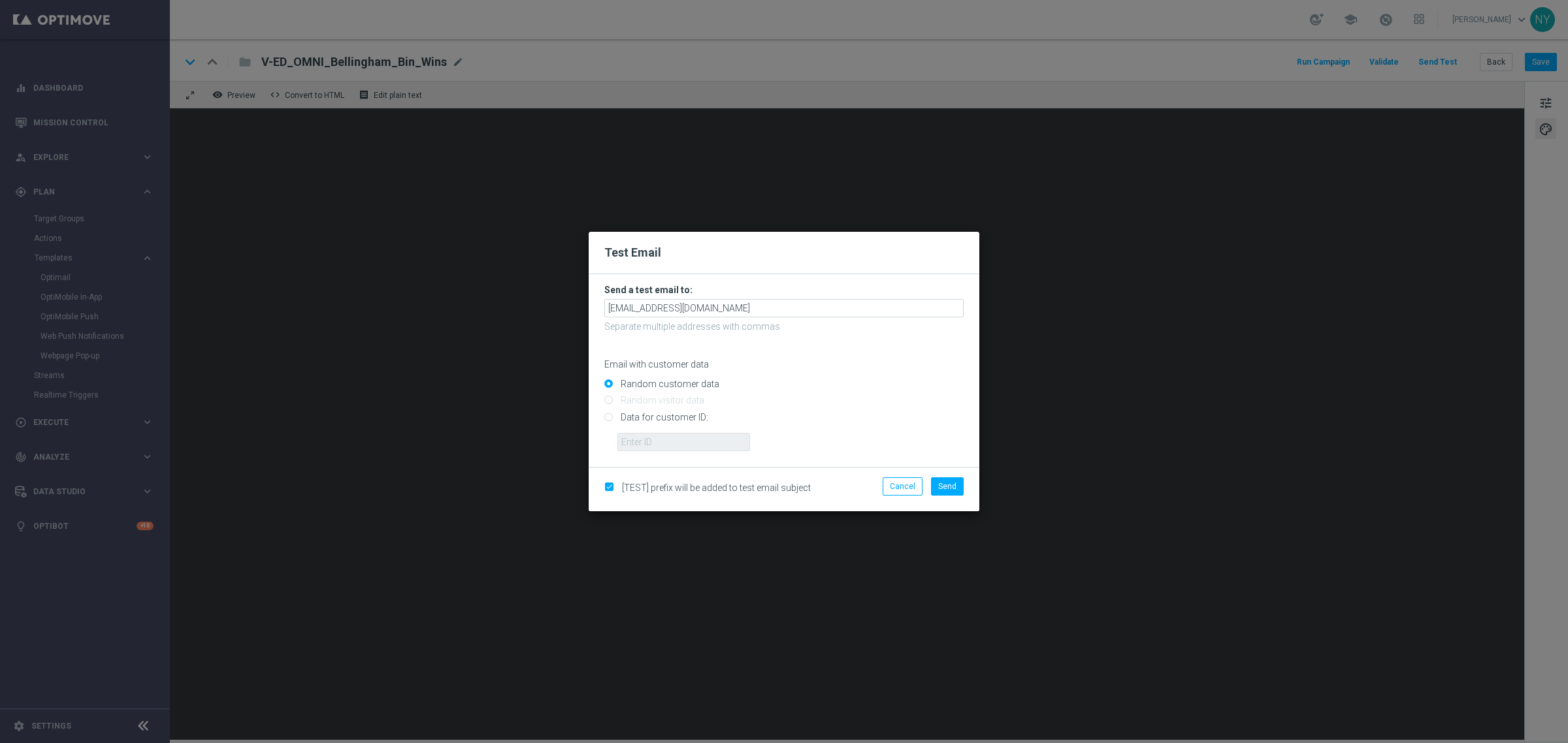
click at [610, 416] on input "Data for customer ID:" at bounding box center [784, 422] width 359 height 18
radio input "true"
click at [641, 445] on input "text" at bounding box center [684, 442] width 133 height 18
paste input "10360611973"
type input "10360611973"
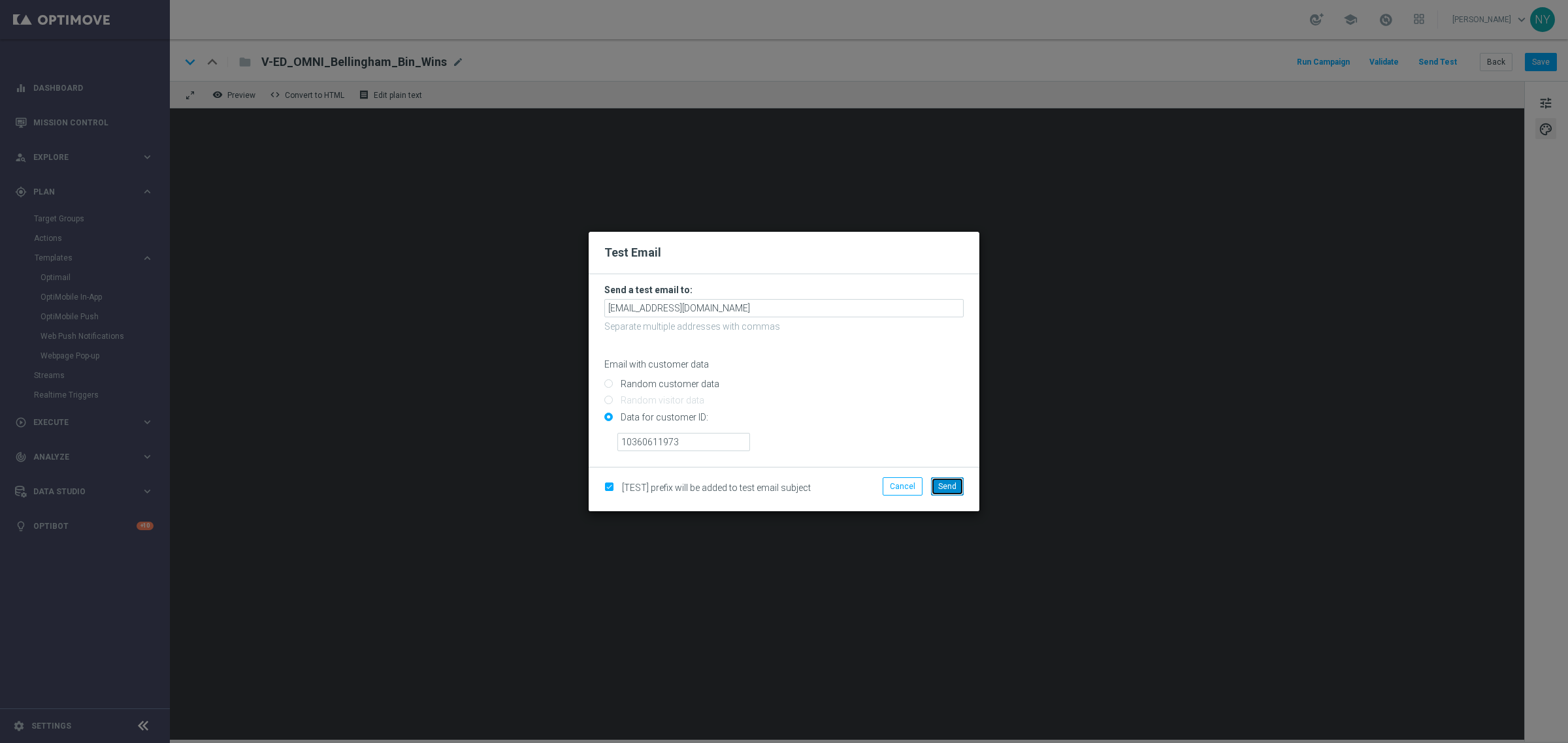
click at [951, 492] on button "Send" at bounding box center [947, 486] width 33 height 18
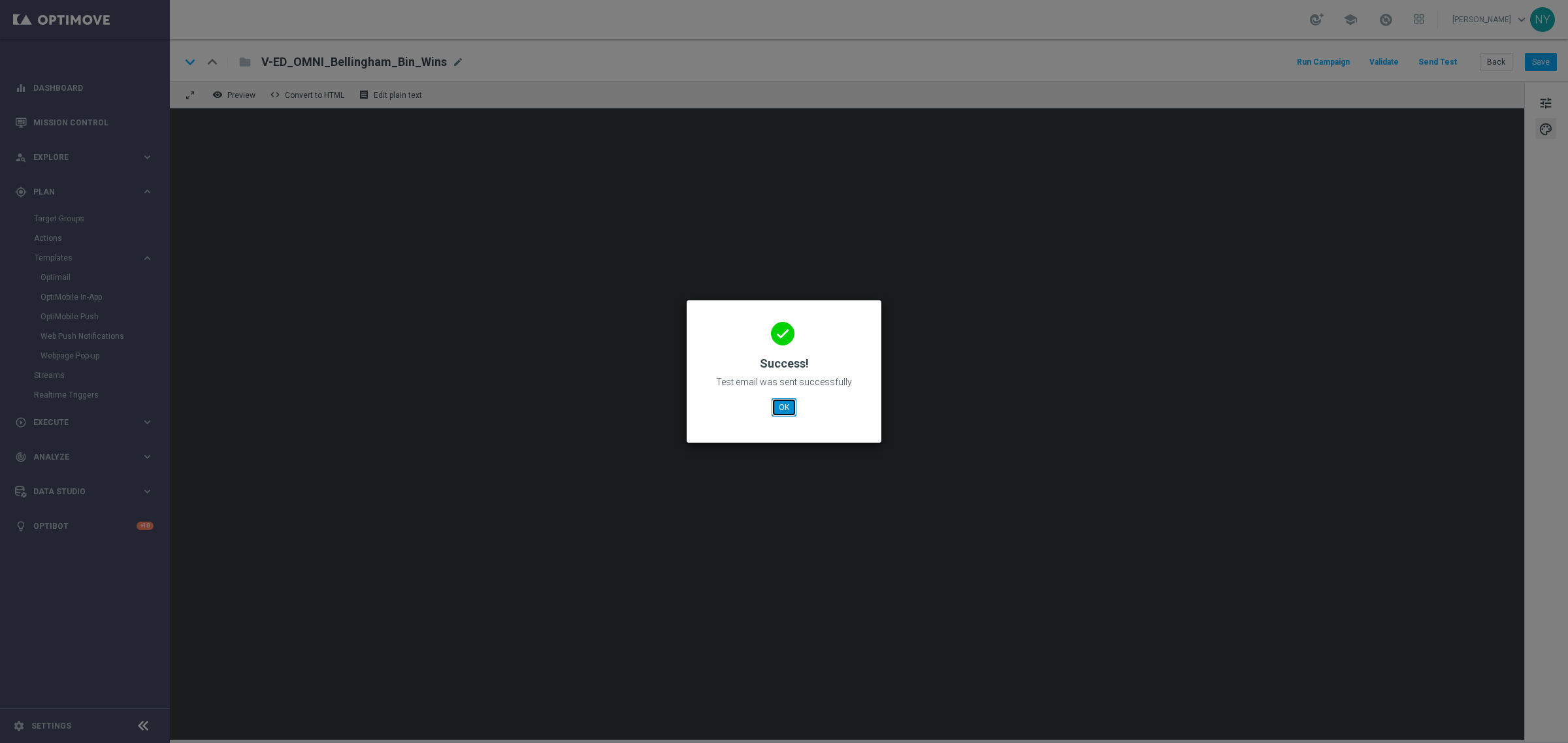
click at [778, 407] on button "OK" at bounding box center [784, 407] width 25 height 18
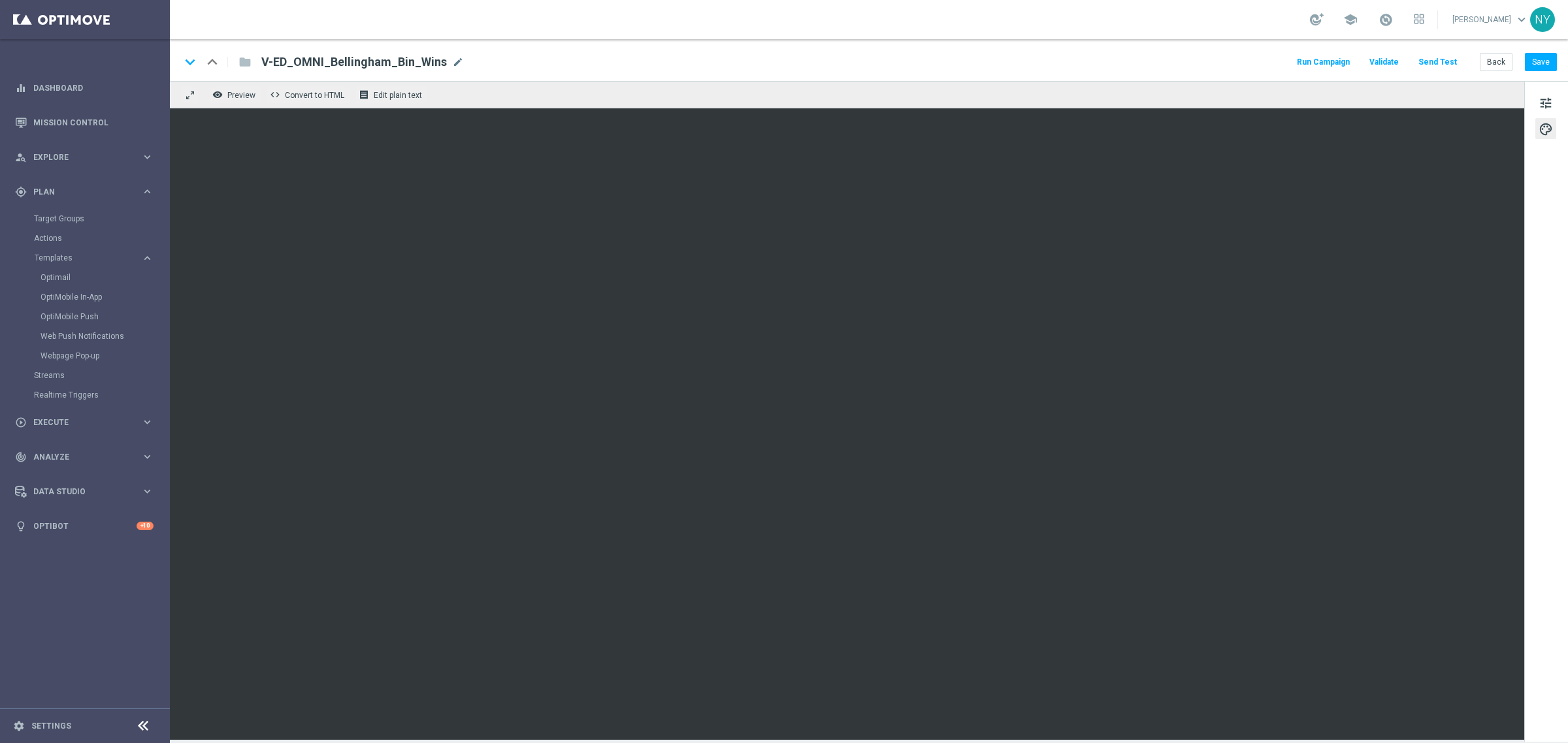
click at [1439, 62] on button "Send Test" at bounding box center [1437, 62] width 42 height 17
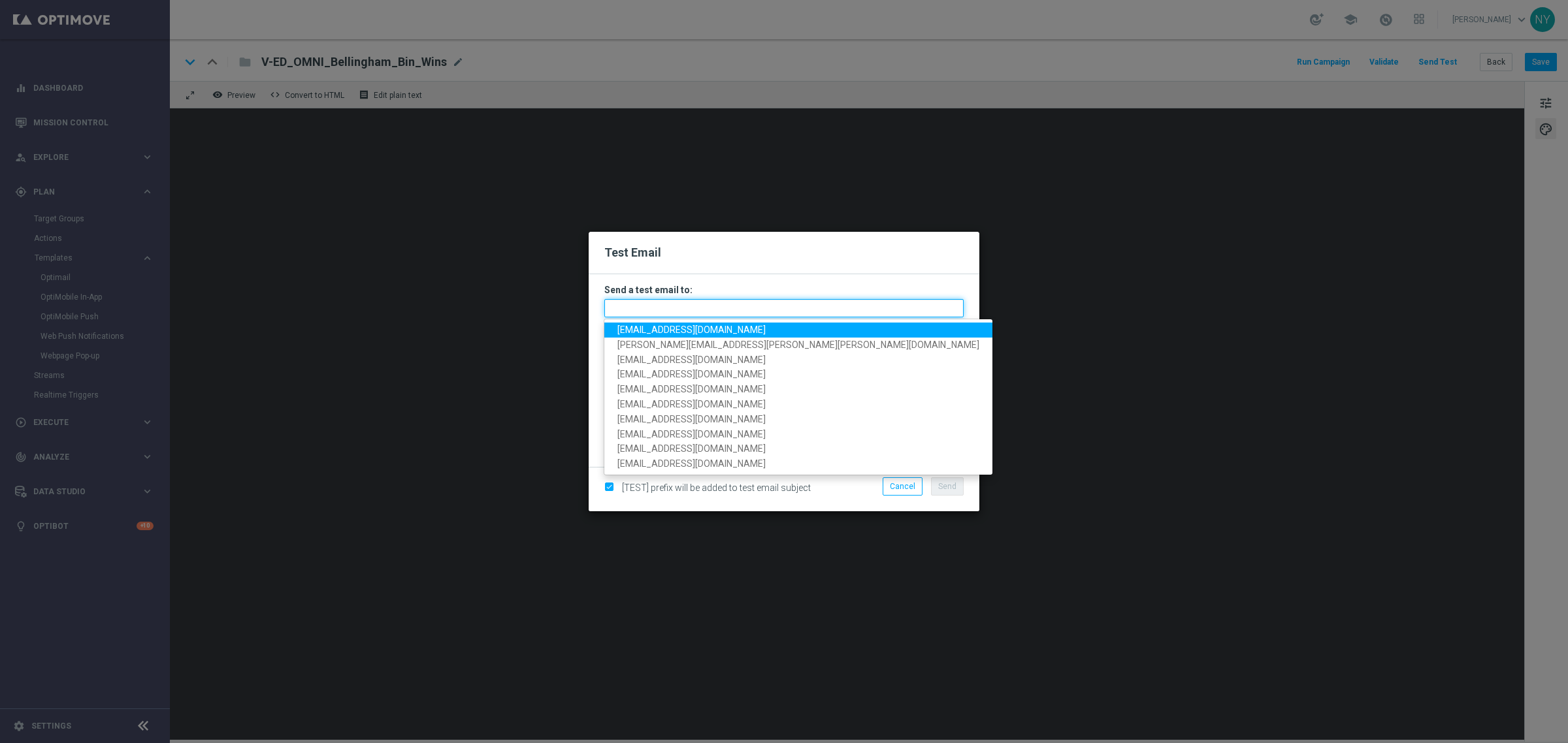
click at [624, 307] on input "text" at bounding box center [784, 307] width 359 height 18
click at [660, 329] on span "neilyetts3-bdjd2@litmusemail.com" at bounding box center [691, 330] width 148 height 10
type input "neilyetts3-bdjd2@litmusemail.com"
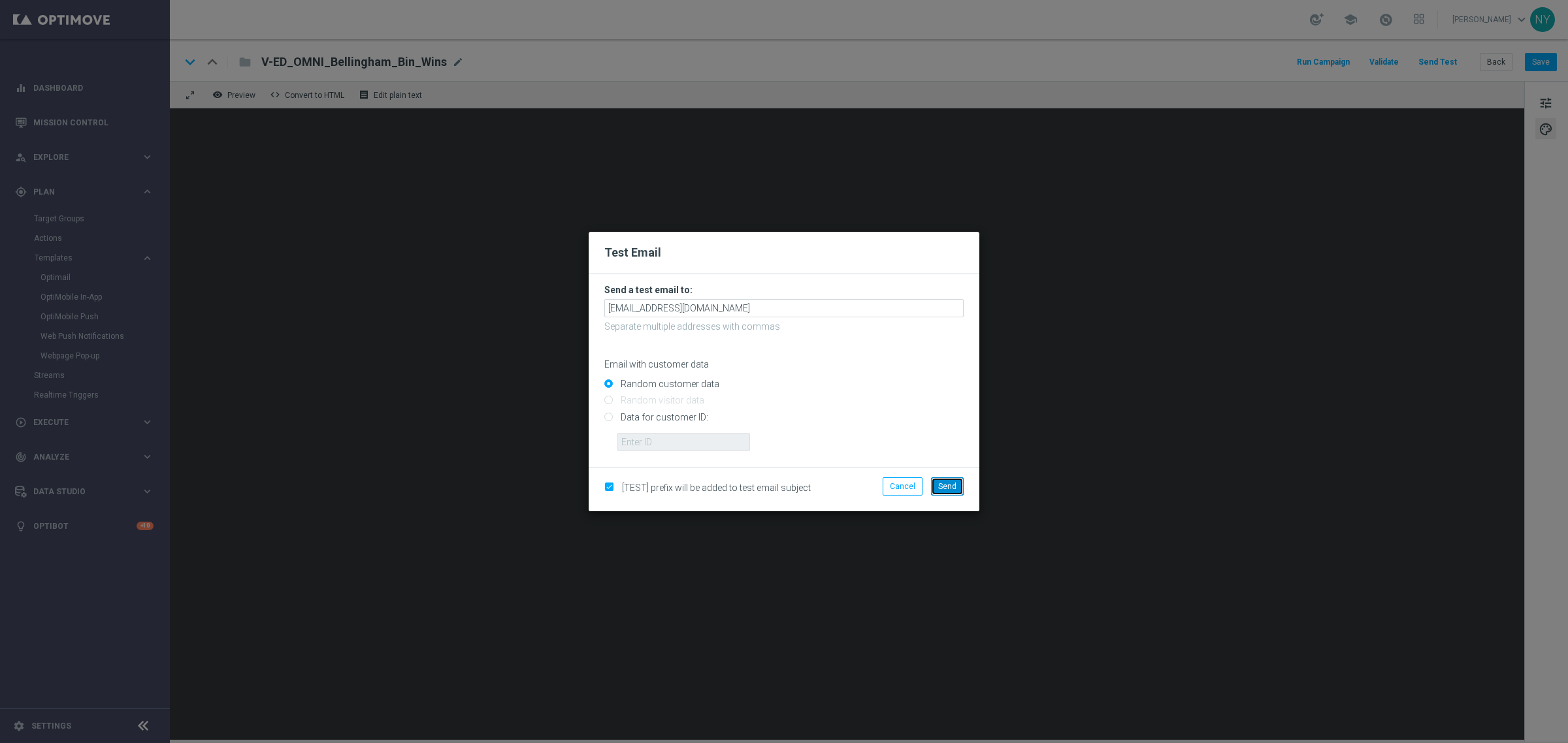
click at [934, 484] on button "Send" at bounding box center [947, 486] width 33 height 18
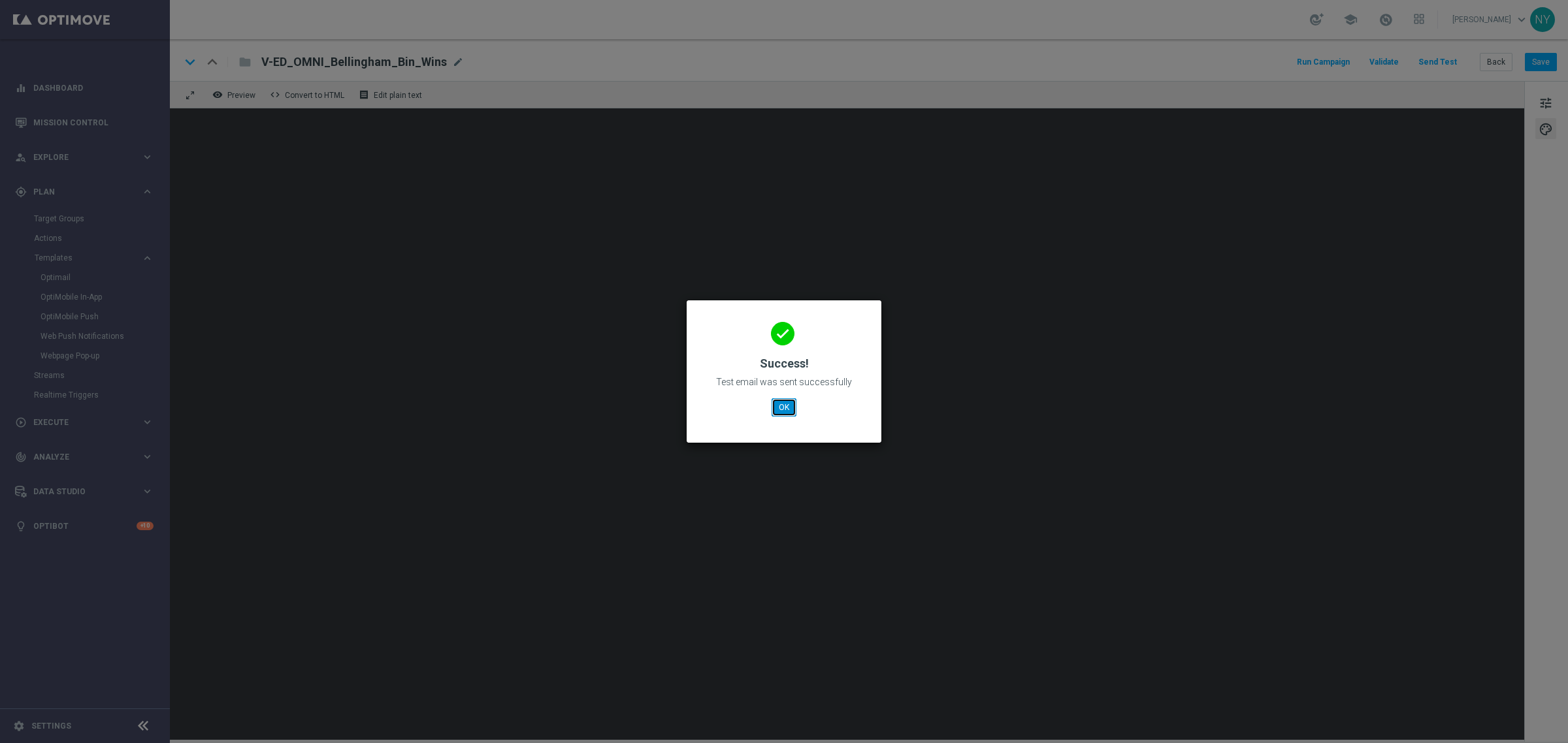
click at [787, 399] on button "OK" at bounding box center [784, 407] width 25 height 18
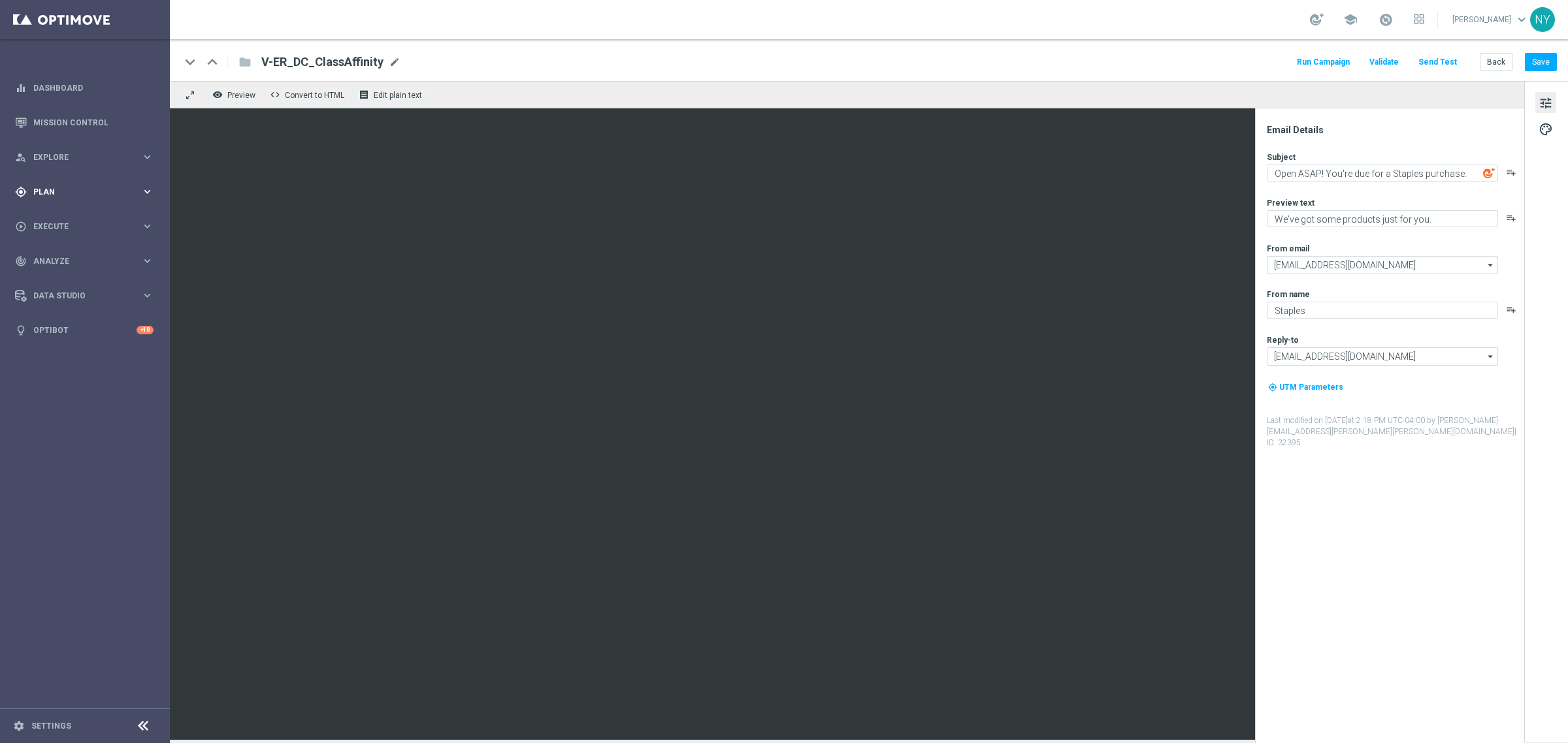
click at [50, 191] on span "Plan" at bounding box center [87, 192] width 108 height 8
click at [64, 217] on link "Target Groups" at bounding box center [84, 219] width 102 height 10
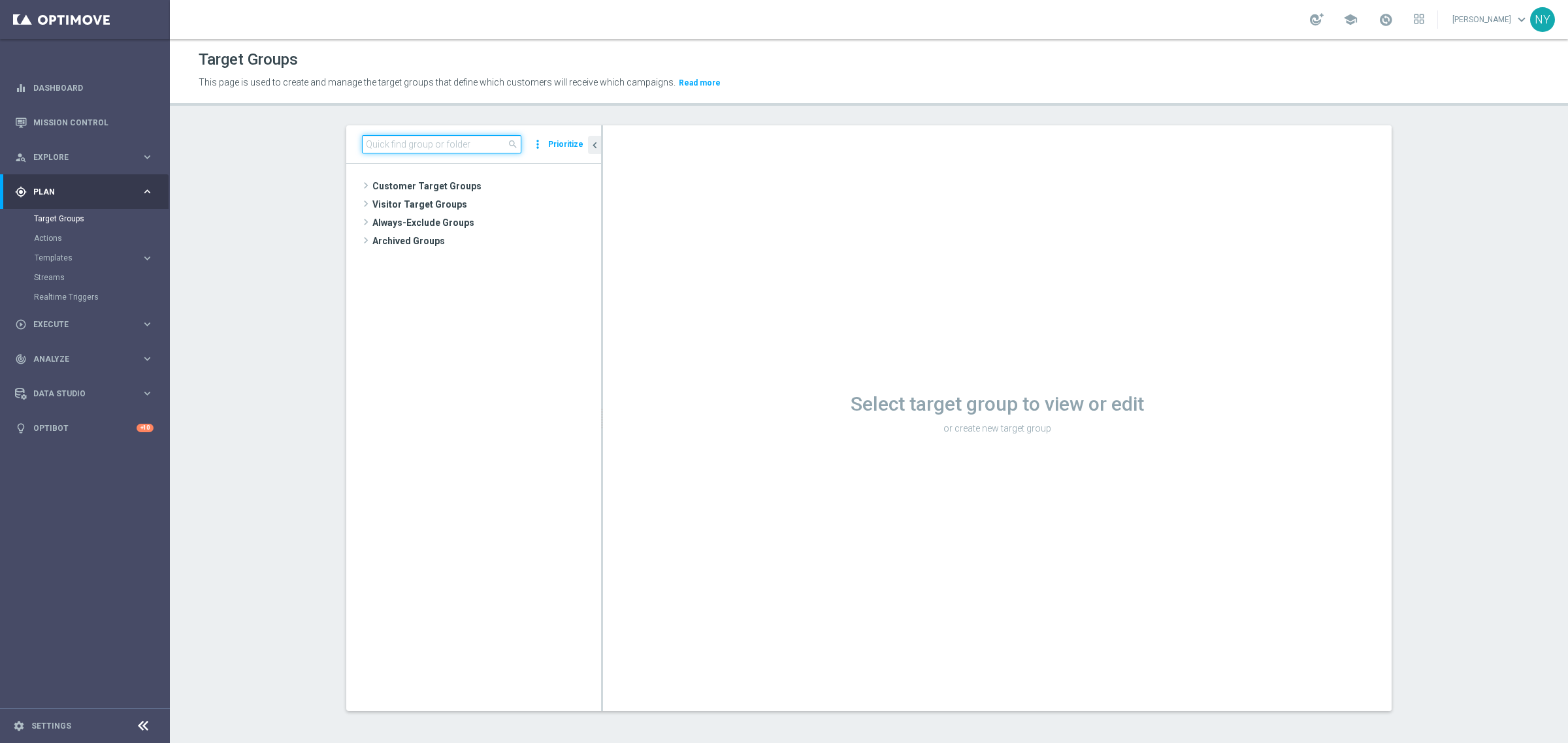
click at [410, 146] on input at bounding box center [441, 144] width 159 height 18
type input "C"
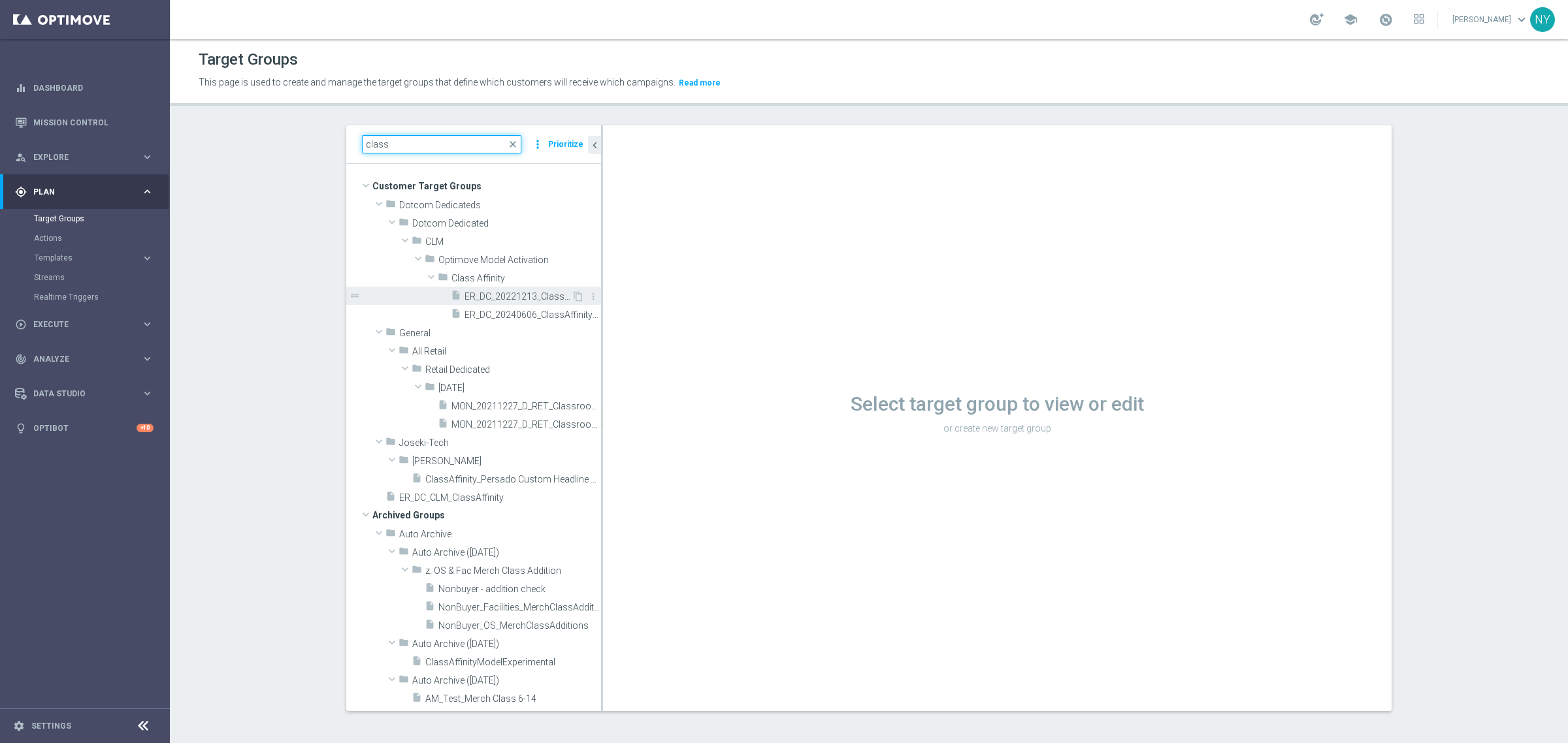
type input "class"
click at [524, 296] on span "ER_DC_20221213_ClassAffinityModel" at bounding box center [518, 296] width 107 height 11
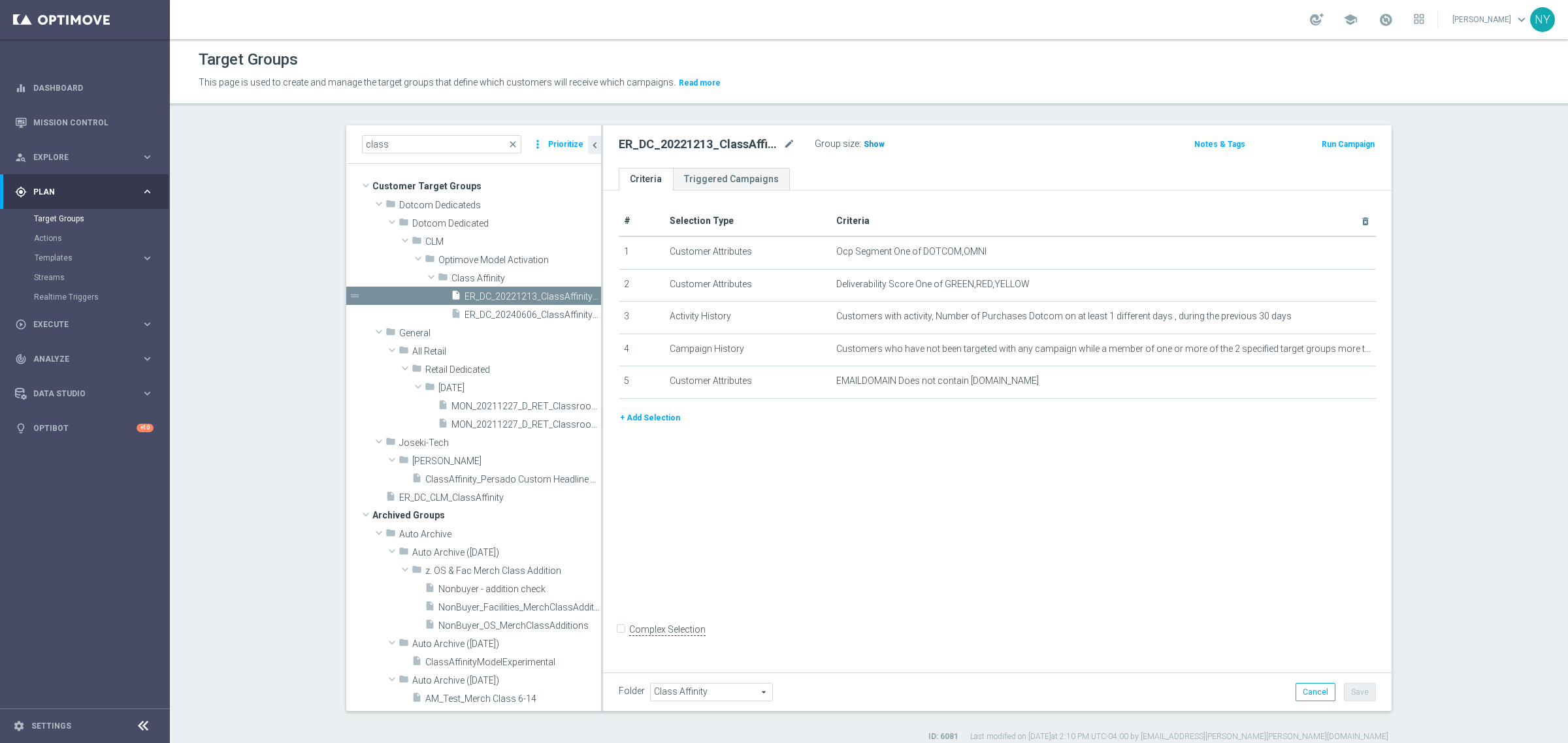
click at [869, 144] on span "Show" at bounding box center [874, 144] width 21 height 9
click at [880, 147] on span "292,818" at bounding box center [880, 146] width 32 height 12
drag, startPoint x: 1044, startPoint y: 389, endPoint x: 619, endPoint y: 252, distance: 446.5
click at [619, 252] on tbody "1 Customer Attributes Ocp Segment One of DOTCOM,OMNI mode_edit delete_forever 2…" at bounding box center [997, 318] width 757 height 162
copy tbody "1 Customer Attributes Ocp Segment One of DOTCOM,OMNI mode_edit delete_forever 2…"
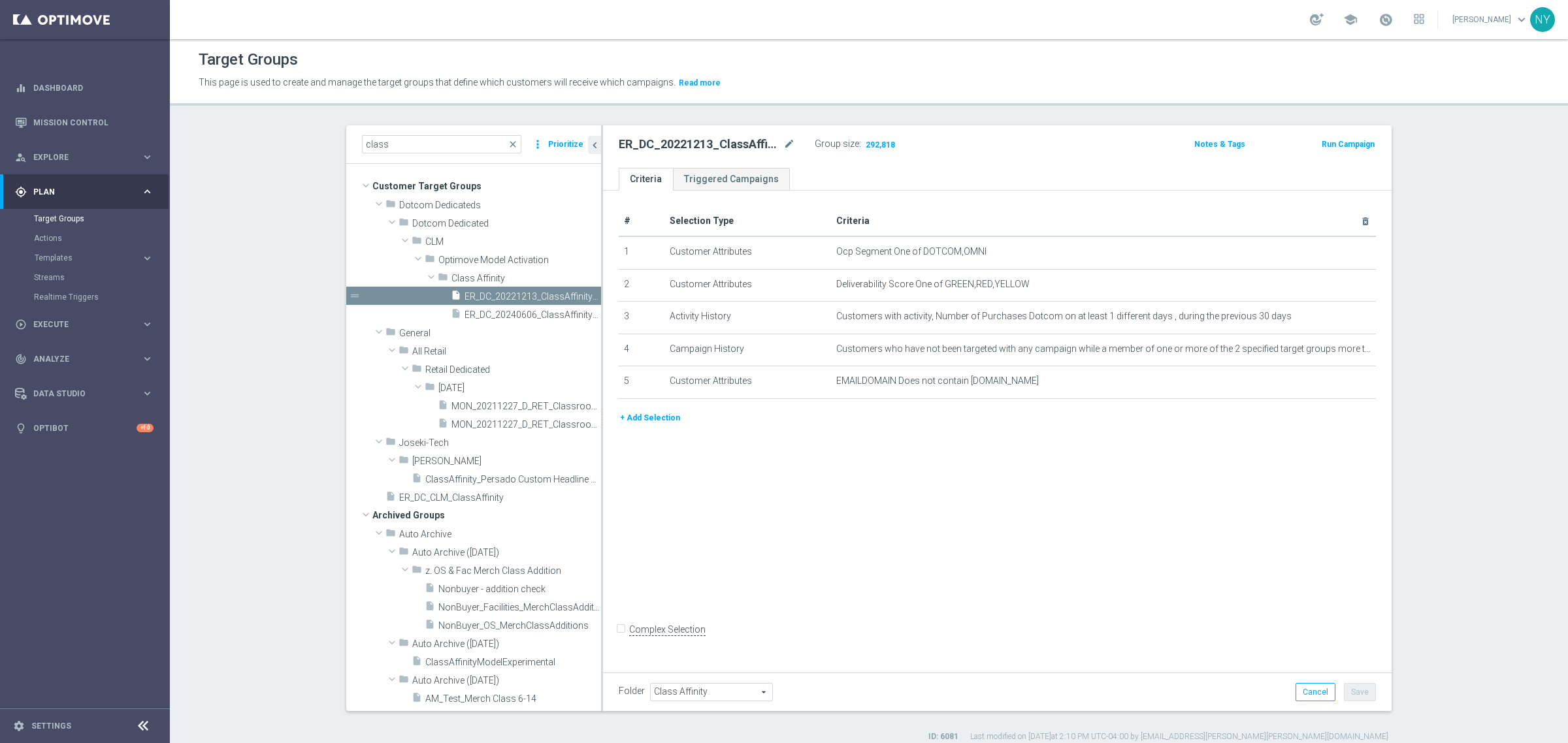
click at [1088, 492] on div "# Selection Type Criteria delete_forever 1 Customer Attributes Ocp Segment One …" at bounding box center [997, 430] width 789 height 477
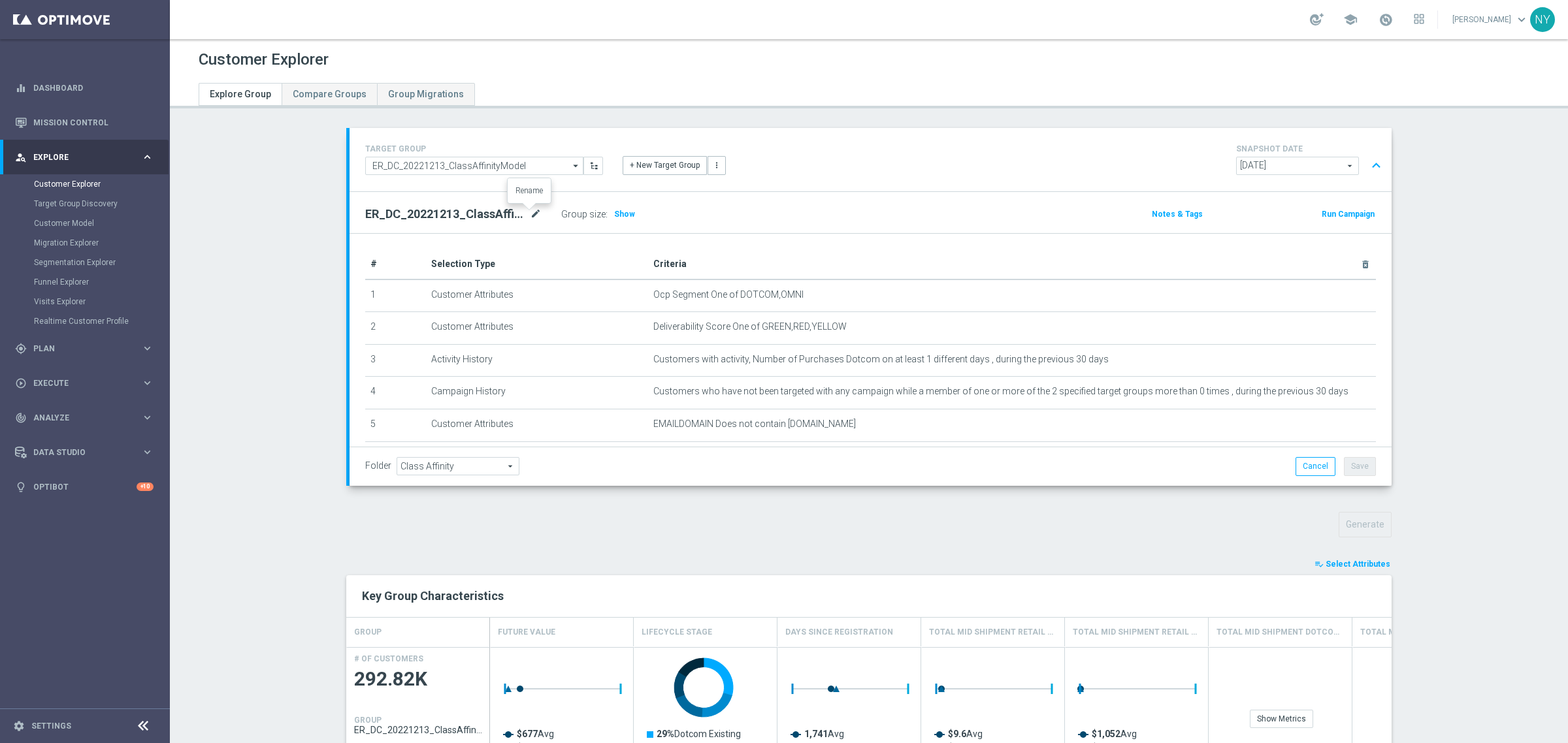
click at [530, 213] on icon "mode_edit" at bounding box center [536, 214] width 12 height 15
click at [518, 216] on input "ER_DC_20221213_ClassAffinityModel" at bounding box center [453, 215] width 177 height 18
drag, startPoint x: 524, startPoint y: 216, endPoint x: 202, endPoint y: 183, distance: 323.7
click at [203, 183] on section "TARGET GROUP ER_DC_20221213_ClassAffinityModel ER_DC_20221213_ClassAffinityMode…" at bounding box center [869, 530] width 1398 height 805
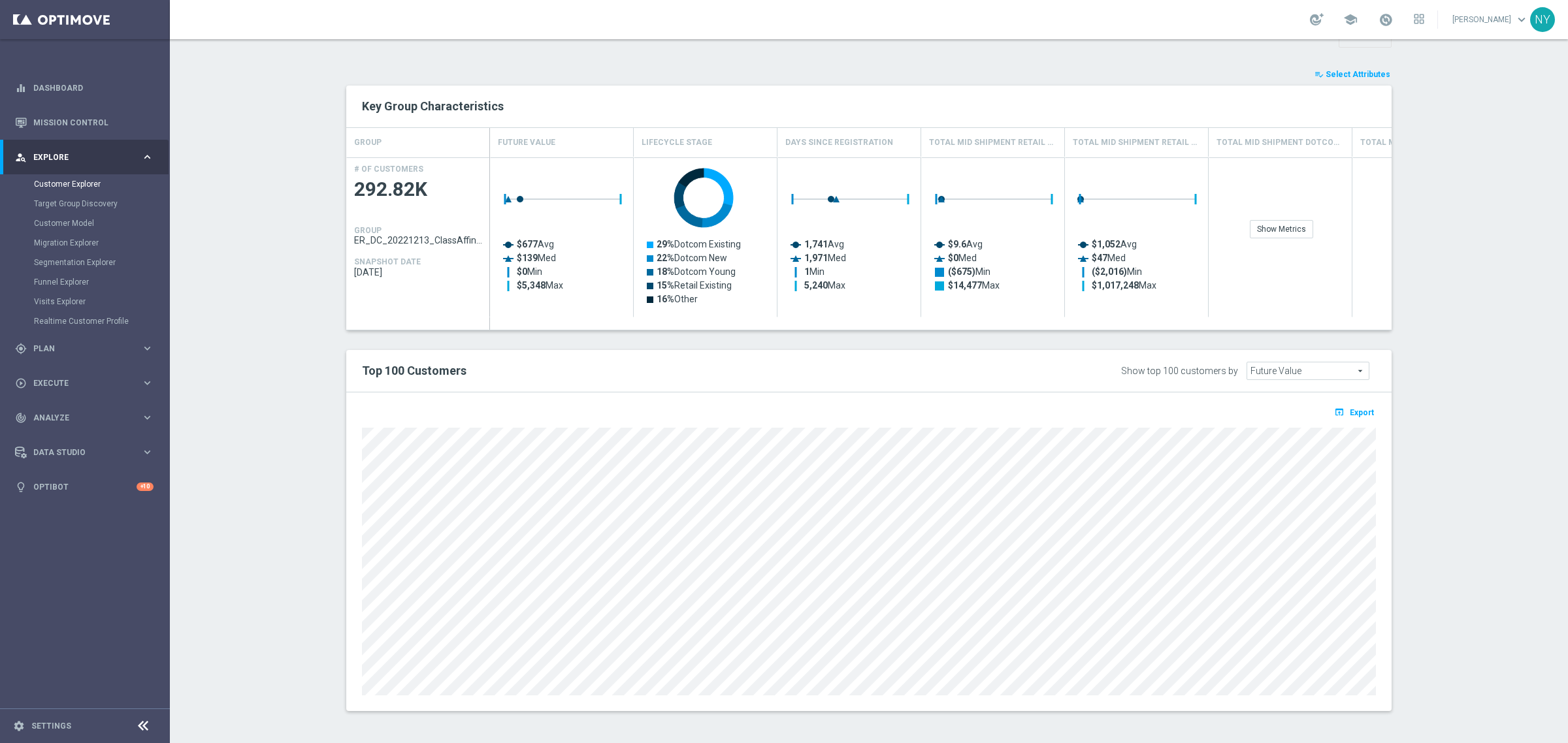
scroll to position [492, 0]
click at [330, 462] on div "TARGET GROUP ER_DC_20221213_ClassAffinityModel ER_DC_20221213_ClassAffinityMode…" at bounding box center [869, 183] width 1098 height 1093
click at [282, 442] on section "TARGET GROUP ER_DC_20221213_ClassAffinityModel ER_DC_20221213_ClassAffinityMode…" at bounding box center [869, 183] width 1398 height 1093
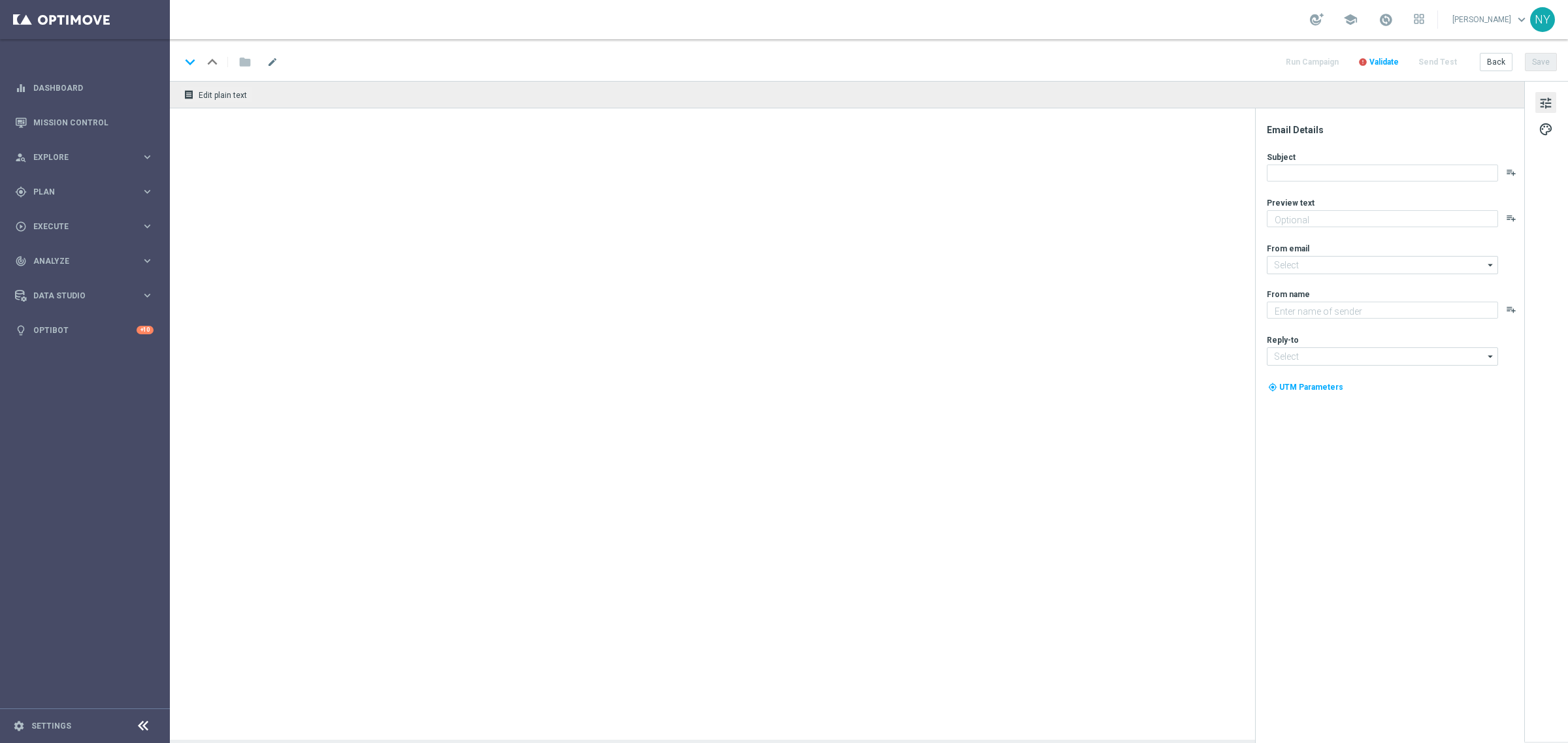
type textarea "We've got some products just for you."
type textarea "Staples"
type input "[EMAIL_ADDRESS][DOMAIN_NAME]"
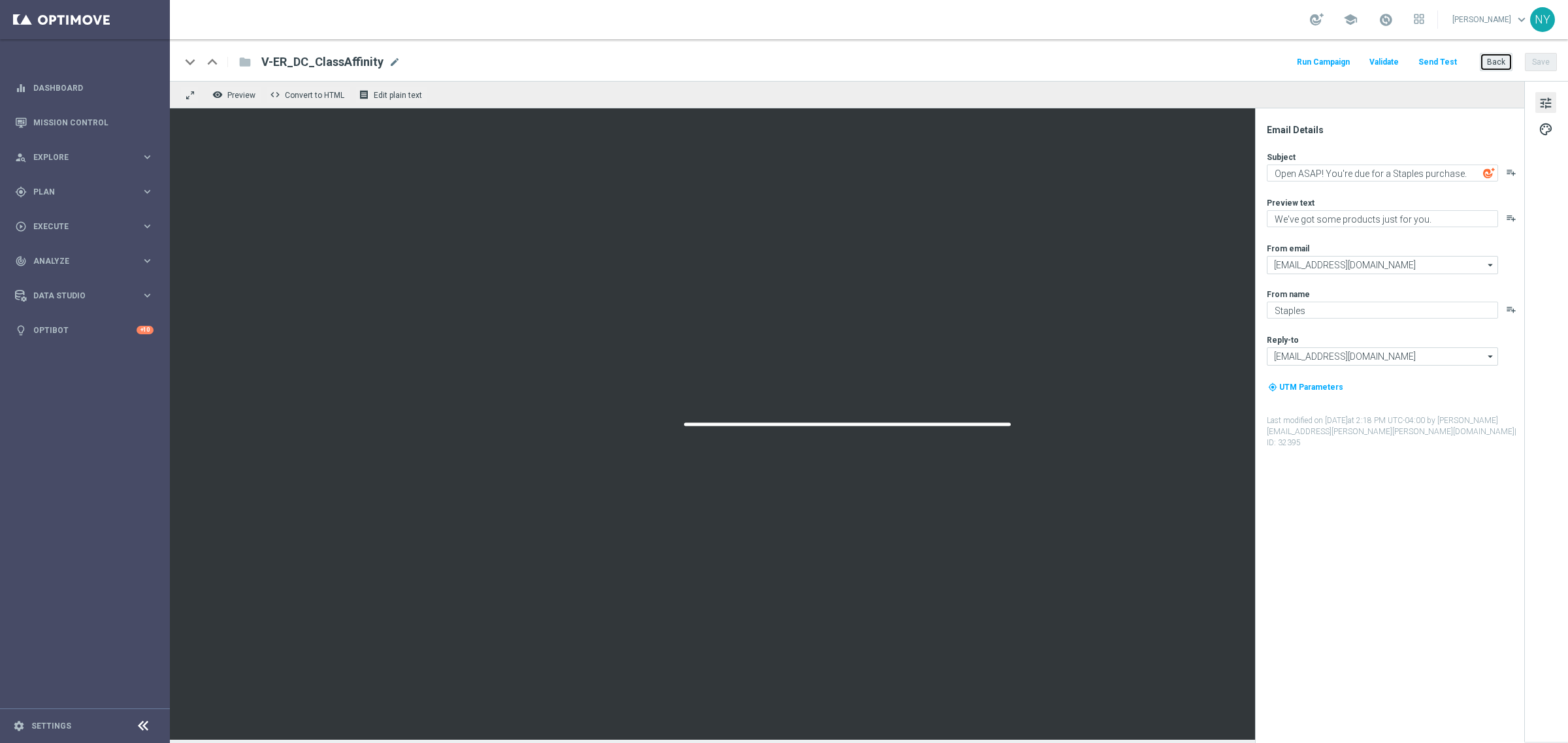
click at [1500, 59] on button "Back" at bounding box center [1496, 61] width 33 height 18
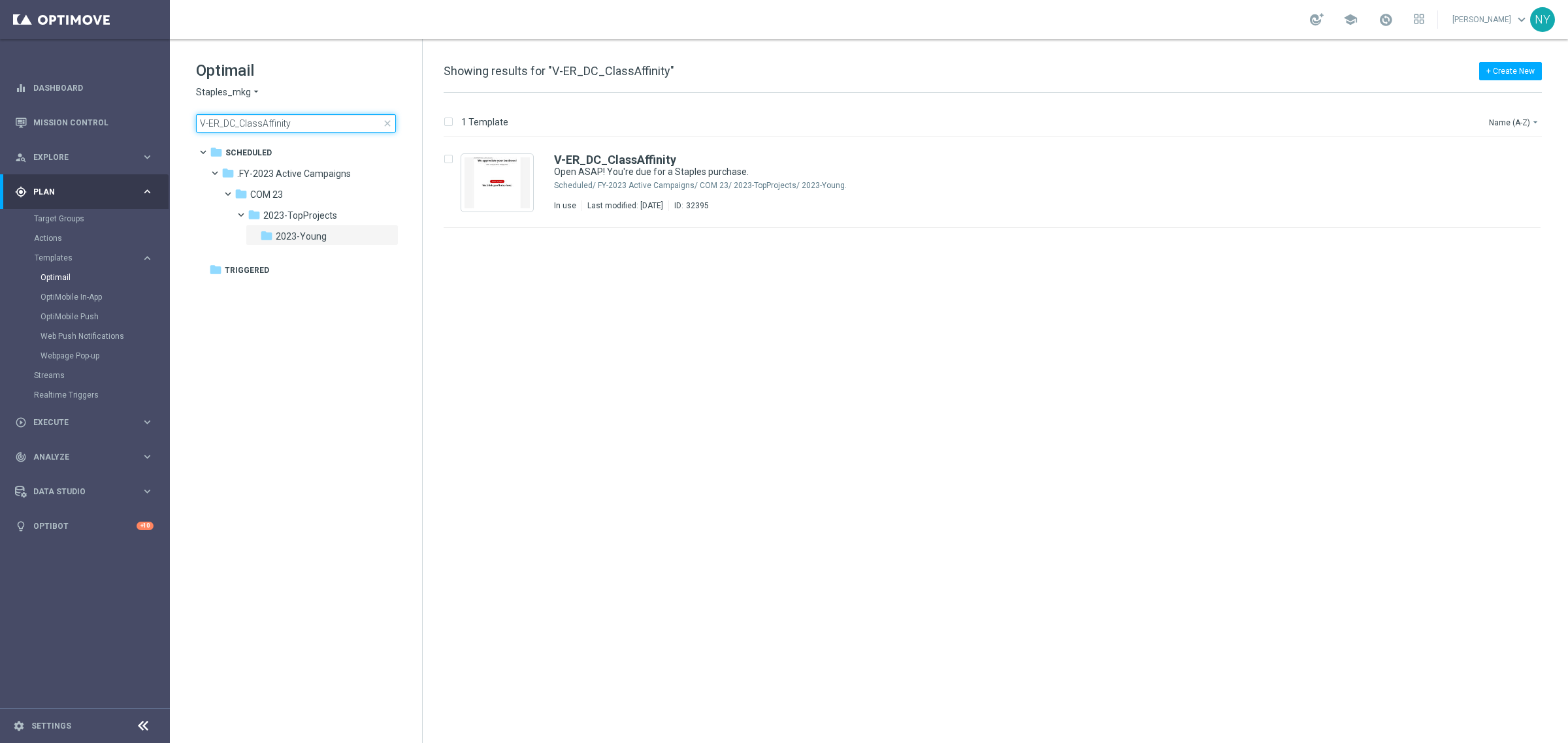
click at [312, 115] on input "V-ER_DC_ClassAffinity" at bounding box center [296, 123] width 200 height 18
drag, startPoint x: 317, startPoint y: 121, endPoint x: 22, endPoint y: 115, distance: 295.1
click at [23, 115] on main "equalizer Dashboard Mission Control" at bounding box center [784, 371] width 1568 height 743
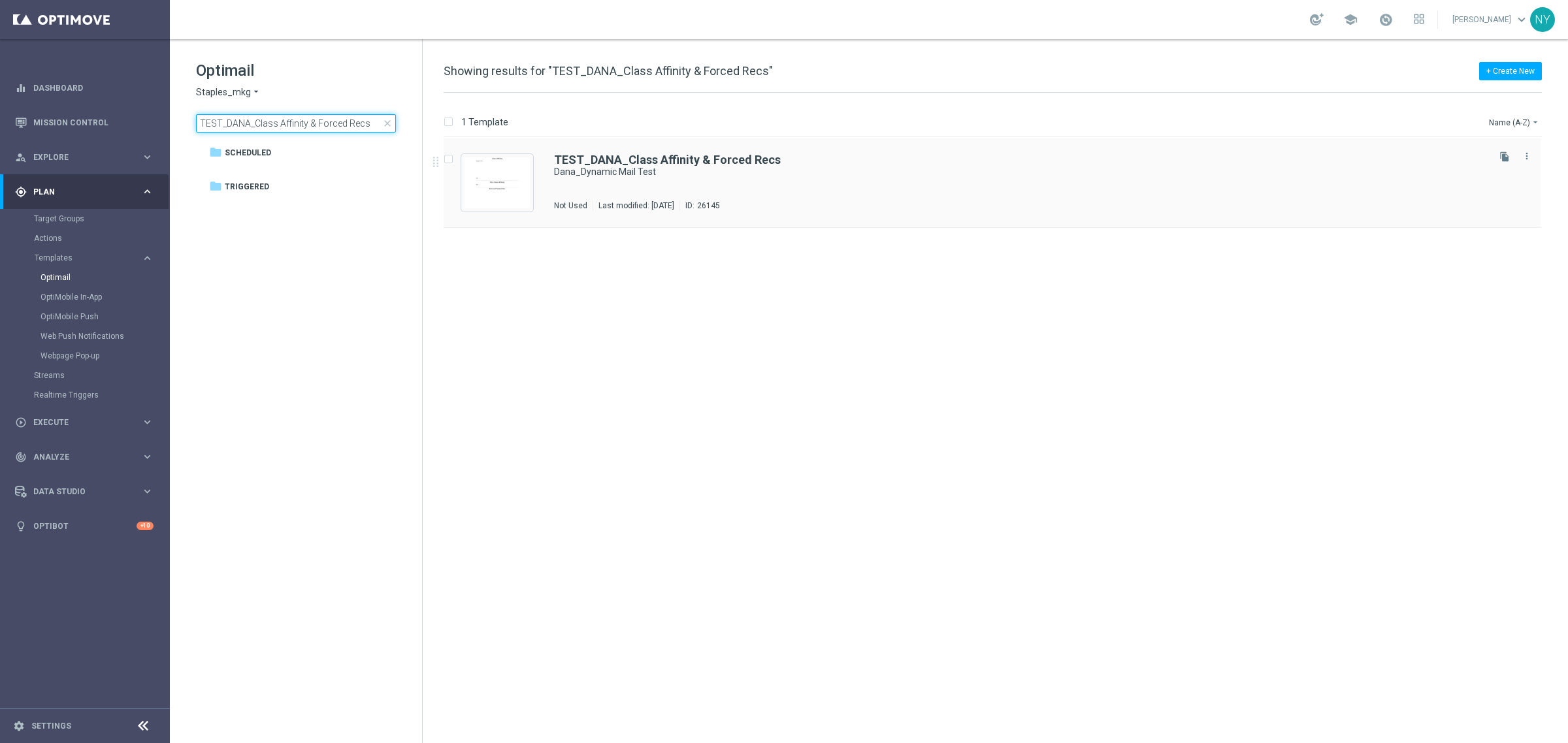
type input "TEST_DANA_Class Affinity & Forced Recs"
click at [638, 155] on b "TEST_DANA_Class Affinity & Forced Recs" at bounding box center [666, 160] width 226 height 14
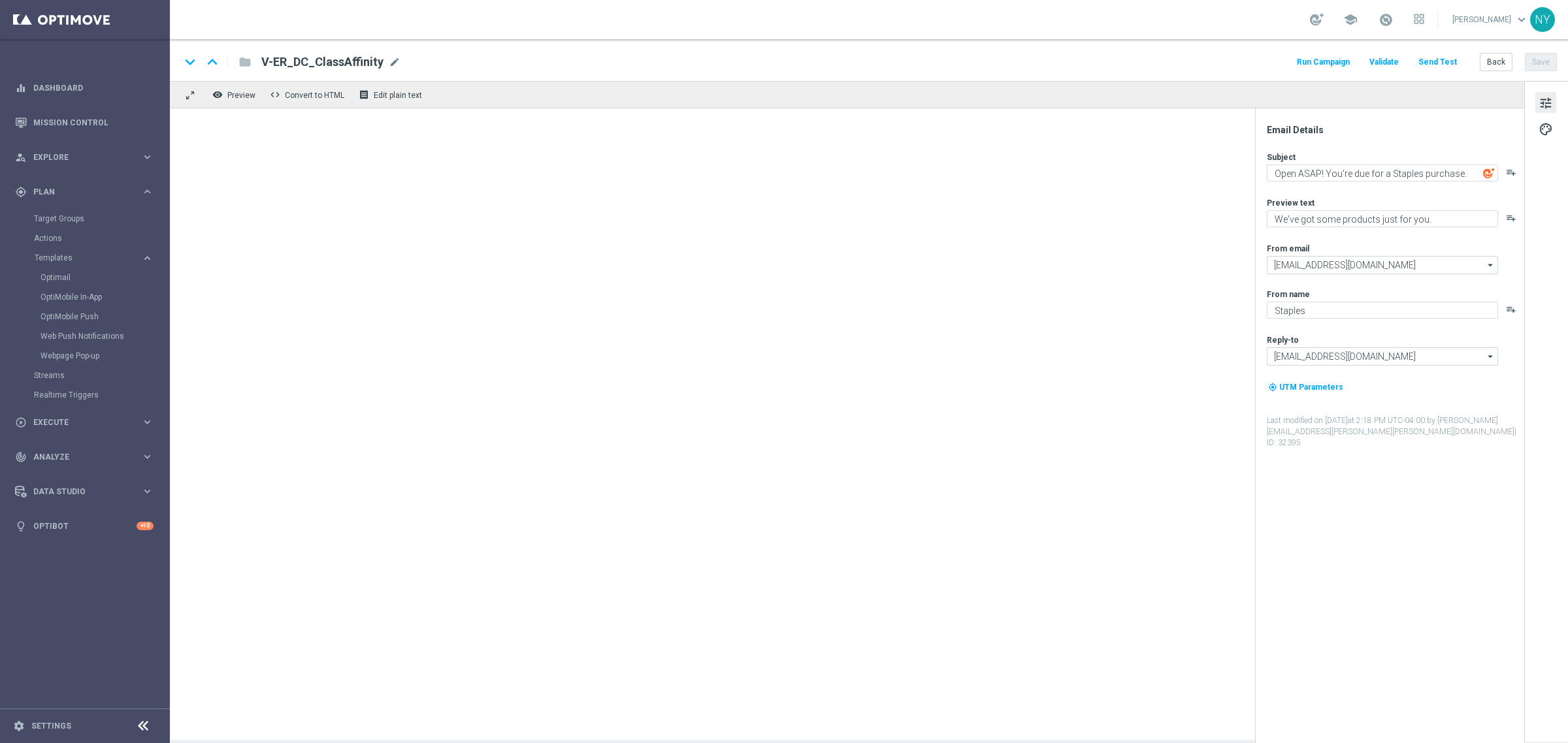
type textarea "Dana_Dynamic Mail Test"
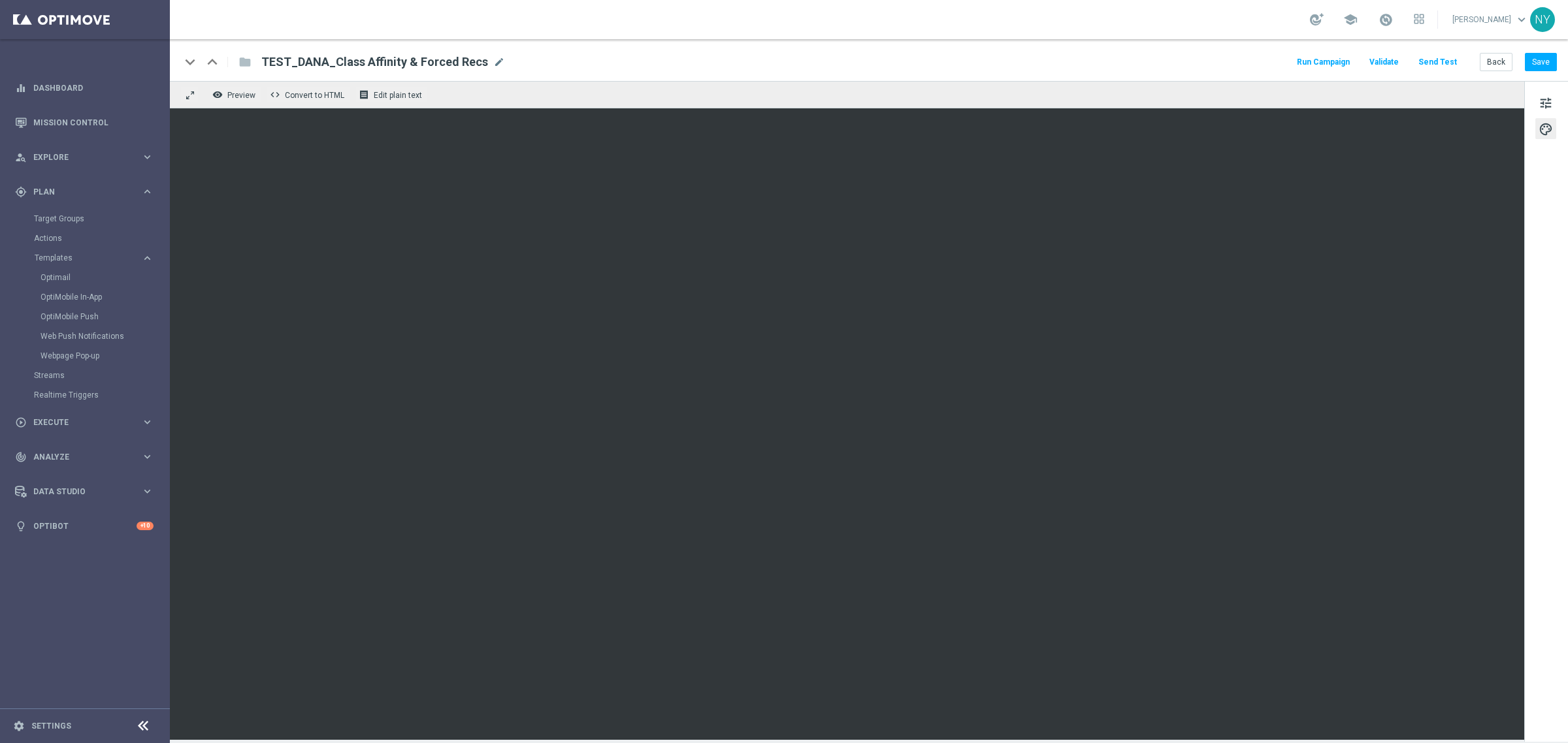
click at [1432, 59] on button "Send Test" at bounding box center [1437, 62] width 42 height 17
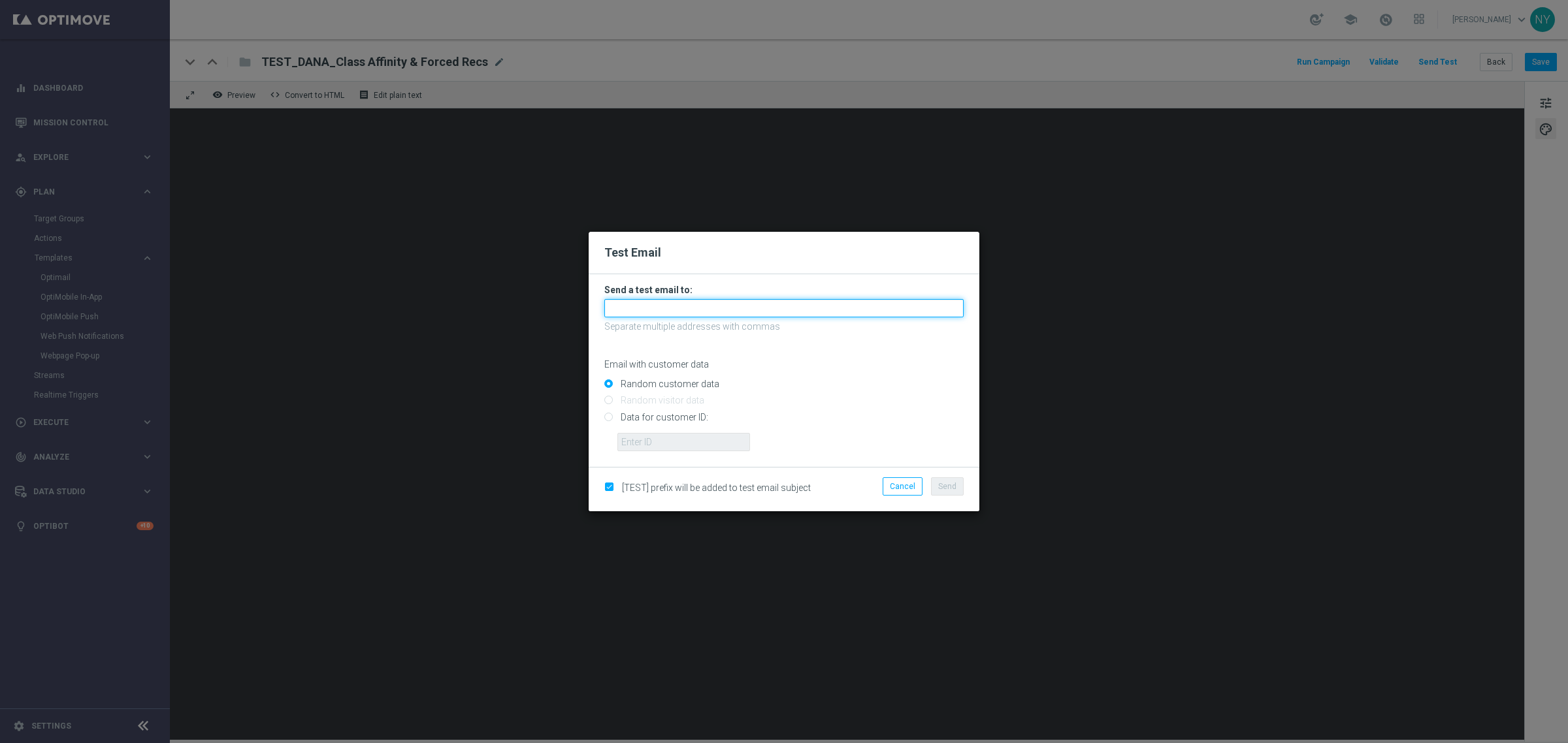
click at [644, 306] on input "text" at bounding box center [784, 307] width 359 height 18
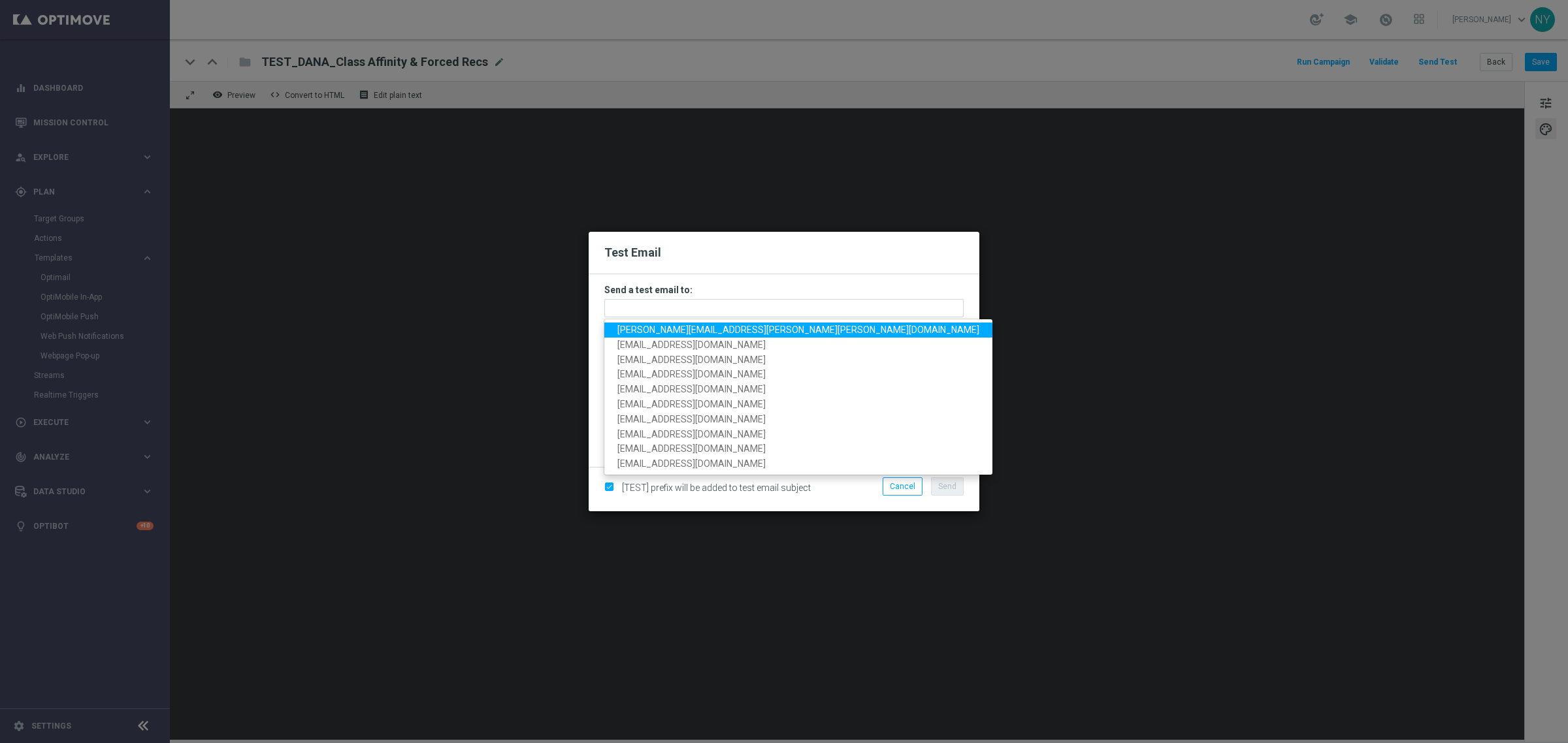
click at [645, 330] on span "neil.yetts@staples.com" at bounding box center [798, 330] width 362 height 10
type input "neil.yetts@staples.com"
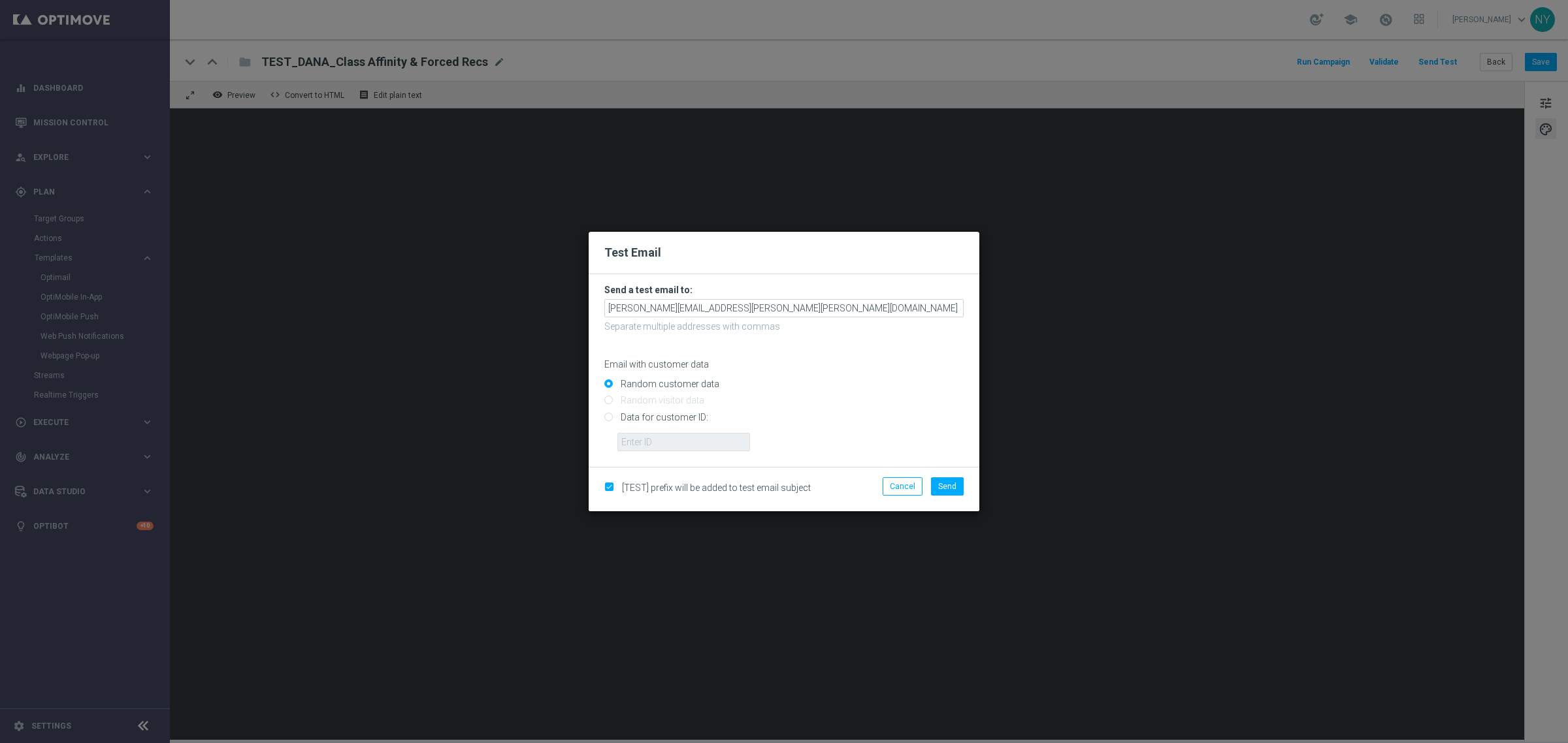
click at [609, 421] on input "Data for customer ID:" at bounding box center [784, 422] width 359 height 18
radio input "true"
click at [630, 444] on input "text" at bounding box center [684, 442] width 133 height 18
click at [651, 444] on input "text" at bounding box center [684, 442] width 133 height 18
paste input "10000000793"
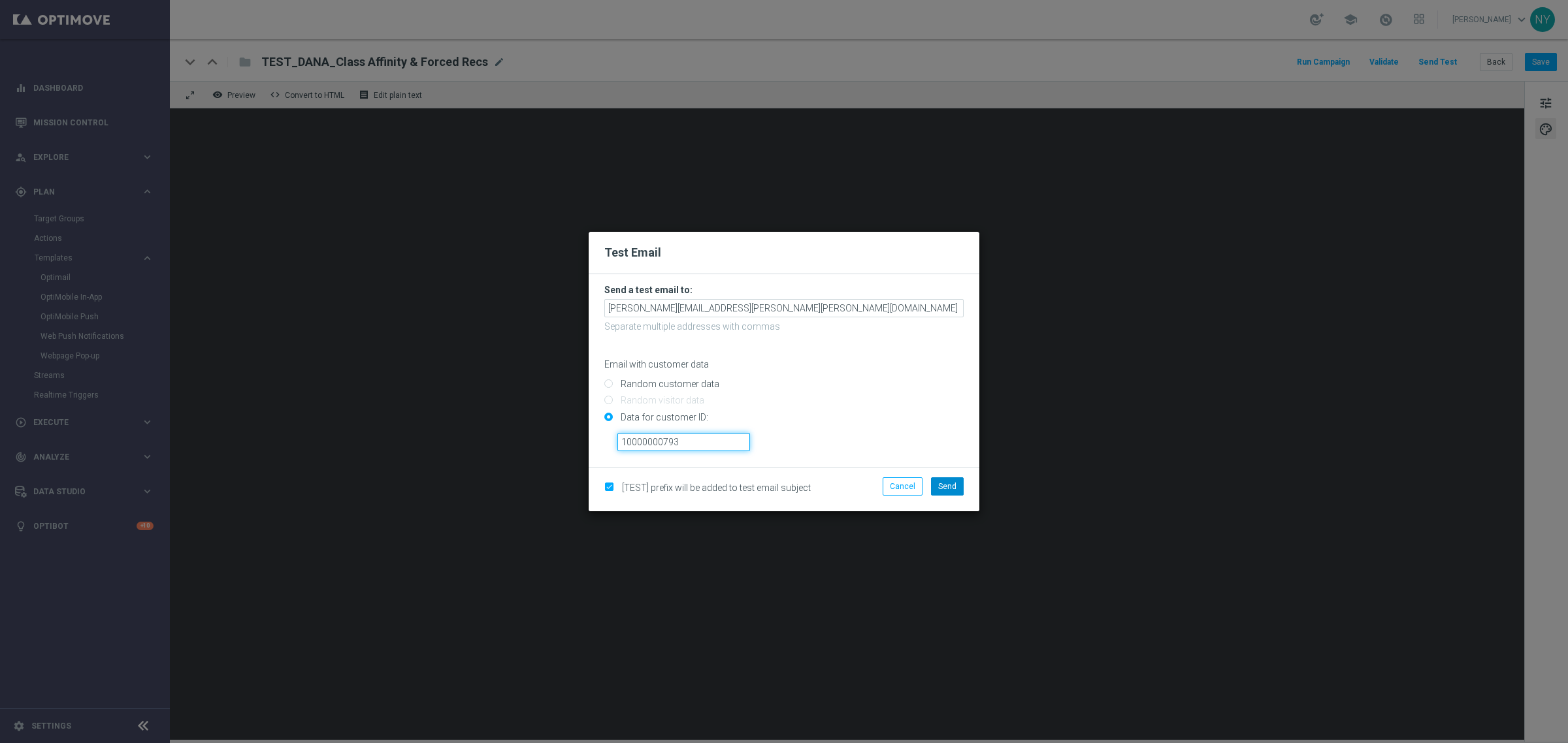
type input "10000000793"
click at [942, 489] on span "Send" at bounding box center [947, 486] width 18 height 9
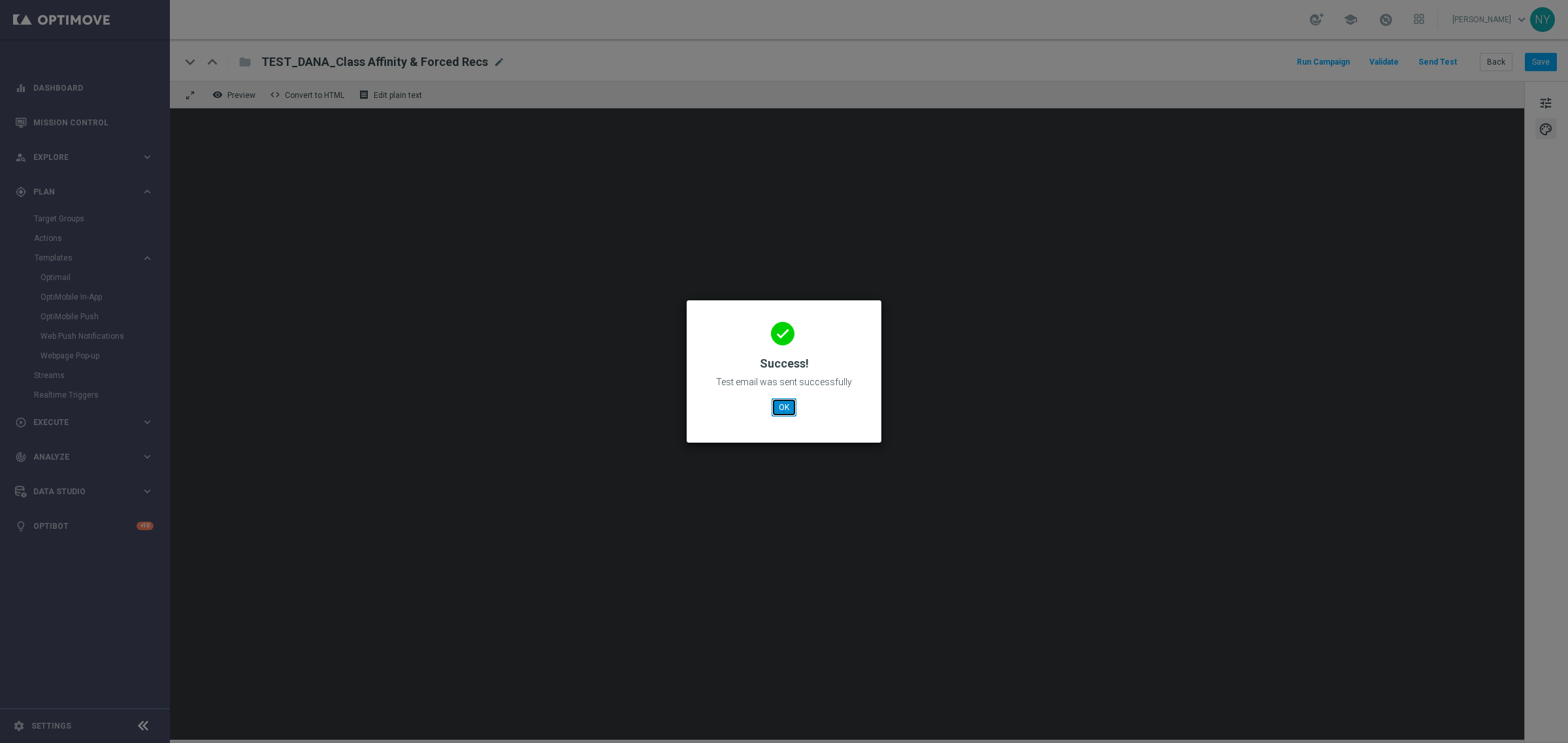
click at [782, 408] on button "OK" at bounding box center [784, 407] width 25 height 18
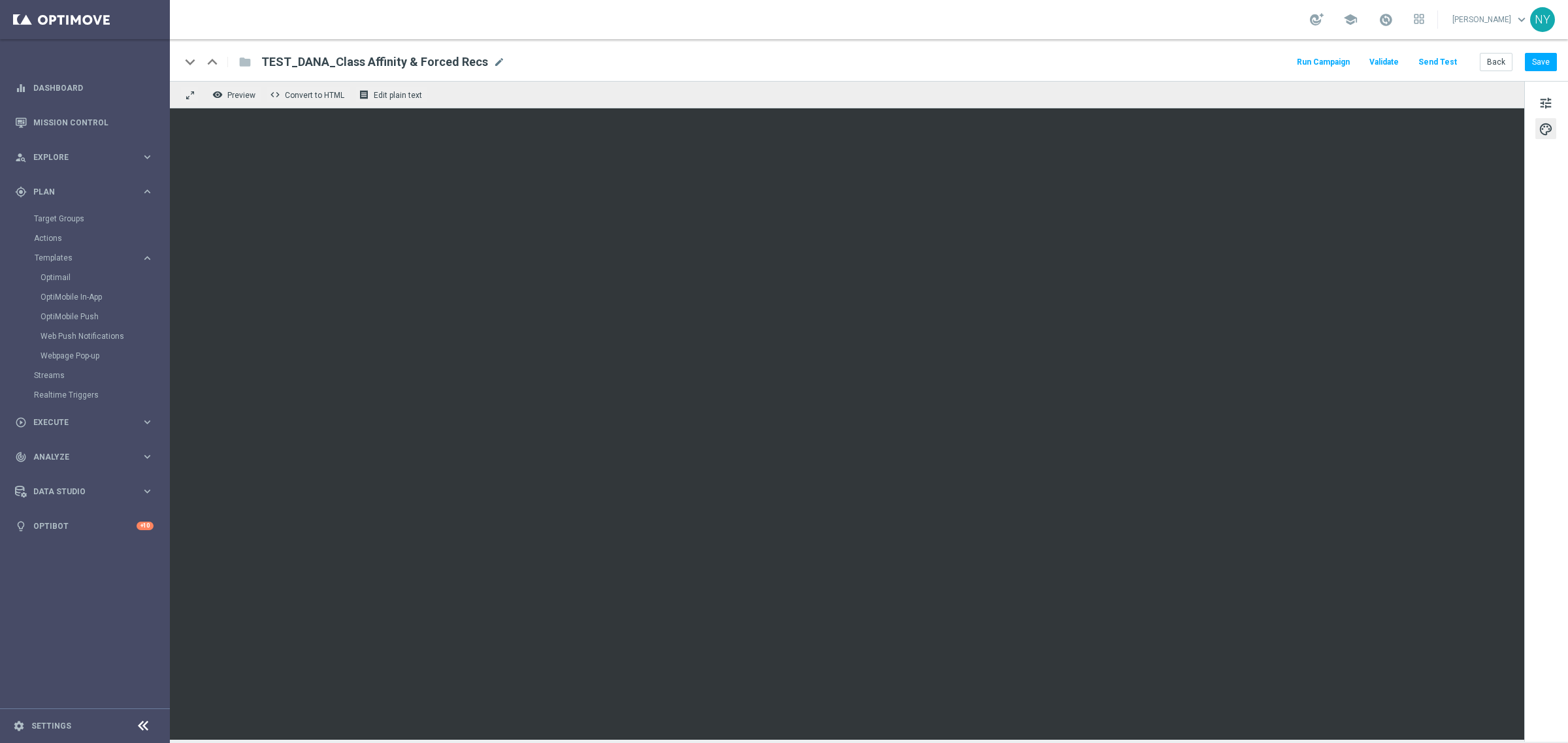
click at [1444, 60] on button "Send Test" at bounding box center [1437, 62] width 42 height 17
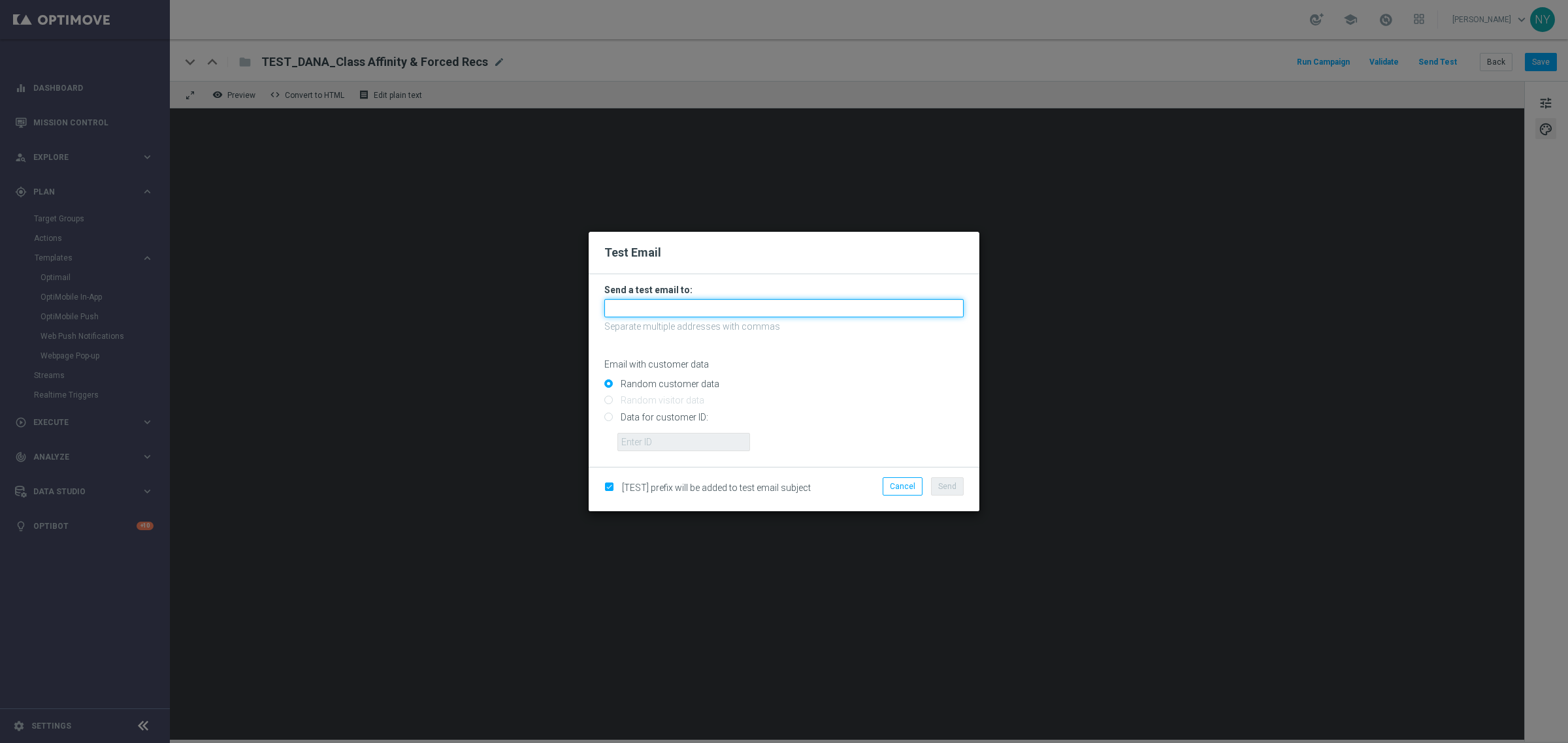
click at [648, 313] on input "text" at bounding box center [784, 307] width 359 height 18
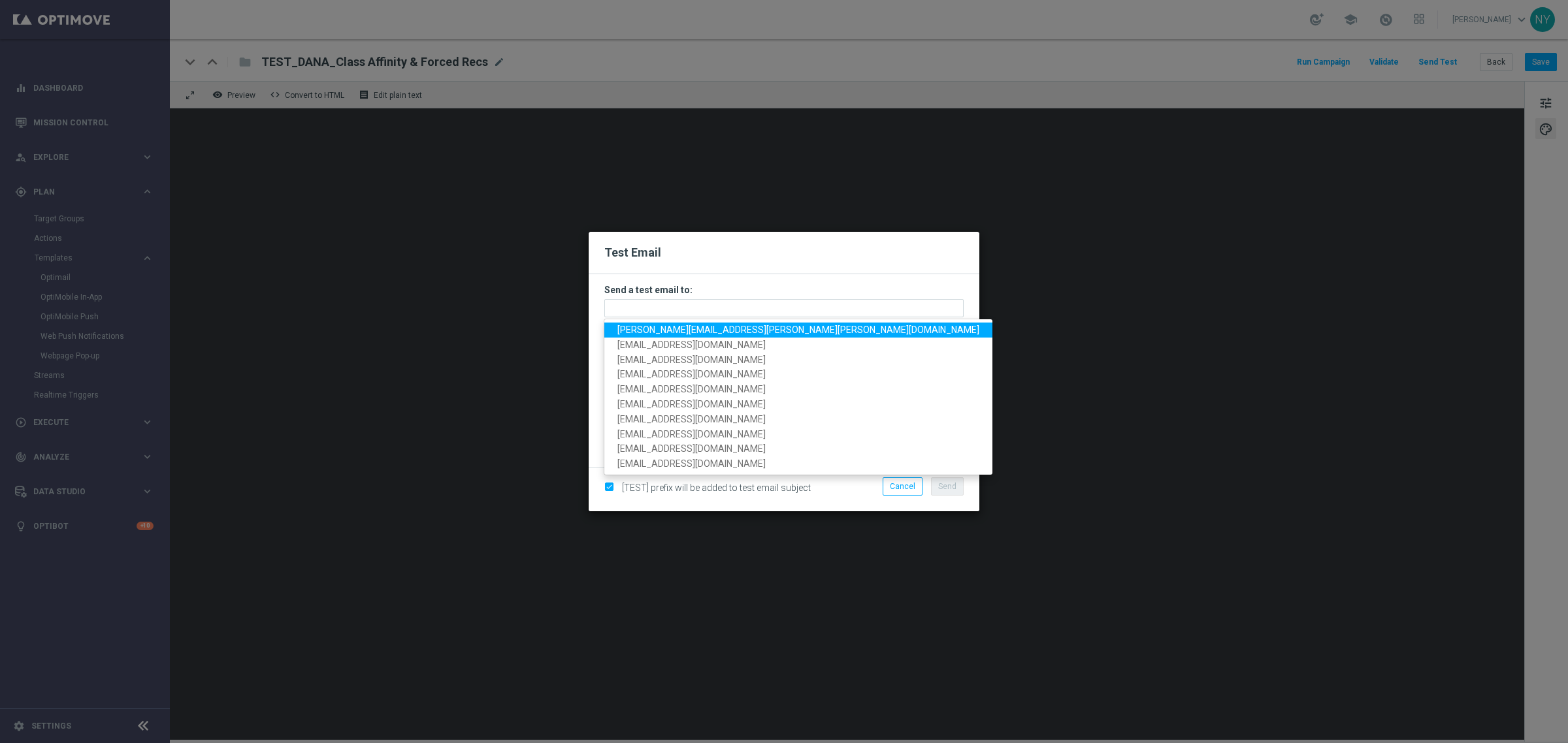
click at [646, 330] on span "neil.yetts@staples.com" at bounding box center [798, 330] width 362 height 10
type input "neil.yetts@staples.com"
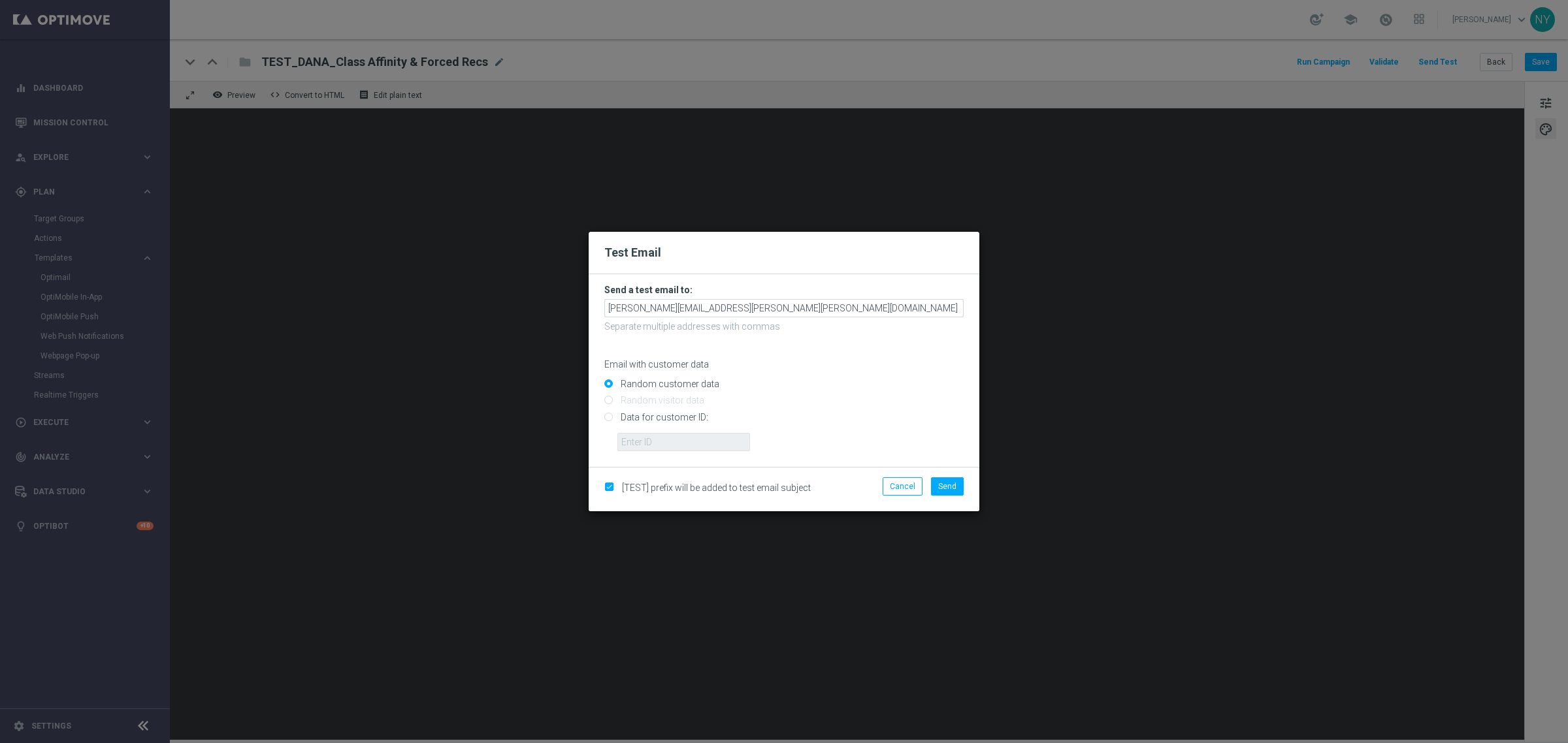
click at [610, 417] on input "Data for customer ID:" at bounding box center [784, 422] width 359 height 18
radio input "true"
click at [632, 439] on input "text" at bounding box center [684, 442] width 133 height 18
paste input "10000014275"
type input "10000014275"
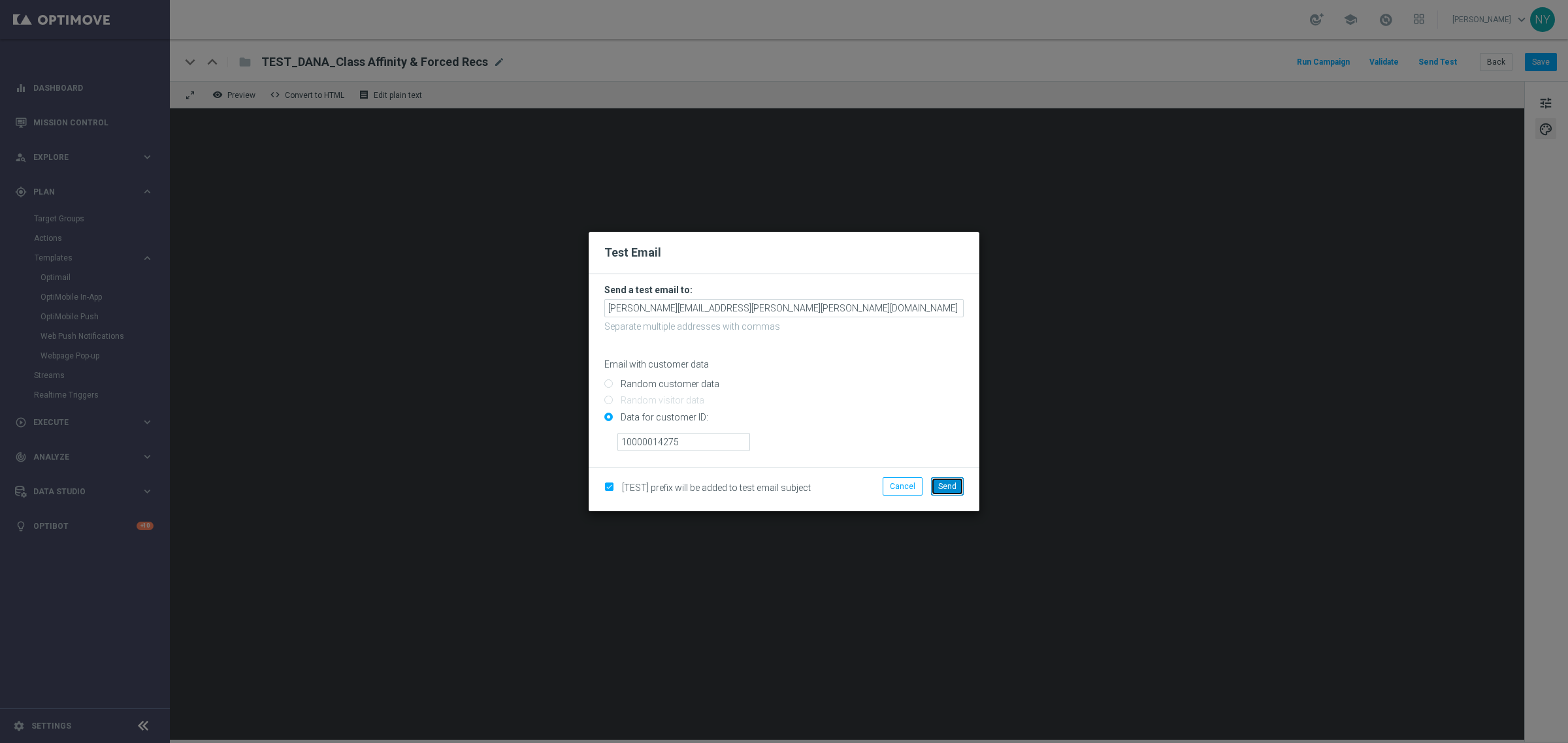
click at [955, 492] on button "Send" at bounding box center [947, 486] width 33 height 18
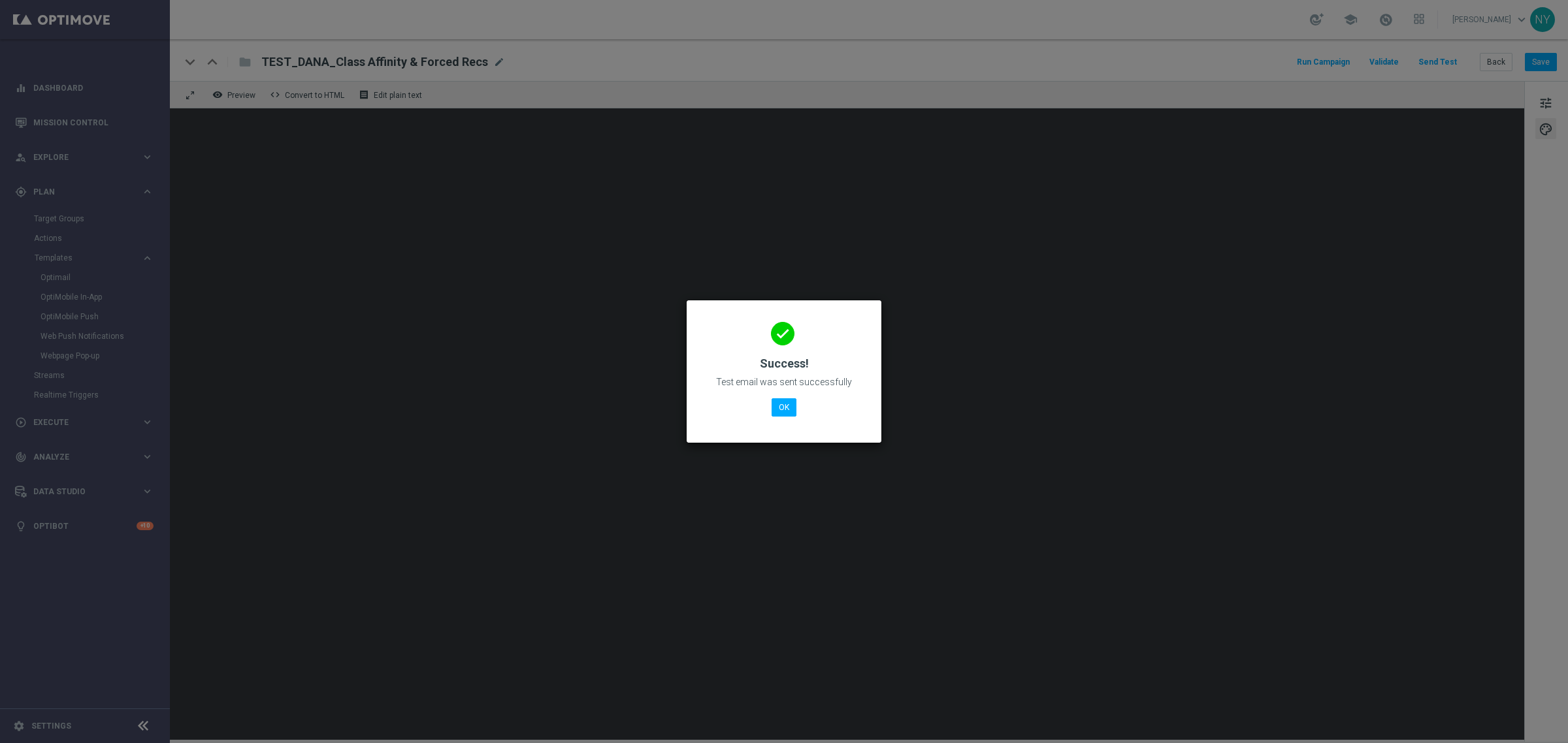
click at [794, 418] on div "done Success! Test email was sent successfully OK" at bounding box center [784, 369] width 164 height 114
click at [783, 410] on button "OK" at bounding box center [784, 407] width 25 height 18
